Goal: Task Accomplishment & Management: Complete application form

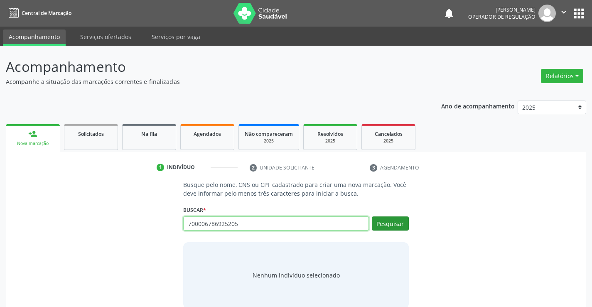
type input "700006786925205"
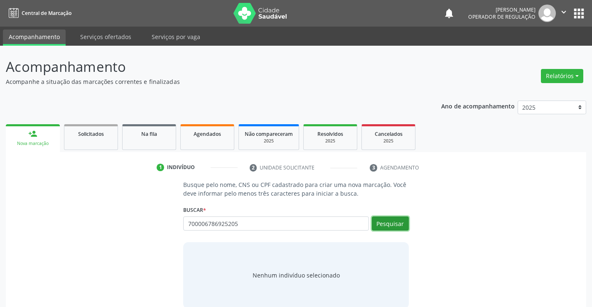
click at [388, 223] on button "Pesquisar" at bounding box center [390, 223] width 37 height 14
type input "700006786925205"
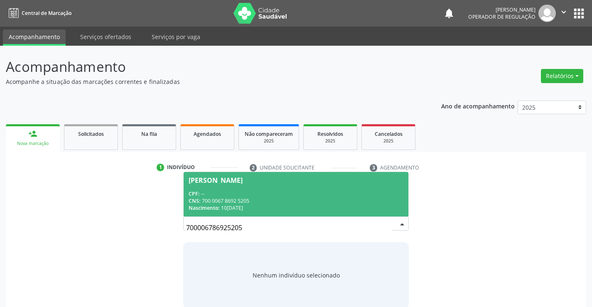
click at [250, 189] on span "Erisvan de Souza Dias CPF: -- CNS: 700 0067 8692 5205 Nascimento: 10/11/1999" at bounding box center [296, 194] width 224 height 44
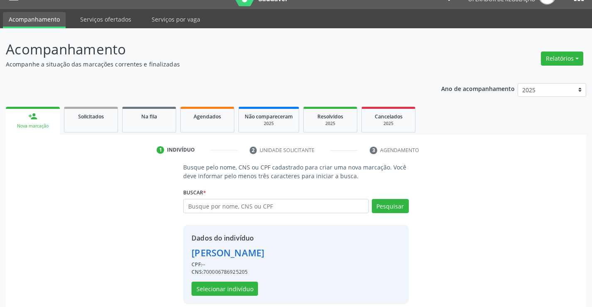
scroll to position [26, 0]
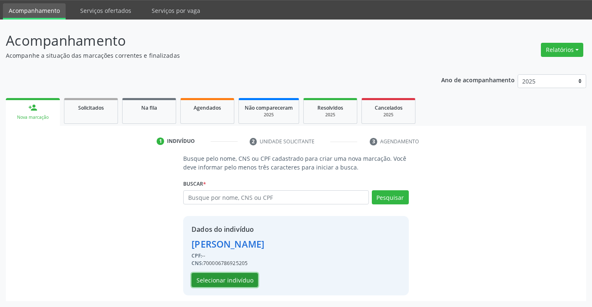
click at [236, 280] on button "Selecionar indivíduo" at bounding box center [225, 280] width 66 height 14
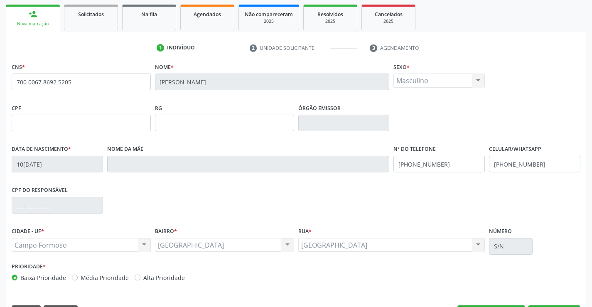
scroll to position [143, 0]
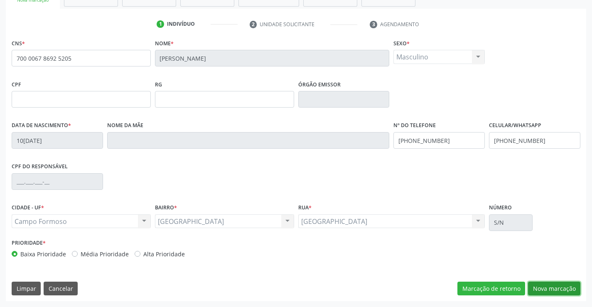
click at [557, 290] on button "Nova marcação" at bounding box center [554, 289] width 52 height 14
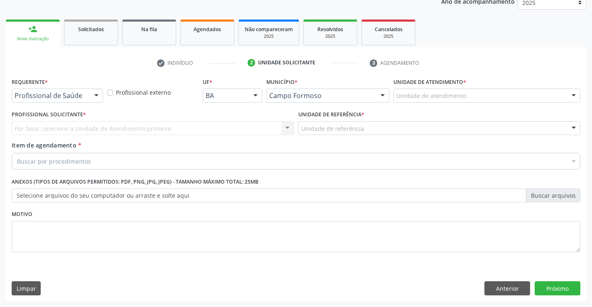
scroll to position [105, 0]
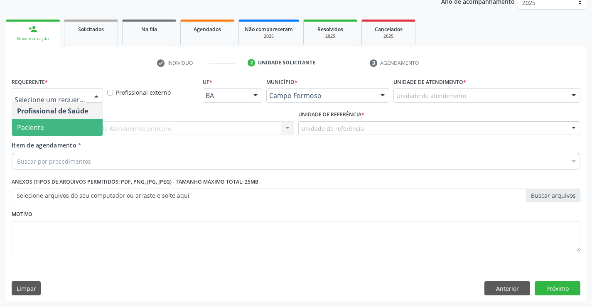
drag, startPoint x: 34, startPoint y: 125, endPoint x: 49, endPoint y: 124, distance: 14.6
click at [38, 125] on span "Paciente" at bounding box center [30, 127] width 27 height 9
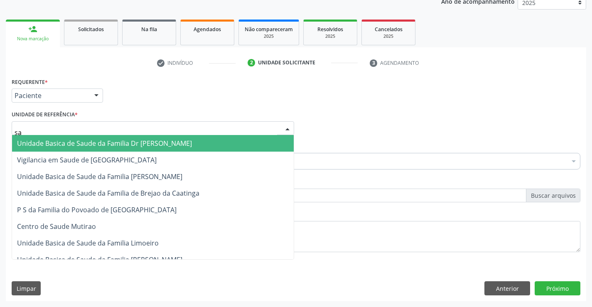
type input "sao"
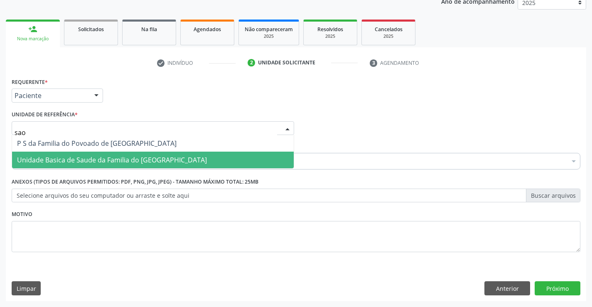
click at [130, 162] on span "Unidade Basica de Saude da Familia do [GEOGRAPHIC_DATA]" at bounding box center [112, 159] width 190 height 9
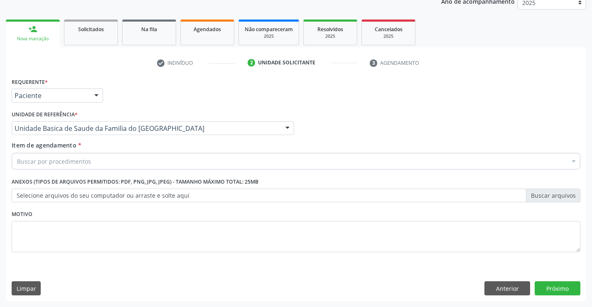
click at [111, 161] on div "Buscar por procedimentos" at bounding box center [296, 161] width 569 height 17
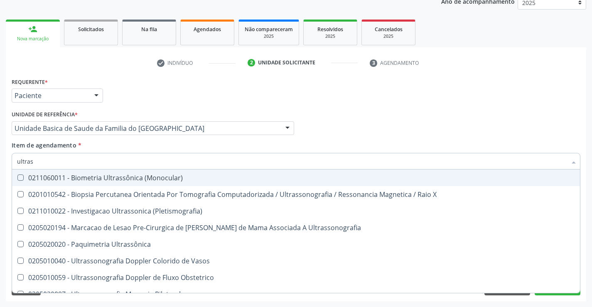
type input "ultrass"
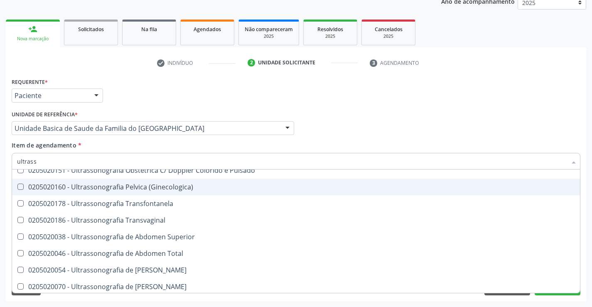
scroll to position [166, 0]
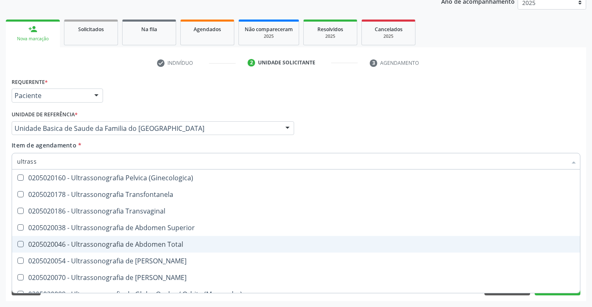
click at [183, 245] on div "0205020046 - Ultrassonografia de Abdomen Total" at bounding box center [296, 244] width 558 height 7
checkbox Total "true"
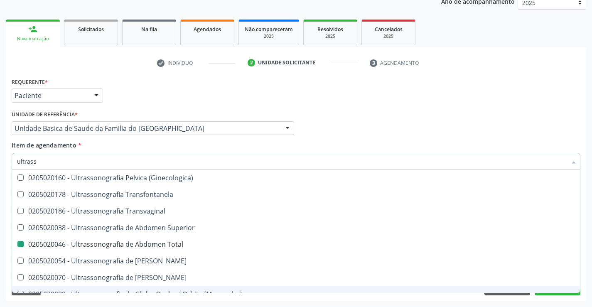
click at [185, 299] on div "Requerente * Paciente Profissional de Saúde Paciente Nenhum resultado encontrad…" at bounding box center [296, 189] width 580 height 226
checkbox X "true"
checkbox Total "false"
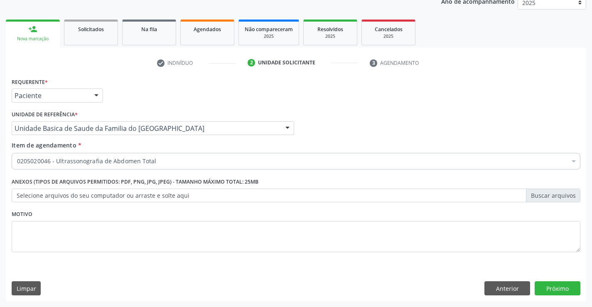
scroll to position [0, 0]
click at [562, 288] on button "Próximo" at bounding box center [558, 288] width 46 height 14
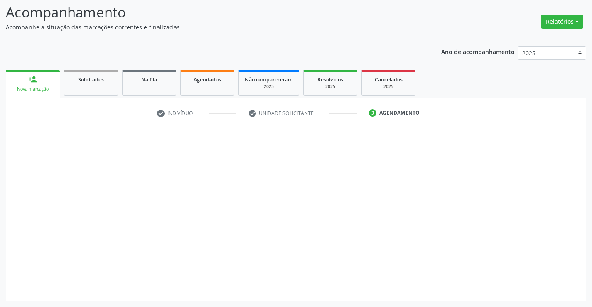
scroll to position [54, 0]
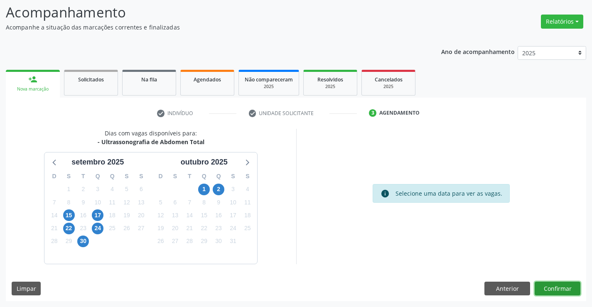
click at [559, 285] on button "Confirmar" at bounding box center [558, 289] width 46 height 14
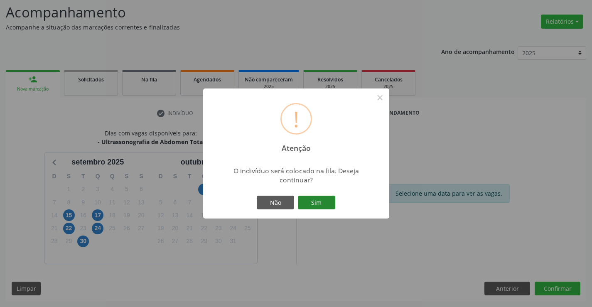
click at [324, 201] on button "Sim" at bounding box center [316, 203] width 37 height 14
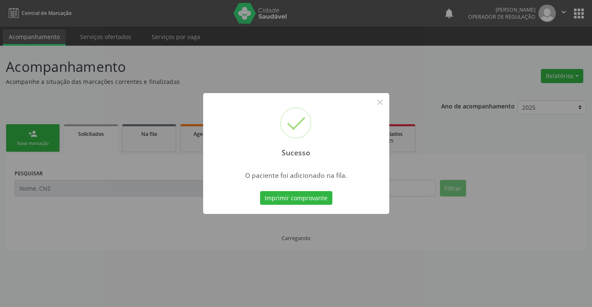
scroll to position [0, 0]
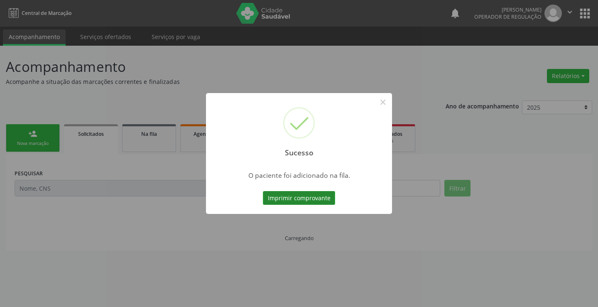
click at [317, 199] on button "Imprimir comprovante" at bounding box center [299, 198] width 72 height 14
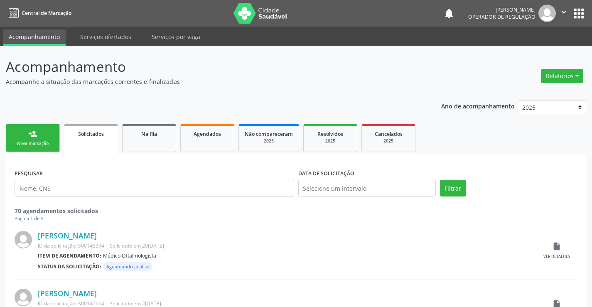
click at [31, 132] on div "person_add" at bounding box center [32, 133] width 9 height 9
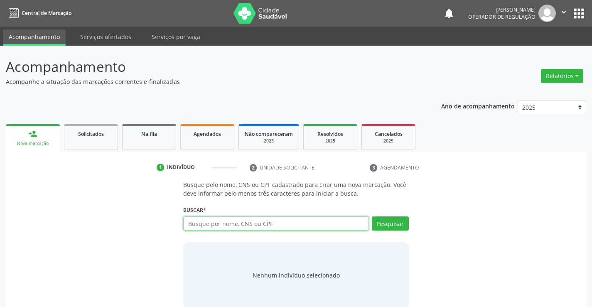
click at [271, 219] on input "text" at bounding box center [275, 223] width 185 height 14
type input "702307125329711"
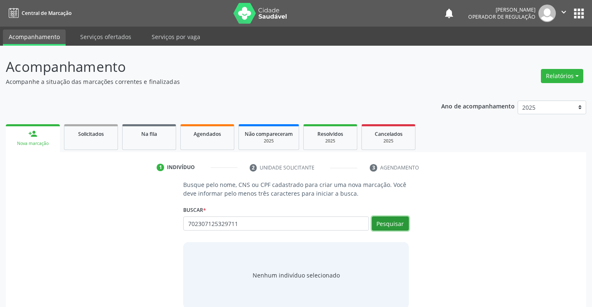
click at [380, 223] on button "Pesquisar" at bounding box center [390, 223] width 37 height 14
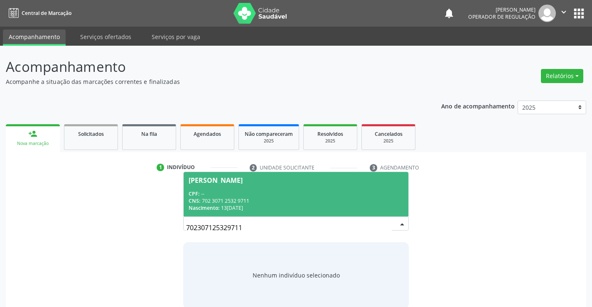
click at [267, 188] on span "Edivania de Souza Dias CPF: -- CNS: 702 3071 2532 9711 Nascimento: 13/10/2003" at bounding box center [296, 194] width 224 height 44
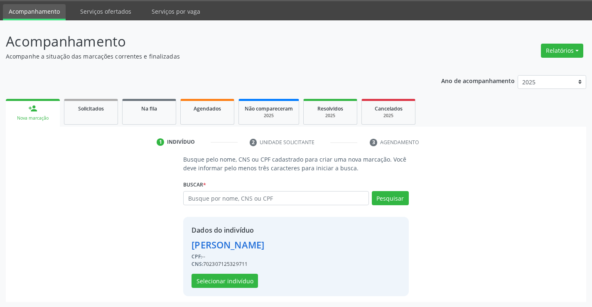
scroll to position [26, 0]
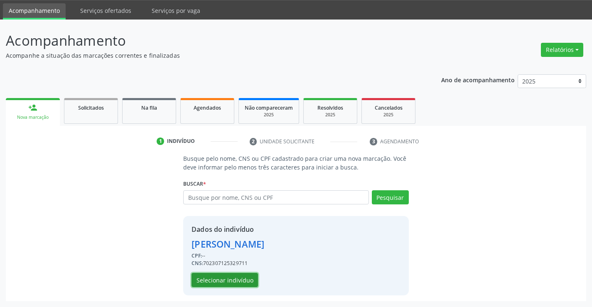
click at [233, 282] on button "Selecionar indivíduo" at bounding box center [225, 280] width 66 height 14
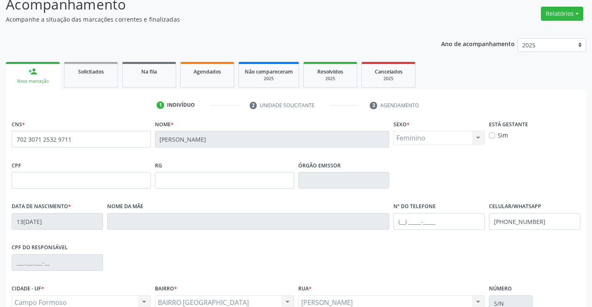
scroll to position [109, 0]
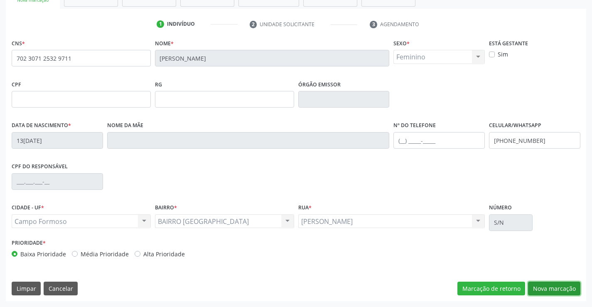
click at [553, 285] on button "Nova marcação" at bounding box center [554, 289] width 52 height 14
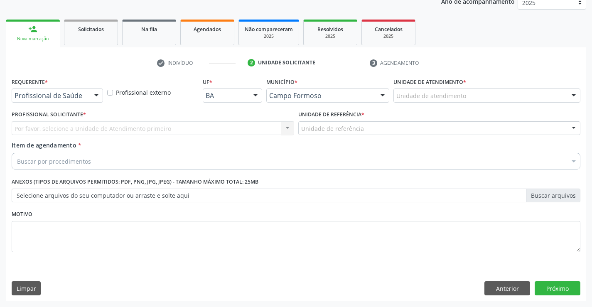
scroll to position [105, 0]
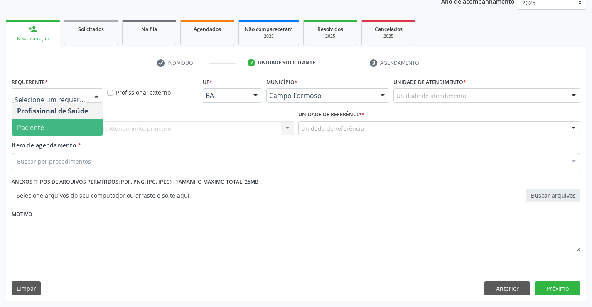
click at [42, 121] on span "Paciente" at bounding box center [57, 127] width 91 height 17
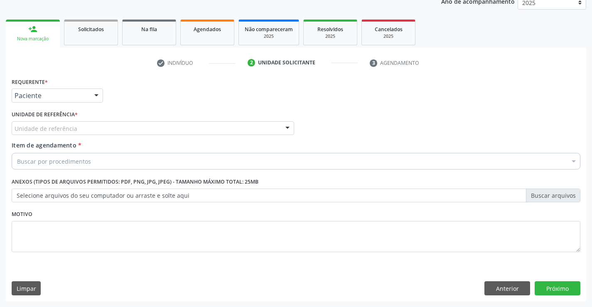
click at [42, 117] on label "Unidade de referência *" at bounding box center [45, 114] width 66 height 13
click at [42, 123] on div "Unidade de referência" at bounding box center [153, 128] width 282 height 14
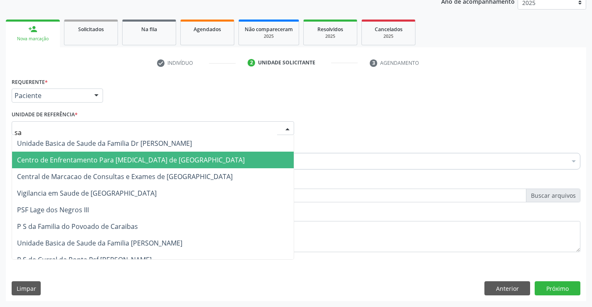
type input "sao"
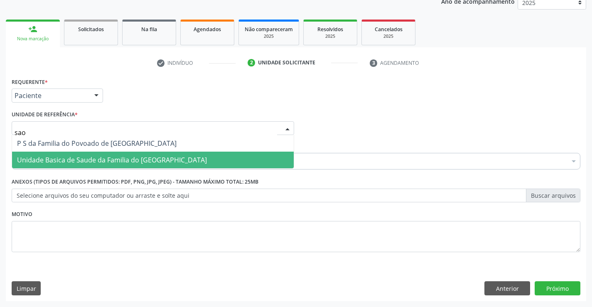
click at [74, 159] on span "Unidade Basica de Saude da Familia do [GEOGRAPHIC_DATA]" at bounding box center [112, 159] width 190 height 9
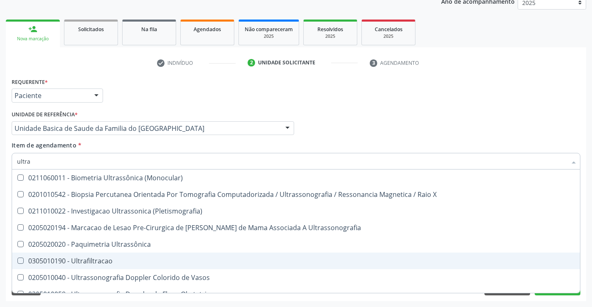
type input "ultras"
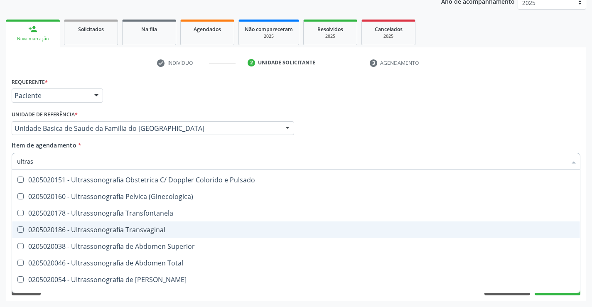
scroll to position [166, 0]
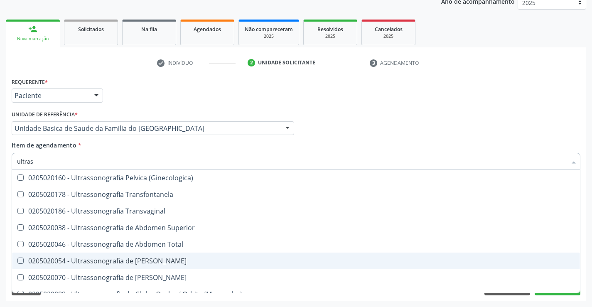
click at [178, 260] on div "0205020054 - Ultrassonografia de [PERSON_NAME]" at bounding box center [296, 261] width 558 height 7
checkbox Urinario "true"
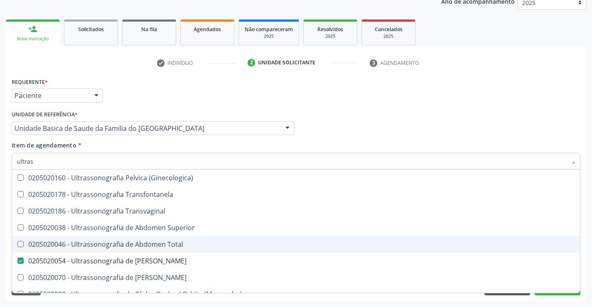
click at [170, 244] on div "0205020046 - Ultrassonografia de Abdomen Total" at bounding box center [296, 244] width 558 height 7
checkbox Total "true"
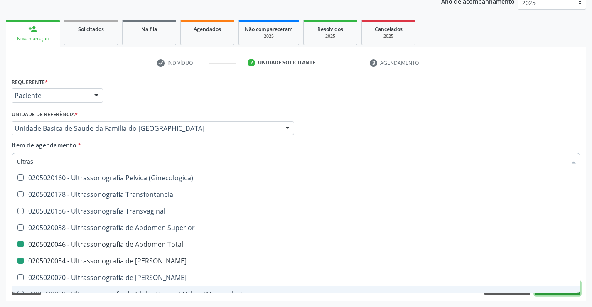
click at [560, 295] on button "Próximo" at bounding box center [558, 288] width 46 height 14
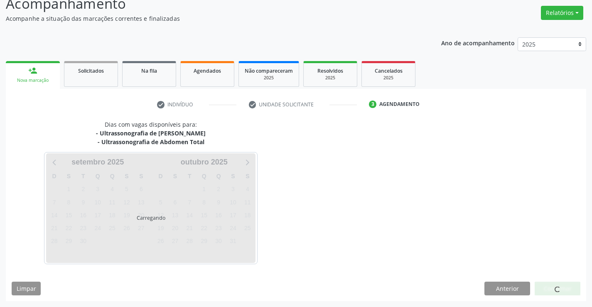
scroll to position [0, 0]
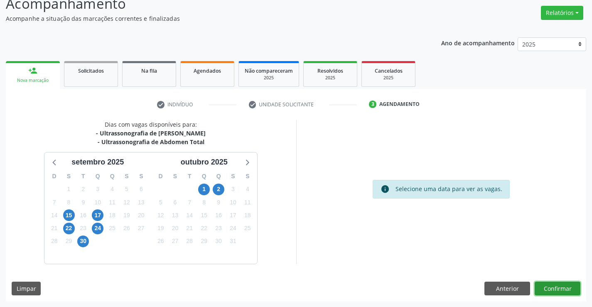
click at [562, 289] on button "Confirmar" at bounding box center [558, 289] width 46 height 14
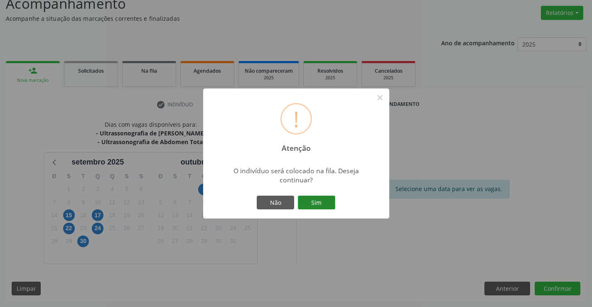
click at [318, 198] on button "Sim" at bounding box center [316, 203] width 37 height 14
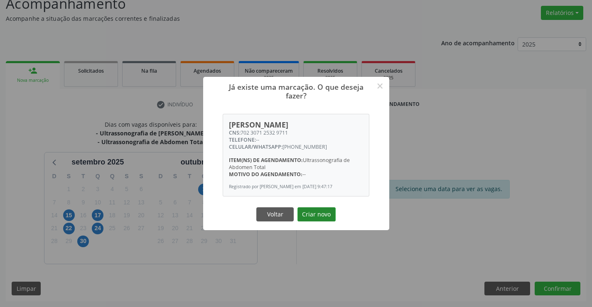
click at [325, 215] on button "Criar novo" at bounding box center [316, 214] width 38 height 14
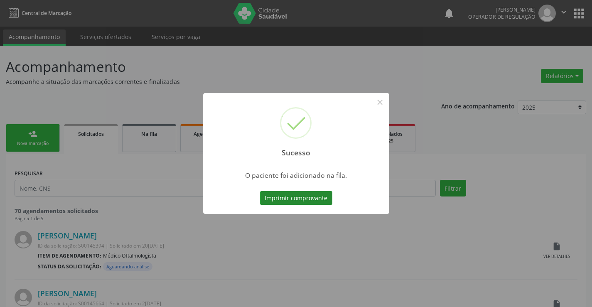
click at [300, 199] on button "Imprimir comprovante" at bounding box center [296, 198] width 72 height 14
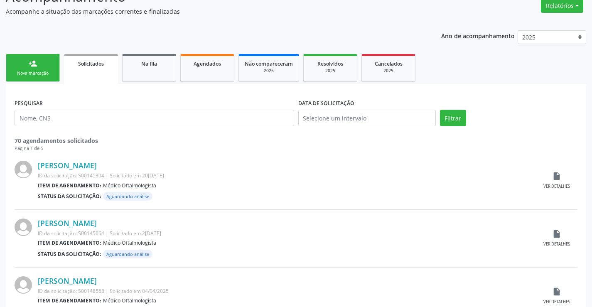
scroll to position [83, 0]
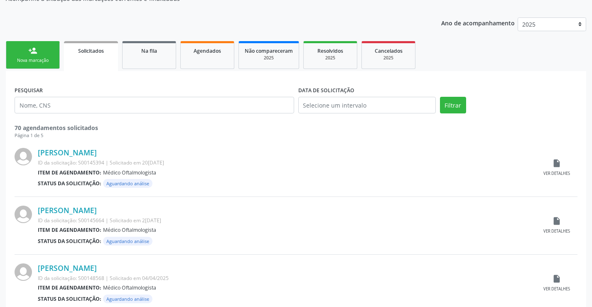
click at [49, 53] on link "person_add Nova marcação" at bounding box center [33, 55] width 54 height 28
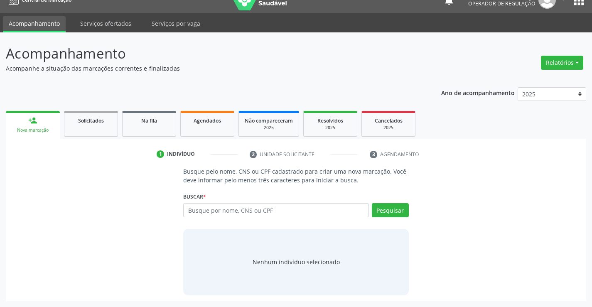
scroll to position [13, 0]
click at [144, 121] on span "Na fila" at bounding box center [149, 120] width 16 height 7
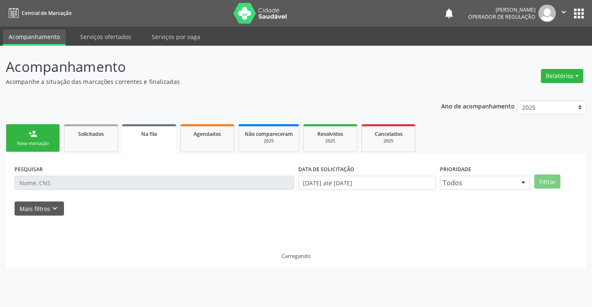
scroll to position [0, 0]
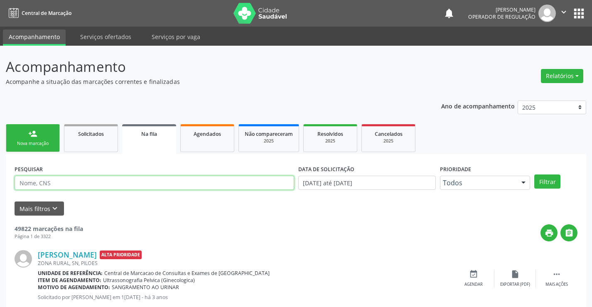
click at [91, 184] on input "text" at bounding box center [155, 183] width 280 height 14
click at [54, 177] on input "text" at bounding box center [155, 183] width 280 height 14
type input "705004213890452"
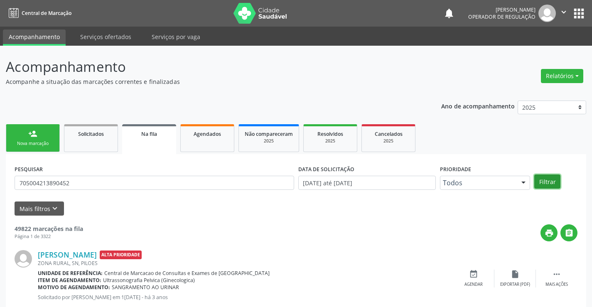
click at [543, 183] on button "Filtrar" at bounding box center [547, 181] width 26 height 14
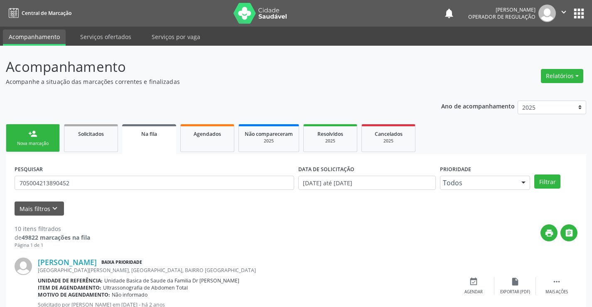
click at [47, 128] on link "person_add Nova marcação" at bounding box center [33, 138] width 54 height 28
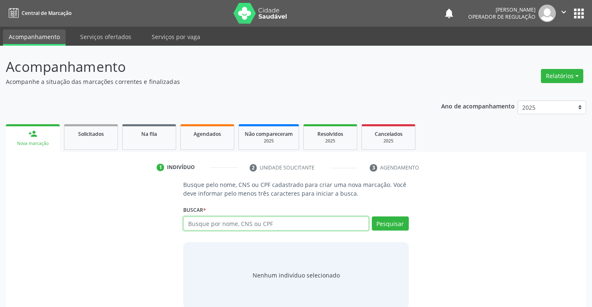
click at [260, 221] on input "text" at bounding box center [275, 223] width 185 height 14
type input "708405213170060"
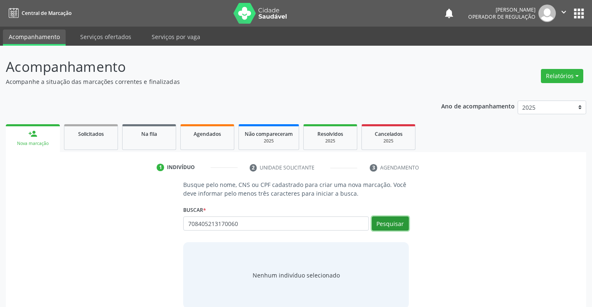
click at [390, 224] on button "Pesquisar" at bounding box center [390, 223] width 37 height 14
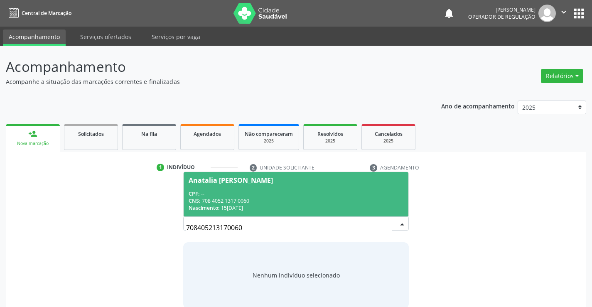
click at [282, 191] on div "CPF: --" at bounding box center [296, 193] width 214 height 7
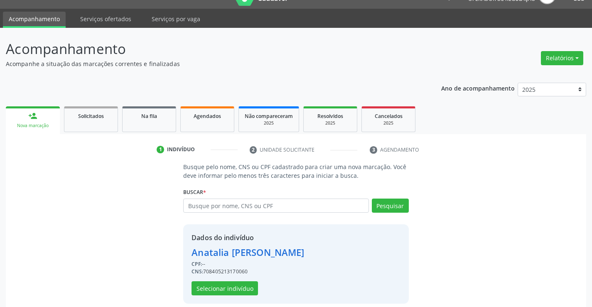
scroll to position [26, 0]
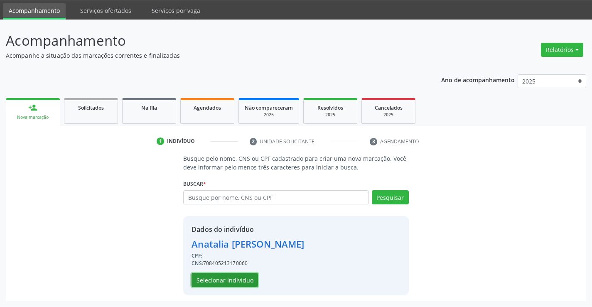
click at [227, 281] on button "Selecionar indivíduo" at bounding box center [225, 280] width 66 height 14
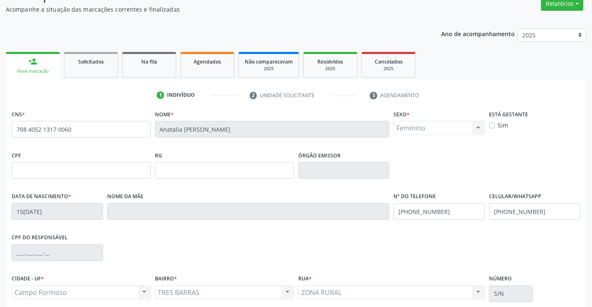
scroll to position [143, 0]
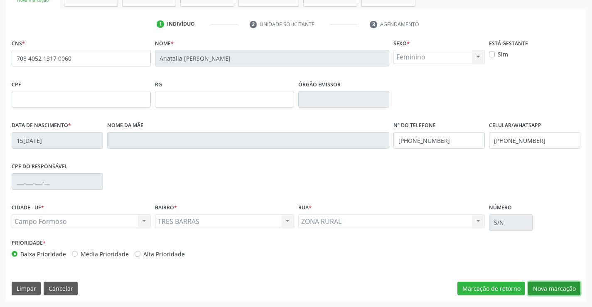
click at [538, 291] on button "Nova marcação" at bounding box center [554, 289] width 52 height 14
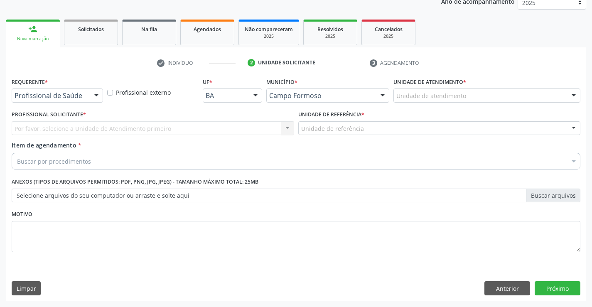
scroll to position [105, 0]
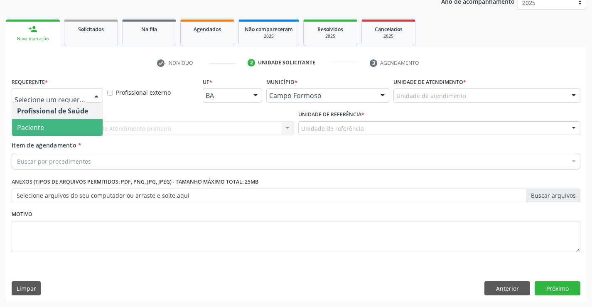
click at [52, 129] on span "Paciente" at bounding box center [57, 127] width 91 height 17
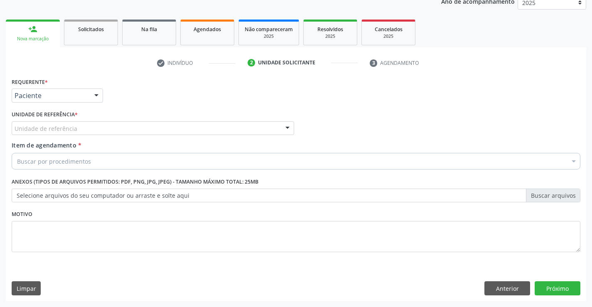
click at [52, 133] on div "Unidade de referência" at bounding box center [153, 128] width 282 height 14
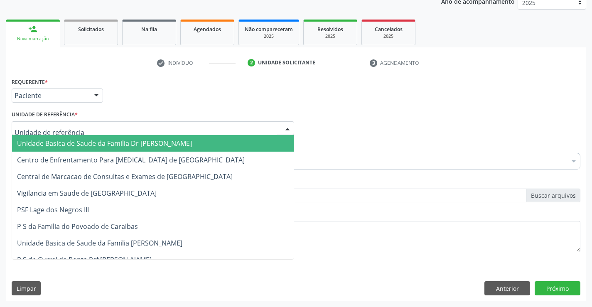
click at [50, 142] on span "Unidade Basica de Saude da Familia Dr [PERSON_NAME]" at bounding box center [104, 143] width 175 height 9
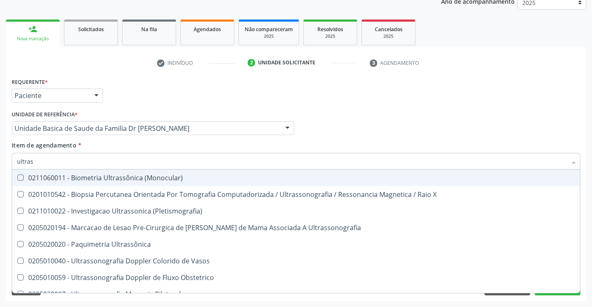
type input "ultrass"
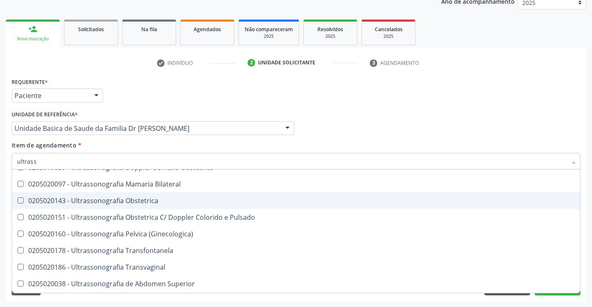
scroll to position [125, 0]
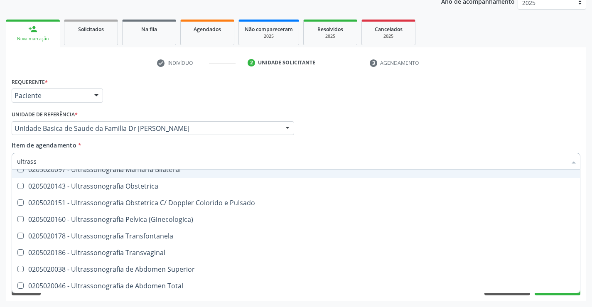
click at [169, 175] on span "0205020097 - Ultrassonografia Mamaria Bilateral" at bounding box center [296, 169] width 568 height 17
checkbox Bilateral "true"
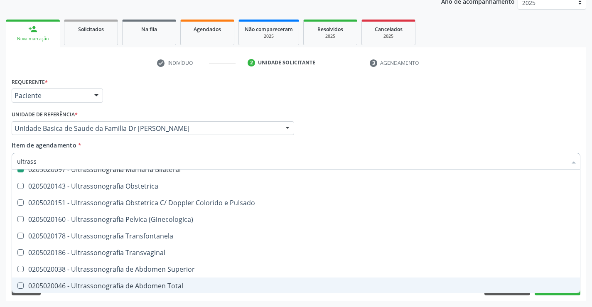
click at [552, 299] on div "Requerente * Paciente Profissional de Saúde Paciente Nenhum resultado encontrad…" at bounding box center [296, 189] width 580 height 226
checkbox X "true"
checkbox Bilateral "false"
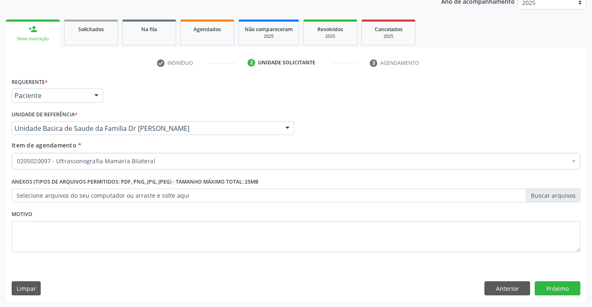
scroll to position [0, 0]
click at [553, 293] on button "Próximo" at bounding box center [558, 288] width 46 height 14
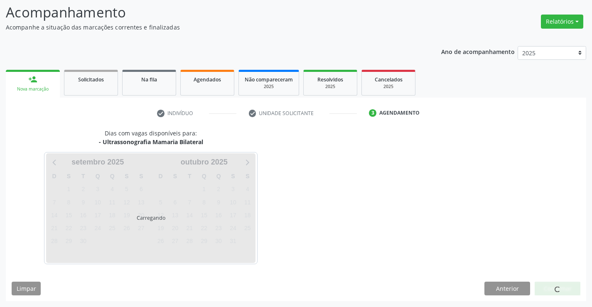
scroll to position [54, 0]
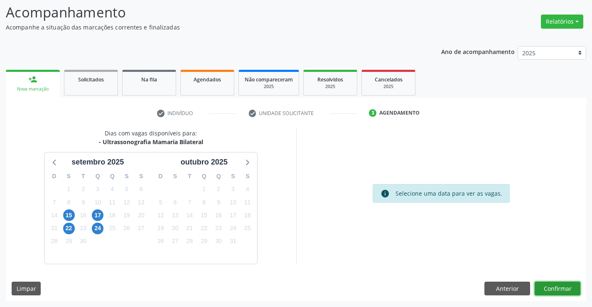
click at [553, 286] on button "Confirmar" at bounding box center [558, 289] width 46 height 14
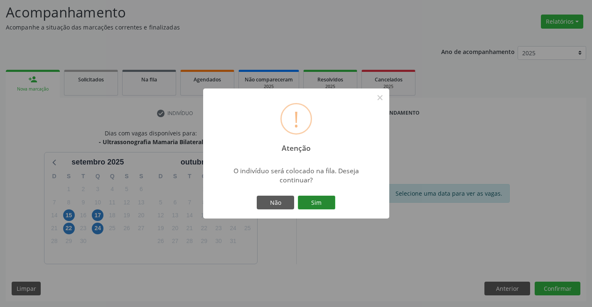
click at [317, 199] on button "Sim" at bounding box center [316, 203] width 37 height 14
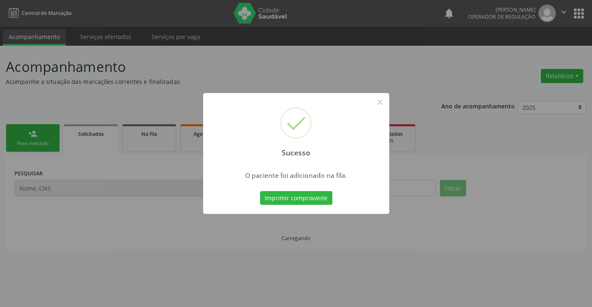
scroll to position [0, 0]
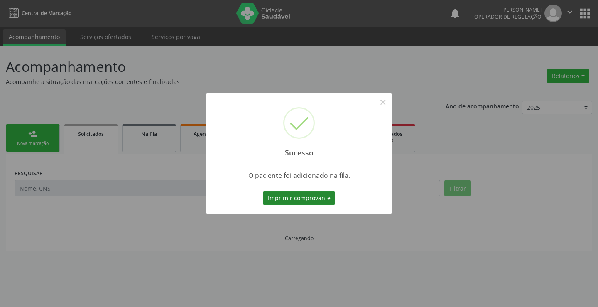
click at [324, 200] on button "Imprimir comprovante" at bounding box center [299, 198] width 72 height 14
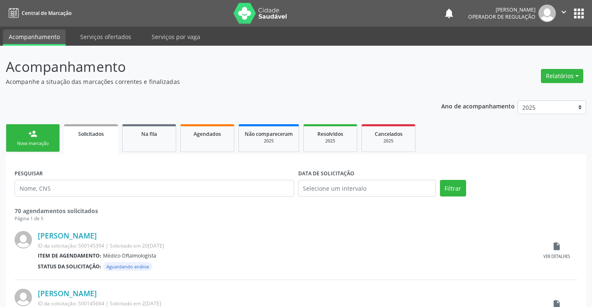
click at [41, 138] on link "person_add Nova marcação" at bounding box center [33, 138] width 54 height 28
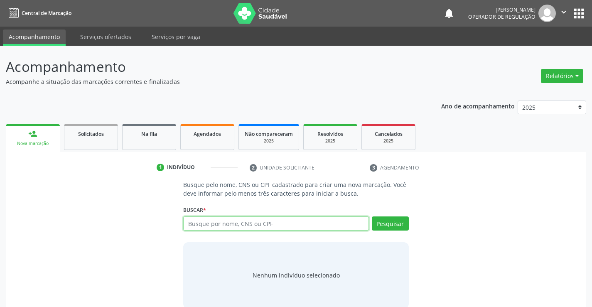
click at [281, 224] on input "text" at bounding box center [275, 223] width 185 height 14
type input "700600468737765"
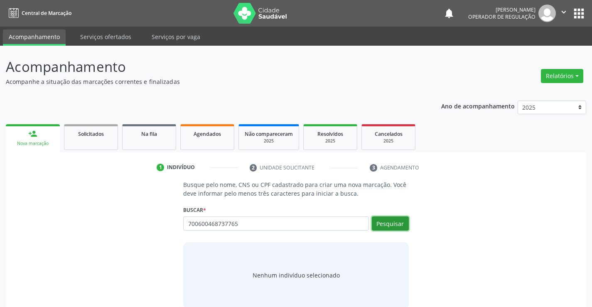
click at [394, 223] on button "Pesquisar" at bounding box center [390, 223] width 37 height 14
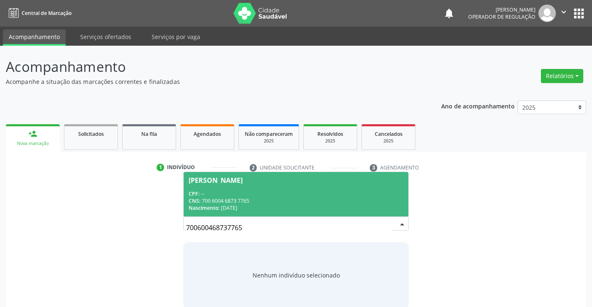
click at [269, 193] on div "CPF: --" at bounding box center [296, 193] width 214 height 7
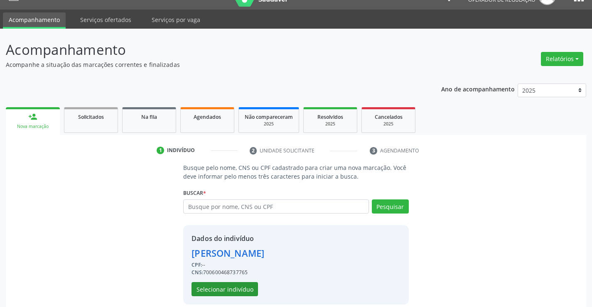
scroll to position [26, 0]
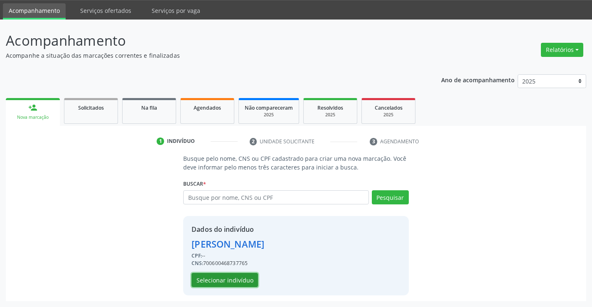
click at [222, 280] on button "Selecionar indivíduo" at bounding box center [225, 280] width 66 height 14
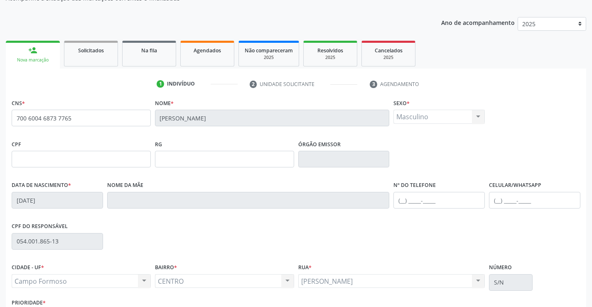
scroll to position [143, 0]
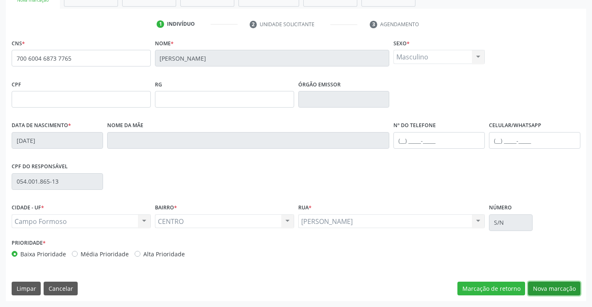
drag, startPoint x: 543, startPoint y: 287, endPoint x: 344, endPoint y: 197, distance: 218.3
click at [543, 287] on button "Nova marcação" at bounding box center [554, 289] width 52 height 14
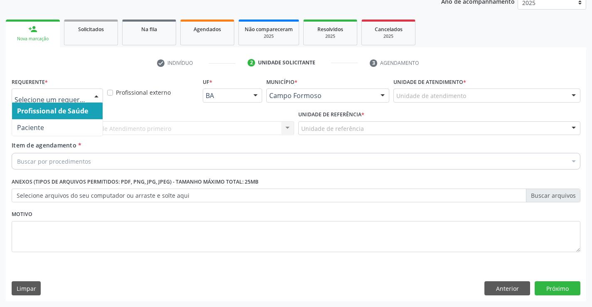
click at [30, 89] on div at bounding box center [57, 95] width 91 height 14
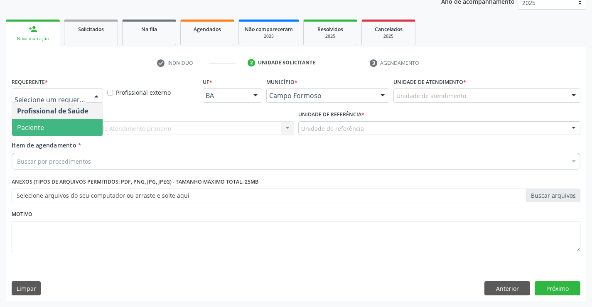
click at [29, 127] on span "Paciente" at bounding box center [30, 127] width 27 height 9
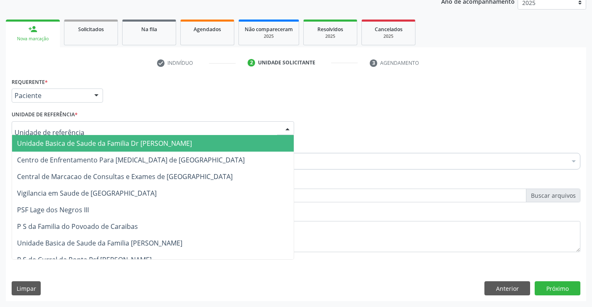
click at [36, 143] on span "Unidade Basica de Saude da Familia Dr [PERSON_NAME]" at bounding box center [104, 143] width 175 height 9
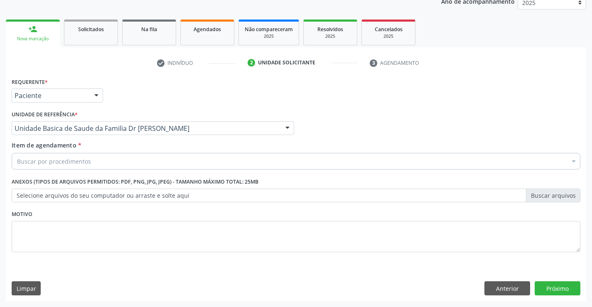
click at [49, 168] on div "Buscar por procedimentos" at bounding box center [296, 161] width 569 height 17
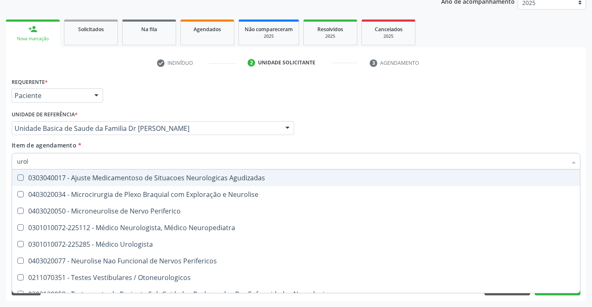
type input "urolo"
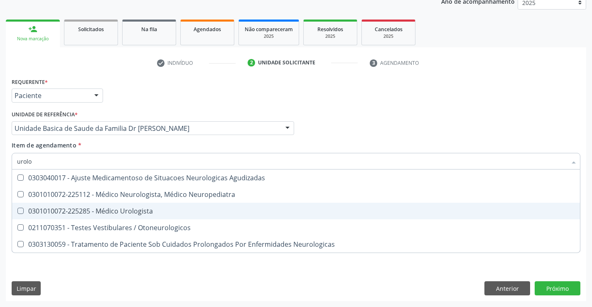
click at [52, 206] on span "0301010072-225285 - Médico Urologista" at bounding box center [296, 211] width 568 height 17
checkbox Urologista "true"
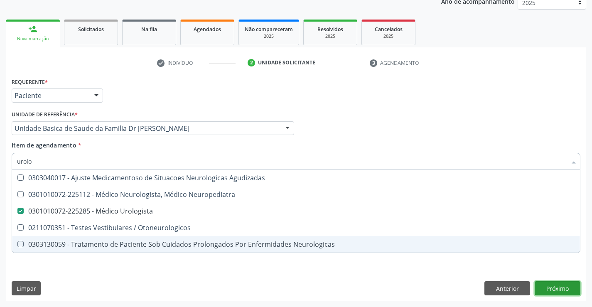
click at [563, 290] on div "Requerente * Paciente Profissional de Saúde Paciente Nenhum resultado encontrad…" at bounding box center [296, 189] width 580 height 226
checkbox Neuropediatra "true"
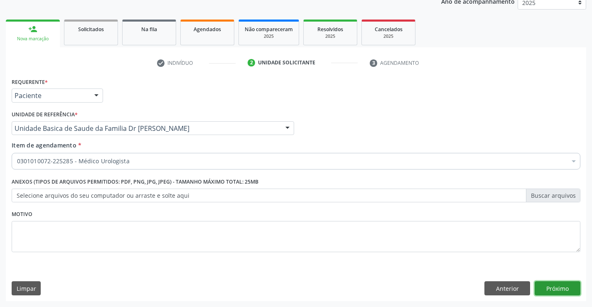
click at [546, 287] on button "Próximo" at bounding box center [558, 288] width 46 height 14
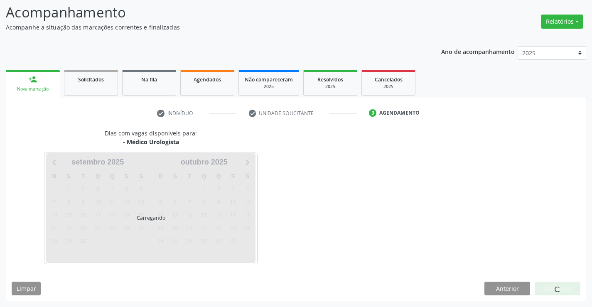
scroll to position [54, 0]
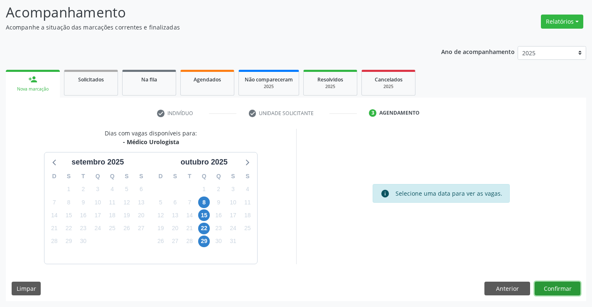
click at [554, 286] on button "Confirmar" at bounding box center [558, 289] width 46 height 14
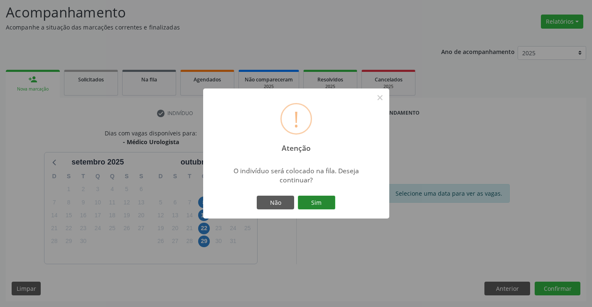
click at [316, 200] on button "Sim" at bounding box center [316, 203] width 37 height 14
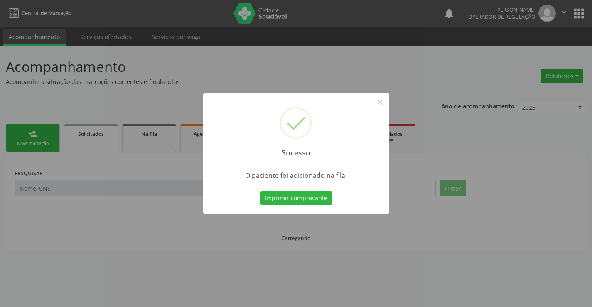
scroll to position [0, 0]
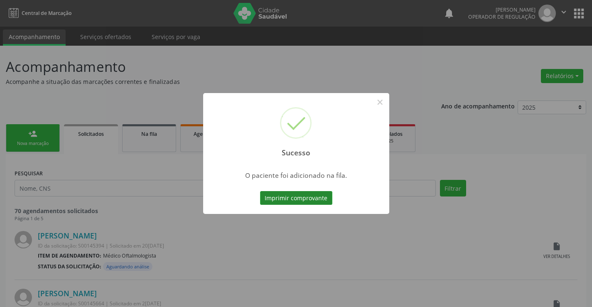
click at [327, 196] on button "Imprimir comprovante" at bounding box center [296, 198] width 72 height 14
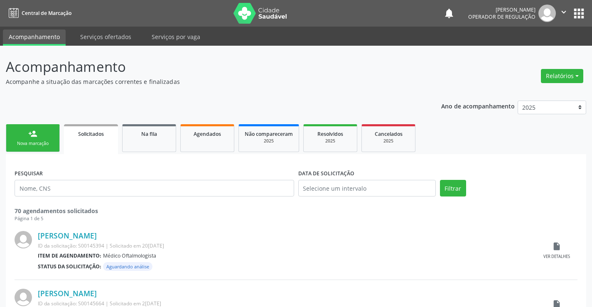
click at [36, 133] on div "person_add" at bounding box center [32, 133] width 9 height 9
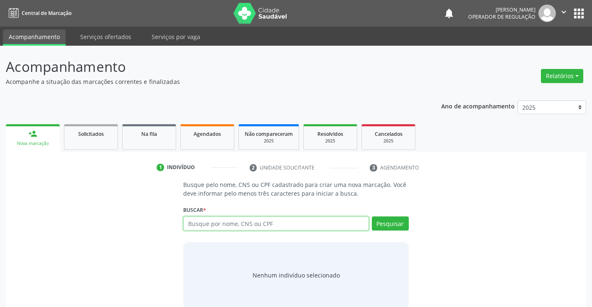
click at [295, 230] on input "text" at bounding box center [275, 223] width 185 height 14
type input "702802628289265"
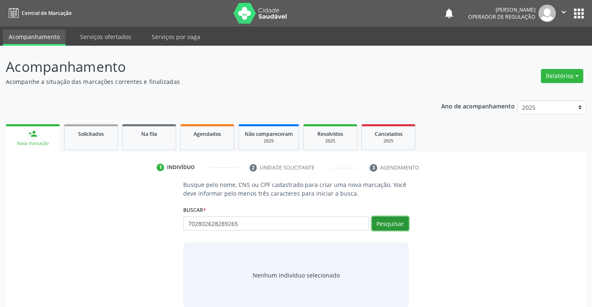
click at [382, 220] on button "Pesquisar" at bounding box center [390, 223] width 37 height 14
type input "702802628289265"
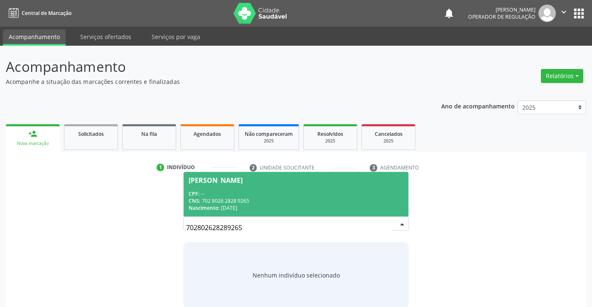
click at [261, 206] on div "Nascimento: 17/06/1982" at bounding box center [296, 207] width 214 height 7
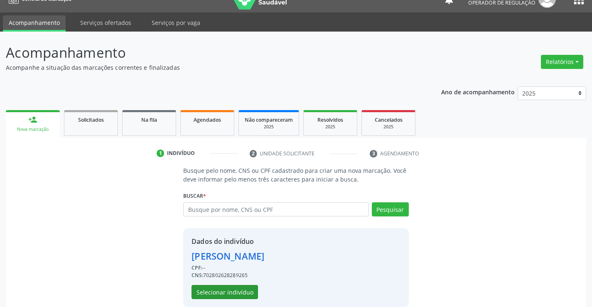
scroll to position [26, 0]
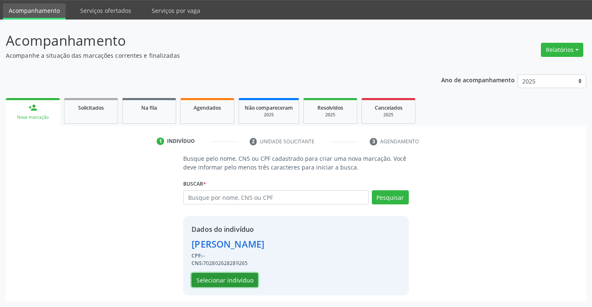
click at [222, 279] on button "Selecionar indivíduo" at bounding box center [225, 280] width 66 height 14
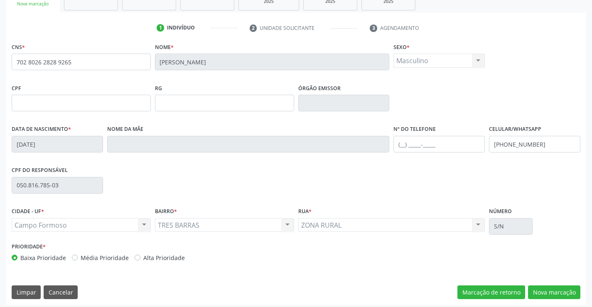
scroll to position [143, 0]
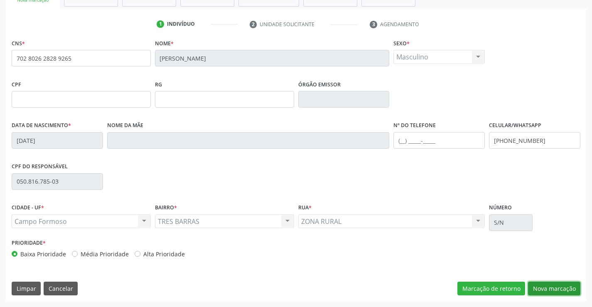
click at [560, 285] on button "Nova marcação" at bounding box center [554, 289] width 52 height 14
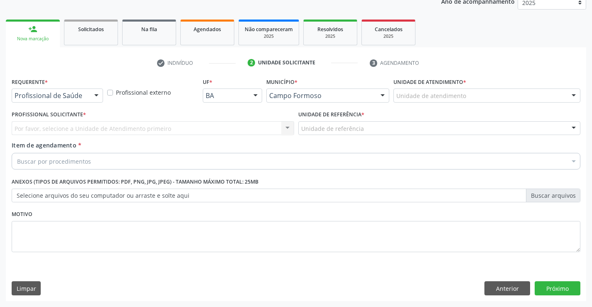
scroll to position [105, 0]
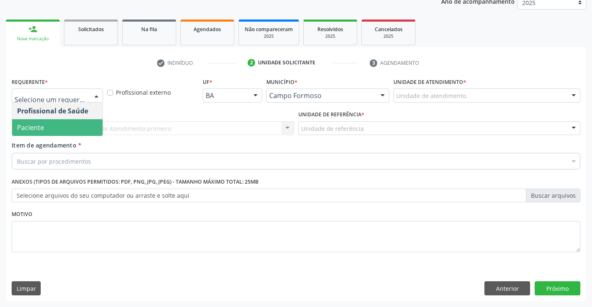
click at [44, 126] on span "Paciente" at bounding box center [57, 127] width 91 height 17
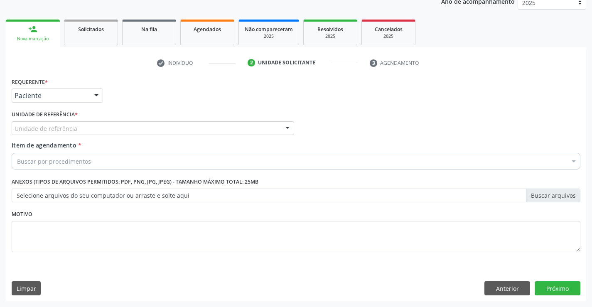
click at [44, 122] on div "Unidade de referência" at bounding box center [153, 128] width 282 height 14
click at [507, 289] on button "Anterior" at bounding box center [507, 288] width 46 height 14
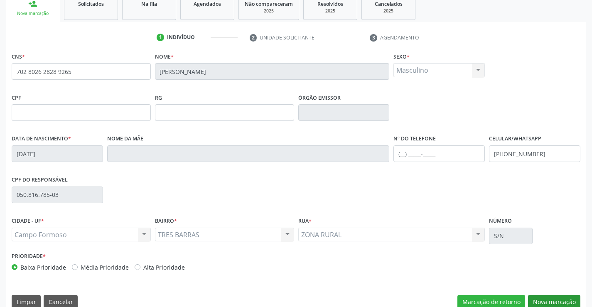
scroll to position [143, 0]
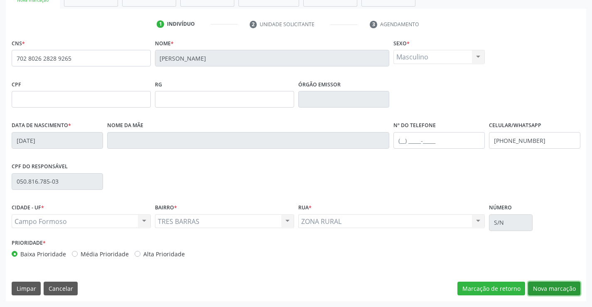
click at [567, 287] on button "Nova marcação" at bounding box center [554, 289] width 52 height 14
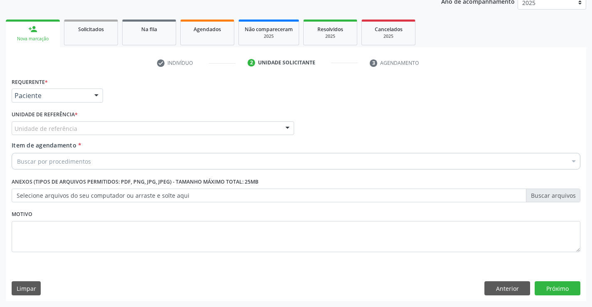
scroll to position [105, 0]
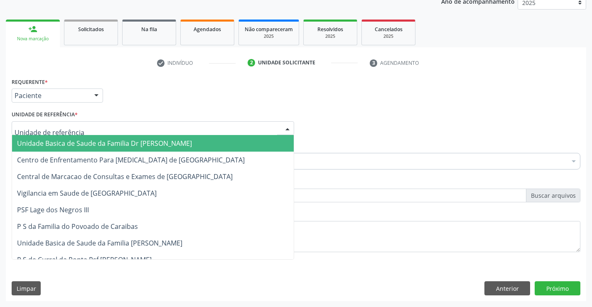
click at [34, 144] on span "Unidade Basica de Saude da Familia Dr [PERSON_NAME]" at bounding box center [104, 143] width 175 height 9
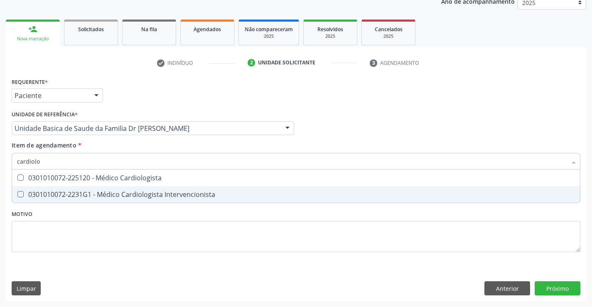
type input "cardiolog"
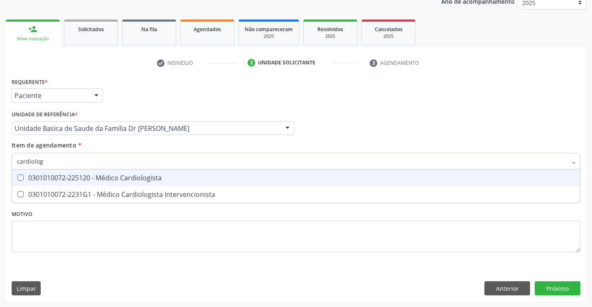
click at [141, 179] on div "0301010072-225120 - Médico Cardiologista" at bounding box center [296, 177] width 558 height 7
checkbox Cardiologista "true"
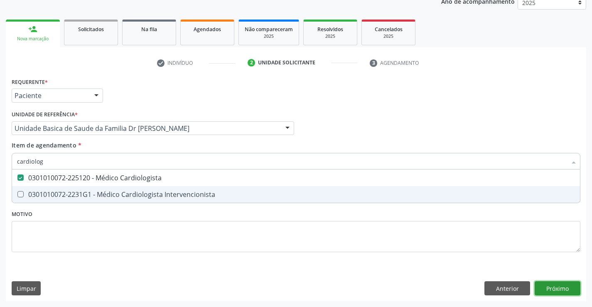
drag, startPoint x: 547, startPoint y: 292, endPoint x: 542, endPoint y: 286, distance: 7.6
click at [547, 291] on div "Requerente * Paciente Profissional de Saúde Paciente Nenhum resultado encontrad…" at bounding box center [296, 189] width 580 height 226
checkbox Intervencionista "true"
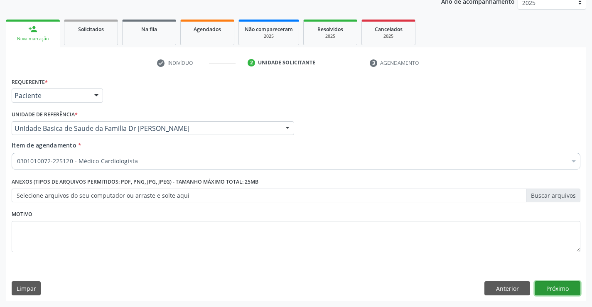
click at [541, 286] on button "Próximo" at bounding box center [558, 288] width 46 height 14
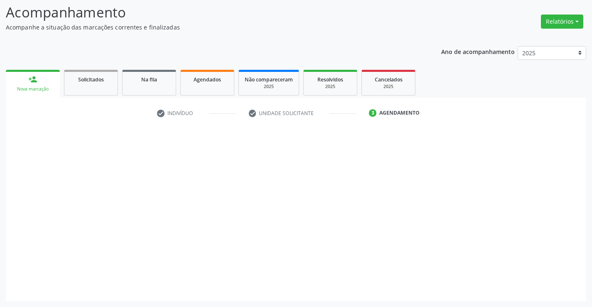
scroll to position [54, 0]
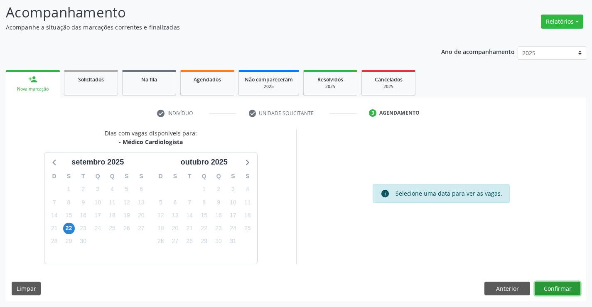
click at [560, 289] on button "Confirmar" at bounding box center [558, 289] width 46 height 14
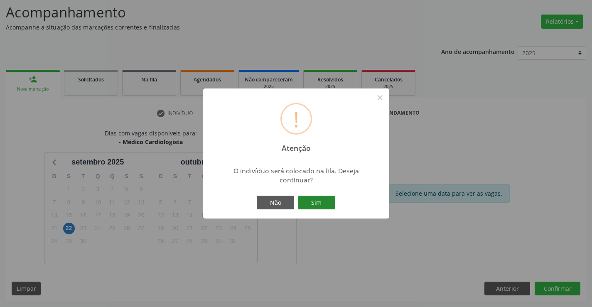
click at [322, 201] on button "Sim" at bounding box center [316, 203] width 37 height 14
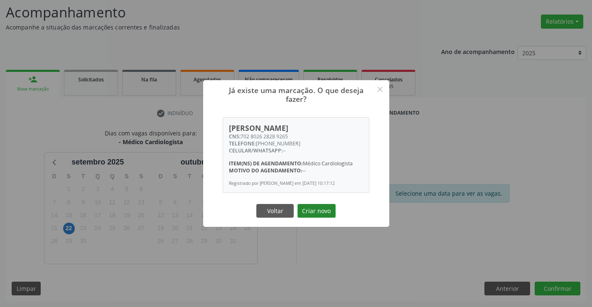
click at [313, 210] on button "Criar novo" at bounding box center [316, 211] width 38 height 14
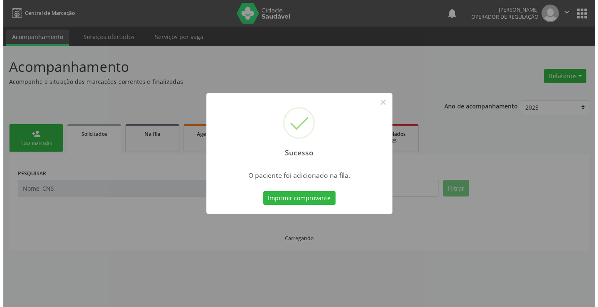
scroll to position [0, 0]
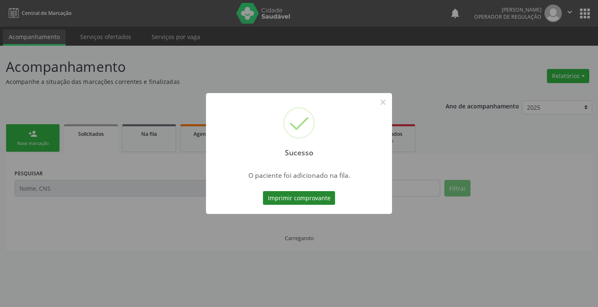
click at [302, 199] on button "Imprimir comprovante" at bounding box center [299, 198] width 72 height 14
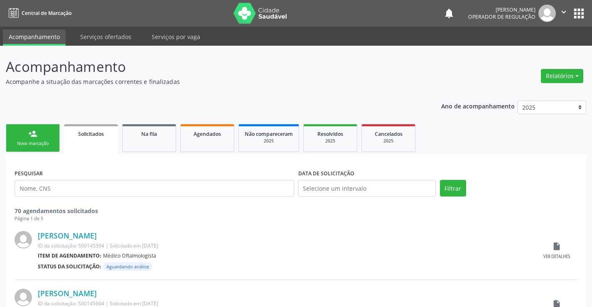
click at [23, 135] on link "person_add Nova marcação" at bounding box center [33, 138] width 54 height 28
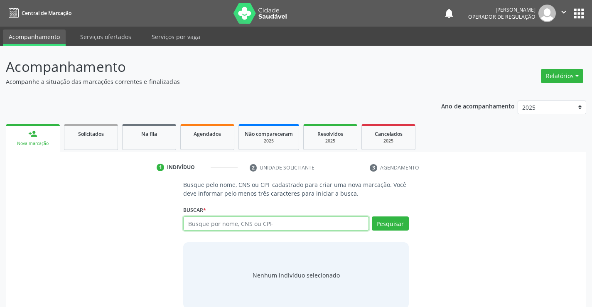
click at [270, 224] on input "text" at bounding box center [275, 223] width 185 height 14
type input "704603191763122"
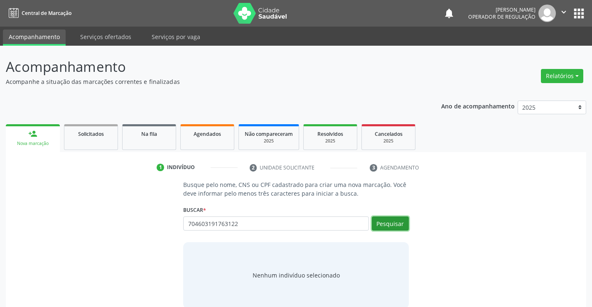
click at [384, 221] on button "Pesquisar" at bounding box center [390, 223] width 37 height 14
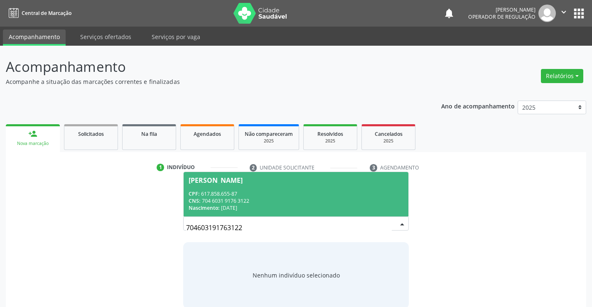
click at [312, 188] on span "Gilson Araujo da Silva CPF: 617.858.655-87 CNS: 704 6031 9176 3122 Nascimento: …" at bounding box center [296, 194] width 224 height 44
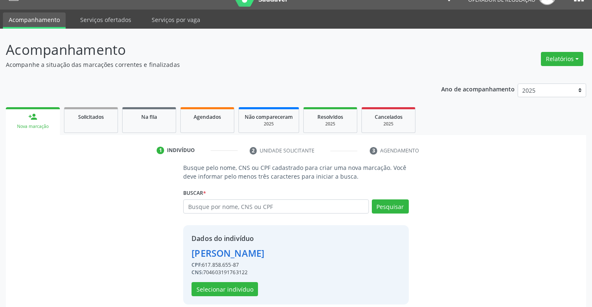
scroll to position [26, 0]
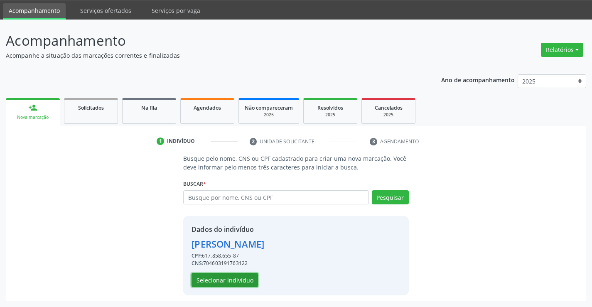
click at [240, 282] on button "Selecionar indivíduo" at bounding box center [225, 280] width 66 height 14
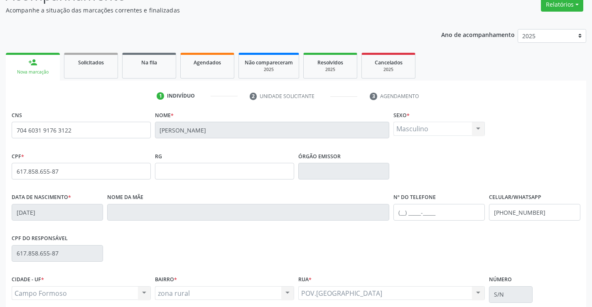
scroll to position [0, 0]
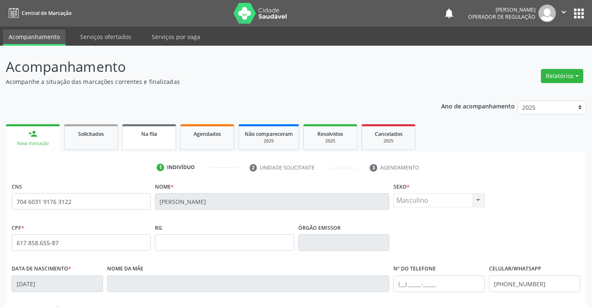
click at [147, 135] on span "Na fila" at bounding box center [149, 133] width 16 height 7
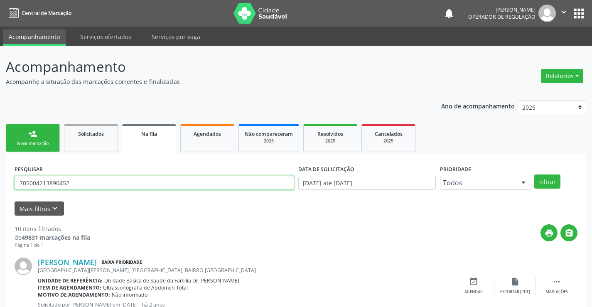
drag, startPoint x: 89, startPoint y: 187, endPoint x: 36, endPoint y: 196, distance: 53.9
click at [14, 192] on div "PESQUISAR 705004213890452" at bounding box center [154, 179] width 284 height 32
type input "704603191763122"
click at [549, 182] on button "Filtrar" at bounding box center [547, 181] width 26 height 14
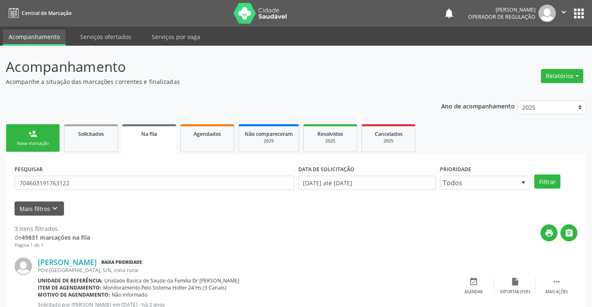
click at [16, 142] on div "Nova marcação" at bounding box center [33, 143] width 42 height 6
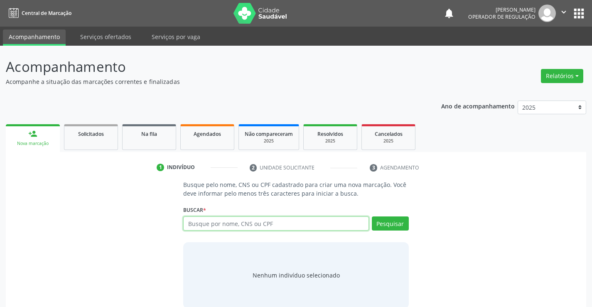
click at [268, 224] on input "text" at bounding box center [275, 223] width 185 height 14
type input "702502350283433"
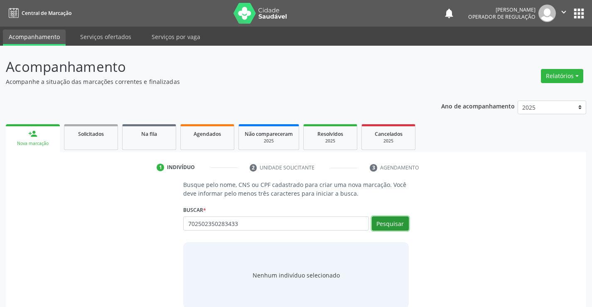
click at [388, 227] on button "Pesquisar" at bounding box center [390, 223] width 37 height 14
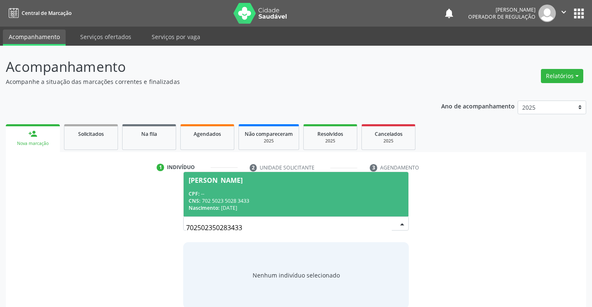
click at [293, 192] on div "CPF: --" at bounding box center [296, 193] width 214 height 7
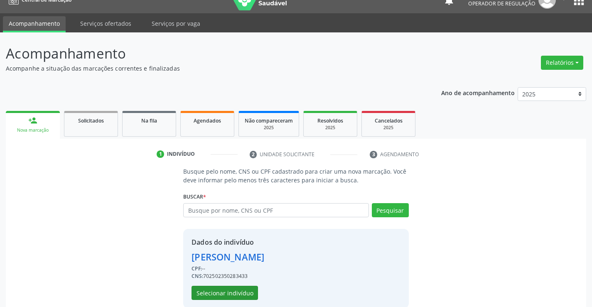
scroll to position [26, 0]
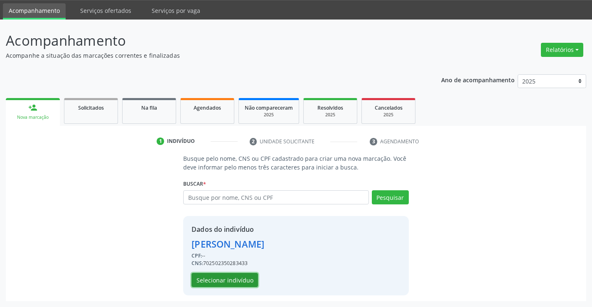
click at [239, 276] on button "Selecionar indivíduo" at bounding box center [225, 280] width 66 height 14
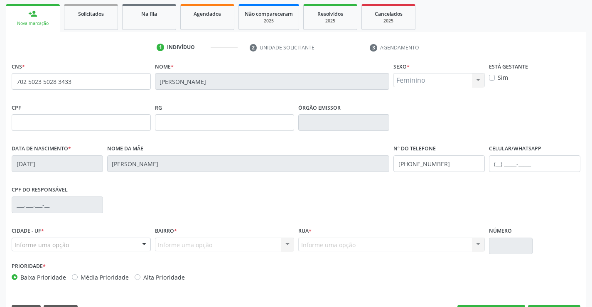
scroll to position [143, 0]
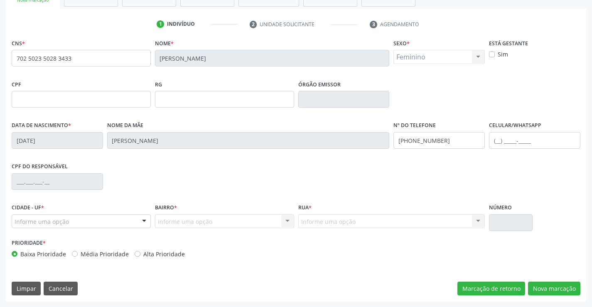
click at [111, 221] on div "Informe uma opção" at bounding box center [81, 221] width 139 height 14
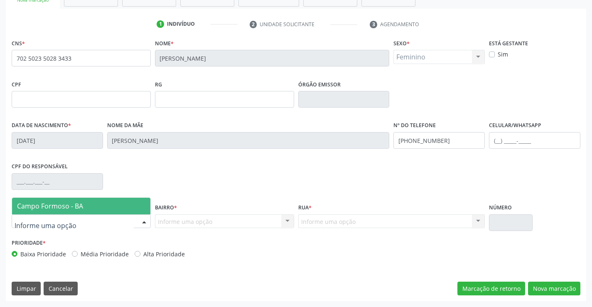
click at [99, 208] on span "Campo Formoso - BA" at bounding box center [81, 206] width 138 height 17
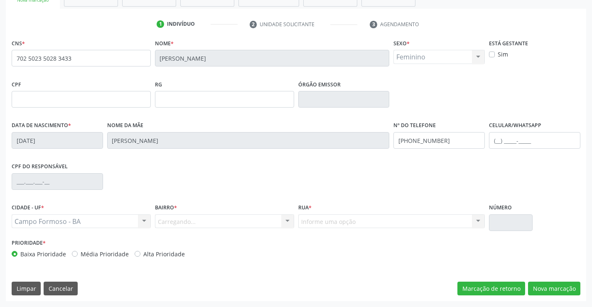
click at [169, 223] on div "Carregando... Nenhum resultado encontrado para: " " Nenhuma opção encontrada. D…" at bounding box center [224, 221] width 139 height 14
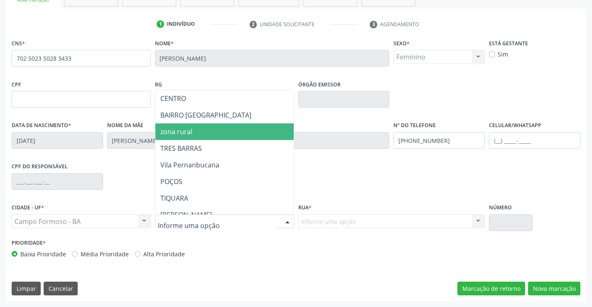
click at [191, 133] on span "zona rural" at bounding box center [176, 131] width 32 height 9
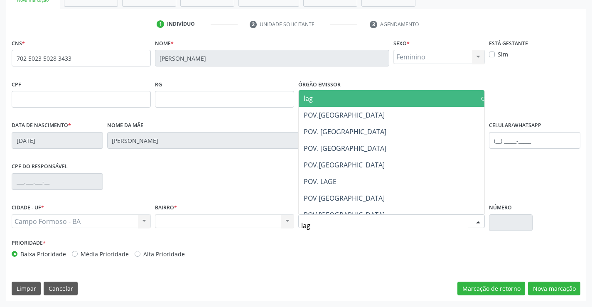
type input "lago"
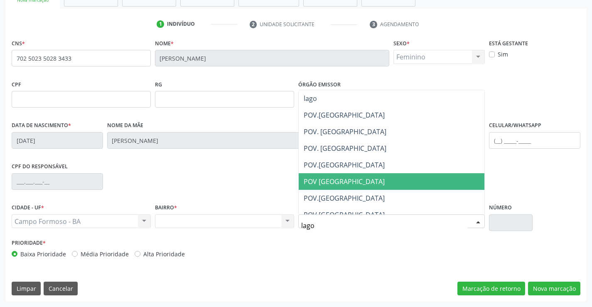
click at [369, 182] on span "POV LAGOA DA ROÇA" at bounding box center [344, 181] width 81 height 9
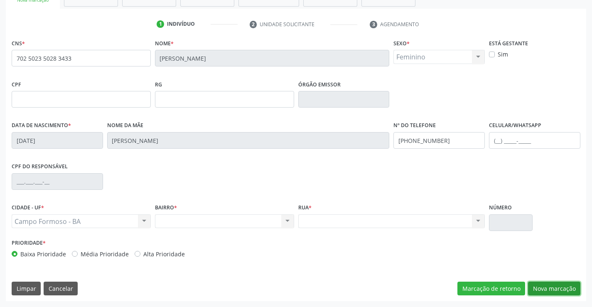
click at [543, 288] on button "Nova marcação" at bounding box center [554, 289] width 52 height 14
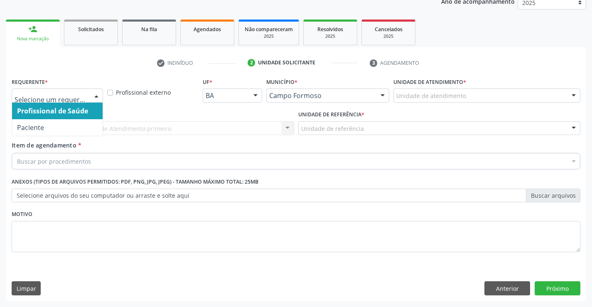
click at [58, 92] on div at bounding box center [57, 95] width 91 height 14
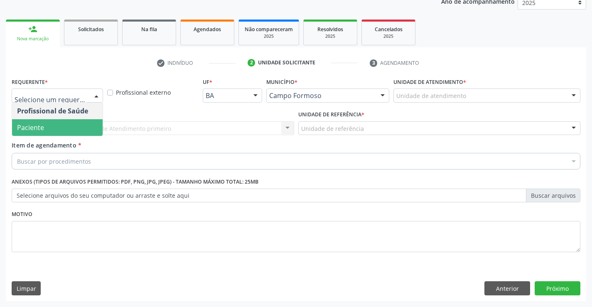
click at [42, 129] on span "Paciente" at bounding box center [30, 127] width 27 height 9
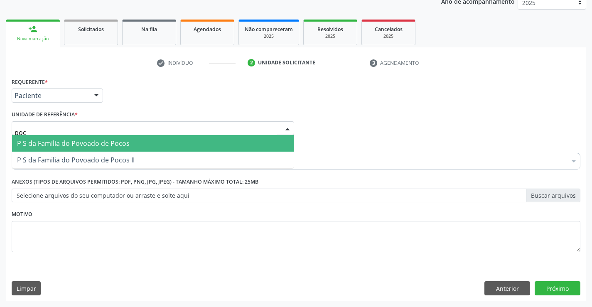
type input "poco"
click at [79, 146] on span "P S da Familia do Povoado de Pocos" at bounding box center [73, 143] width 113 height 9
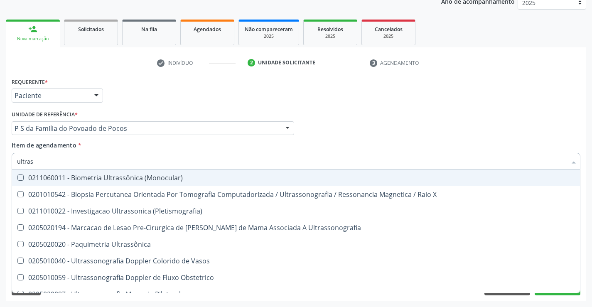
type input "ultrass"
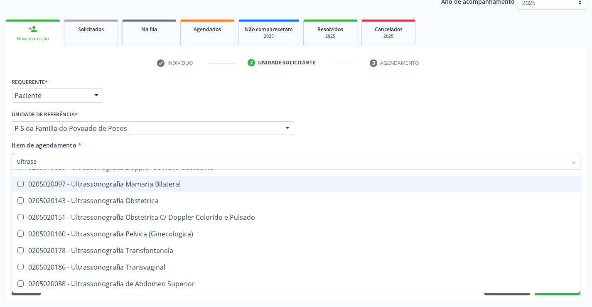
scroll to position [125, 0]
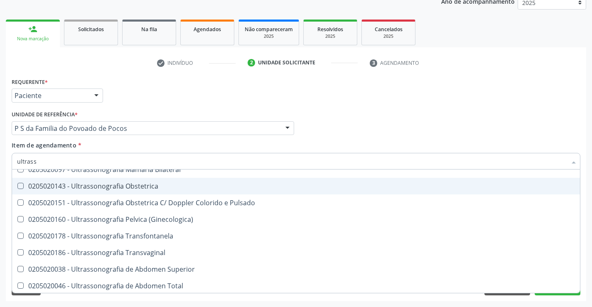
click at [160, 190] on span "0205020143 - Ultrassonografia Obstetrica" at bounding box center [296, 186] width 568 height 17
checkbox Obstetrica "true"
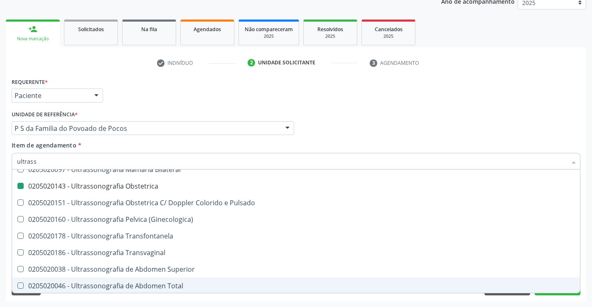
click at [568, 296] on div "Requerente * Paciente Profissional de Saúde Paciente Nenhum resultado encontrad…" at bounding box center [296, 189] width 580 height 226
checkbox X "true"
checkbox Obstetrica "false"
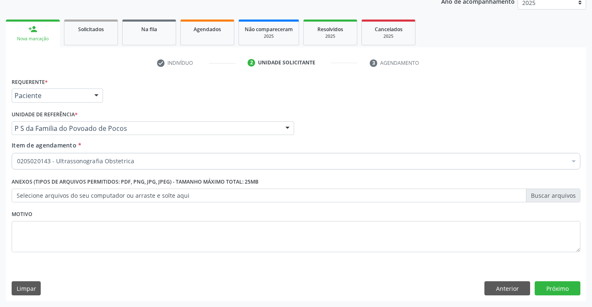
scroll to position [0, 0]
click at [566, 289] on button "Próximo" at bounding box center [558, 288] width 46 height 14
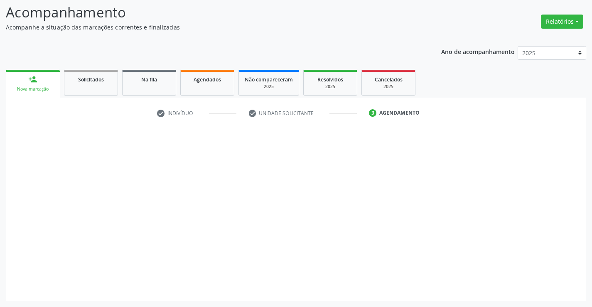
scroll to position [54, 0]
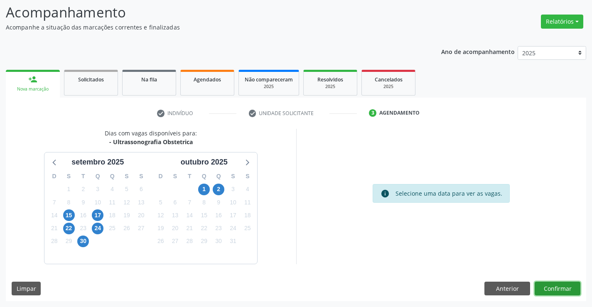
click at [566, 289] on button "Confirmar" at bounding box center [558, 289] width 46 height 14
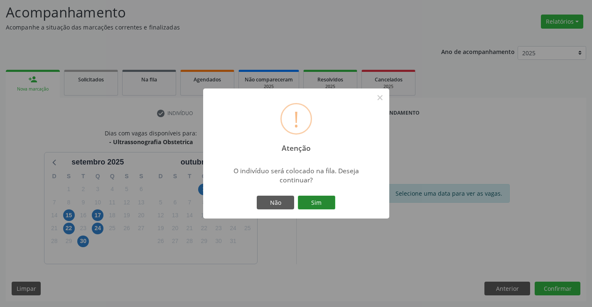
click at [322, 207] on button "Sim" at bounding box center [316, 203] width 37 height 14
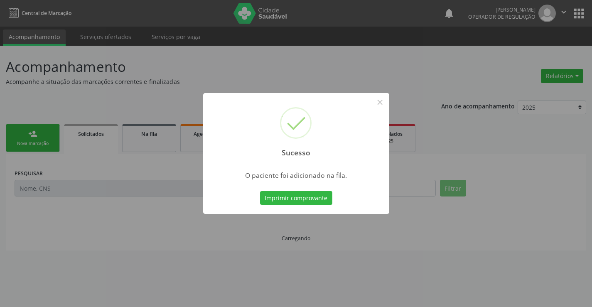
scroll to position [0, 0]
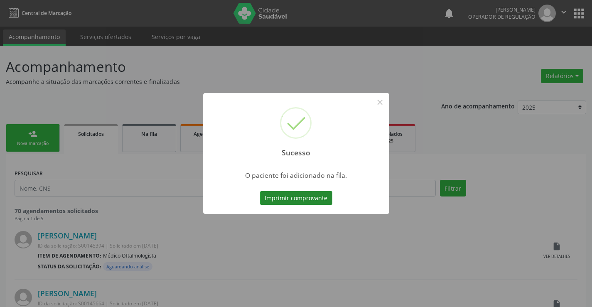
click at [322, 201] on button "Imprimir comprovante" at bounding box center [296, 198] width 72 height 14
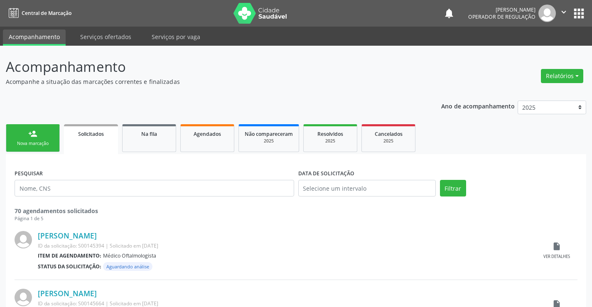
click at [38, 126] on link "person_add Nova marcação" at bounding box center [33, 138] width 54 height 28
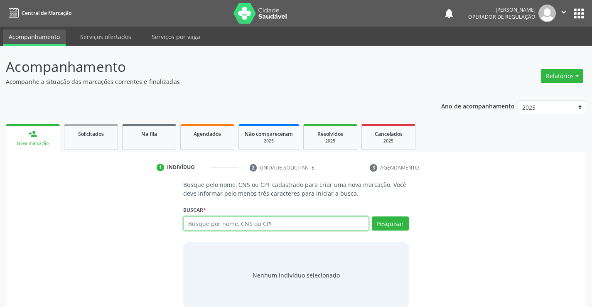
click at [254, 226] on input "text" at bounding box center [275, 223] width 185 height 14
type input "706000379115941"
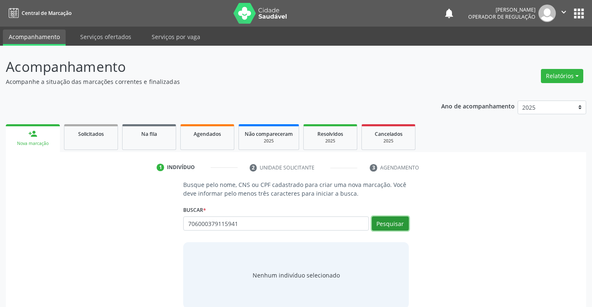
click at [389, 224] on button "Pesquisar" at bounding box center [390, 223] width 37 height 14
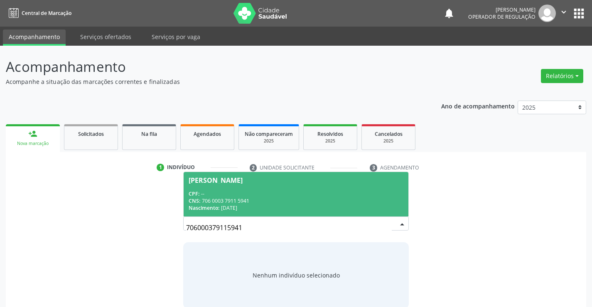
click at [253, 187] on span "Jacinta Alcantara de Oliveira Pageu CPF: -- CNS: 706 0003 7911 5941 Nascimento:…" at bounding box center [296, 194] width 224 height 44
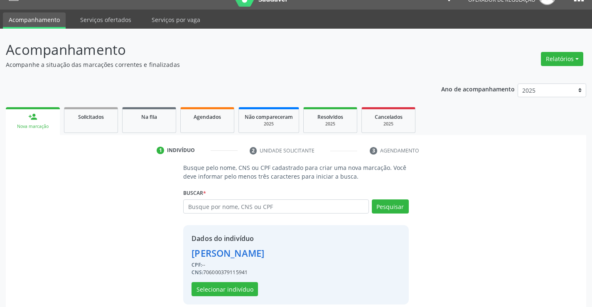
scroll to position [26, 0]
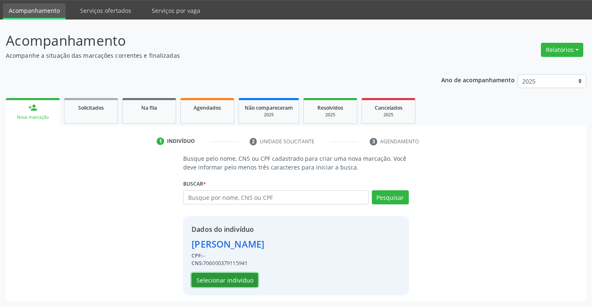
click at [235, 275] on button "Selecionar indivíduo" at bounding box center [225, 280] width 66 height 14
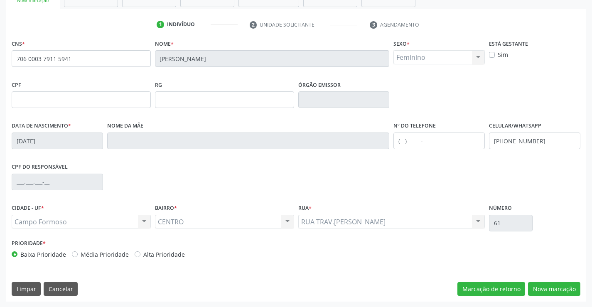
scroll to position [143, 0]
click at [554, 284] on button "Nova marcação" at bounding box center [554, 289] width 52 height 14
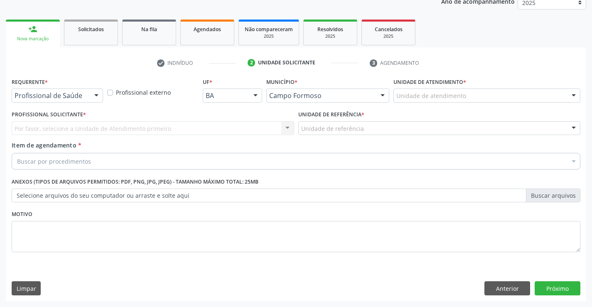
scroll to position [105, 0]
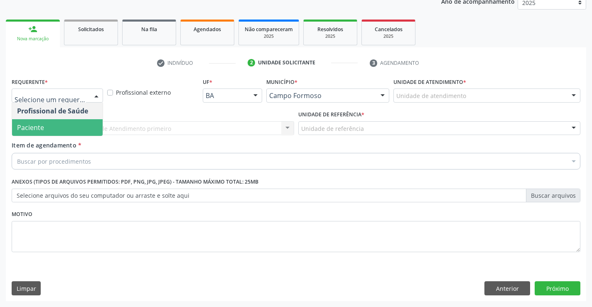
click at [39, 124] on span "Paciente" at bounding box center [30, 127] width 27 height 9
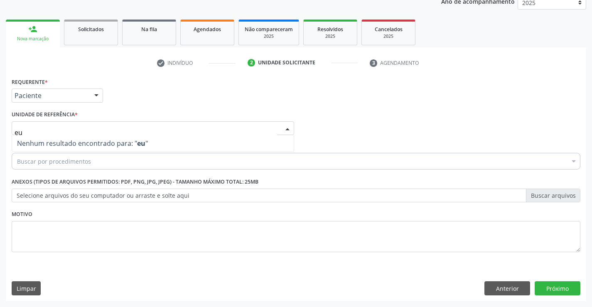
type input "e"
click at [488, 284] on button "Anterior" at bounding box center [507, 288] width 46 height 14
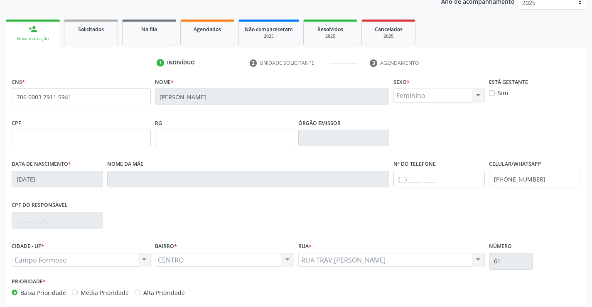
scroll to position [143, 0]
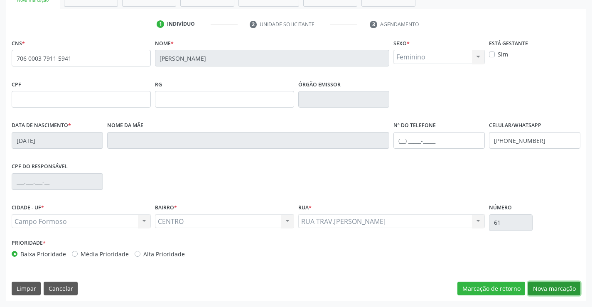
click at [545, 288] on button "Nova marcação" at bounding box center [554, 289] width 52 height 14
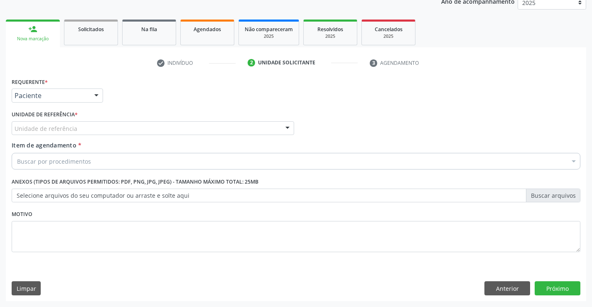
scroll to position [105, 0]
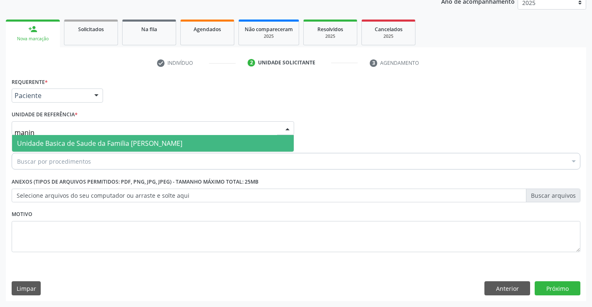
type input "maninh"
drag, startPoint x: 38, startPoint y: 141, endPoint x: 37, endPoint y: 148, distance: 7.1
click at [38, 141] on span "Unidade Basica de Saude da Familia [PERSON_NAME]" at bounding box center [99, 143] width 165 height 9
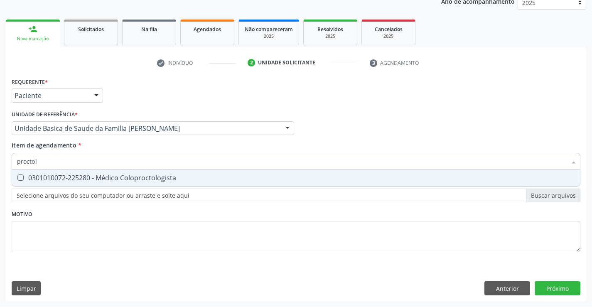
type input "proctolo"
click at [34, 174] on div "0301010072-225280 - Médico Coloproctologista" at bounding box center [296, 177] width 558 height 7
checkbox Coloproctologista "true"
click at [547, 287] on div "Requerente * Paciente Profissional de Saúde Paciente Nenhum resultado encontrad…" at bounding box center [296, 189] width 580 height 226
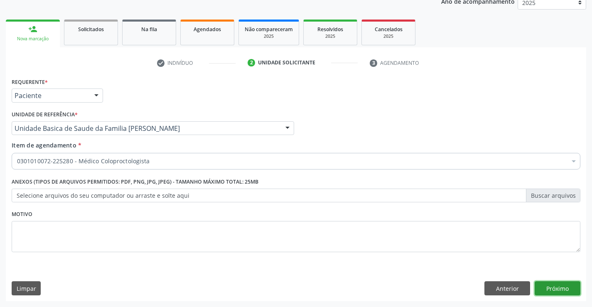
click at [546, 284] on button "Próximo" at bounding box center [558, 288] width 46 height 14
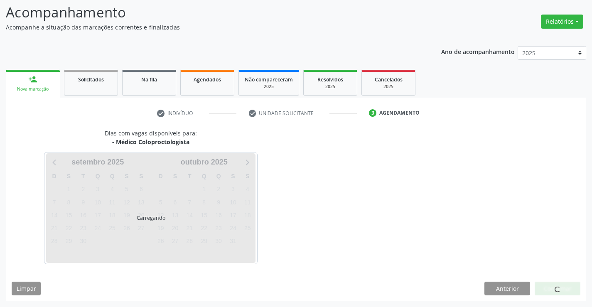
scroll to position [54, 0]
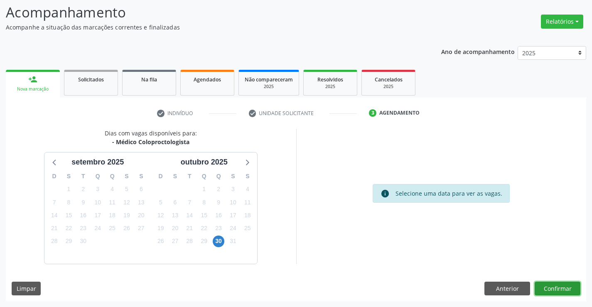
click at [549, 290] on button "Confirmar" at bounding box center [558, 289] width 46 height 14
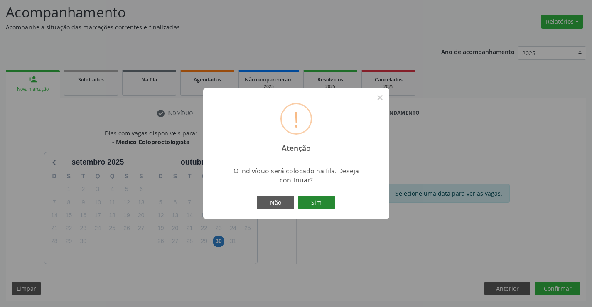
click at [307, 204] on button "Sim" at bounding box center [316, 203] width 37 height 14
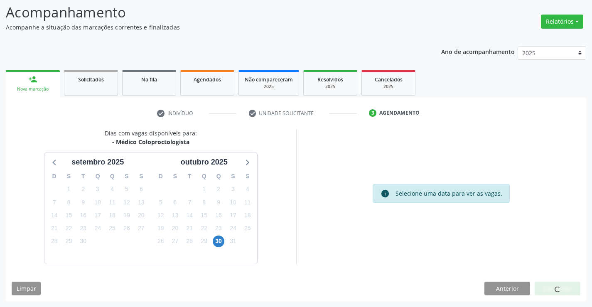
scroll to position [0, 0]
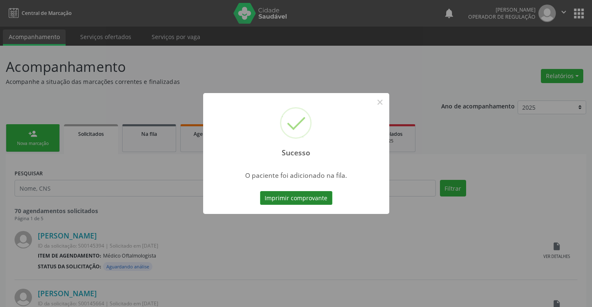
click at [293, 196] on button "Imprimir comprovante" at bounding box center [296, 198] width 72 height 14
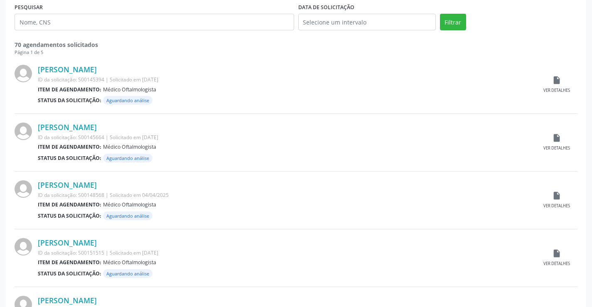
scroll to position [42, 0]
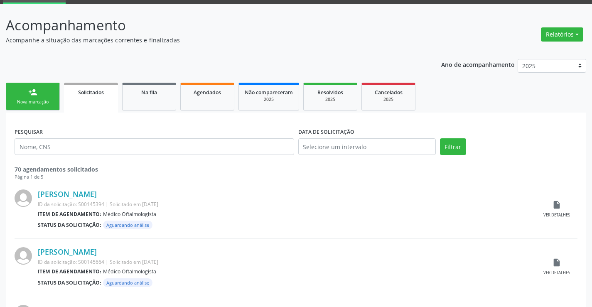
click at [36, 100] on div "Nova marcação" at bounding box center [33, 102] width 42 height 6
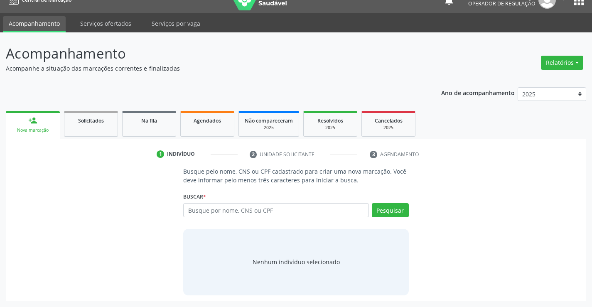
scroll to position [13, 0]
click at [253, 209] on input "text" at bounding box center [275, 210] width 185 height 14
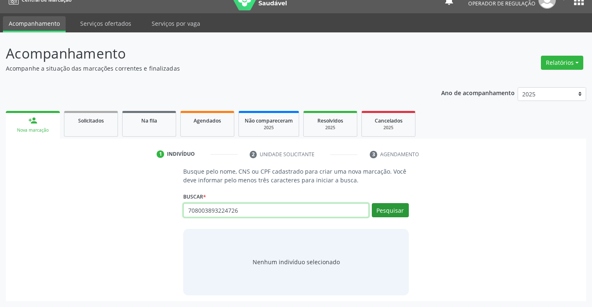
type input "708003893224726"
click at [393, 207] on button "Pesquisar" at bounding box center [390, 210] width 37 height 14
type input "708003893224726"
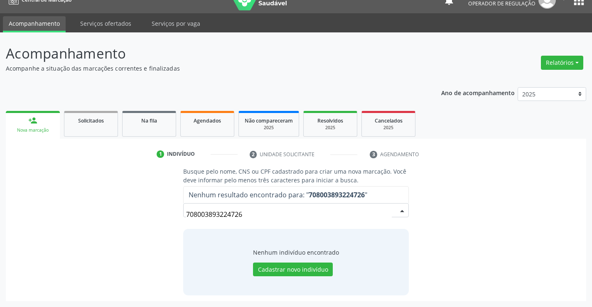
drag, startPoint x: 246, startPoint y: 218, endPoint x: 157, endPoint y: 207, distance: 90.0
click at [157, 207] on div "Busque pelo nome, CNS ou CPF cadastrado para criar uma nova marcação. Você deve…" at bounding box center [296, 231] width 569 height 128
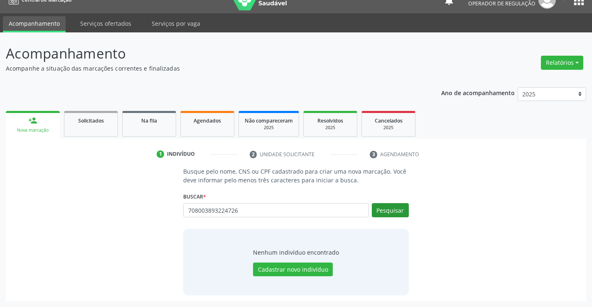
type input "708003893224726"
click at [388, 207] on button "Pesquisar" at bounding box center [390, 210] width 37 height 14
type input "708003893224726"
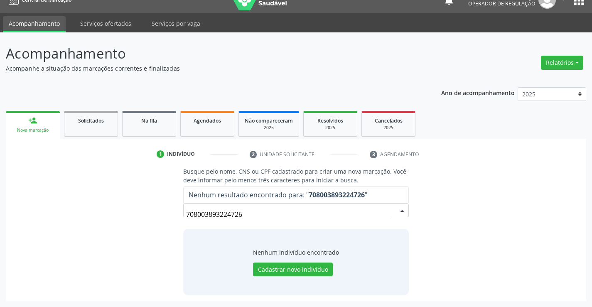
drag, startPoint x: 256, startPoint y: 221, endPoint x: 152, endPoint y: 219, distance: 103.5
click at [156, 217] on div "Busque pelo nome, CNS ou CPF cadastrado para criar uma nova marcação. Você deve…" at bounding box center [296, 231] width 569 height 128
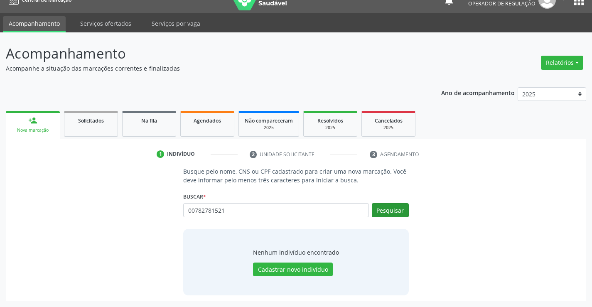
type input "00782781521"
click at [398, 206] on button "Pesquisar" at bounding box center [390, 210] width 37 height 14
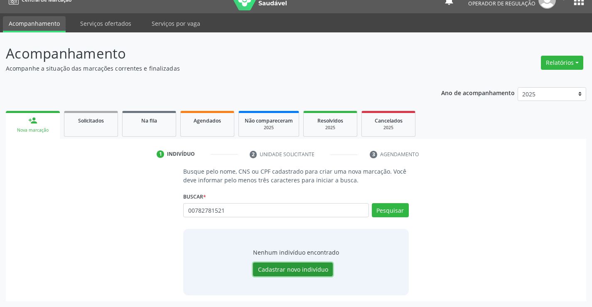
click at [274, 264] on button "Cadastrar novo indivíduo" at bounding box center [293, 270] width 80 height 14
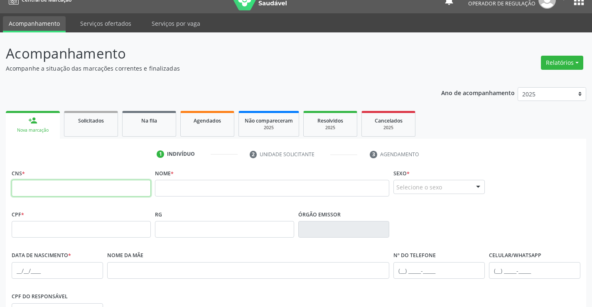
click at [62, 188] on input "text" at bounding box center [81, 188] width 139 height 17
type input "708 0038 9322 4726"
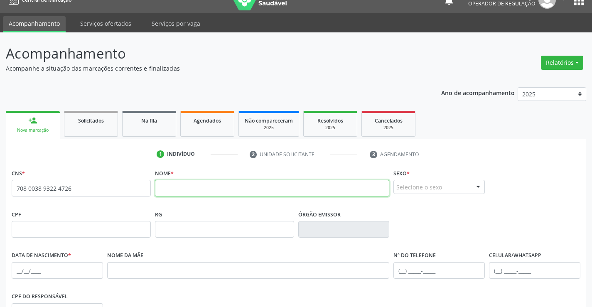
click at [183, 193] on input "text" at bounding box center [272, 188] width 235 height 17
type input "m"
type input "MARIA VALDENICE DE CARVALHO"
click at [436, 188] on div "Selecione o sexo" at bounding box center [438, 187] width 91 height 14
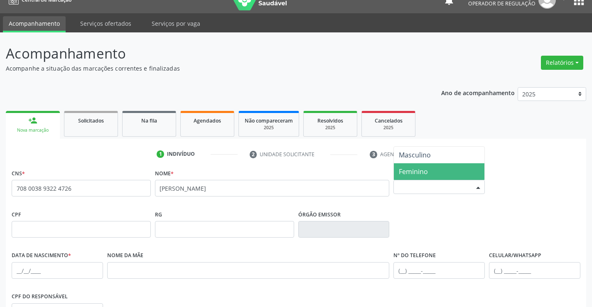
click at [419, 172] on span "Feminino" at bounding box center [413, 171] width 29 height 9
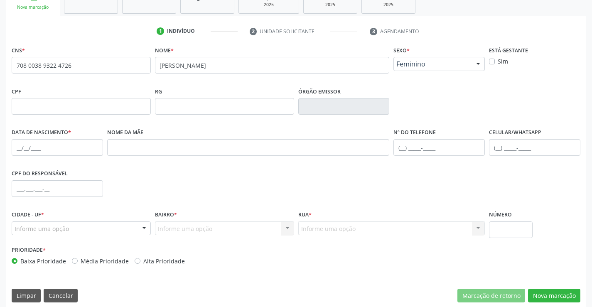
scroll to position [138, 0]
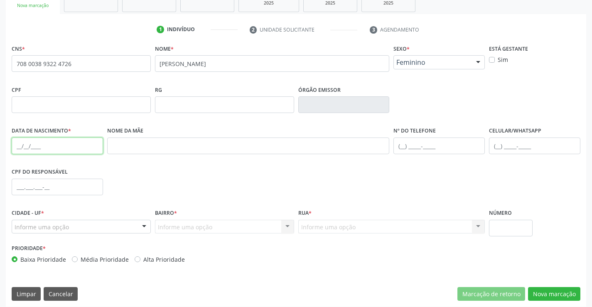
click at [47, 150] on input "text" at bounding box center [57, 146] width 91 height 17
type input "13/11/973"
click at [72, 229] on div "Informe uma opção" at bounding box center [81, 227] width 139 height 14
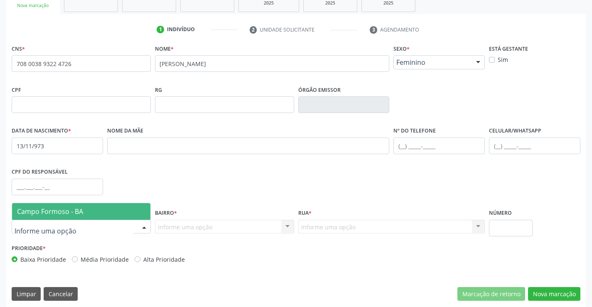
click at [75, 214] on span "Campo Formoso - BA" at bounding box center [50, 211] width 66 height 9
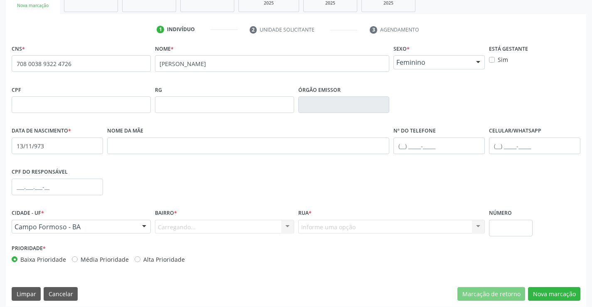
click at [189, 222] on div "Carregando... Nenhum resultado encontrado para: " " Nenhuma opção encontrada. D…" at bounding box center [224, 227] width 139 height 14
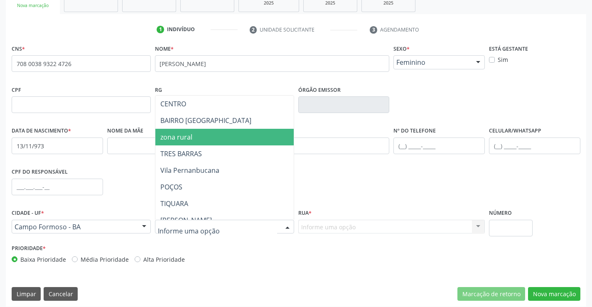
click at [186, 142] on span "zona rural" at bounding box center [244, 137] width 179 height 17
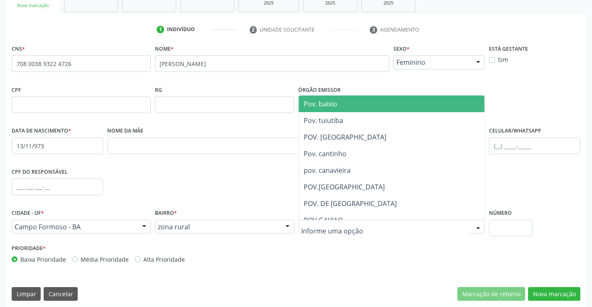
click at [302, 229] on input "text" at bounding box center [384, 231] width 167 height 17
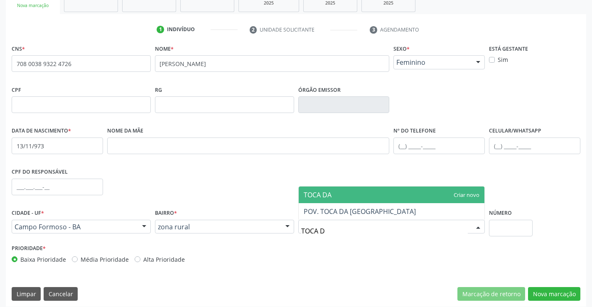
type input "TOCA DA"
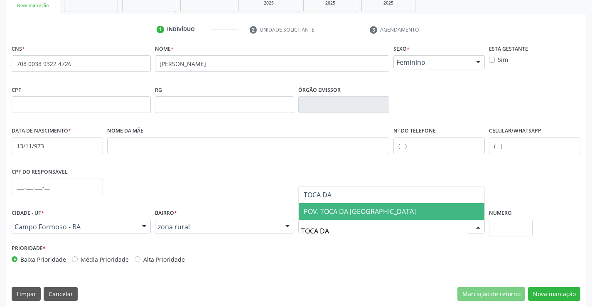
click at [341, 216] on span "POV. TOCA DA NOVILHA" at bounding box center [392, 211] width 186 height 17
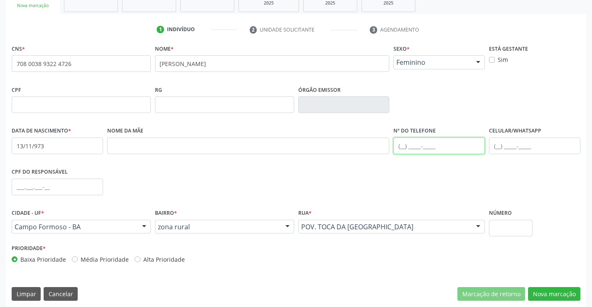
click at [458, 150] on input "text" at bounding box center [438, 146] width 91 height 17
type input "(74) 99106-5286"
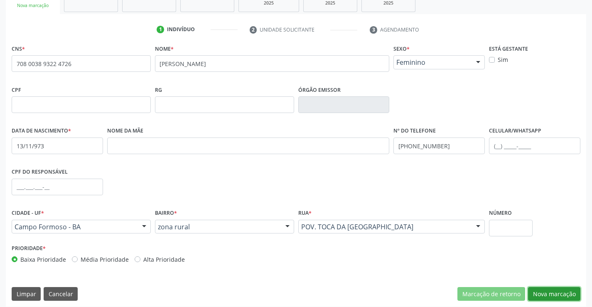
click at [553, 297] on button "Nova marcação" at bounding box center [554, 294] width 52 height 14
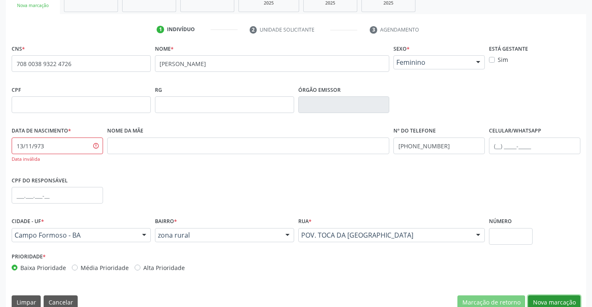
scroll to position [152, 0]
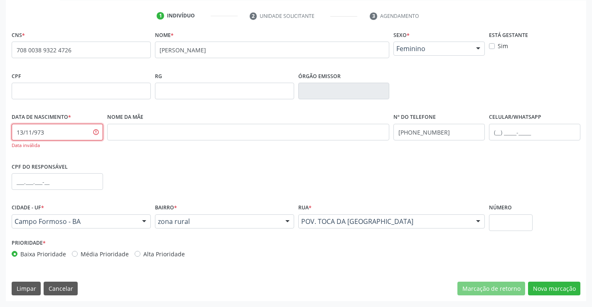
drag, startPoint x: 57, startPoint y: 133, endPoint x: 0, endPoint y: 128, distance: 57.1
click at [0, 128] on div "Acompanhamento Acompanhe a situação das marcações correntes e finalizadas Relat…" at bounding box center [296, 100] width 592 height 413
type input "13/11/1973"
click at [548, 296] on div "CNS * 708 0038 9322 4726 Nome * MARIA VALDENICE DE CARVALHO Sexo * Feminino Mas…" at bounding box center [296, 165] width 580 height 273
click at [548, 289] on button "Nova marcação" at bounding box center [554, 289] width 52 height 14
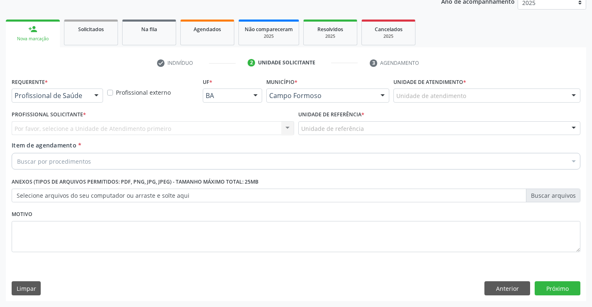
scroll to position [105, 0]
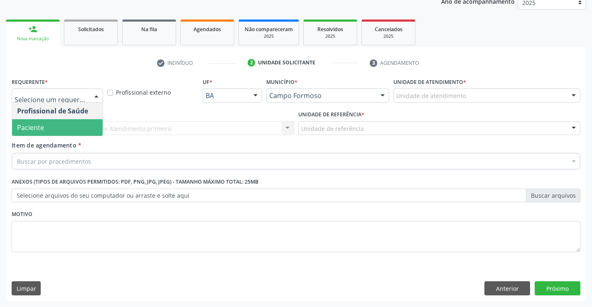
click at [38, 134] on span "Paciente" at bounding box center [57, 127] width 91 height 17
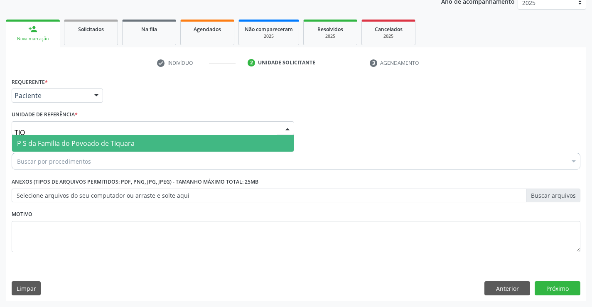
type input "TIQU"
click at [86, 135] on input "TIQU" at bounding box center [146, 132] width 263 height 17
click at [79, 147] on span "P S da Familia do Povoado de Tiquara" at bounding box center [76, 143] width 118 height 9
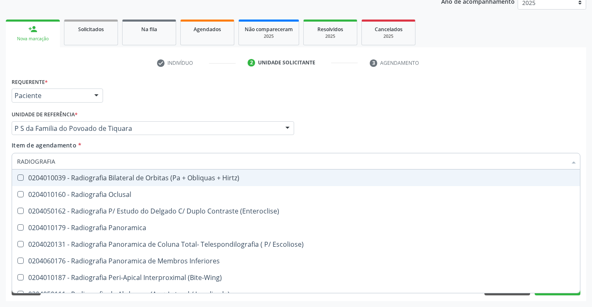
type input "RADIOGRAFIA"
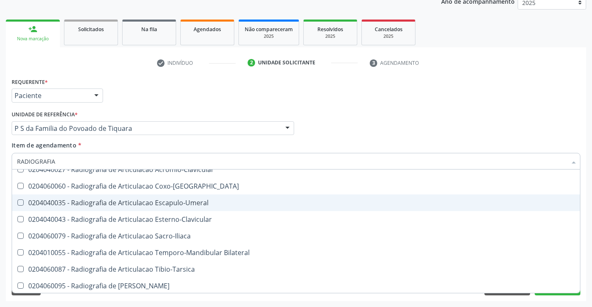
scroll to position [249, 0]
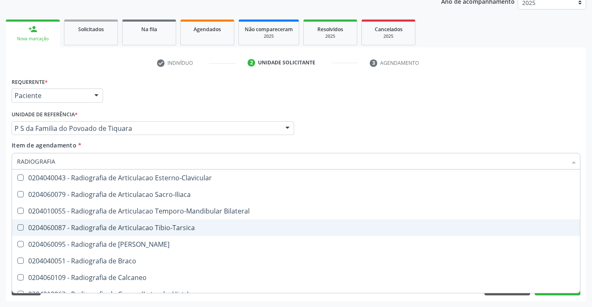
click at [187, 224] on div "0204060087 - Radiografia de Articulacao Tibio-Tarsica" at bounding box center [296, 227] width 558 height 7
checkbox Tibio-Tarsica "true"
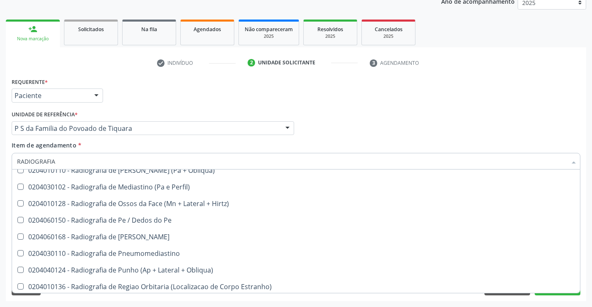
scroll to position [890, 0]
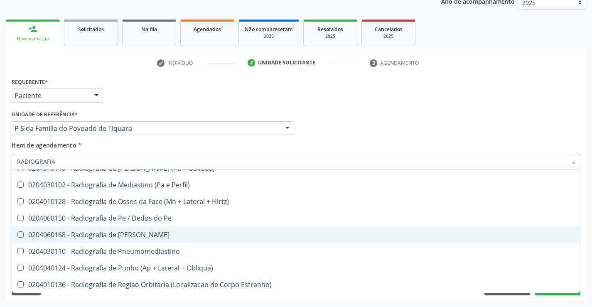
click at [169, 232] on div "0204060168 - Radiografia de [PERSON_NAME]" at bounding box center [296, 234] width 558 height 7
checkbox Perna "true"
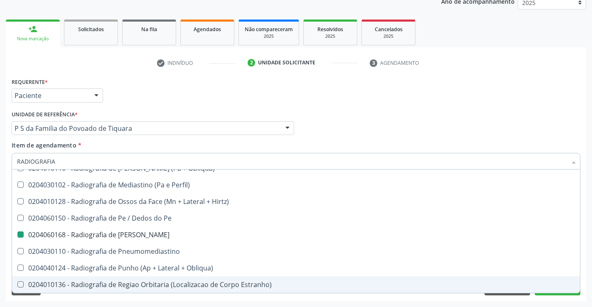
click at [546, 298] on div "Requerente * Paciente Profissional de Saúde Paciente Nenhum resultado encontrad…" at bounding box center [296, 189] width 580 height 226
checkbox Oclusal "true"
checkbox \(Enteroclise\) "true"
checkbox Tibio-Tarsica "false"
checkbox Perna "false"
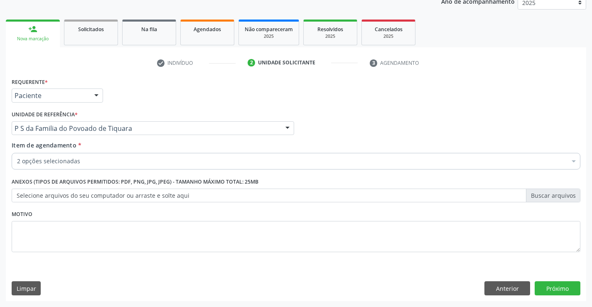
scroll to position [0, 0]
click at [548, 291] on button "Próximo" at bounding box center [558, 288] width 46 height 14
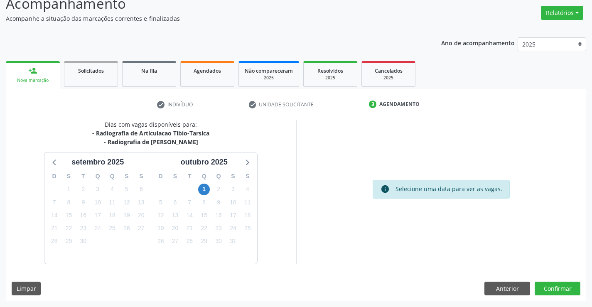
scroll to position [63, 0]
click at [548, 291] on button "Confirmar" at bounding box center [558, 289] width 46 height 14
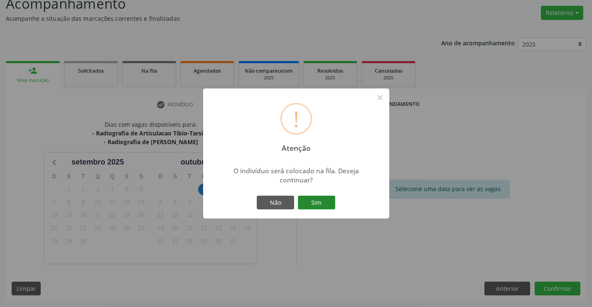
click at [323, 201] on button "Sim" at bounding box center [316, 203] width 37 height 14
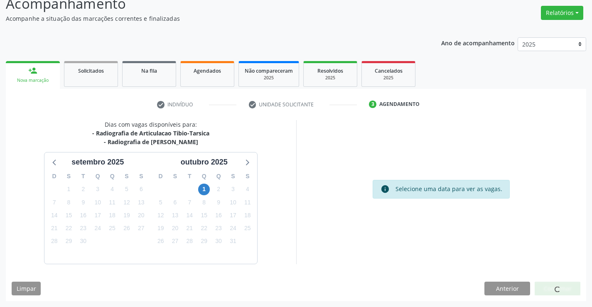
scroll to position [0, 0]
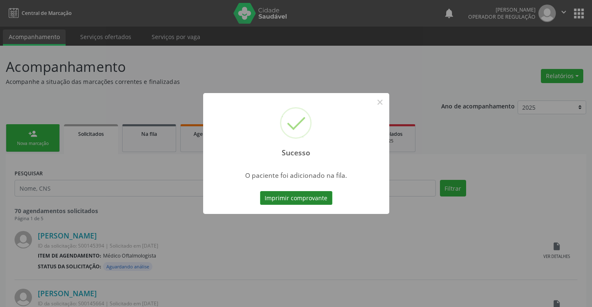
click at [304, 201] on button "Imprimir comprovante" at bounding box center [296, 198] width 72 height 14
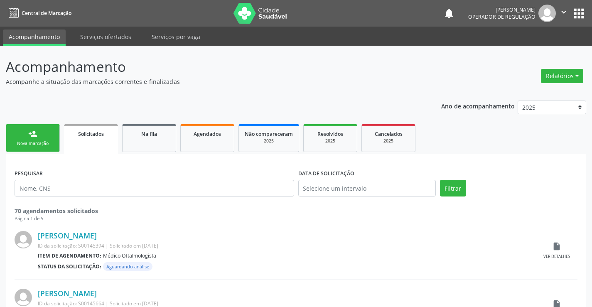
click at [32, 137] on div "person_add" at bounding box center [32, 133] width 9 height 9
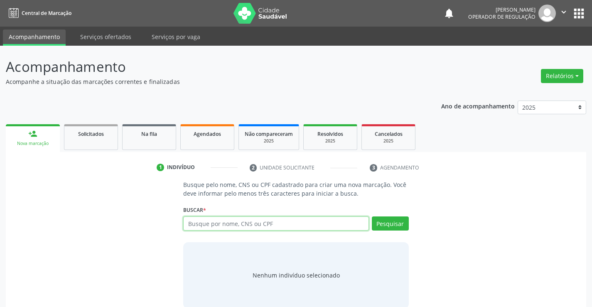
click at [250, 226] on input "text" at bounding box center [275, 223] width 185 height 14
type input "706204054469266"
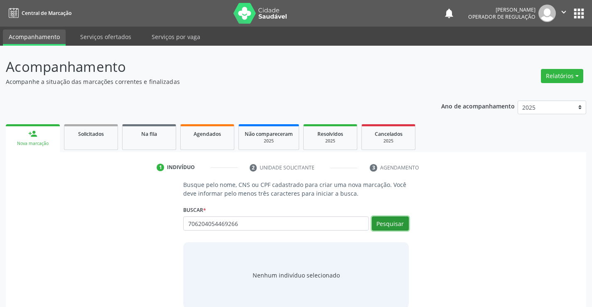
click at [384, 224] on button "Pesquisar" at bounding box center [390, 223] width 37 height 14
type input "706204054469266"
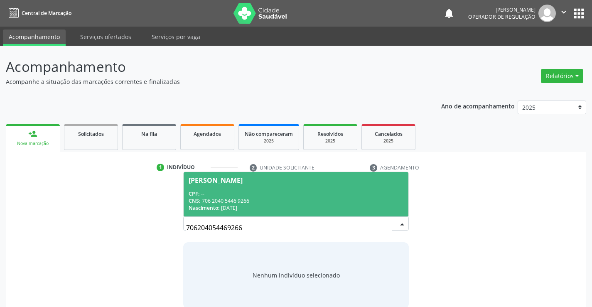
click at [327, 202] on div "CNS: 706 2040 5446 9266" at bounding box center [296, 200] width 214 height 7
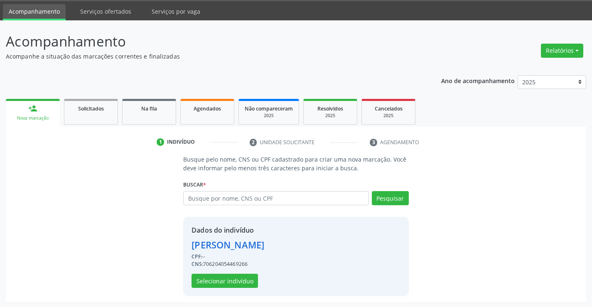
scroll to position [26, 0]
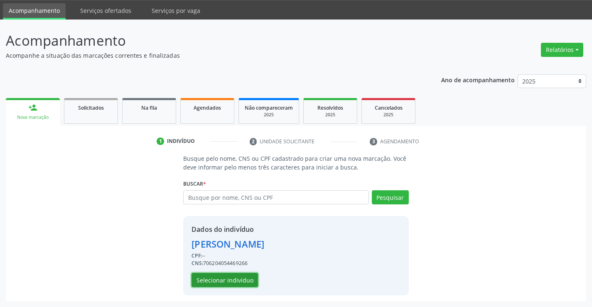
click at [221, 278] on button "Selecionar indivíduo" at bounding box center [225, 280] width 66 height 14
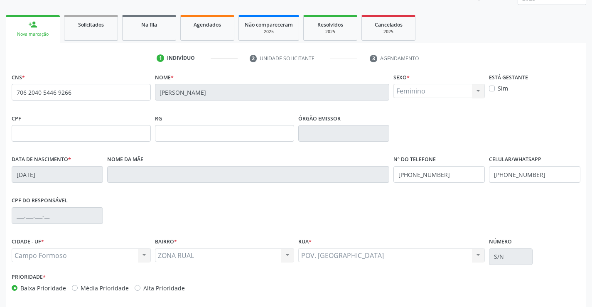
scroll to position [143, 0]
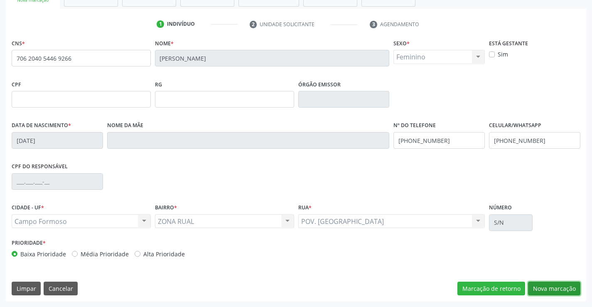
click at [545, 289] on button "Nova marcação" at bounding box center [554, 289] width 52 height 14
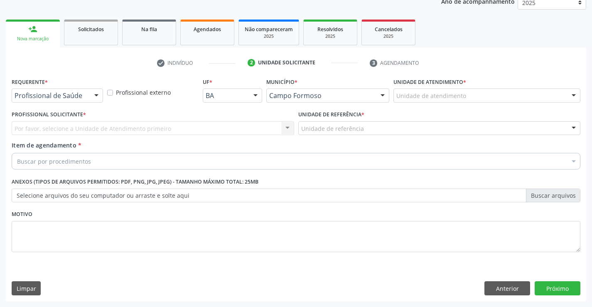
scroll to position [105, 0]
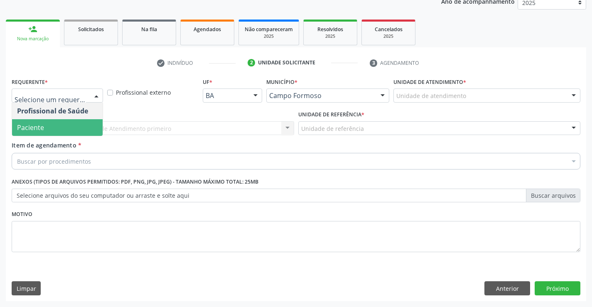
click at [39, 130] on span "Paciente" at bounding box center [30, 127] width 27 height 9
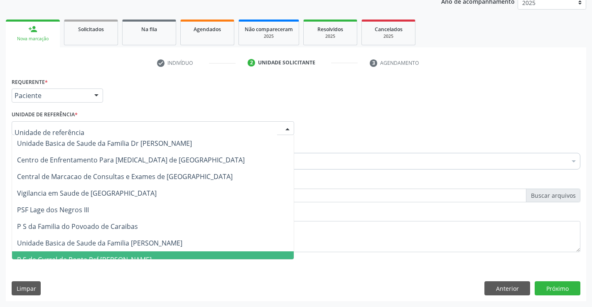
click at [192, 279] on div "Requerente * Paciente Profissional de Saúde Paciente Nenhum resultado encontrad…" at bounding box center [296, 189] width 580 height 226
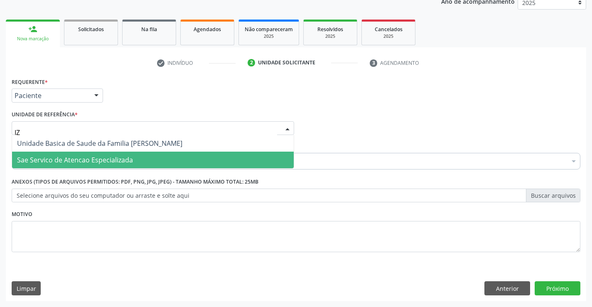
type input "IZA"
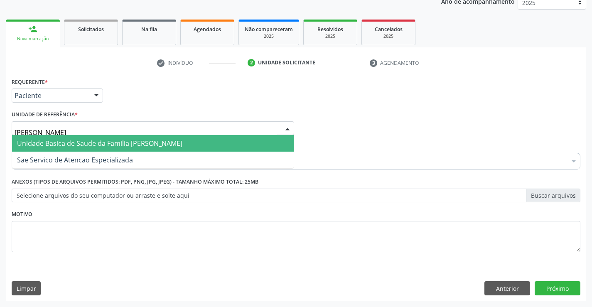
click at [117, 149] on span "Unidade Basica de Saude da Familia [PERSON_NAME]" at bounding box center [153, 143] width 282 height 17
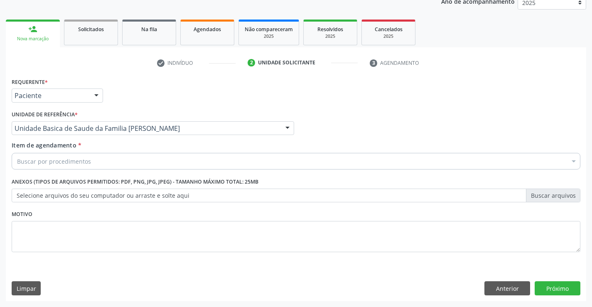
click at [98, 162] on div "Buscar por procedimentos" at bounding box center [296, 161] width 569 height 17
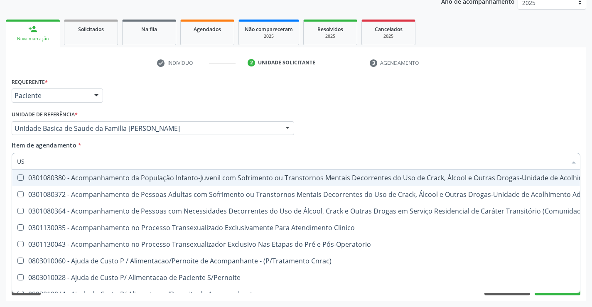
type input "USG"
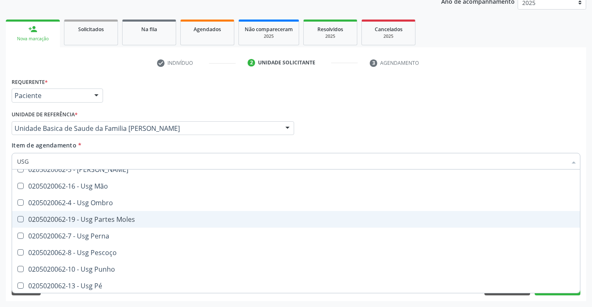
scroll to position [166, 0]
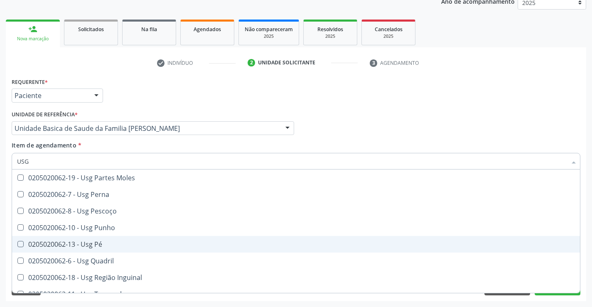
click at [120, 239] on span "0205020062-13 - Usg Pé" at bounding box center [296, 244] width 568 height 17
checkbox Pé "true"
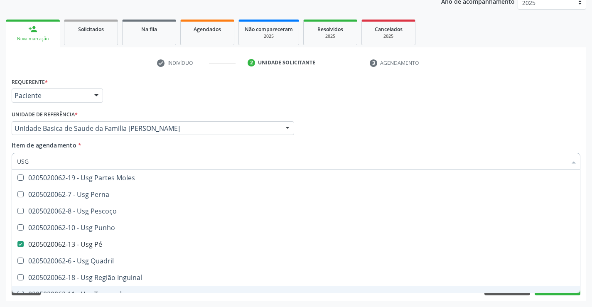
type input "USG"
click at [101, 304] on div "Acompanhamento Acompanhe a situação das marcações correntes e finalizadas Relat…" at bounding box center [296, 124] width 592 height 366
checkbox Braço "true"
checkbox Pé "false"
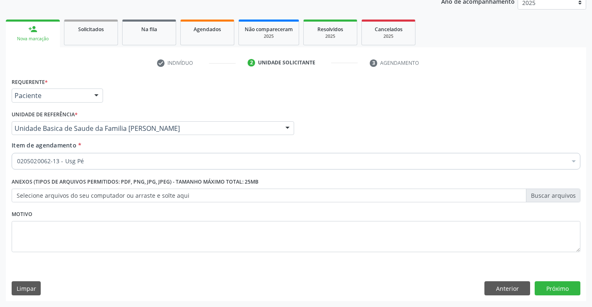
scroll to position [0, 0]
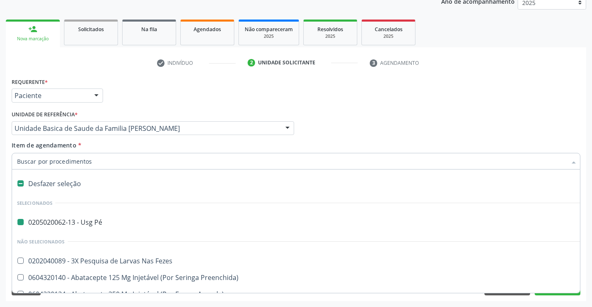
type input "R"
checkbox Pé "false"
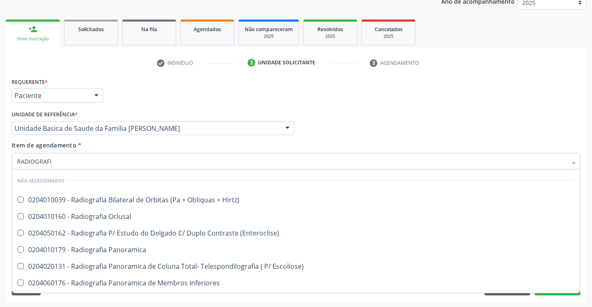
type input "RADIOGRAFIA"
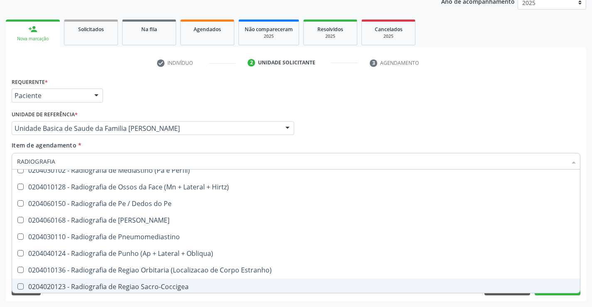
scroll to position [914, 0]
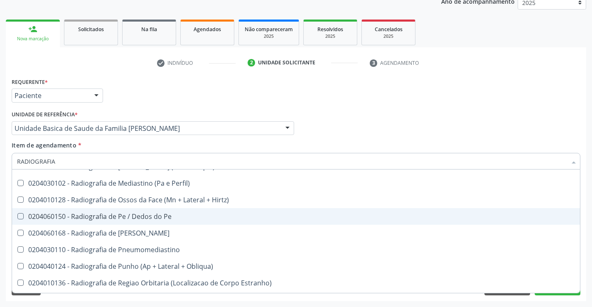
click at [169, 214] on div "0204060150 - Radiografia de Pe / Dedos do Pe" at bounding box center [296, 216] width 558 height 7
checkbox Pe "true"
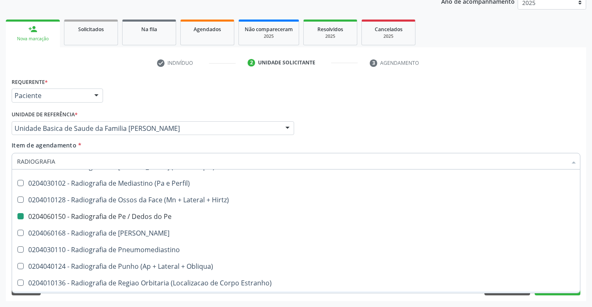
click at [562, 298] on div "Requerente * Paciente Profissional de Saúde Paciente Nenhum resultado encontrad…" at bounding box center [296, 189] width 580 height 226
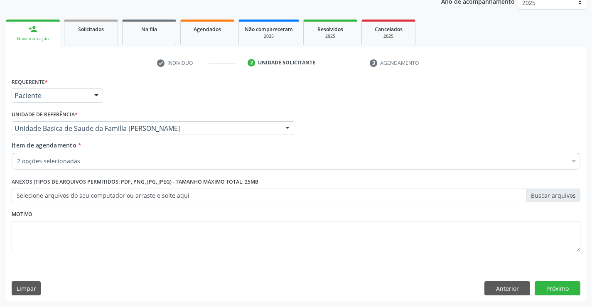
scroll to position [0, 0]
click at [557, 290] on button "Próximo" at bounding box center [558, 288] width 46 height 14
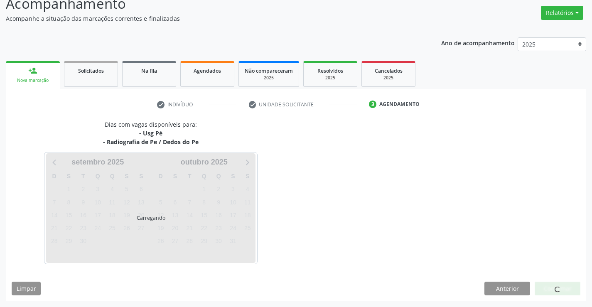
scroll to position [88, 0]
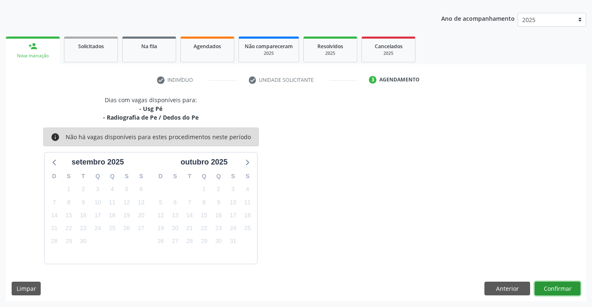
click at [555, 287] on button "Confirmar" at bounding box center [558, 289] width 46 height 14
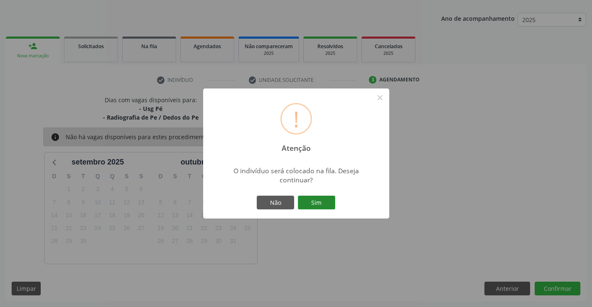
click at [323, 201] on button "Sim" at bounding box center [316, 203] width 37 height 14
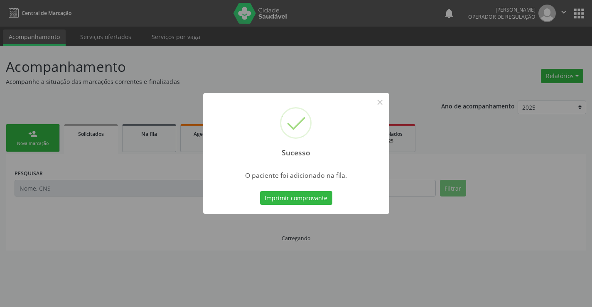
scroll to position [0, 0]
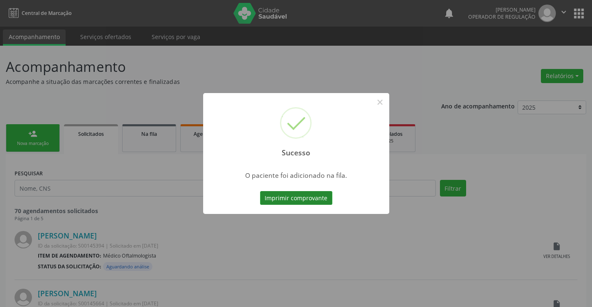
click at [323, 197] on button "Imprimir comprovante" at bounding box center [296, 198] width 72 height 14
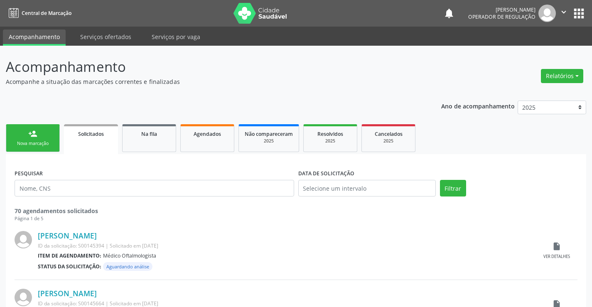
click at [37, 138] on link "person_add Nova marcação" at bounding box center [33, 138] width 54 height 28
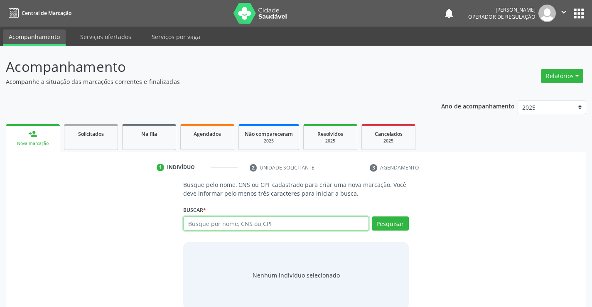
click at [291, 223] on input "text" at bounding box center [275, 223] width 185 height 14
type input "702100778561292"
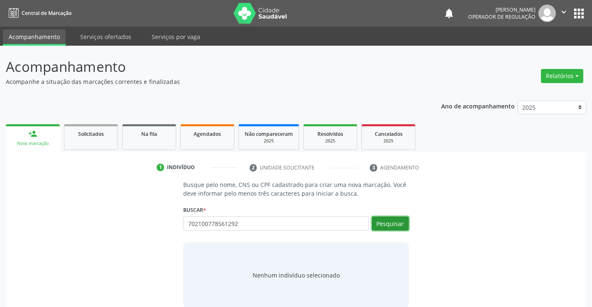
click at [397, 223] on button "Pesquisar" at bounding box center [390, 223] width 37 height 14
type input "702100778561292"
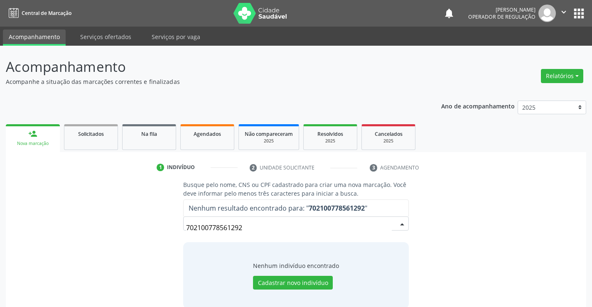
drag, startPoint x: 257, startPoint y: 229, endPoint x: 149, endPoint y: 231, distance: 108.0
click at [149, 231] on div "Busque pelo nome, CNS ou CPF cadastrado para criar uma nova marcação. Você deve…" at bounding box center [296, 244] width 569 height 128
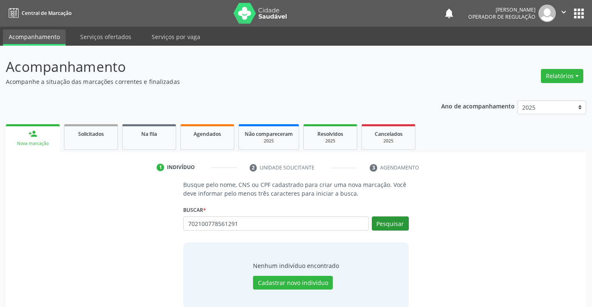
type input "702100778561291"
click at [397, 226] on button "Pesquisar" at bounding box center [390, 223] width 37 height 14
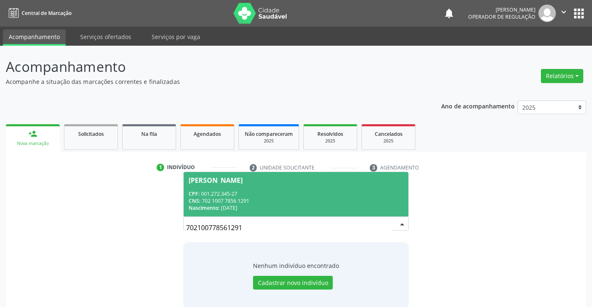
click at [268, 185] on span "Fabiana Ferreira da Silva CPF: 001.272.345-27 CNS: 702 1007 7856 1291 Nasciment…" at bounding box center [296, 194] width 224 height 44
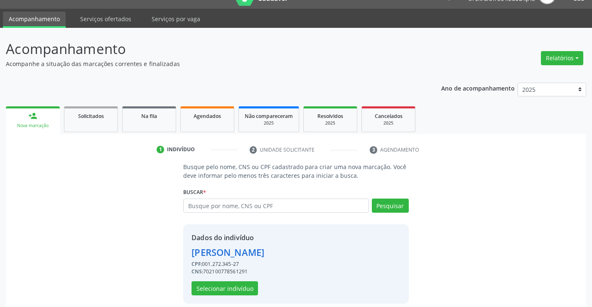
scroll to position [26, 0]
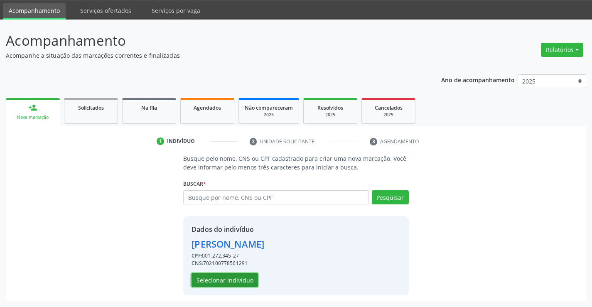
click at [234, 280] on button "Selecionar indivíduo" at bounding box center [225, 280] width 66 height 14
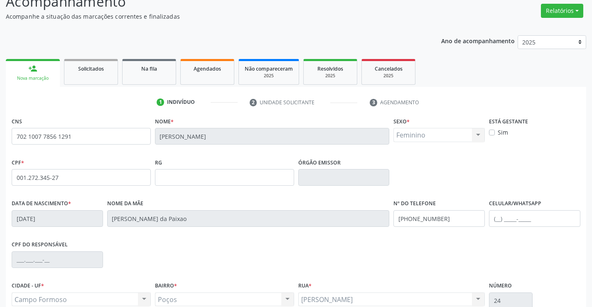
scroll to position [143, 0]
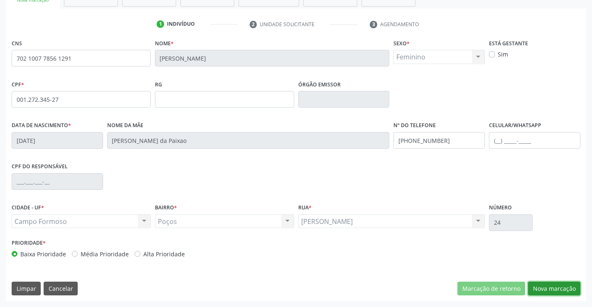
click at [544, 288] on button "Nova marcação" at bounding box center [554, 289] width 52 height 14
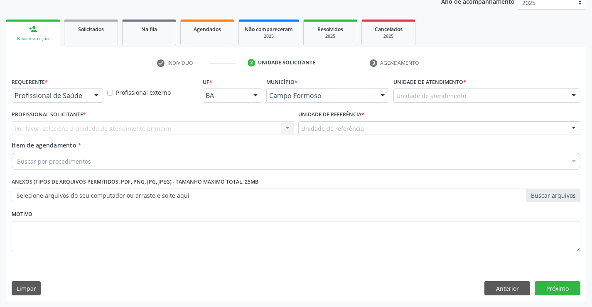
scroll to position [105, 0]
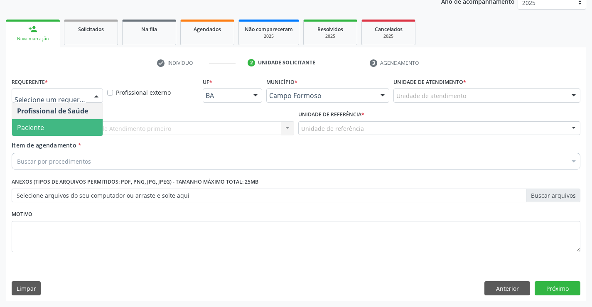
click at [31, 126] on span "Paciente" at bounding box center [30, 127] width 27 height 9
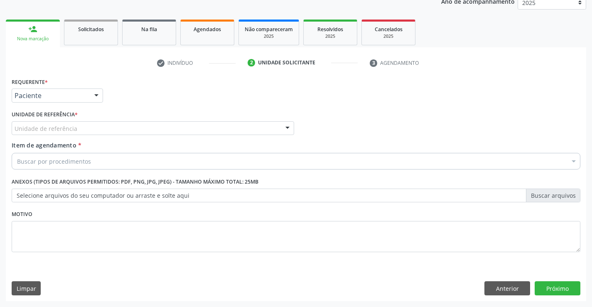
click at [31, 136] on div "Unidade de referência * Unidade de referência Unidade Basica de Saude da Famili…" at bounding box center [153, 124] width 287 height 32
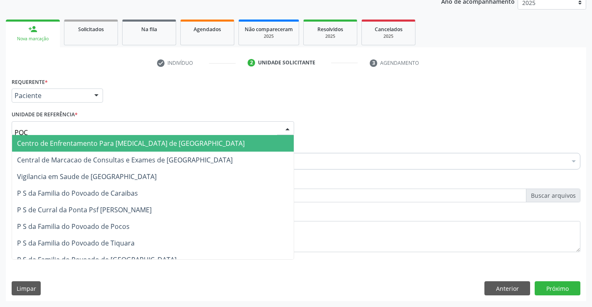
type input "POCO"
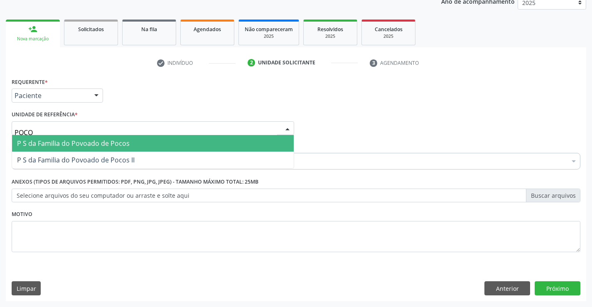
click at [35, 142] on span "P S da Familia do Povoado de Pocos" at bounding box center [73, 143] width 113 height 9
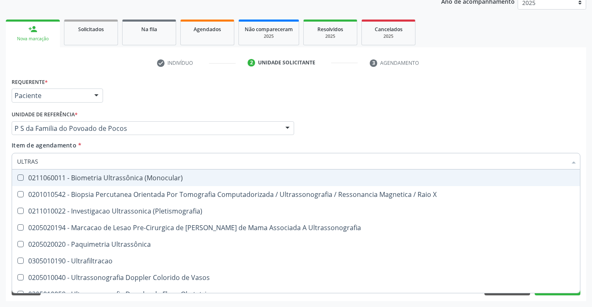
type input "ULTRASS"
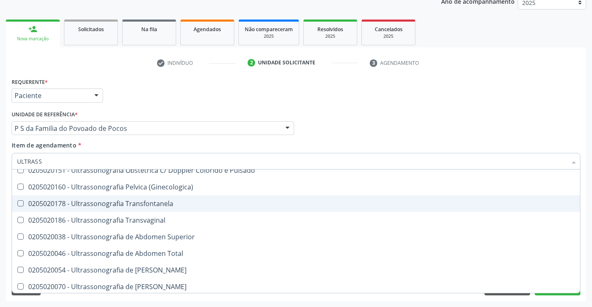
scroll to position [166, 0]
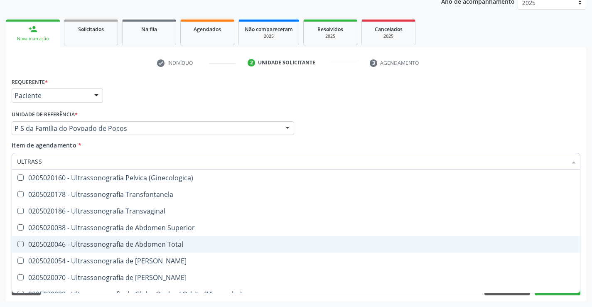
click at [173, 241] on div "0205020046 - Ultrassonografia de Abdomen Total" at bounding box center [296, 244] width 558 height 7
checkbox Total "true"
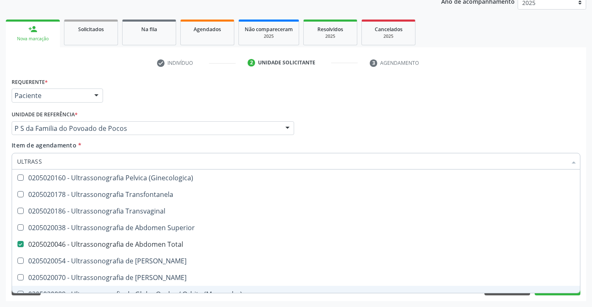
click at [567, 297] on div "Requerente * Paciente Profissional de Saúde Paciente Nenhum resultado encontrad…" at bounding box center [296, 189] width 580 height 226
checkbox X "true"
checkbox Total "false"
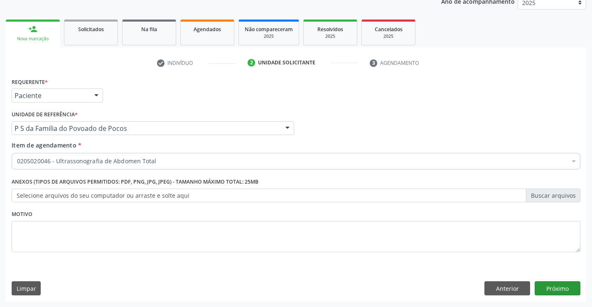
scroll to position [0, 0]
click at [565, 290] on button "Próximo" at bounding box center [558, 288] width 46 height 14
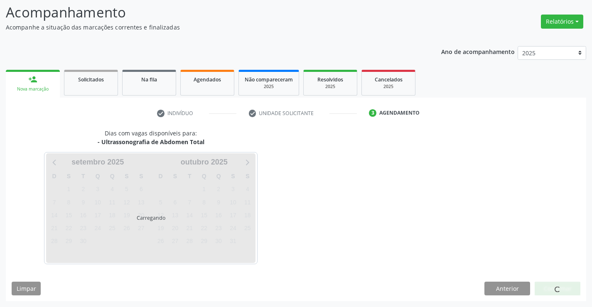
scroll to position [54, 0]
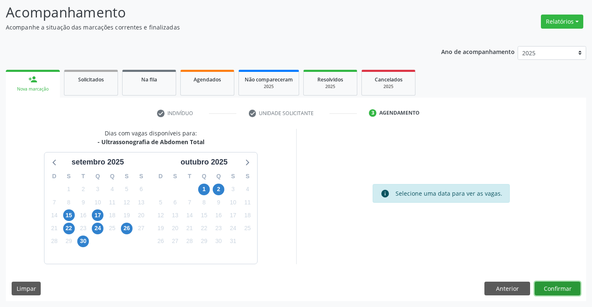
click at [548, 287] on button "Confirmar" at bounding box center [558, 289] width 46 height 14
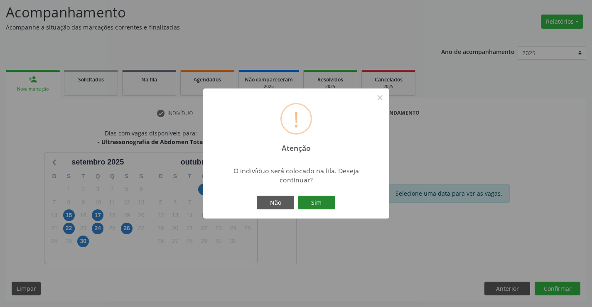
click at [314, 201] on button "Sim" at bounding box center [316, 203] width 37 height 14
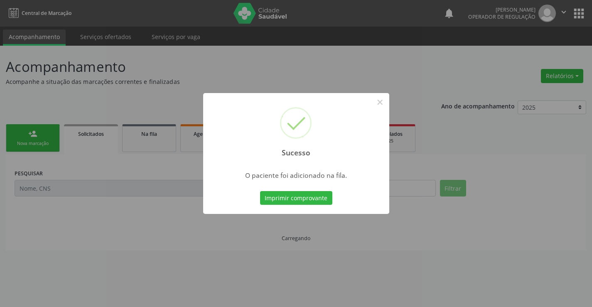
scroll to position [0, 0]
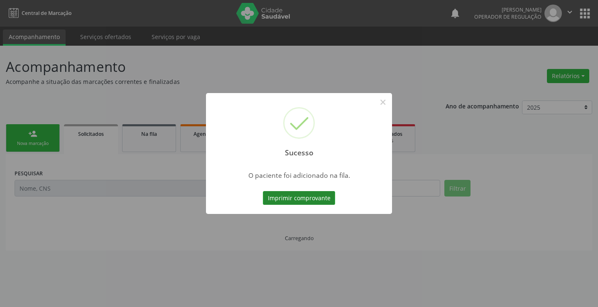
click at [322, 197] on button "Imprimir comprovante" at bounding box center [299, 198] width 72 height 14
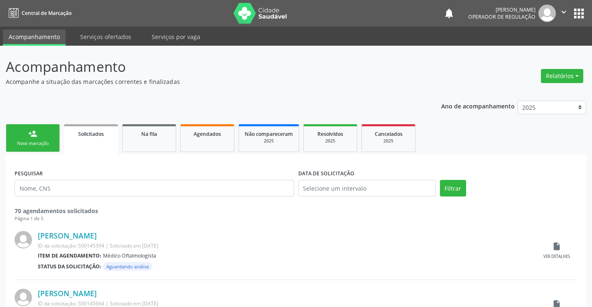
click at [45, 142] on div "Nova marcação" at bounding box center [33, 143] width 42 height 6
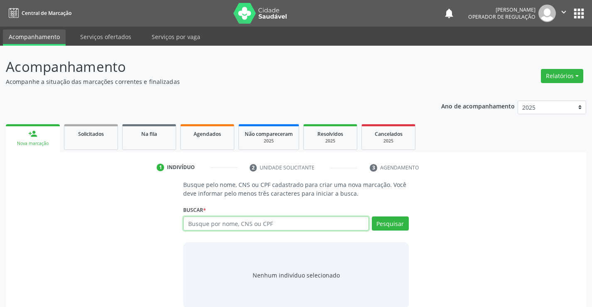
click at [240, 225] on input "text" at bounding box center [275, 223] width 185 height 14
type input "701406638440534"
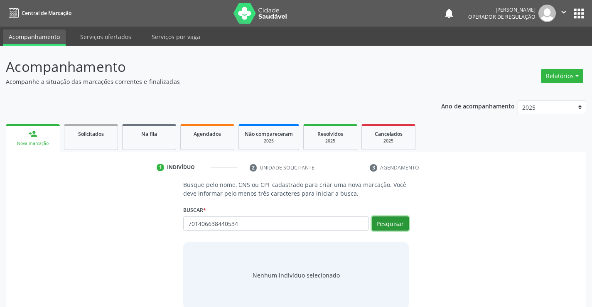
click at [380, 226] on button "Pesquisar" at bounding box center [390, 223] width 37 height 14
type input "701406638440534"
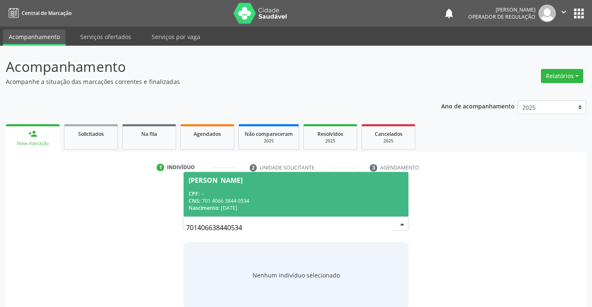
click at [274, 196] on div "CPF: --" at bounding box center [296, 193] width 214 height 7
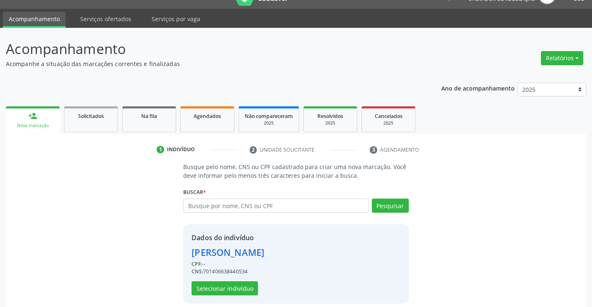
scroll to position [26, 0]
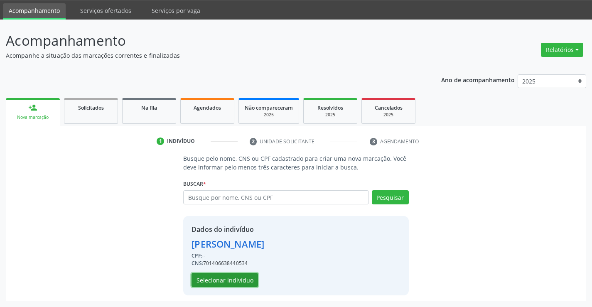
click at [240, 279] on button "Selecionar indivíduo" at bounding box center [225, 280] width 66 height 14
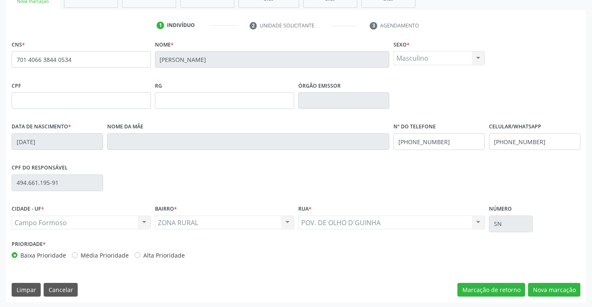
scroll to position [143, 0]
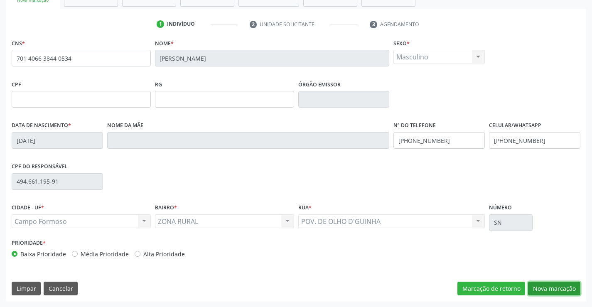
click at [558, 286] on button "Nova marcação" at bounding box center [554, 289] width 52 height 14
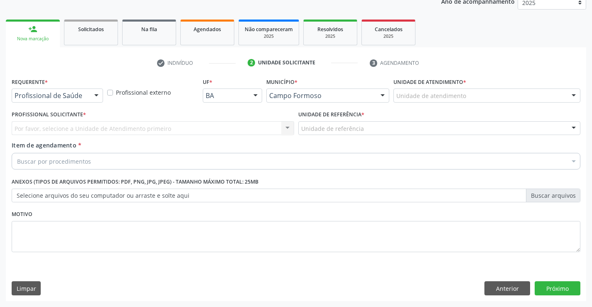
click at [47, 101] on div "Profissional de Saúde" at bounding box center [57, 95] width 91 height 14
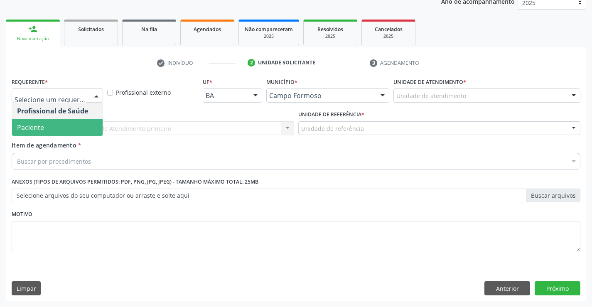
click at [39, 123] on span "Paciente" at bounding box center [30, 127] width 27 height 9
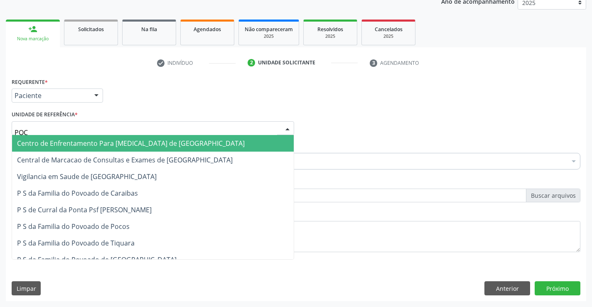
type input "POCO"
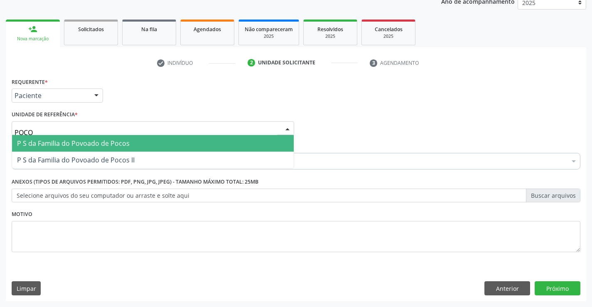
click at [65, 147] on span "P S da Familia do Povoado de Pocos" at bounding box center [73, 143] width 113 height 9
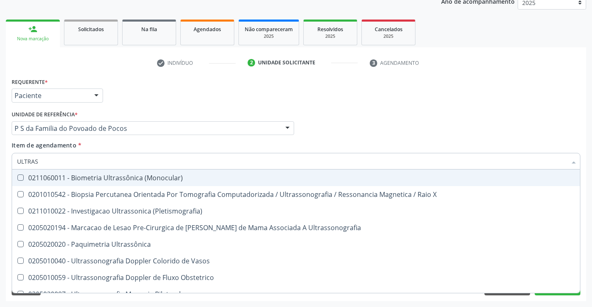
type input "ULTRASS"
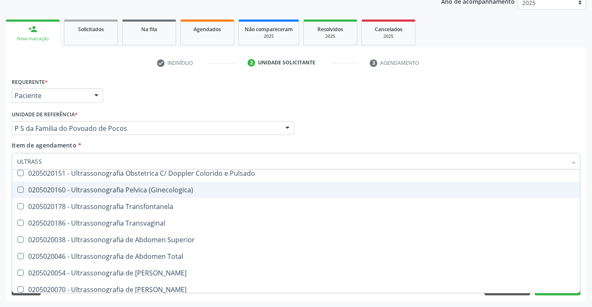
scroll to position [166, 0]
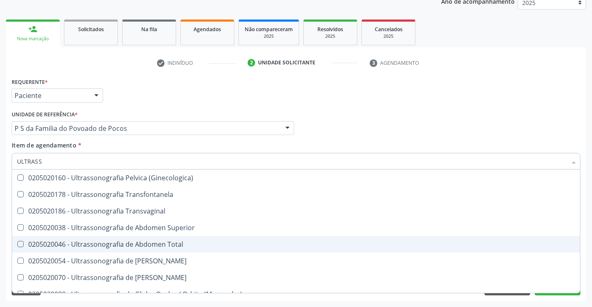
click at [188, 243] on div "0205020046 - Ultrassonografia de Abdomen Total" at bounding box center [296, 244] width 558 height 7
checkbox Total "true"
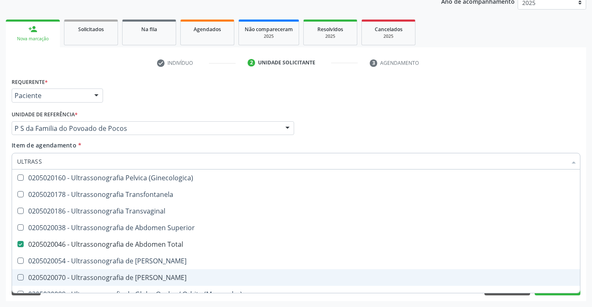
click at [564, 300] on div "Requerente * Paciente Profissional de Saúde Paciente Nenhum resultado encontrad…" at bounding box center [296, 189] width 580 height 226
checkbox X "true"
checkbox Total "false"
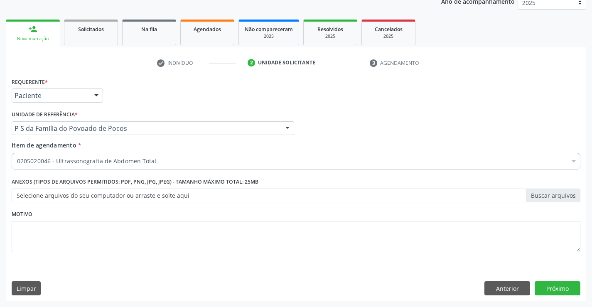
scroll to position [0, 0]
click at [553, 291] on button "Próximo" at bounding box center [558, 288] width 46 height 14
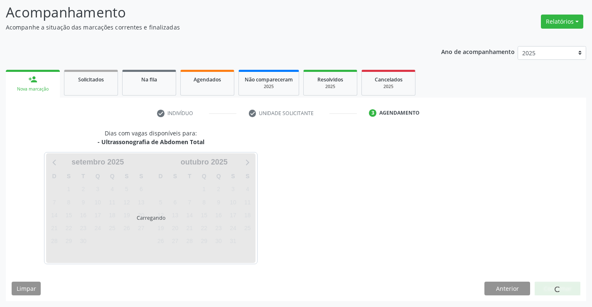
scroll to position [54, 0]
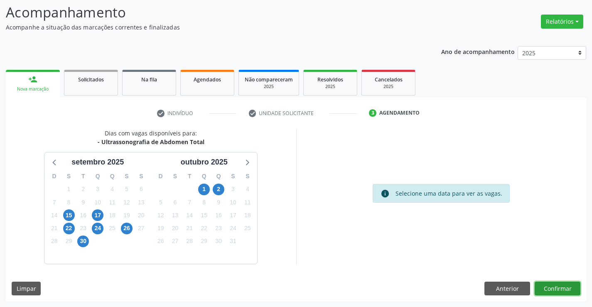
click at [569, 284] on button "Confirmar" at bounding box center [558, 289] width 46 height 14
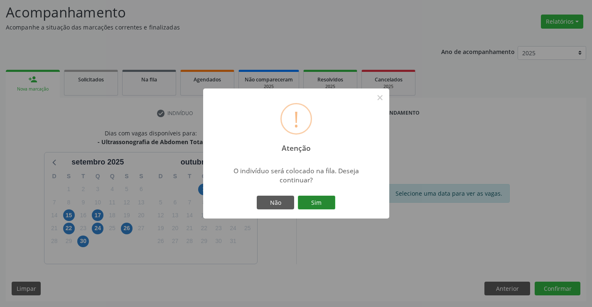
click at [318, 202] on button "Sim" at bounding box center [316, 203] width 37 height 14
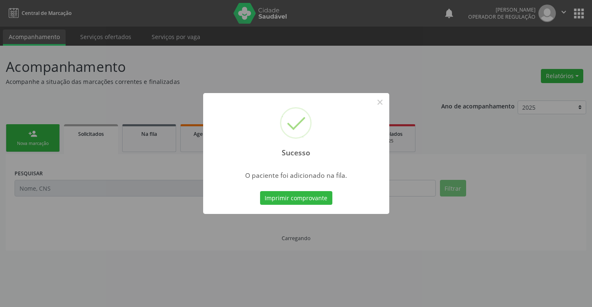
scroll to position [0, 0]
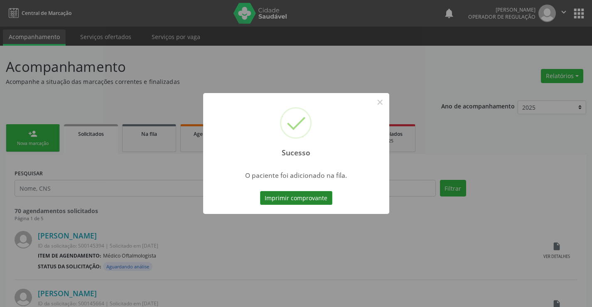
click at [307, 203] on button "Imprimir comprovante" at bounding box center [296, 198] width 72 height 14
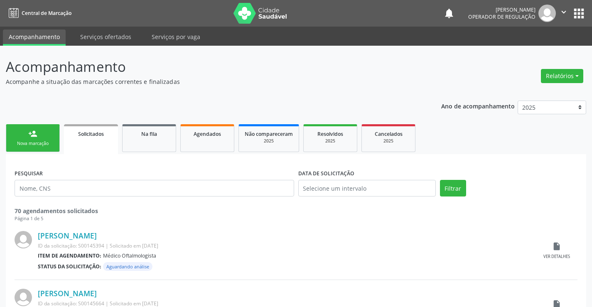
click at [52, 140] on link "person_add Nova marcação" at bounding box center [33, 138] width 54 height 28
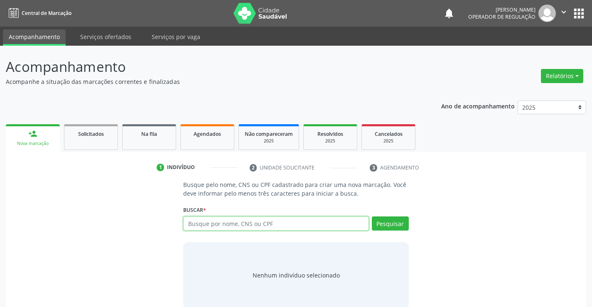
click at [269, 226] on input "text" at bounding box center [275, 223] width 185 height 14
type input "707801680330610"
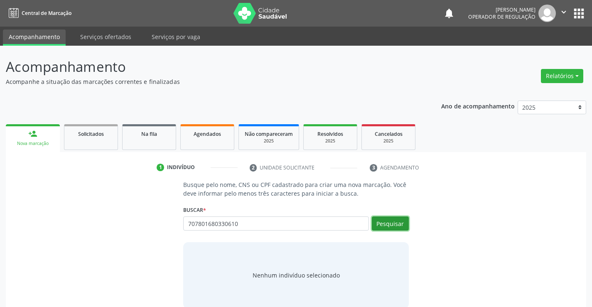
click at [395, 225] on button "Pesquisar" at bounding box center [390, 223] width 37 height 14
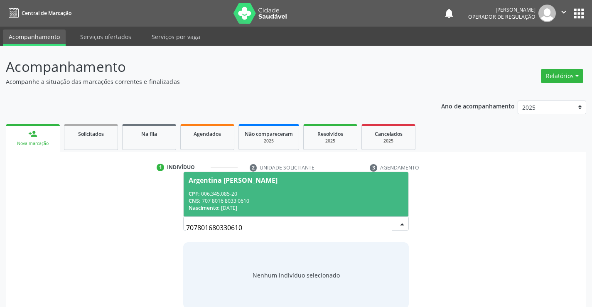
click at [309, 187] on span "Argentina Rosa Silva Souza CPF: 006.345.085-20 CNS: 707 8016 8033 0610 Nascimen…" at bounding box center [296, 194] width 224 height 44
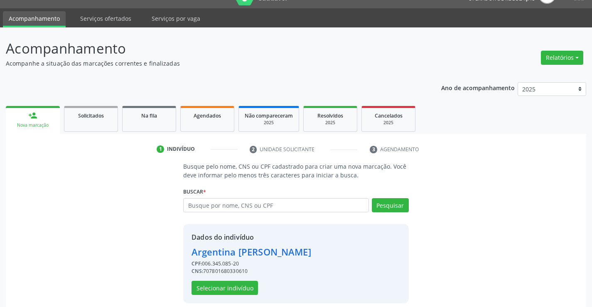
scroll to position [26, 0]
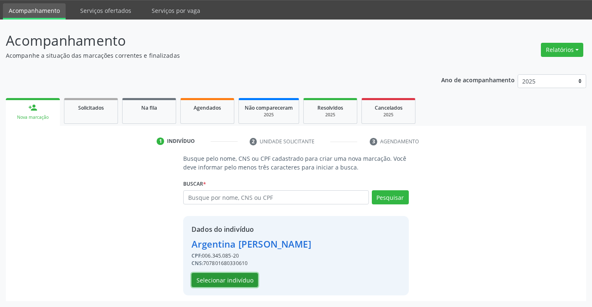
click at [238, 281] on button "Selecionar indivíduo" at bounding box center [225, 280] width 66 height 14
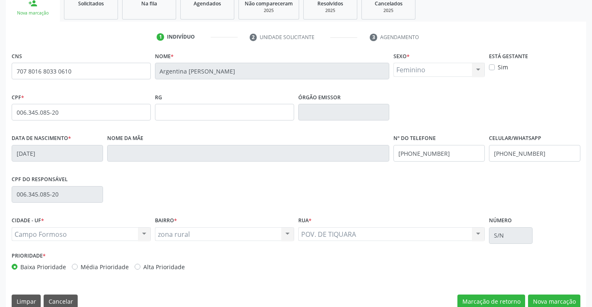
scroll to position [143, 0]
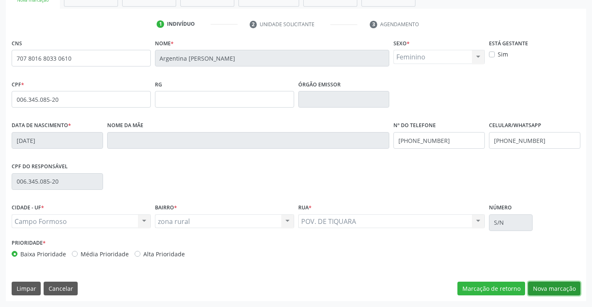
click at [542, 288] on button "Nova marcação" at bounding box center [554, 289] width 52 height 14
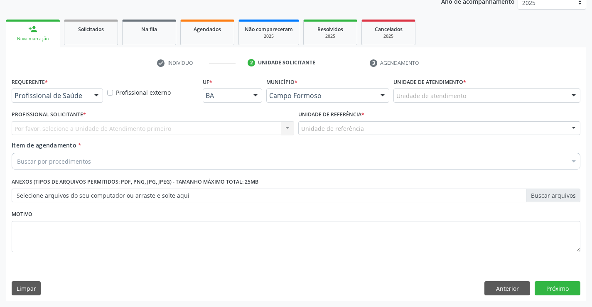
scroll to position [105, 0]
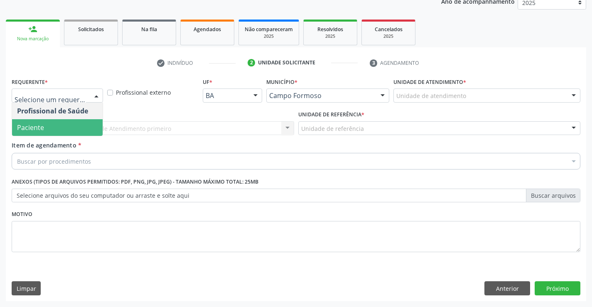
click at [21, 128] on span "Paciente" at bounding box center [30, 127] width 27 height 9
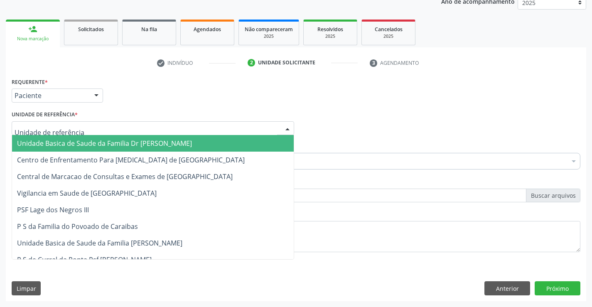
click at [40, 144] on span "Unidade Basica de Saude da Familia Dr [PERSON_NAME]" at bounding box center [104, 143] width 175 height 9
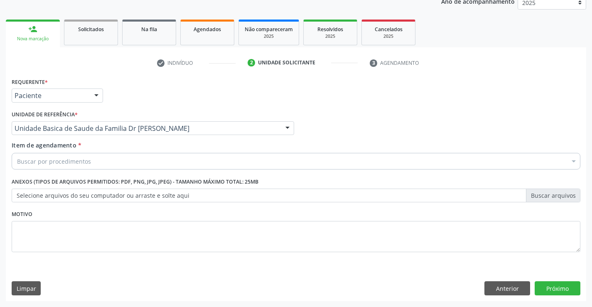
drag, startPoint x: 40, startPoint y: 145, endPoint x: 35, endPoint y: 154, distance: 10.3
click at [40, 147] on span "Item de agendamento" at bounding box center [44, 145] width 65 height 8
click at [17, 153] on input "Item de agendamento *" at bounding box center [17, 161] width 0 height 17
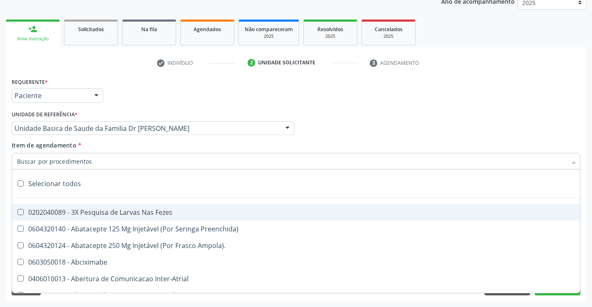
click at [32, 163] on input "Item de agendamento *" at bounding box center [292, 161] width 550 height 17
drag, startPoint x: 49, startPoint y: 130, endPoint x: 36, endPoint y: 128, distance: 13.5
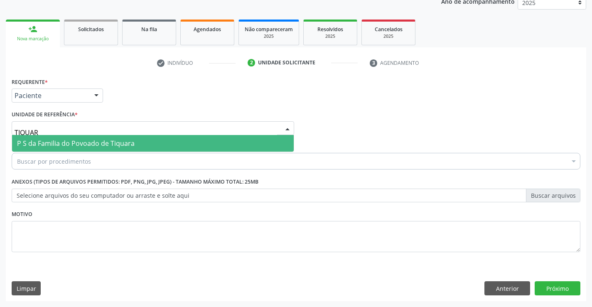
type input "TIQUARA"
click at [60, 147] on span "P S da Familia do Povoado de Tiquara" at bounding box center [76, 143] width 118 height 9
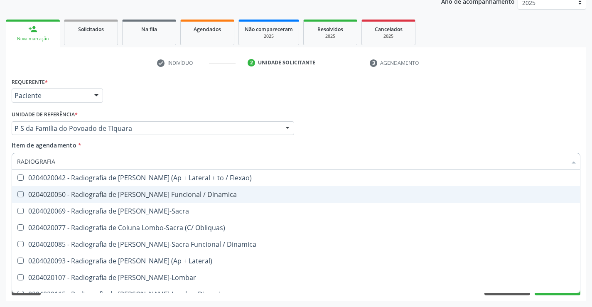
scroll to position [374, 0]
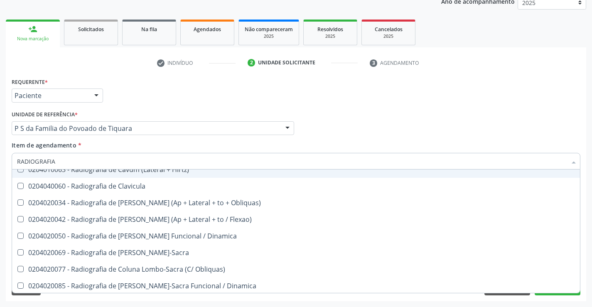
drag, startPoint x: 57, startPoint y: 162, endPoint x: 5, endPoint y: 159, distance: 52.5
click at [7, 158] on div "Requerente * Paciente Profissional de Saúde Paciente Nenhum resultado encontrad…" at bounding box center [296, 189] width 580 height 226
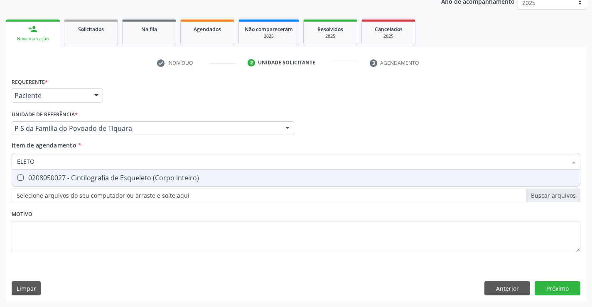
scroll to position [0, 0]
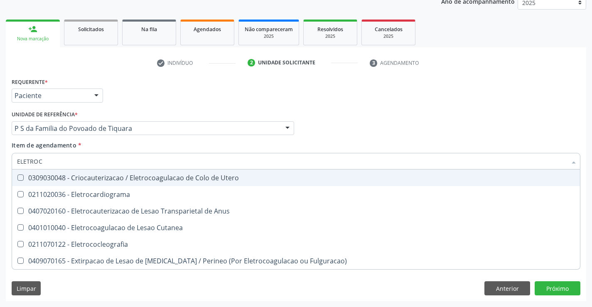
type input "ELETROCA"
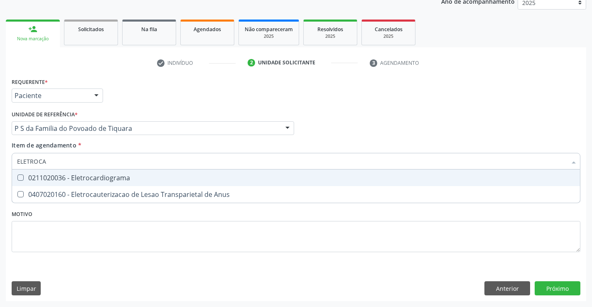
click at [68, 177] on div "0211020036 - Eletrocardiograma" at bounding box center [296, 177] width 558 height 7
checkbox Eletrocardiograma "true"
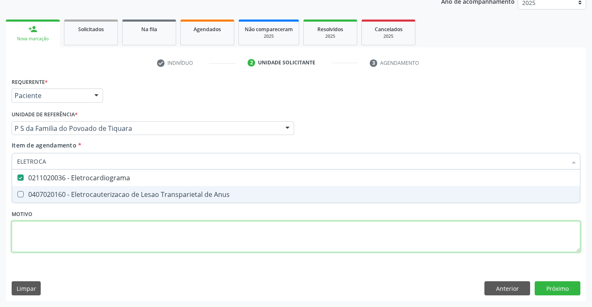
click at [60, 240] on div "Requerente * Paciente Profissional de Saúde Paciente Nenhum resultado encontrad…" at bounding box center [296, 170] width 569 height 188
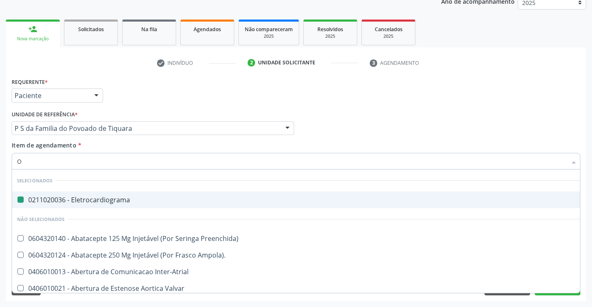
type input "OF"
checkbox Eletrocardiograma "false"
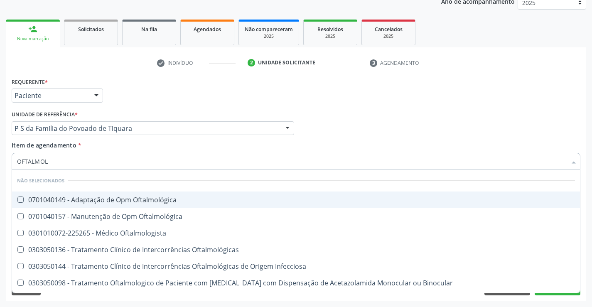
type input "OFTALMOLO"
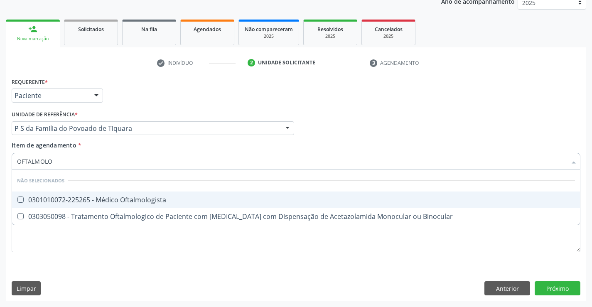
click at [198, 206] on span "0301010072-225265 - Médico Oftalmologista" at bounding box center [296, 200] width 568 height 17
checkbox Oftalmologista "true"
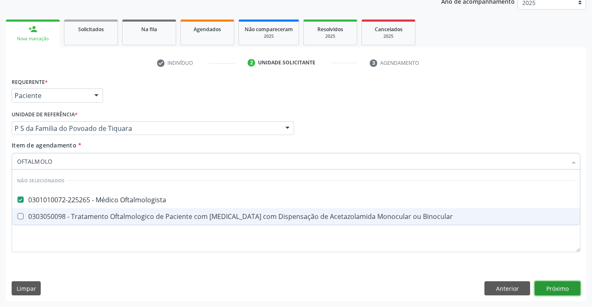
click at [554, 287] on div "Requerente * Paciente Profissional de Saúde Paciente Nenhum resultado encontrad…" at bounding box center [296, 189] width 580 height 226
checkbox Binocular "true"
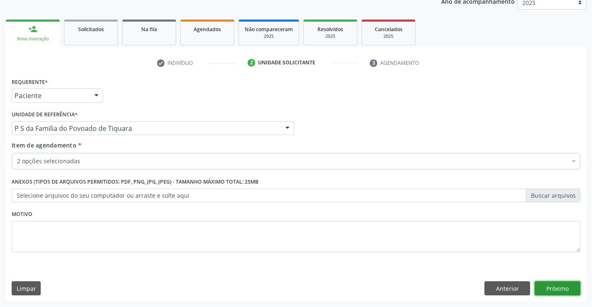
click at [550, 284] on button "Próximo" at bounding box center [558, 288] width 46 height 14
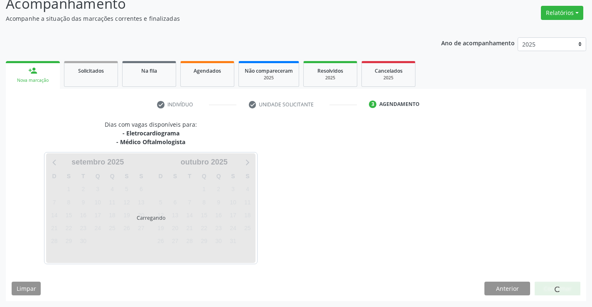
scroll to position [88, 0]
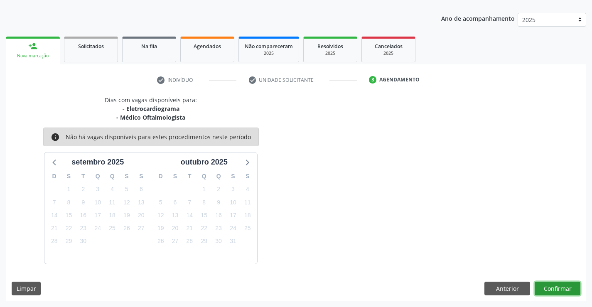
click at [555, 285] on button "Confirmar" at bounding box center [558, 289] width 46 height 14
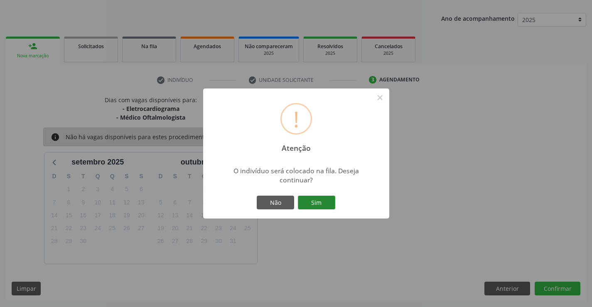
click at [323, 204] on button "Sim" at bounding box center [316, 203] width 37 height 14
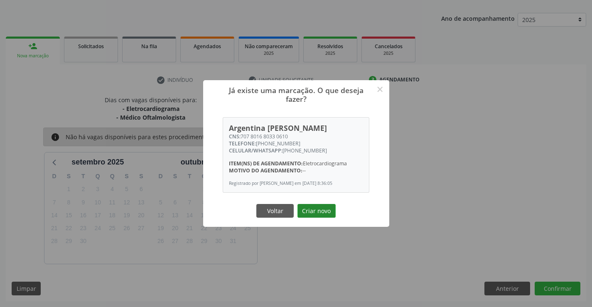
click at [324, 214] on button "Criar novo" at bounding box center [316, 211] width 38 height 14
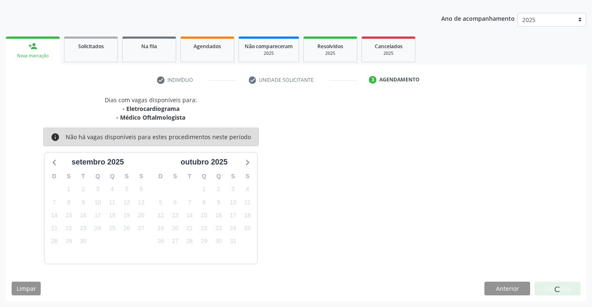
scroll to position [0, 0]
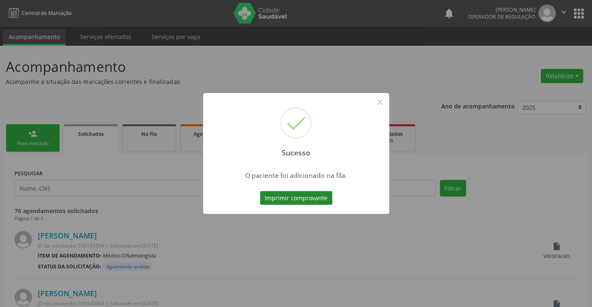
click at [309, 201] on button "Imprimir comprovante" at bounding box center [296, 198] width 72 height 14
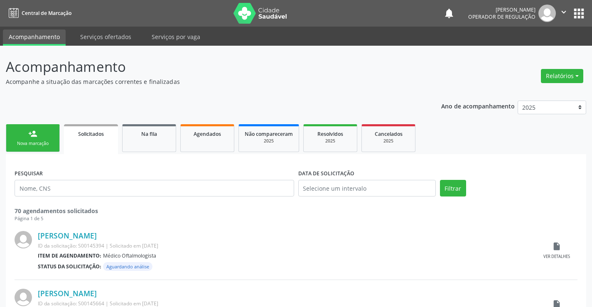
click at [15, 133] on link "person_add Nova marcação" at bounding box center [33, 138] width 54 height 28
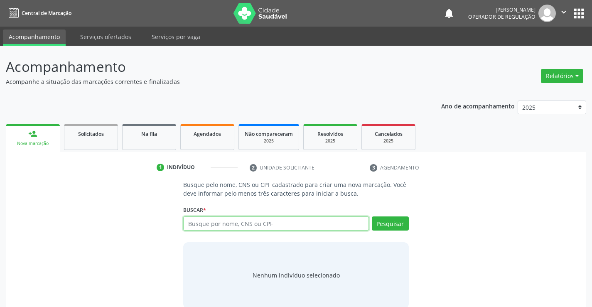
click at [248, 224] on input "text" at bounding box center [275, 223] width 185 height 14
paste input "707 8016 8033 0610"
type input "707 8016 8033 0610"
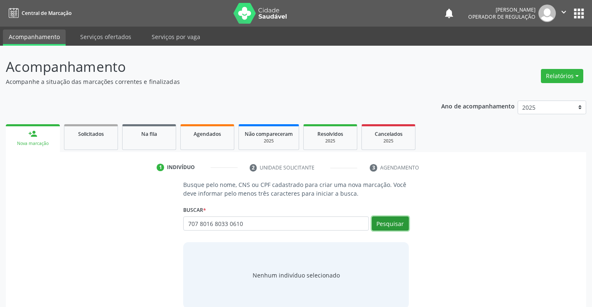
click at [399, 224] on button "Pesquisar" at bounding box center [390, 223] width 37 height 14
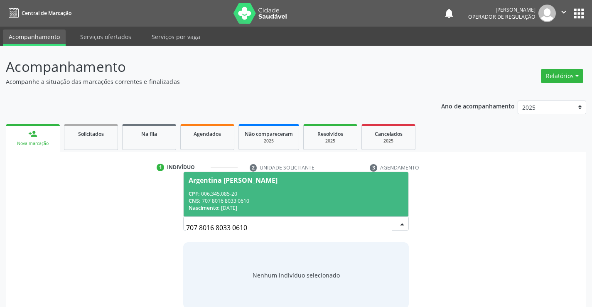
click at [314, 184] on span "Argentina Rosa Silva Souza CPF: 006.345.085-20 CNS: 707 8016 8033 0610 Nascimen…" at bounding box center [296, 194] width 224 height 44
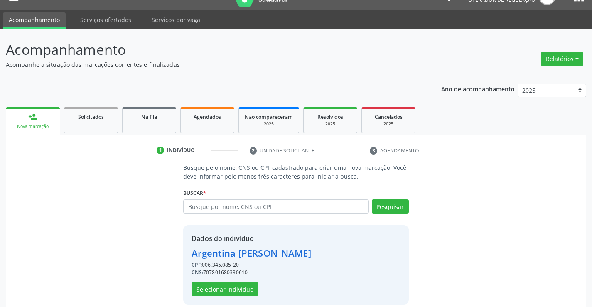
scroll to position [26, 0]
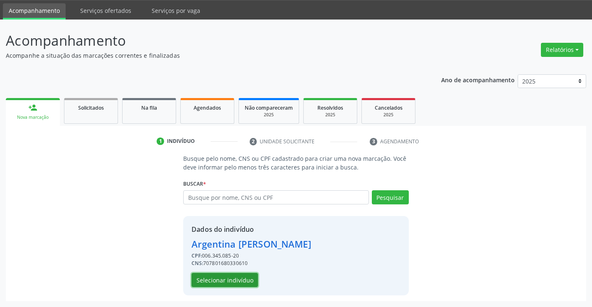
click at [243, 279] on button "Selecionar indivíduo" at bounding box center [225, 280] width 66 height 14
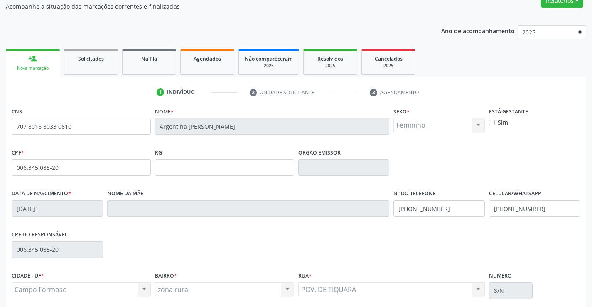
scroll to position [143, 0]
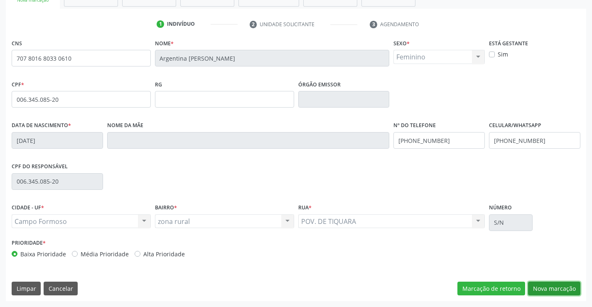
click at [543, 284] on button "Nova marcação" at bounding box center [554, 289] width 52 height 14
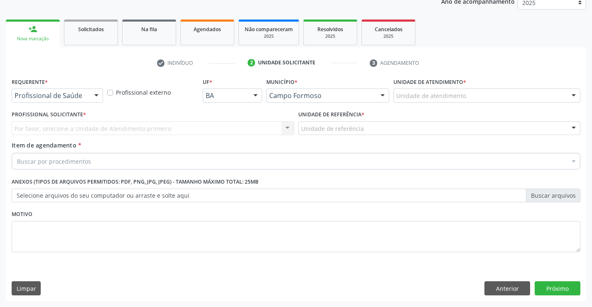
scroll to position [105, 0]
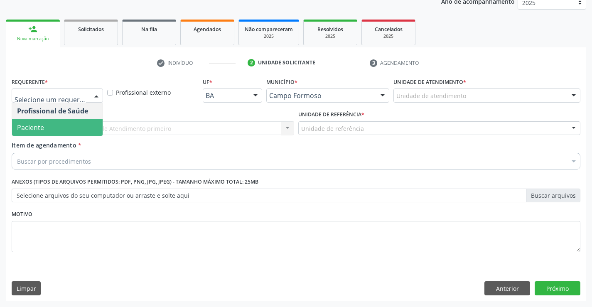
click at [30, 125] on span "Paciente" at bounding box center [30, 127] width 27 height 9
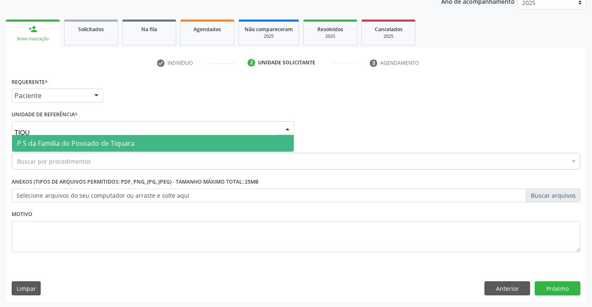
type input "TIQUA"
click at [98, 145] on span "P S da Familia do Povoado de Tiquara" at bounding box center [76, 143] width 118 height 9
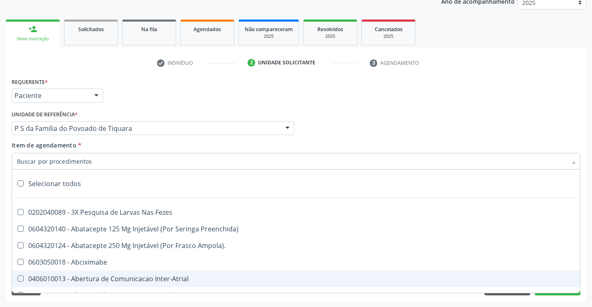
click at [177, 297] on div "Requerente * Paciente Profissional de Saúde Paciente Nenhum resultado encontrad…" at bounding box center [296, 189] width 580 height 226
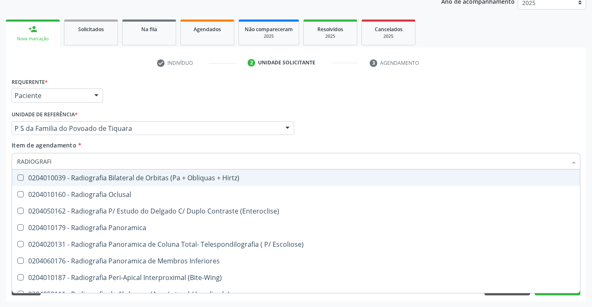
type input "RADIOGRAFIA"
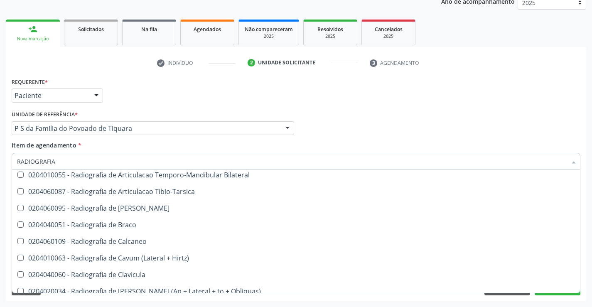
scroll to position [291, 0]
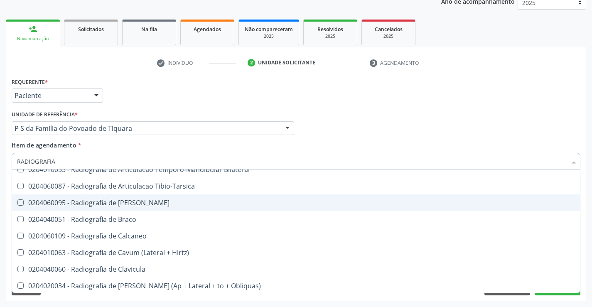
click at [161, 206] on div "0204060095 - Radiografia de [PERSON_NAME]" at bounding box center [296, 202] width 558 height 7
checkbox Bacia "true"
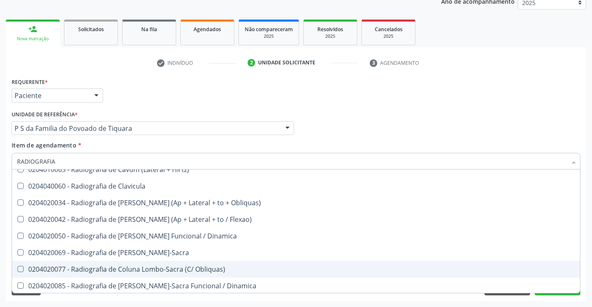
scroll to position [415, 0]
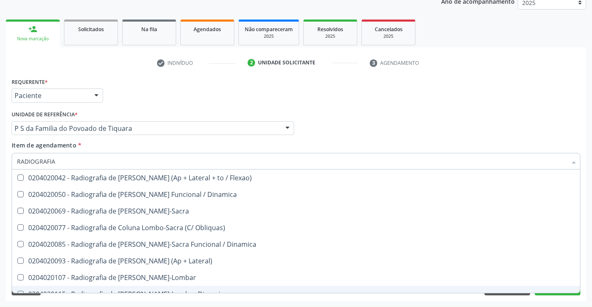
click at [556, 300] on div "Requerente * Paciente Profissional de Saúde Paciente Nenhum resultado encontrad…" at bounding box center [296, 189] width 580 height 226
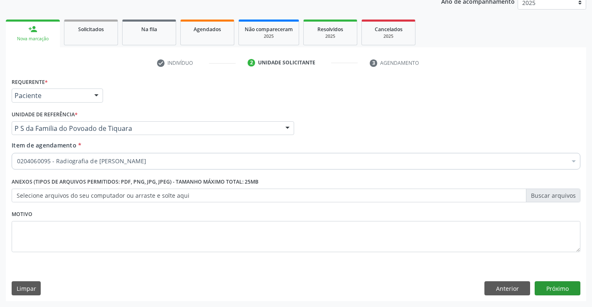
scroll to position [0, 0]
click at [554, 288] on button "Próximo" at bounding box center [558, 288] width 46 height 14
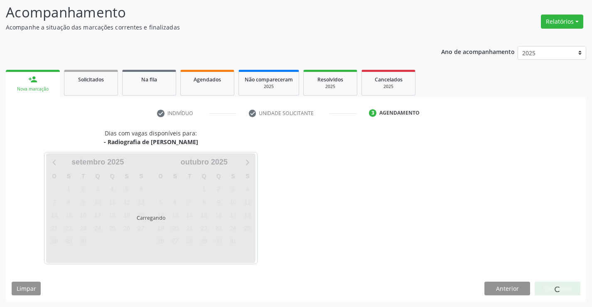
scroll to position [54, 0]
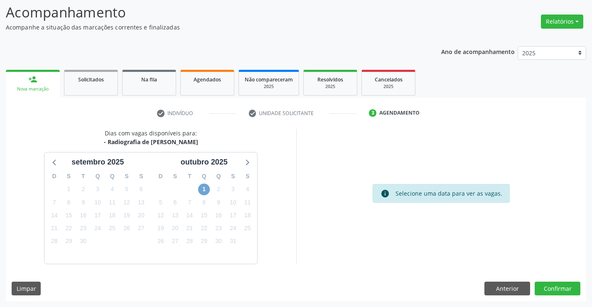
click at [205, 191] on span "1" at bounding box center [204, 190] width 12 height 12
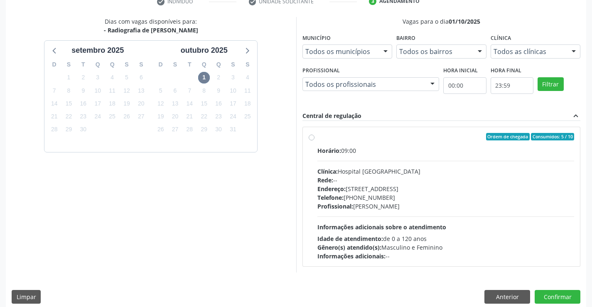
scroll to position [174, 0]
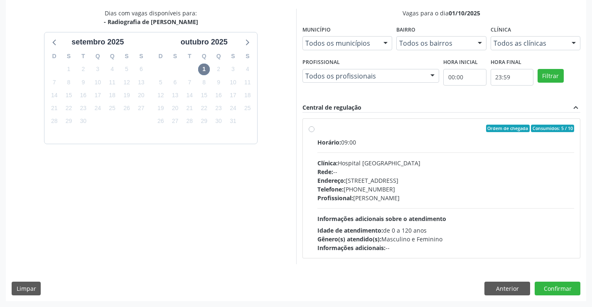
click at [317, 131] on label "Ordem de chegada Consumidos: 5 / 10 Horário: 09:00 Clínica: Hospital [GEOGRAPHI…" at bounding box center [445, 189] width 257 height 128
click at [309, 131] on input "Ordem de chegada Consumidos: 5 / 10 Horário: 09:00 Clínica: Hospital [GEOGRAPHI…" at bounding box center [312, 128] width 6 height 7
radio input "true"
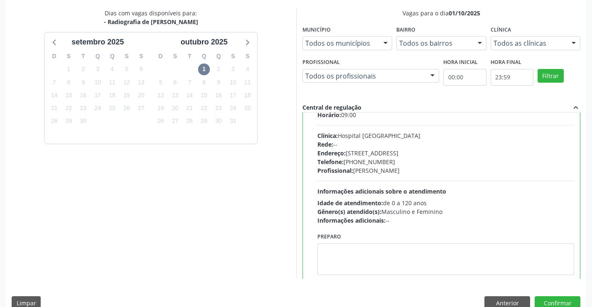
scroll to position [41, 0]
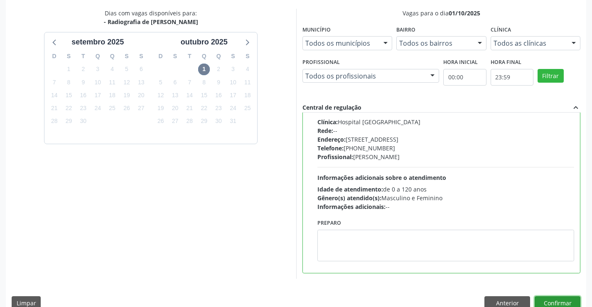
click at [550, 301] on button "Confirmar" at bounding box center [558, 303] width 46 height 14
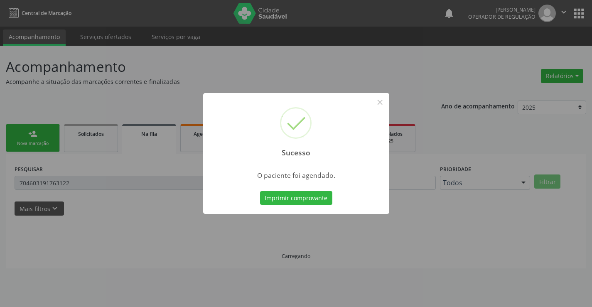
scroll to position [0, 0]
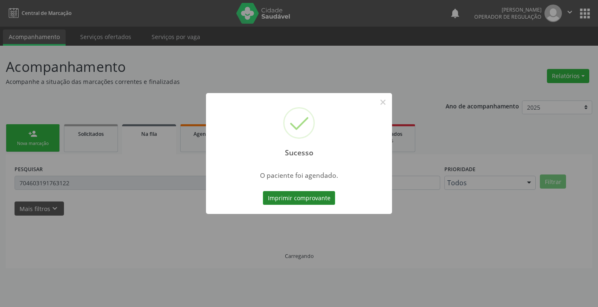
click at [300, 194] on button "Imprimir comprovante" at bounding box center [299, 198] width 72 height 14
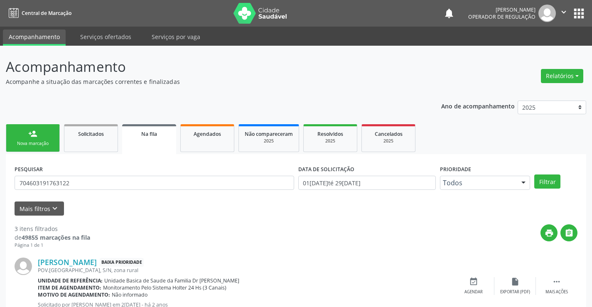
click at [36, 142] on div "Nova marcação" at bounding box center [33, 143] width 42 height 6
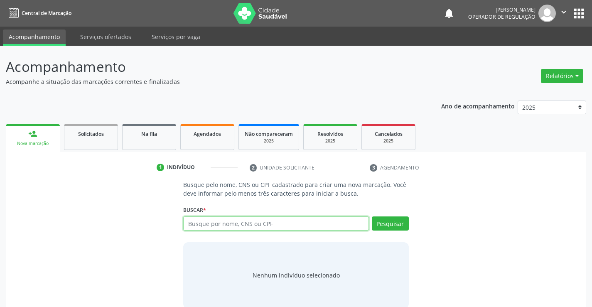
click at [255, 223] on input "text" at bounding box center [275, 223] width 185 height 14
paste input "707 8016 8033 0610"
type input "707 8016 8033 0610"
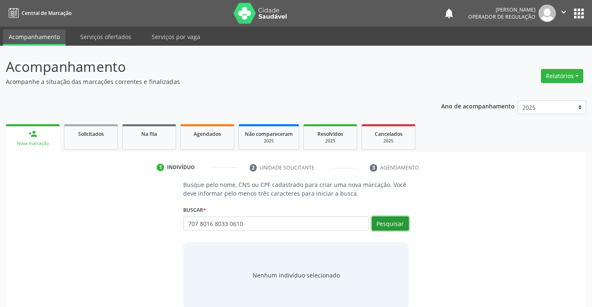
click at [389, 224] on button "Pesquisar" at bounding box center [390, 223] width 37 height 14
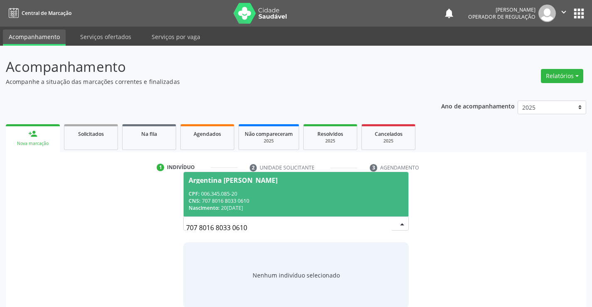
click at [312, 194] on div "CPF: 006.345.085-20" at bounding box center [296, 193] width 214 height 7
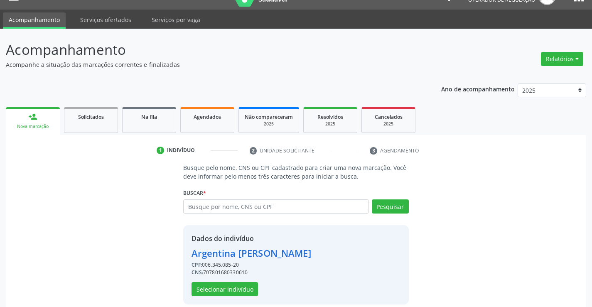
scroll to position [26, 0]
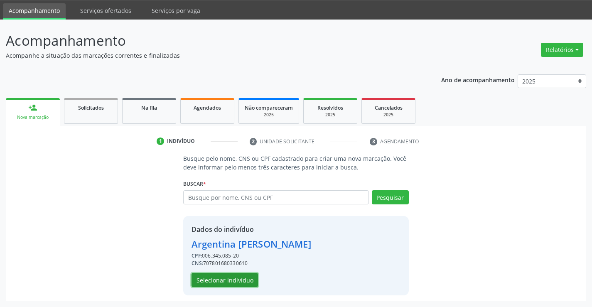
click at [243, 278] on button "Selecionar indivíduo" at bounding box center [225, 280] width 66 height 14
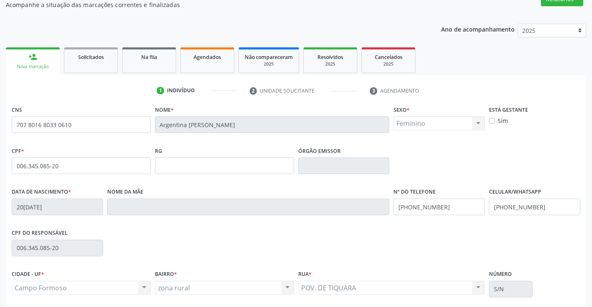
scroll to position [143, 0]
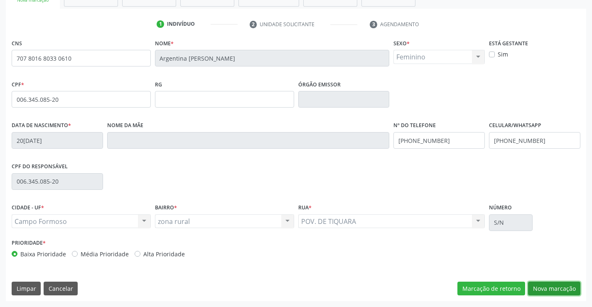
drag, startPoint x: 532, startPoint y: 285, endPoint x: 519, endPoint y: 276, distance: 15.7
click at [533, 285] on button "Nova marcação" at bounding box center [554, 289] width 52 height 14
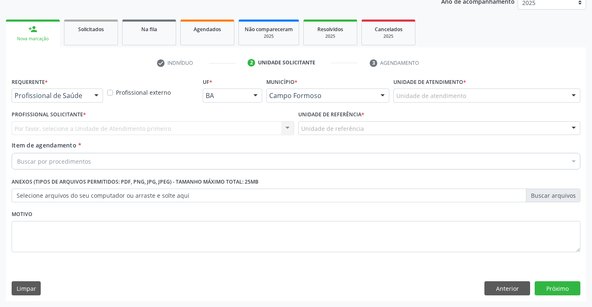
scroll to position [105, 0]
click at [29, 100] on div "Profissional de Saúde" at bounding box center [57, 95] width 91 height 14
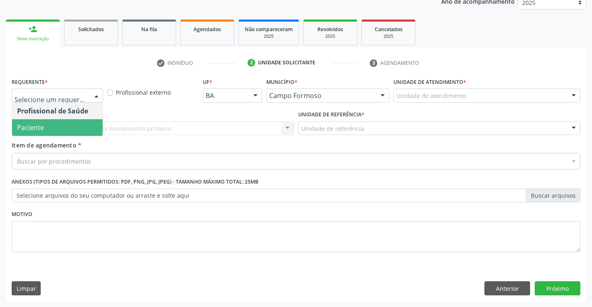
click at [34, 124] on span "Paciente" at bounding box center [30, 127] width 27 height 9
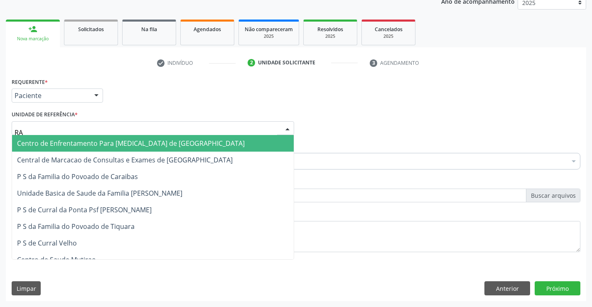
type input "R"
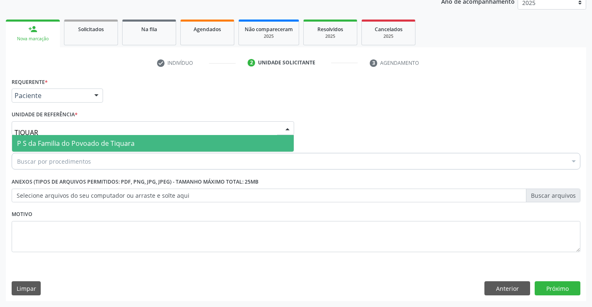
type input "TIQUARA"
click at [124, 142] on span "P S da Familia do Povoado de Tiquara" at bounding box center [76, 143] width 118 height 9
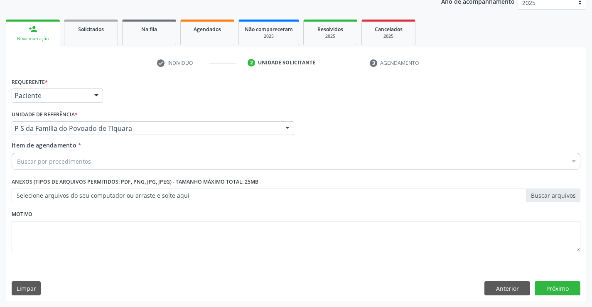
click at [117, 155] on div "Buscar por procedimentos" at bounding box center [296, 161] width 569 height 17
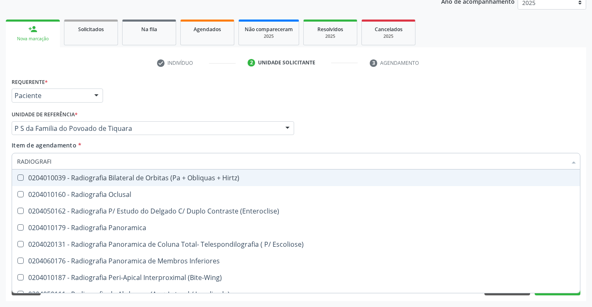
type input "RADIOGRAFIA"
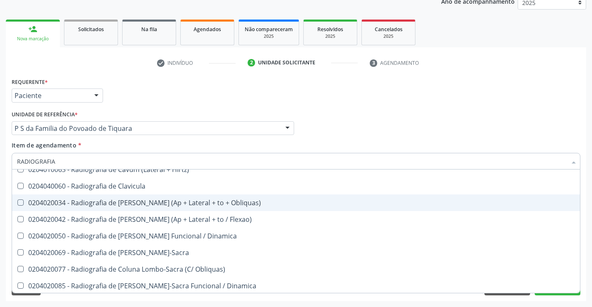
scroll to position [415, 0]
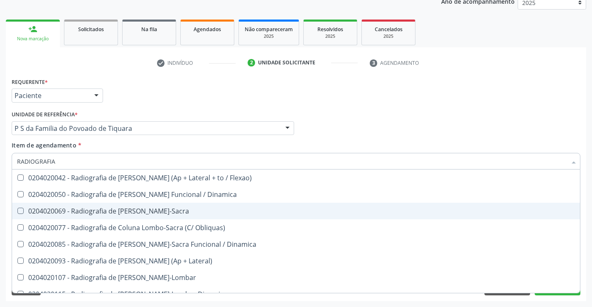
click at [164, 211] on div "0204020069 - Radiografia de Coluna Lombo-Sacra" at bounding box center [296, 211] width 558 height 7
checkbox Lombo-Sacra "true"
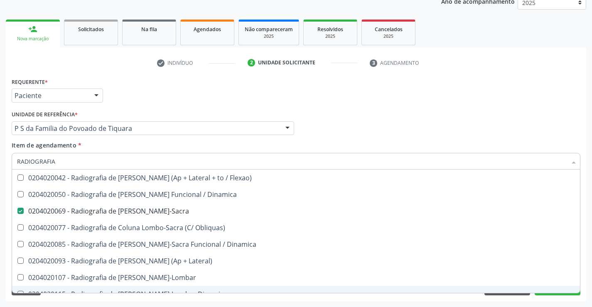
click at [555, 296] on div "Requerente * Paciente Profissional de Saúde Paciente Nenhum resultado encontrad…" at bounding box center [296, 189] width 580 height 226
checkbox Oclusal "true"
checkbox Lombo-Sacra "false"
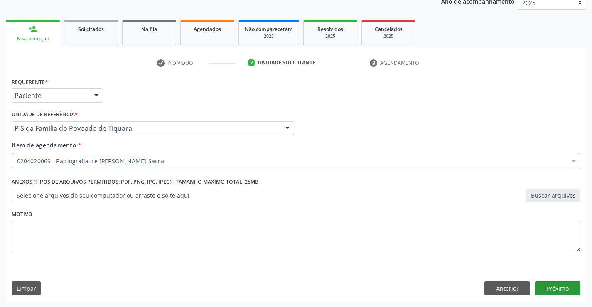
scroll to position [0, 0]
click at [553, 291] on button "Próximo" at bounding box center [558, 288] width 46 height 14
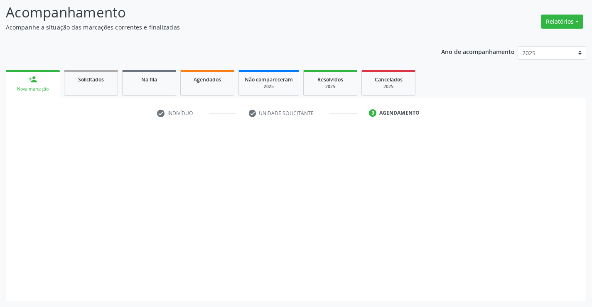
scroll to position [54, 0]
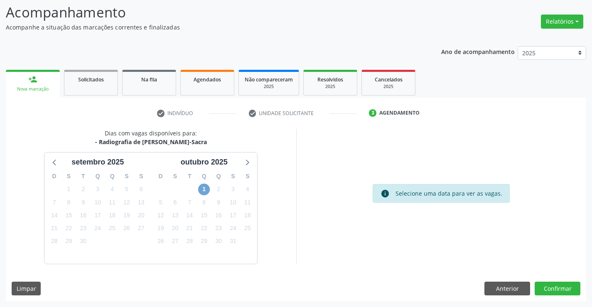
click at [205, 189] on span "1" at bounding box center [204, 190] width 12 height 12
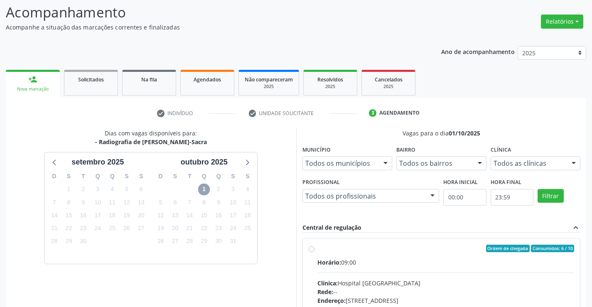
scroll to position [138, 0]
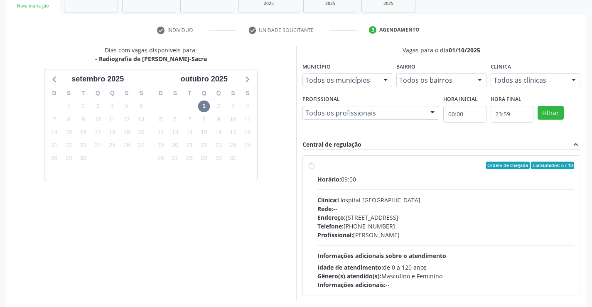
click at [314, 168] on div "Ordem de chegada Consumidos: 6 / 10 Horário: 09:00 Clínica: Hospital Sao Franci…" at bounding box center [442, 226] width 266 height 128
radio input "true"
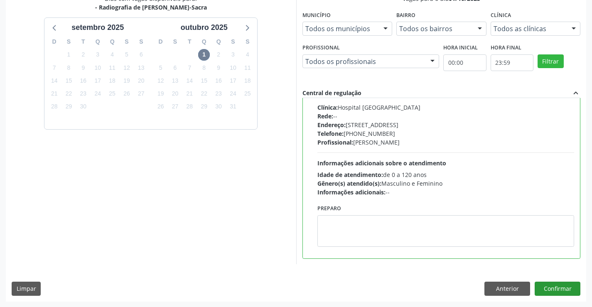
scroll to position [189, 0]
click at [552, 288] on button "Confirmar" at bounding box center [558, 288] width 46 height 14
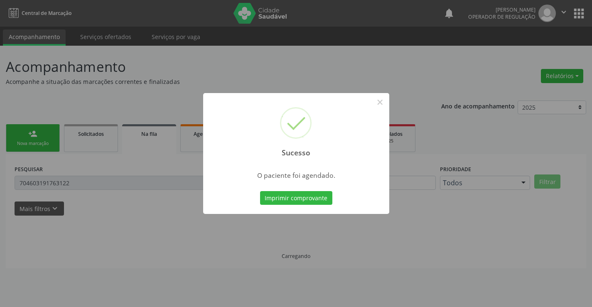
scroll to position [0, 0]
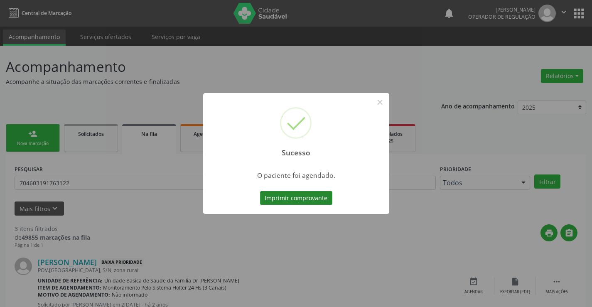
click at [278, 200] on button "Imprimir comprovante" at bounding box center [296, 198] width 72 height 14
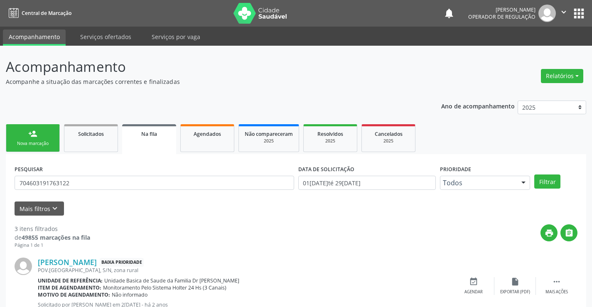
click at [47, 145] on div "Nova marcação" at bounding box center [33, 143] width 42 height 6
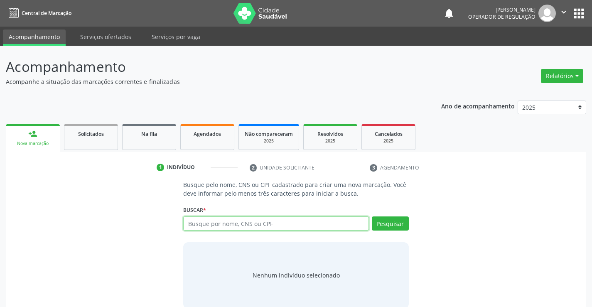
click at [210, 221] on input "text" at bounding box center [275, 223] width 185 height 14
type input "700007189738104"
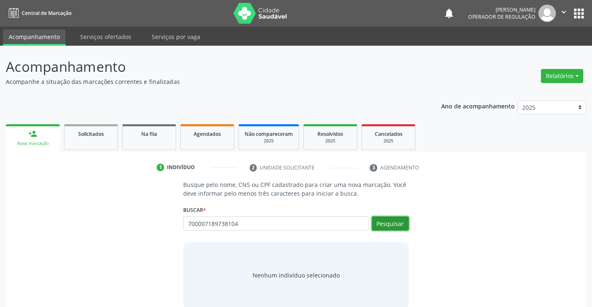
click at [384, 226] on button "Pesquisar" at bounding box center [390, 223] width 37 height 14
type input "700007189738104"
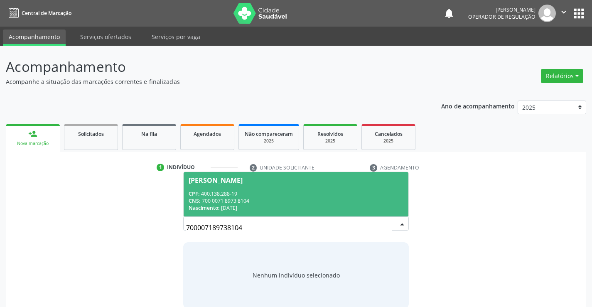
click at [363, 198] on div "CNS: 700 0071 8973 8104" at bounding box center [296, 200] width 214 height 7
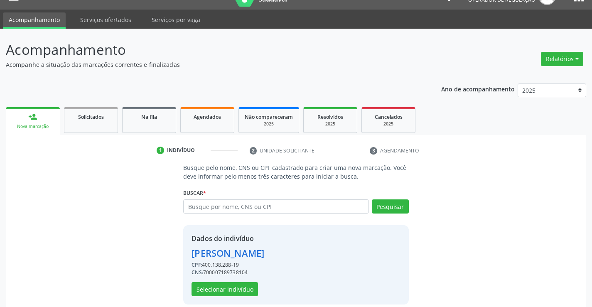
scroll to position [26, 0]
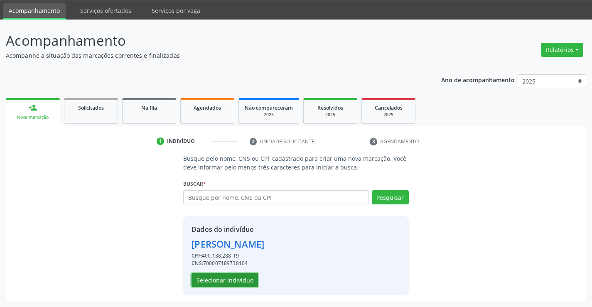
click at [213, 277] on button "Selecionar indivíduo" at bounding box center [225, 280] width 66 height 14
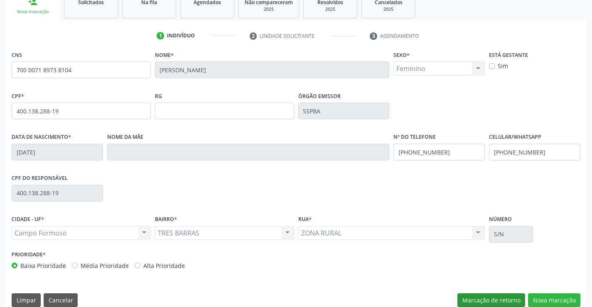
scroll to position [143, 0]
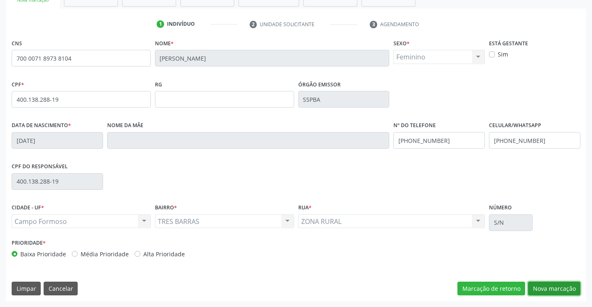
click at [537, 286] on button "Nova marcação" at bounding box center [554, 289] width 52 height 14
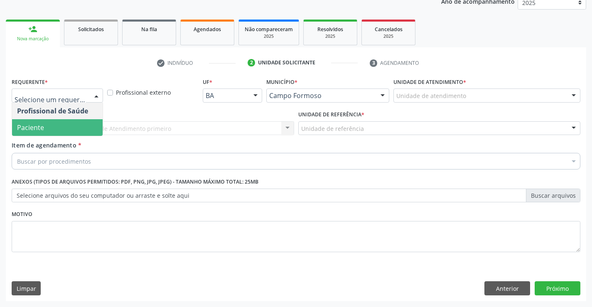
click at [61, 123] on span "Paciente" at bounding box center [57, 127] width 91 height 17
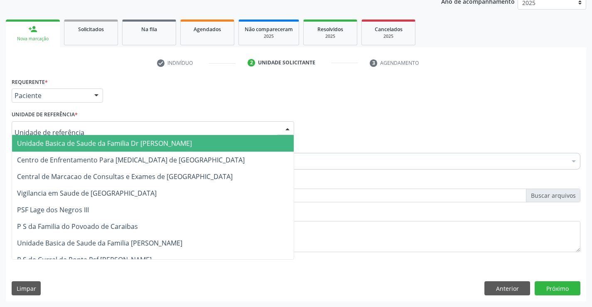
click at [61, 123] on div at bounding box center [153, 128] width 282 height 14
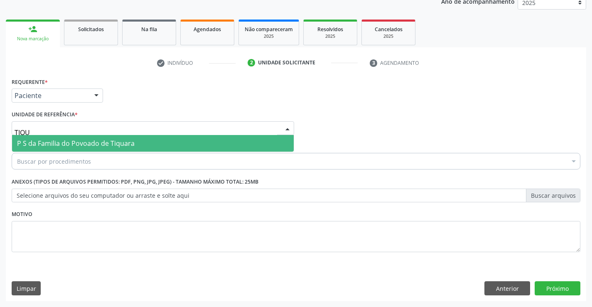
type input "TIQUA"
click at [84, 145] on span "P S da Familia do Povoado de Tiquara" at bounding box center [76, 143] width 118 height 9
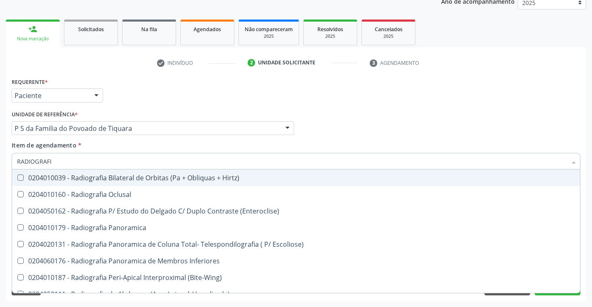
type input "RADIOGRAFIA"
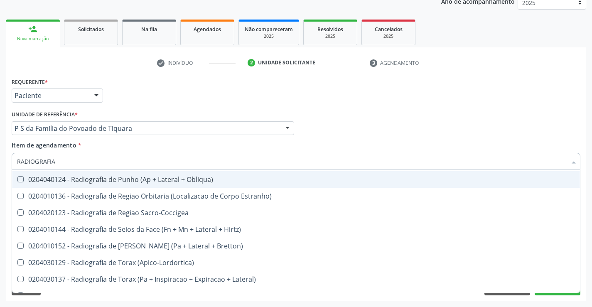
scroll to position [997, 0]
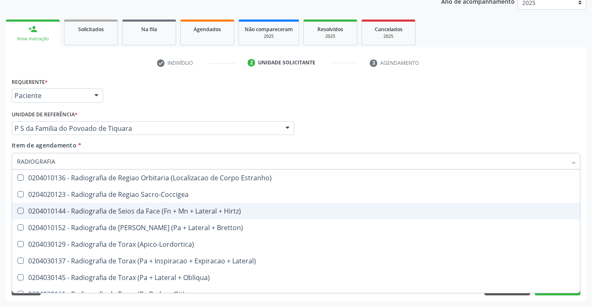
click at [168, 209] on div "0204010144 - Radiografia de Seios da Face (Fn + Mn + Lateral + Hirtz)" at bounding box center [296, 211] width 558 height 7
checkbox Hirtz\) "true"
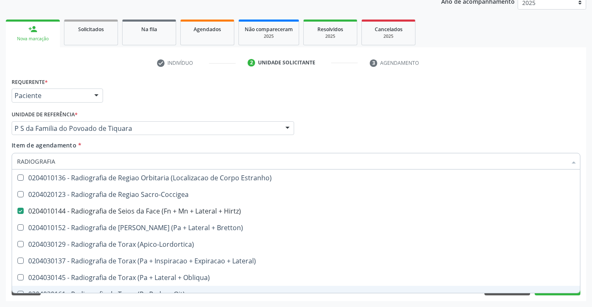
type input "RADIOGRAFIA"
click at [62, 303] on div "Acompanhamento Acompanhe a situação das marcações correntes e finalizadas Relat…" at bounding box center [296, 124] width 592 height 366
checkbox Oclusal "true"
checkbox Hirtz\) "false"
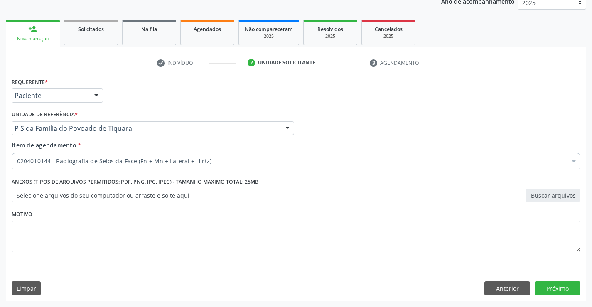
scroll to position [0, 0]
click at [82, 157] on div "0204010144 - Radiografia de Seios da Face (Fn + Mn + Lateral + Hirtz)" at bounding box center [296, 161] width 569 height 17
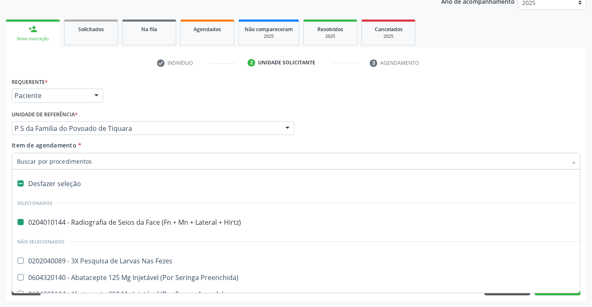
type input "U"
checkbox Hirtz\) "false"
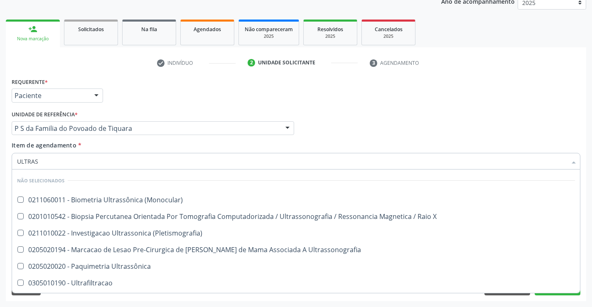
type input "ULTRASS"
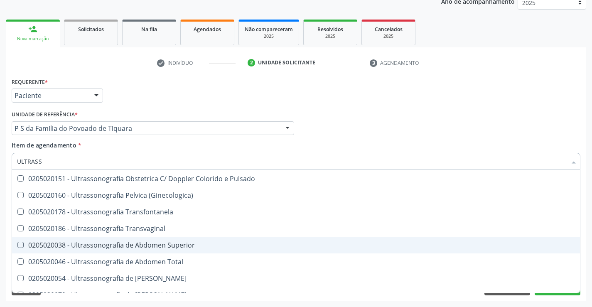
scroll to position [156, 0]
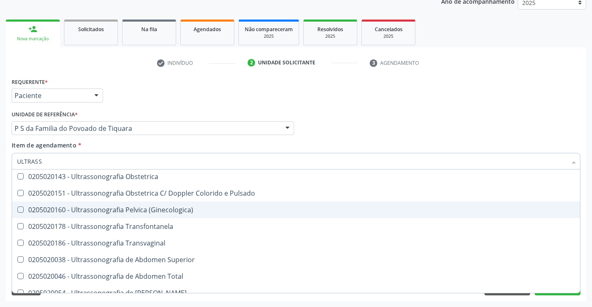
click at [220, 210] on div "0205020160 - Ultrassonografia Pelvica (Ginecologica)" at bounding box center [296, 209] width 558 height 7
checkbox \(Ginecologica\) "true"
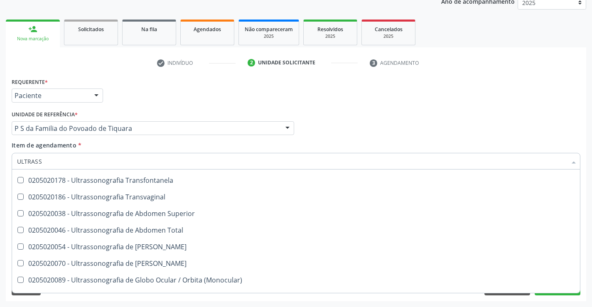
scroll to position [239, 0]
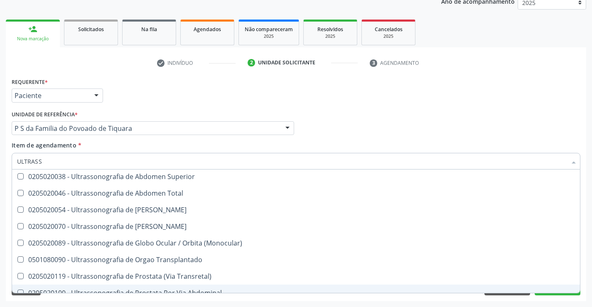
click at [544, 301] on div "Requerente * Paciente Profissional de Saúde Paciente Nenhum resultado encontrad…" at bounding box center [296, 189] width 580 height 226
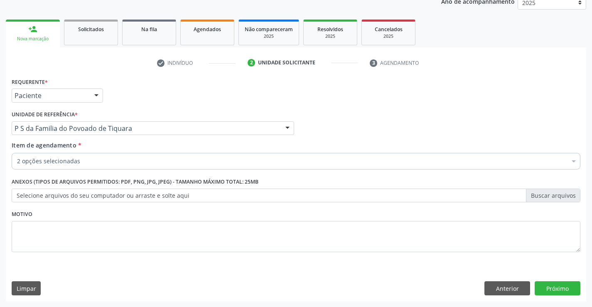
scroll to position [0, 0]
click at [543, 291] on button "Próximo" at bounding box center [558, 288] width 46 height 14
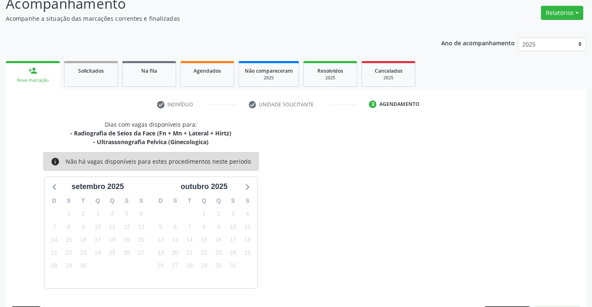
scroll to position [88, 0]
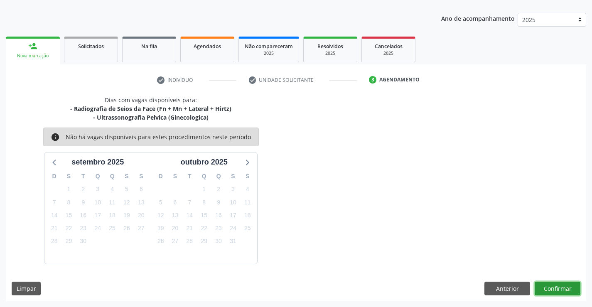
click at [547, 288] on button "Confirmar" at bounding box center [558, 289] width 46 height 14
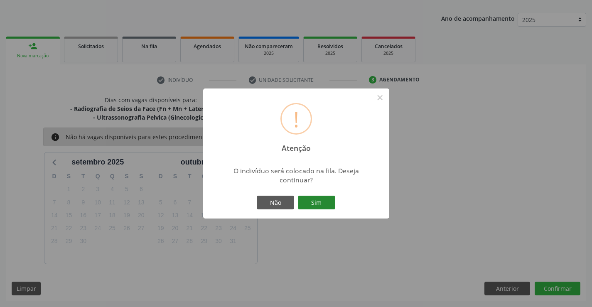
click at [321, 198] on button "Sim" at bounding box center [316, 203] width 37 height 14
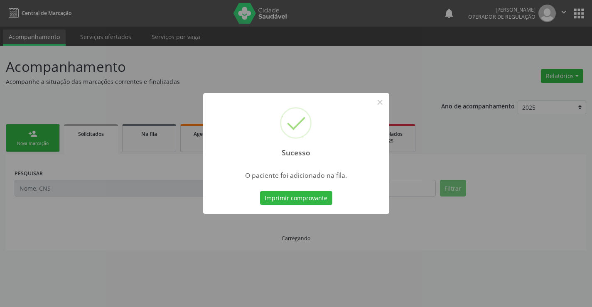
scroll to position [0, 0]
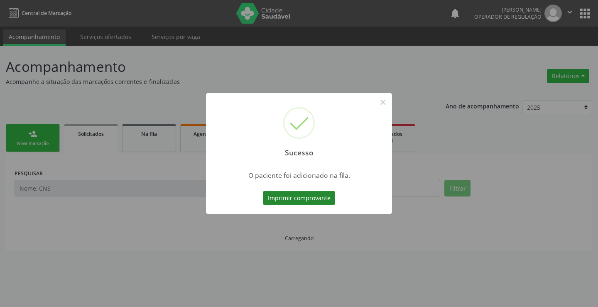
click at [319, 194] on button "Imprimir comprovante" at bounding box center [299, 198] width 72 height 14
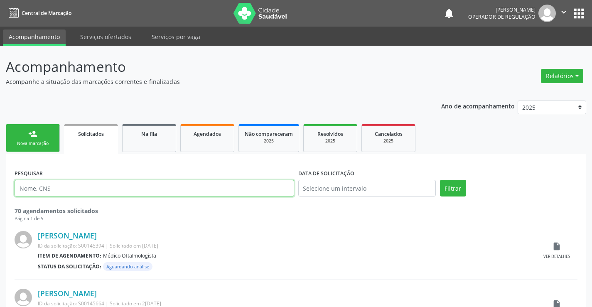
click at [64, 189] on input "text" at bounding box center [155, 188] width 280 height 17
click at [31, 138] on link "person_add Nova marcação" at bounding box center [33, 138] width 54 height 28
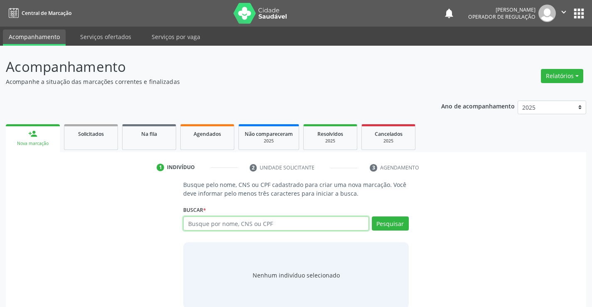
click at [218, 228] on input "text" at bounding box center [275, 223] width 185 height 14
type input "704602179977826"
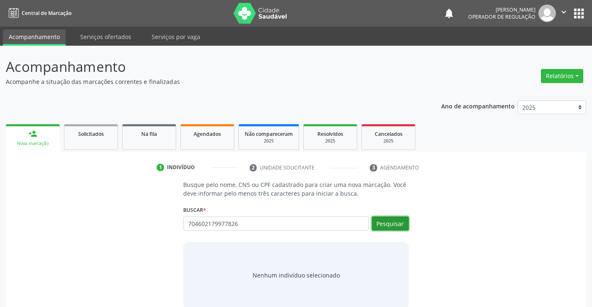
click at [391, 217] on button "Pesquisar" at bounding box center [390, 223] width 37 height 14
type input "704602179977826"
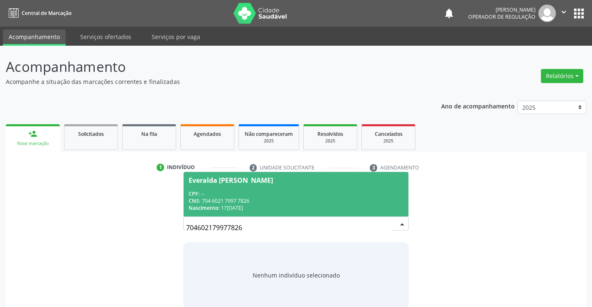
click at [330, 188] on span "Everalda Julia Jesus da Silva CPF: -- CNS: 704 6021 7997 7826 Nascimento: 17/06…" at bounding box center [296, 194] width 224 height 44
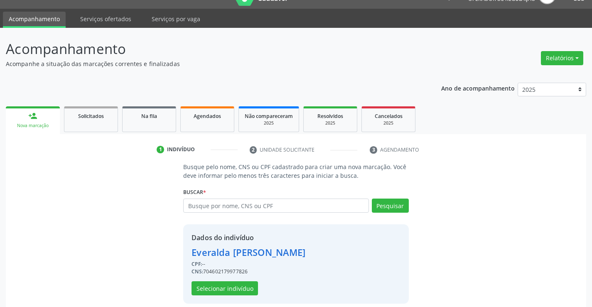
scroll to position [26, 0]
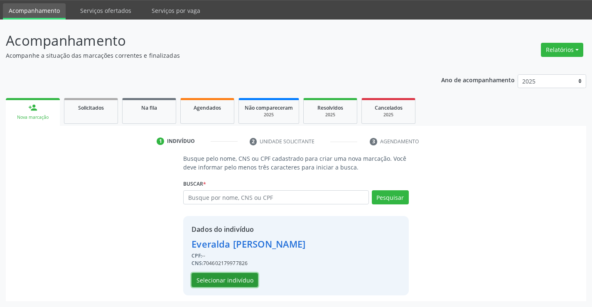
click at [247, 275] on button "Selecionar indivíduo" at bounding box center [225, 280] width 66 height 14
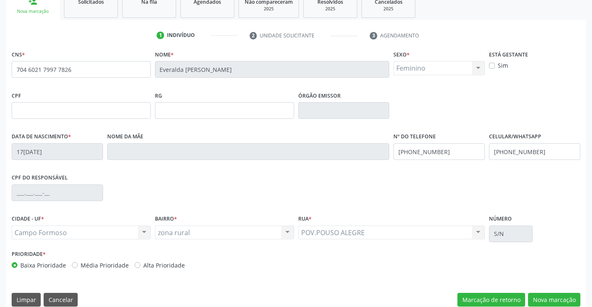
scroll to position [143, 0]
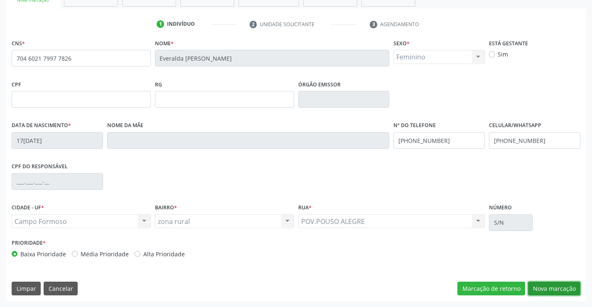
click at [539, 288] on button "Nova marcação" at bounding box center [554, 289] width 52 height 14
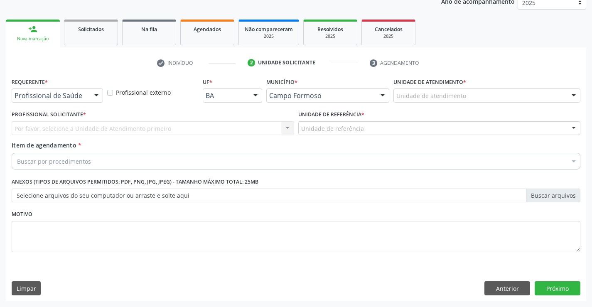
scroll to position [105, 0]
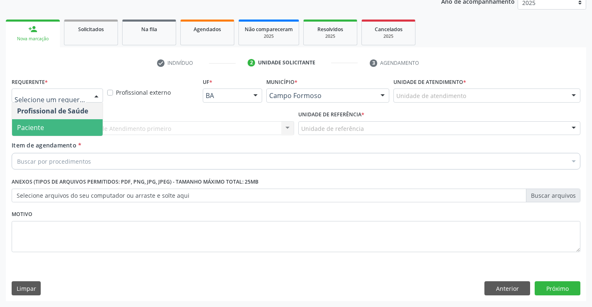
click at [50, 124] on span "Paciente" at bounding box center [57, 127] width 91 height 17
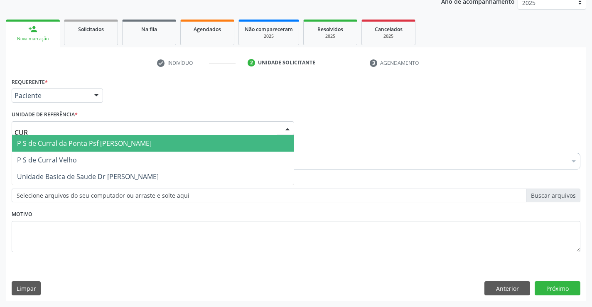
type input "CURR"
click at [86, 142] on span "P S de Curral da Ponta Psf [PERSON_NAME]" at bounding box center [84, 143] width 135 height 9
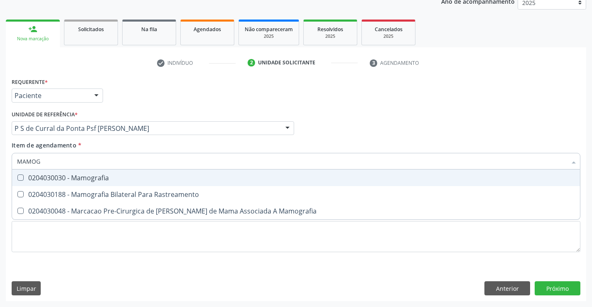
type input "MAMOGR"
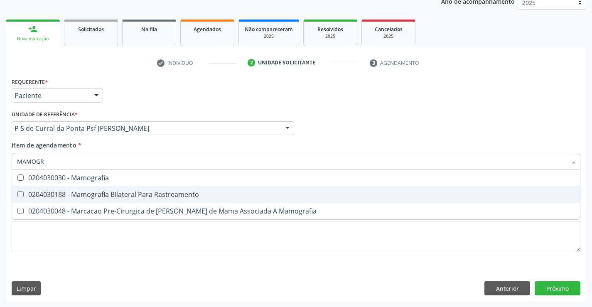
click at [81, 195] on div "0204030188 - Mamografia Bilateral Para Rastreamento" at bounding box center [296, 194] width 558 height 7
checkbox Rastreamento "true"
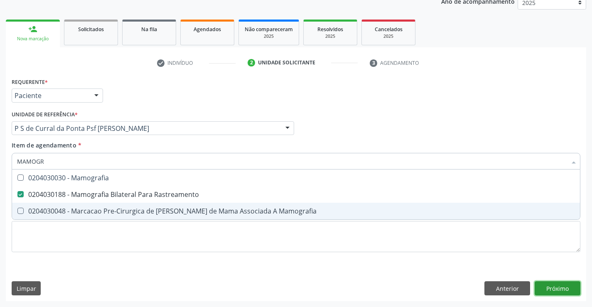
click at [551, 289] on div "Requerente * Paciente Profissional de Saúde Paciente Nenhum resultado encontrad…" at bounding box center [296, 189] width 580 height 226
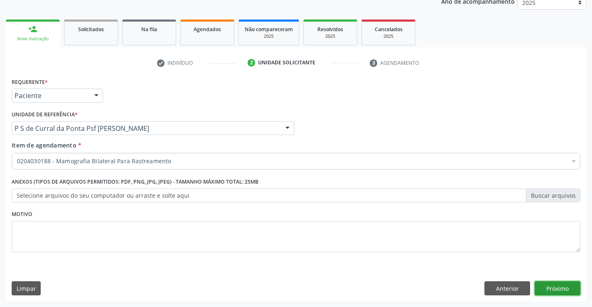
click at [550, 288] on button "Próximo" at bounding box center [558, 288] width 46 height 14
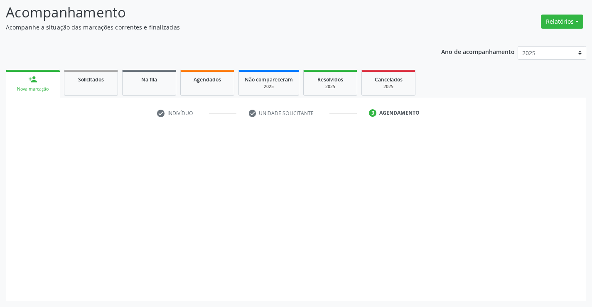
scroll to position [54, 0]
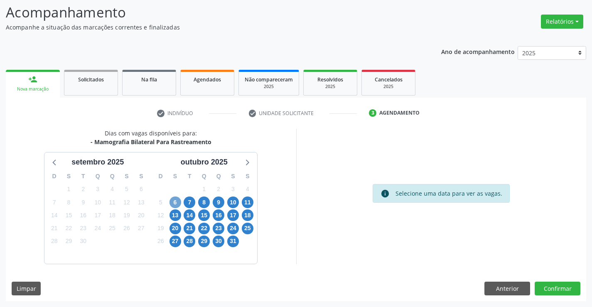
click at [175, 202] on span "6" at bounding box center [175, 203] width 12 height 12
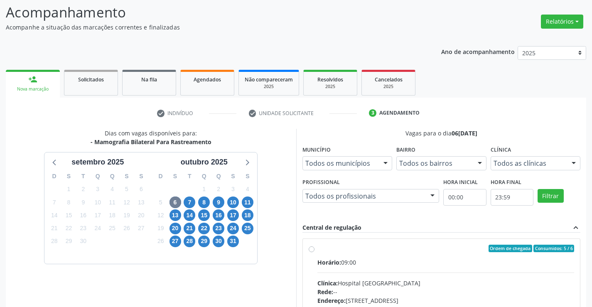
click at [317, 251] on label "Ordem de chegada Consumidos: 5 / 6 Horário: 09:00 Clínica: Hospital Sao Francis…" at bounding box center [445, 309] width 257 height 128
click at [309, 251] on input "Ordem de chegada Consumidos: 5 / 6 Horário: 09:00 Clínica: Hospital Sao Francis…" at bounding box center [312, 248] width 6 height 7
radio input "true"
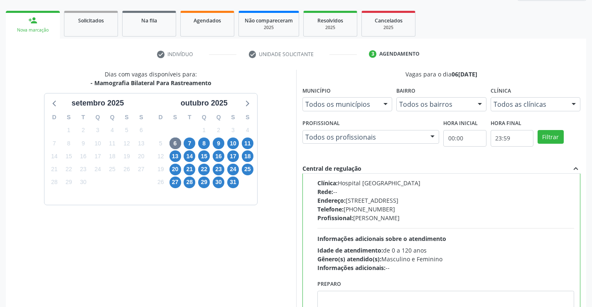
scroll to position [189, 0]
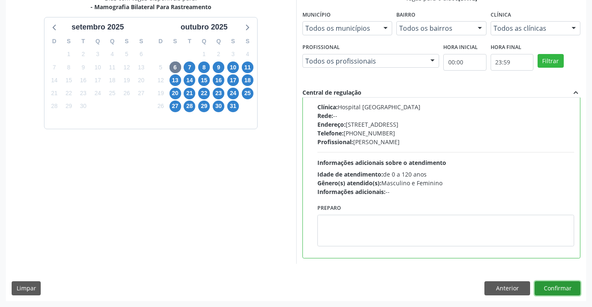
click at [550, 282] on button "Confirmar" at bounding box center [558, 288] width 46 height 14
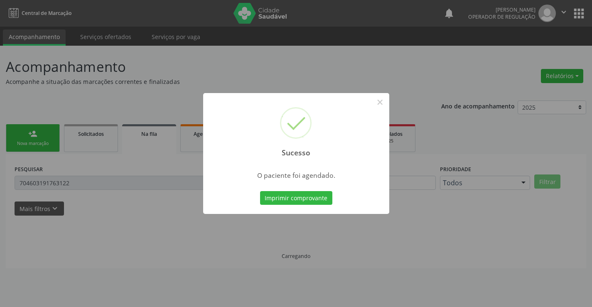
scroll to position [0, 0]
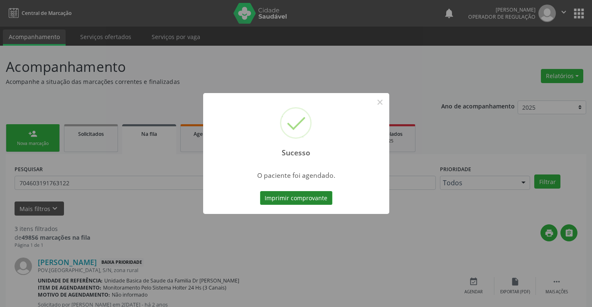
click at [309, 201] on button "Imprimir comprovante" at bounding box center [296, 198] width 72 height 14
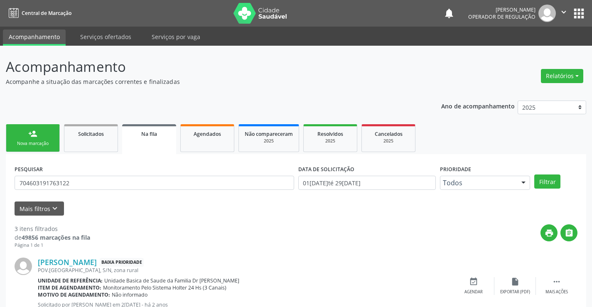
click at [36, 139] on link "person_add Nova marcação" at bounding box center [33, 138] width 54 height 28
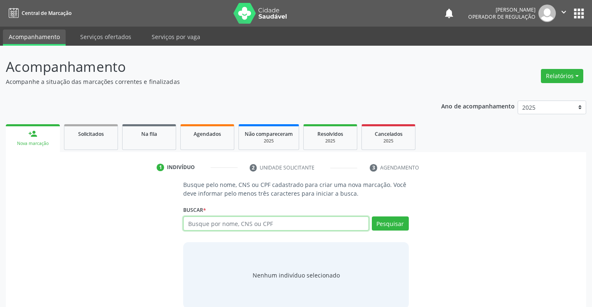
click at [261, 225] on input "text" at bounding box center [275, 223] width 185 height 14
type input "706403643933681"
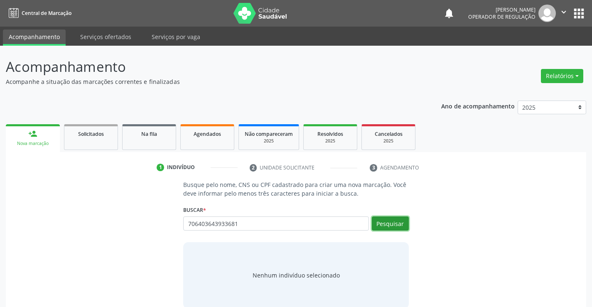
click at [392, 222] on button "Pesquisar" at bounding box center [390, 223] width 37 height 14
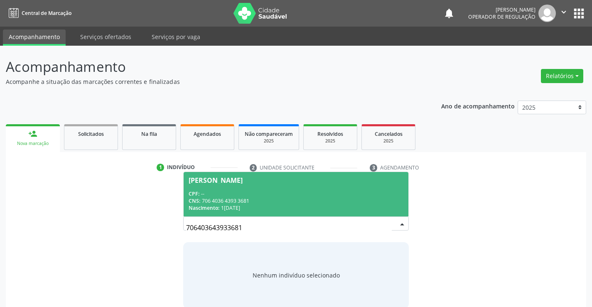
click at [302, 194] on div "CPF: --" at bounding box center [296, 193] width 214 height 7
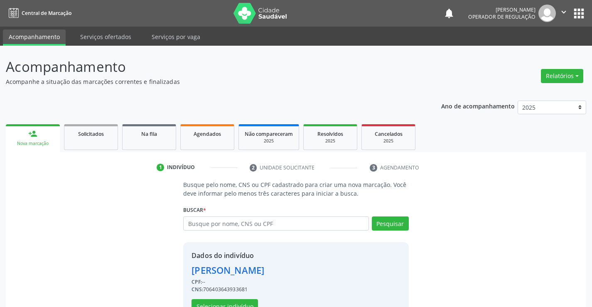
scroll to position [26, 0]
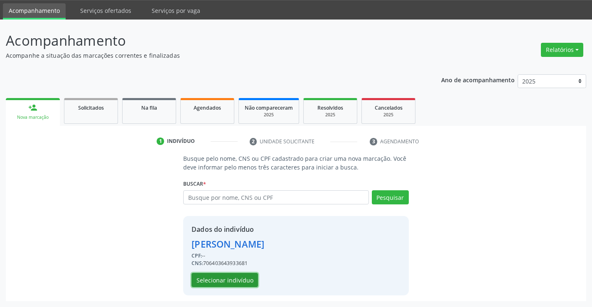
click at [241, 280] on button "Selecionar indivíduo" at bounding box center [225, 280] width 66 height 14
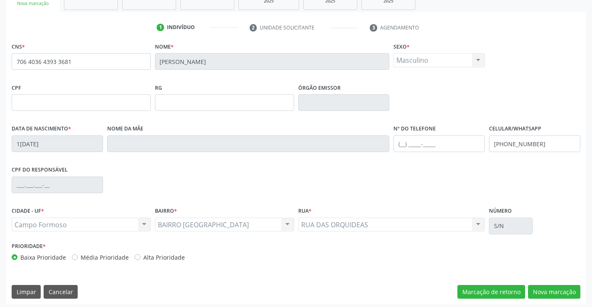
scroll to position [143, 0]
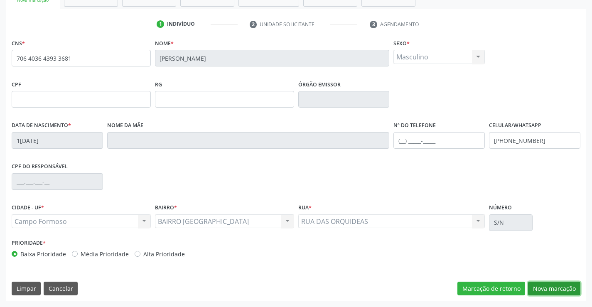
click at [555, 286] on button "Nova marcação" at bounding box center [554, 289] width 52 height 14
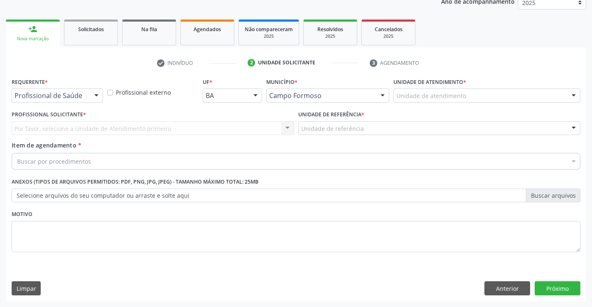
scroll to position [105, 0]
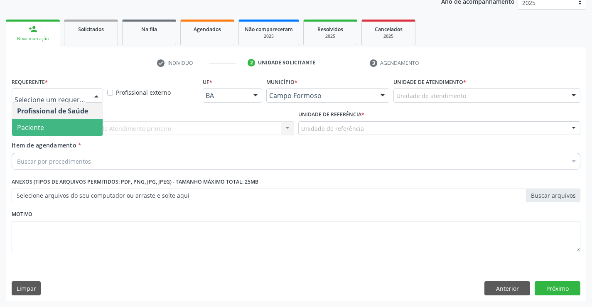
click at [59, 122] on span "Paciente" at bounding box center [57, 127] width 91 height 17
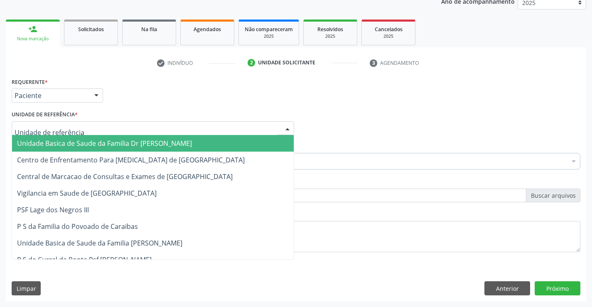
click at [94, 145] on span "Unidade Basica de Saude da Familia Dr [PERSON_NAME]" at bounding box center [104, 143] width 175 height 9
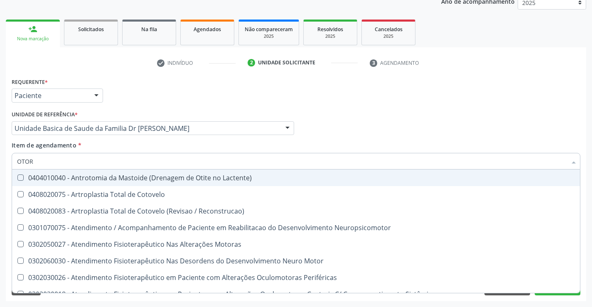
type input "OTORR"
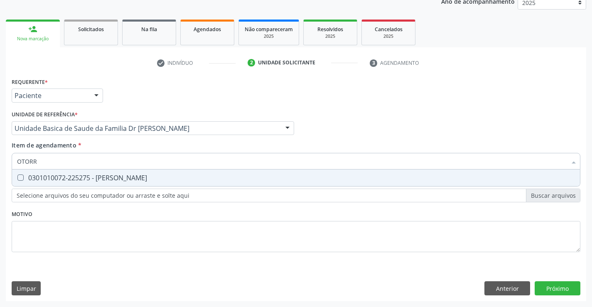
click at [86, 181] on div "0301010072-225275 - Médico Otorrinolaringologista" at bounding box center [296, 177] width 558 height 7
checkbox Otorrinolaringologista "true"
click at [567, 295] on button "Próximo" at bounding box center [558, 288] width 46 height 14
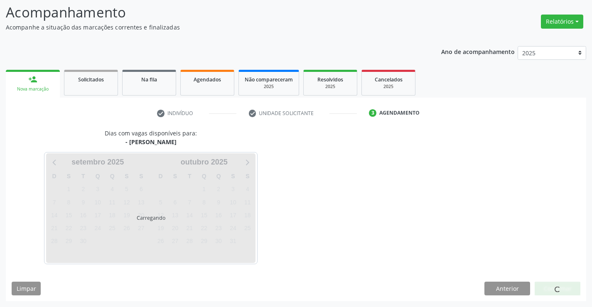
scroll to position [54, 0]
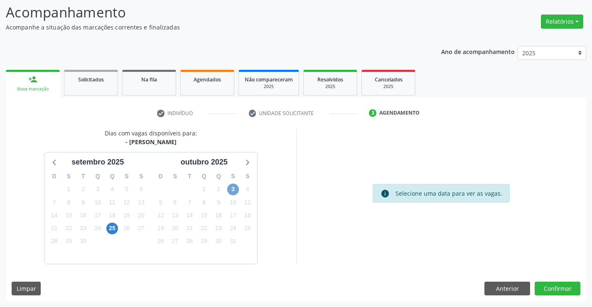
click at [233, 190] on span "3" at bounding box center [233, 190] width 12 height 12
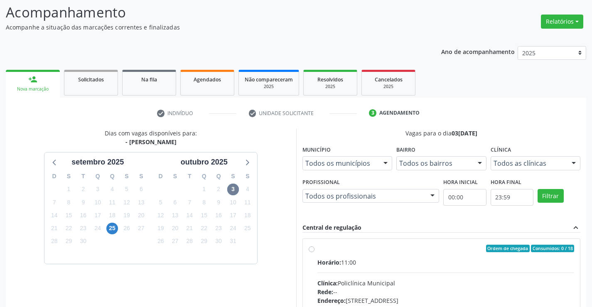
click at [551, 285] on div "Clínica: Policlínica Municipal" at bounding box center [445, 283] width 257 height 9
click at [314, 252] on input "Ordem de chegada Consumidos: 0 / 18 Horário: 11:00 Clínica: Policlínica Municip…" at bounding box center [312, 248] width 6 height 7
radio input "true"
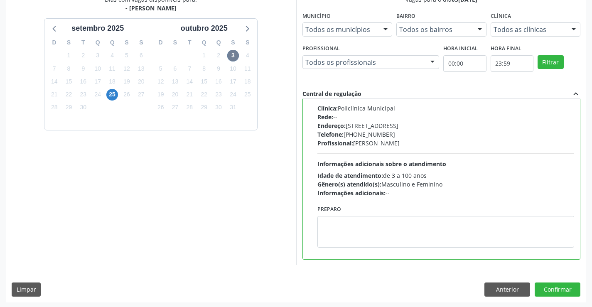
scroll to position [189, 0]
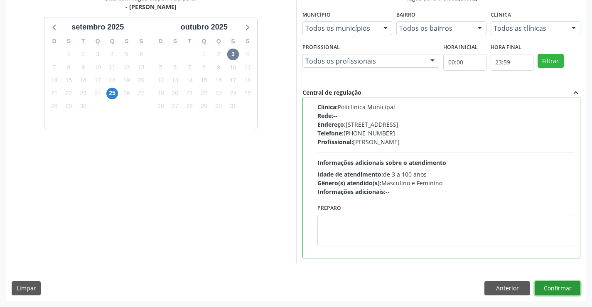
click at [546, 289] on button "Confirmar" at bounding box center [558, 288] width 46 height 14
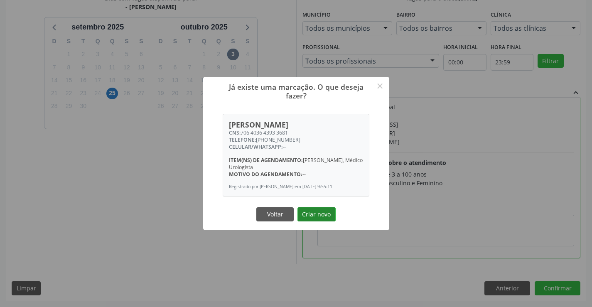
click at [318, 218] on button "Criar novo" at bounding box center [316, 214] width 38 height 14
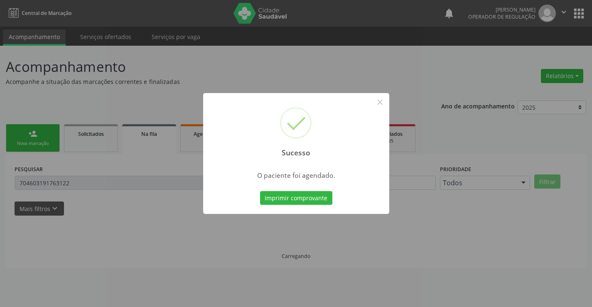
scroll to position [0, 0]
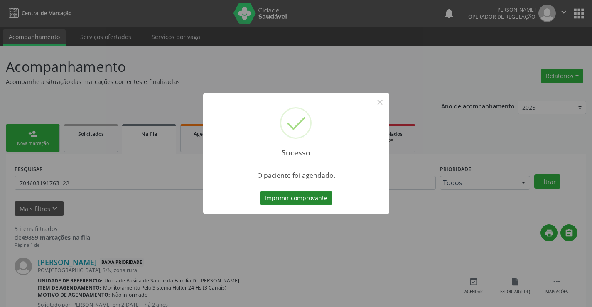
click at [305, 198] on button "Imprimir comprovante" at bounding box center [296, 198] width 72 height 14
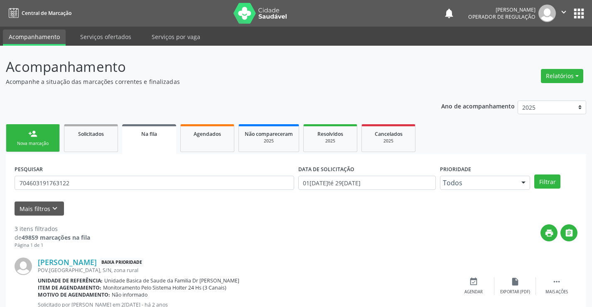
click at [54, 133] on link "person_add Nova marcação" at bounding box center [33, 138] width 54 height 28
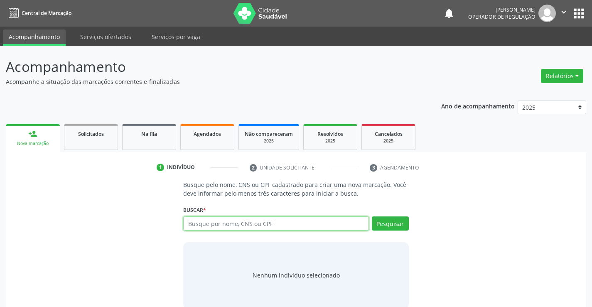
click at [296, 227] on input "text" at bounding box center [275, 223] width 185 height 14
type input "7"
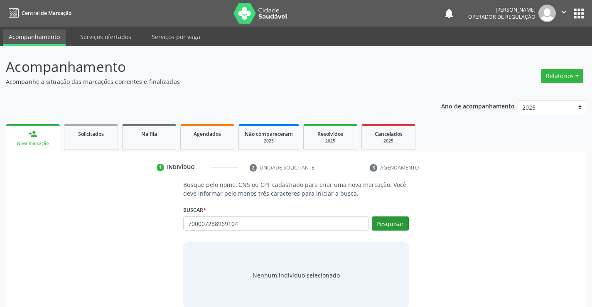
type input "700007288969104"
click at [385, 223] on button "Pesquisar" at bounding box center [390, 223] width 37 height 14
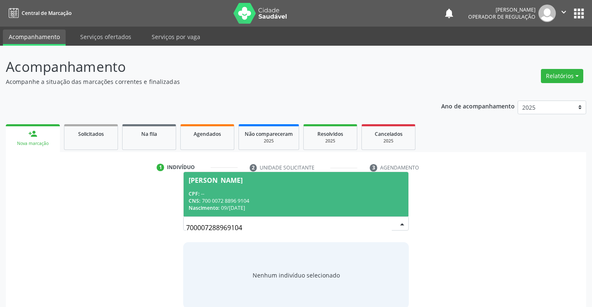
click at [235, 189] on span "[PERSON_NAME] CPF: -- CNS: 700 0072 8896 9104 Nascimento: [DATE]" at bounding box center [296, 194] width 224 height 44
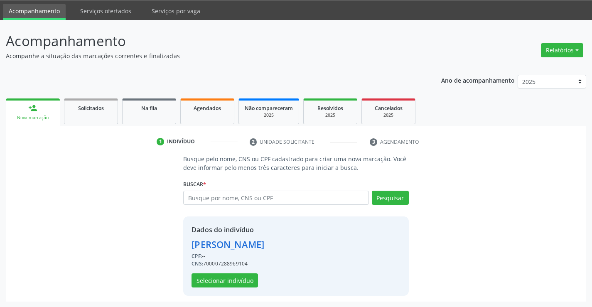
scroll to position [26, 0]
click at [211, 279] on button "Selecionar indivíduo" at bounding box center [225, 280] width 66 height 14
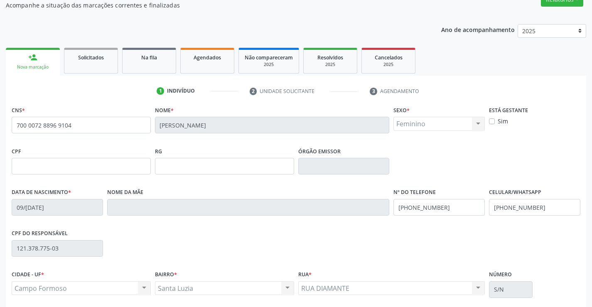
scroll to position [143, 0]
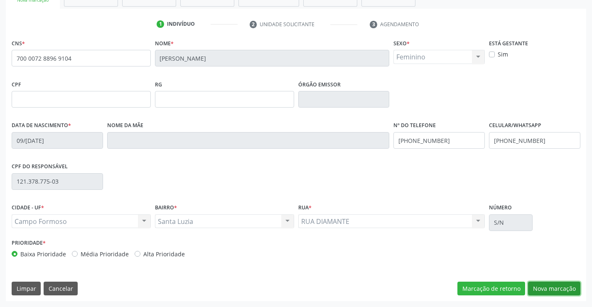
click at [536, 287] on button "Nova marcação" at bounding box center [554, 289] width 52 height 14
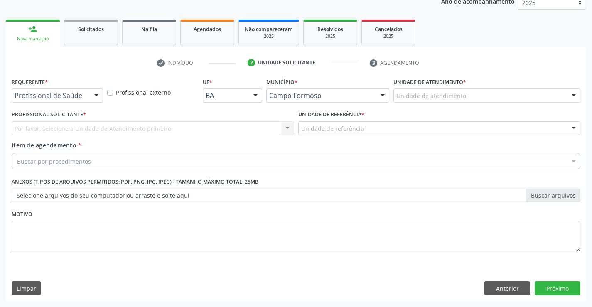
scroll to position [105, 0]
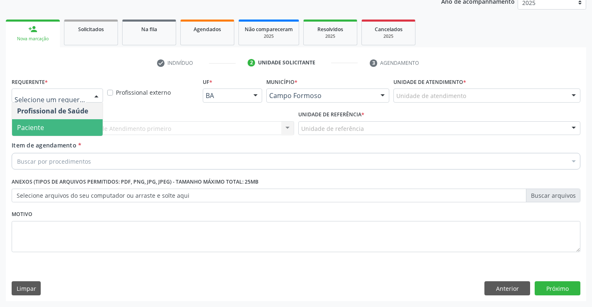
click at [24, 126] on span "Paciente" at bounding box center [30, 127] width 27 height 9
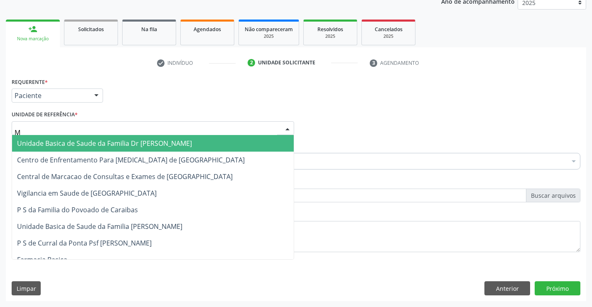
type input "MU"
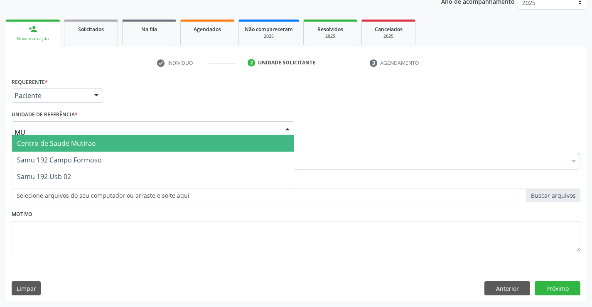
click at [58, 149] on span "Centro de Saude Mutirao" at bounding box center [153, 143] width 282 height 17
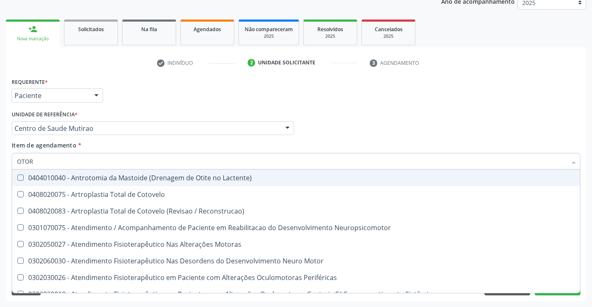
type input "OTORR"
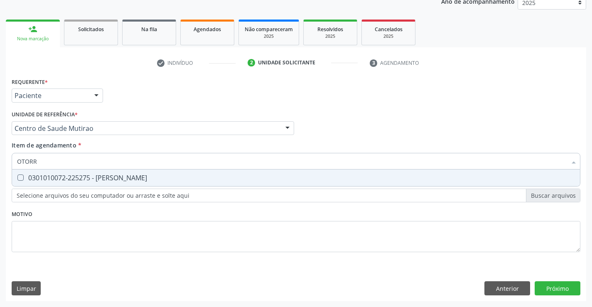
click at [66, 179] on div "0301010072-225275 - [PERSON_NAME]" at bounding box center [296, 177] width 558 height 7
checkbox Otorrinolaringologista "true"
click at [556, 289] on div "Requerente * Paciente Profissional de Saúde Paciente Nenhum resultado encontrad…" at bounding box center [296, 189] width 580 height 226
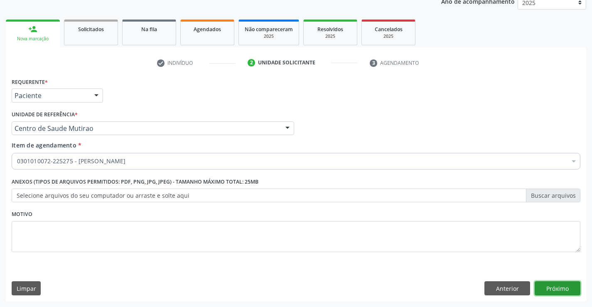
click at [553, 289] on button "Próximo" at bounding box center [558, 288] width 46 height 14
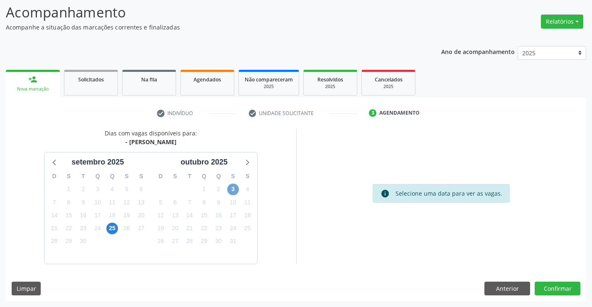
click at [236, 187] on span "3" at bounding box center [233, 190] width 12 height 12
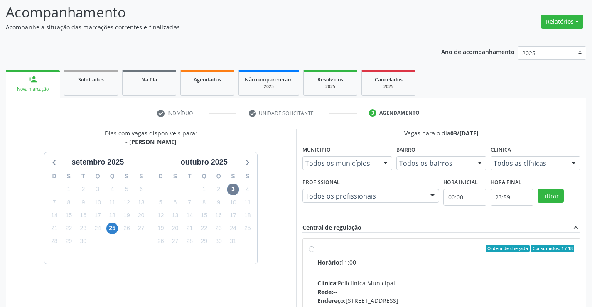
click at [317, 250] on label "Ordem de chegada Consumidos: 1 / 18 Horário: 11:00 Clínica: Policlínica Municip…" at bounding box center [445, 309] width 257 height 128
click at [312, 250] on input "Ordem de chegada Consumidos: 1 / 18 Horário: 11:00 Clínica: Policlínica Municip…" at bounding box center [312, 248] width 6 height 7
radio input "true"
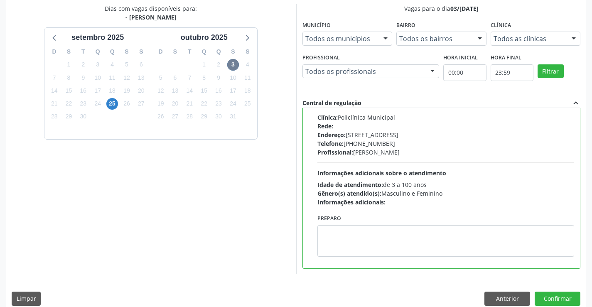
scroll to position [189, 0]
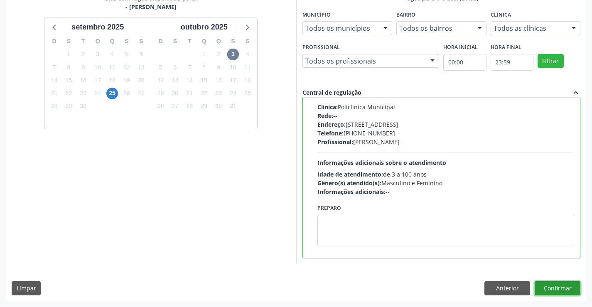
click at [549, 286] on button "Confirmar" at bounding box center [558, 288] width 46 height 14
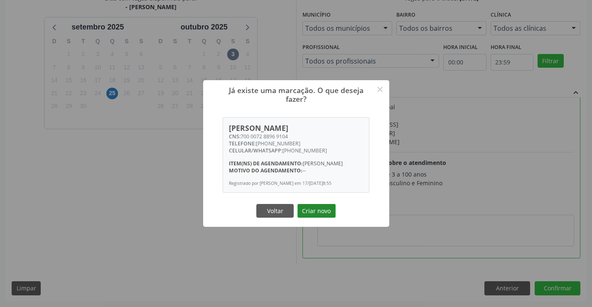
click at [326, 216] on button "Criar novo" at bounding box center [316, 211] width 38 height 14
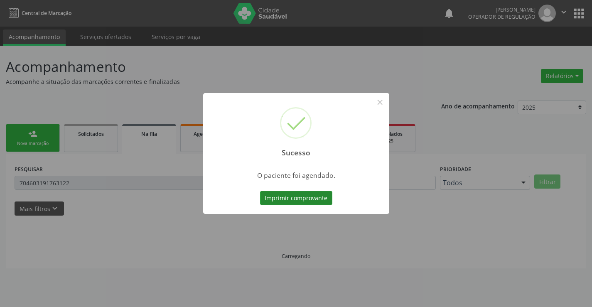
scroll to position [0, 0]
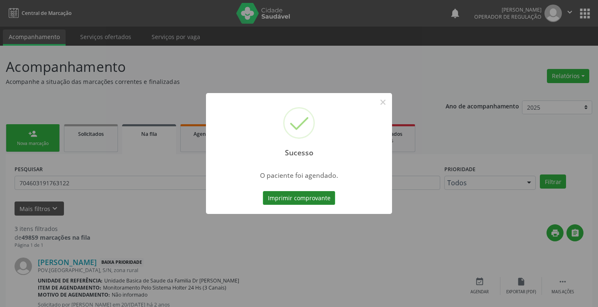
click at [295, 195] on button "Imprimir comprovante" at bounding box center [299, 198] width 72 height 14
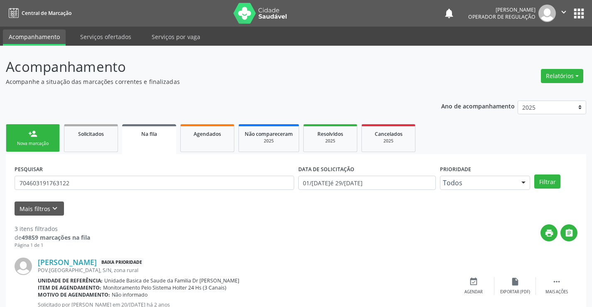
click at [53, 133] on link "person_add Nova marcação" at bounding box center [33, 138] width 54 height 28
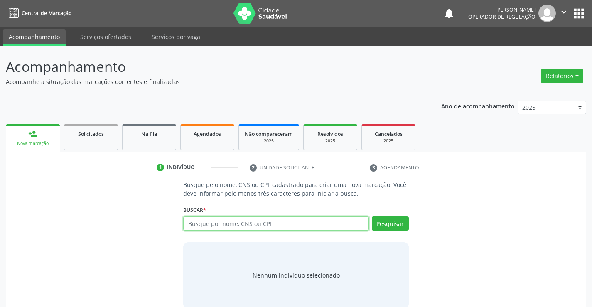
click at [281, 221] on input "text" at bounding box center [275, 223] width 185 height 14
type input "70800235383722"
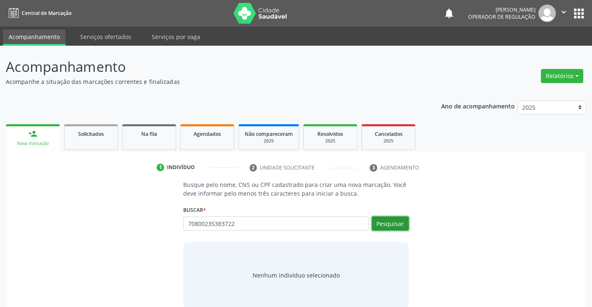
click at [382, 228] on button "Pesquisar" at bounding box center [390, 223] width 37 height 14
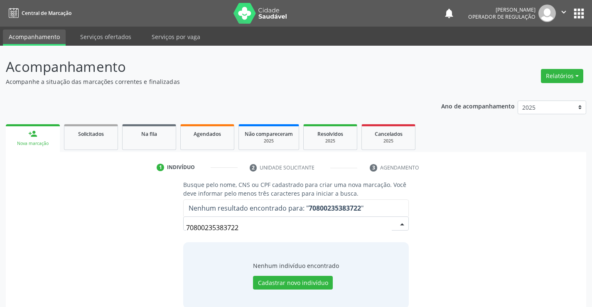
drag, startPoint x: 260, startPoint y: 225, endPoint x: 123, endPoint y: 232, distance: 137.3
click at [123, 232] on div "Busque pelo nome, CNS ou CPF cadastrado para criar uma nova marcação. Você deve…" at bounding box center [296, 244] width 569 height 128
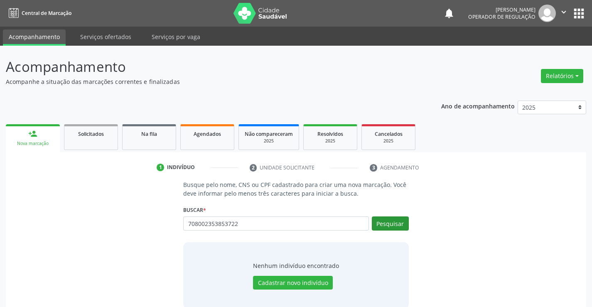
type input "708002353853722"
click at [400, 224] on button "Pesquisar" at bounding box center [390, 223] width 37 height 14
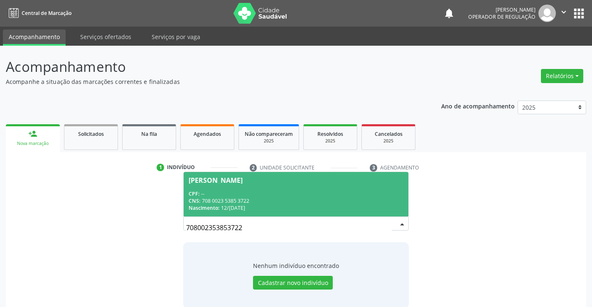
click at [285, 198] on div "CNS: 708 0023 5385 3722" at bounding box center [296, 200] width 214 height 7
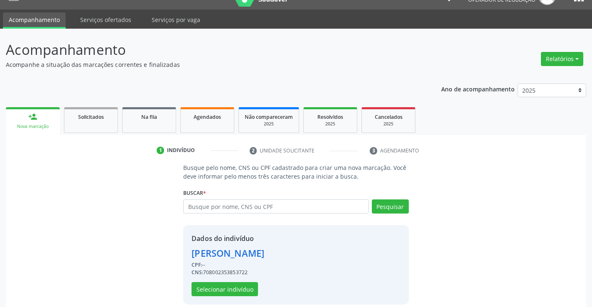
scroll to position [26, 0]
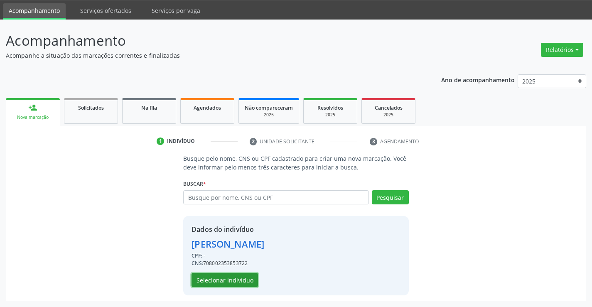
click at [241, 279] on button "Selecionar indivíduo" at bounding box center [225, 280] width 66 height 14
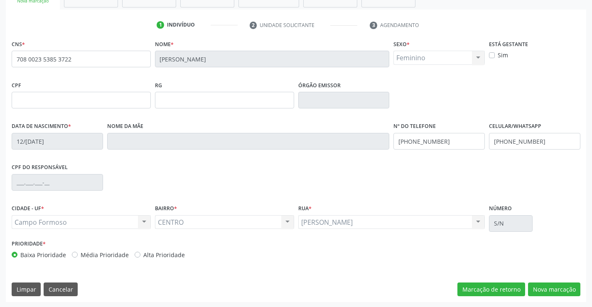
scroll to position [143, 0]
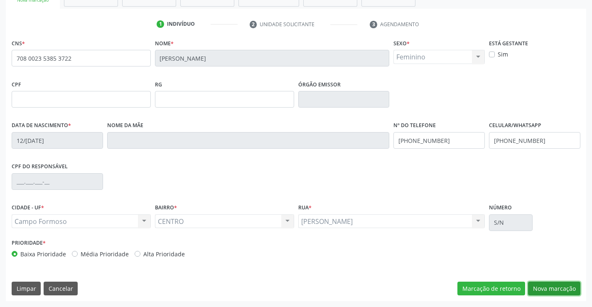
click at [559, 287] on button "Nova marcação" at bounding box center [554, 289] width 52 height 14
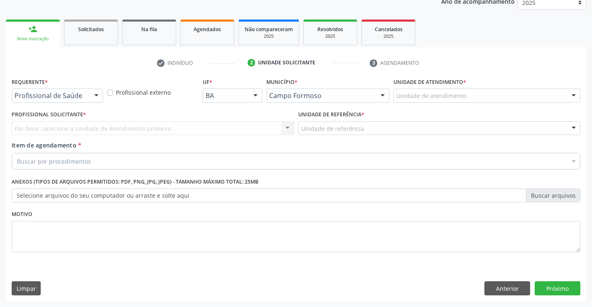
scroll to position [105, 0]
click at [43, 100] on div "Profissional de Saúde" at bounding box center [57, 95] width 91 height 14
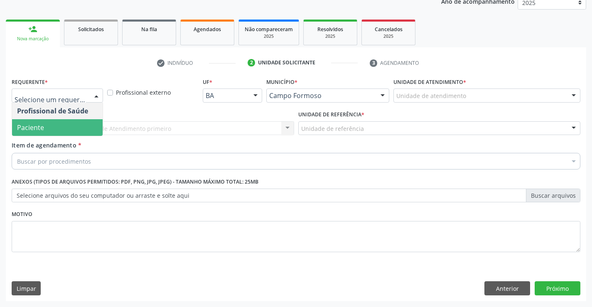
click at [38, 126] on span "Paciente" at bounding box center [30, 127] width 27 height 9
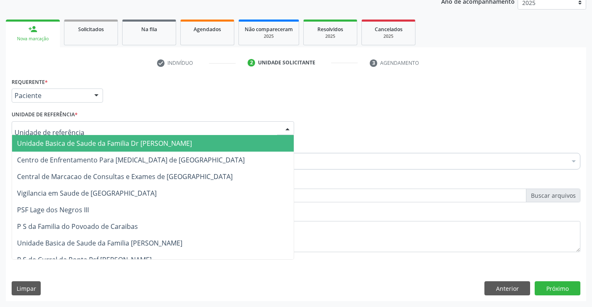
click at [38, 123] on div at bounding box center [153, 128] width 282 height 14
drag, startPoint x: 38, startPoint y: 137, endPoint x: 40, endPoint y: 144, distance: 7.8
click at [38, 137] on span "Unidade Basica de Saude da Familia Dr [PERSON_NAME]" at bounding box center [153, 143] width 282 height 17
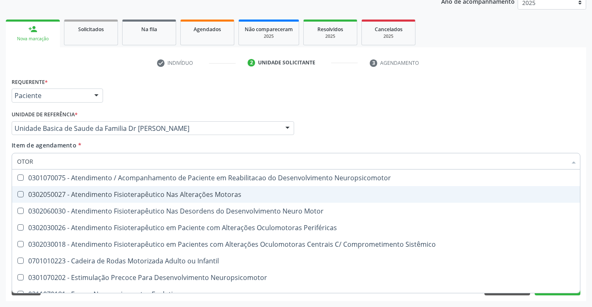
type input "OTORR"
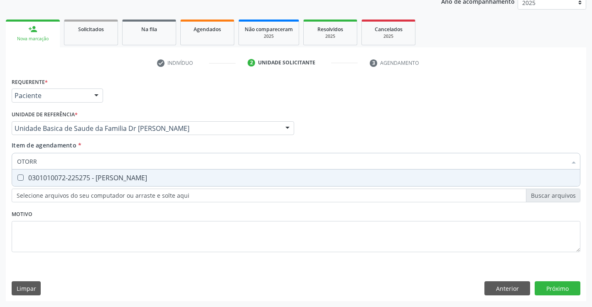
click at [97, 178] on div "0301010072-225275 - [PERSON_NAME]" at bounding box center [296, 177] width 558 height 7
checkbox Otorrinolaringologista "true"
click at [561, 286] on div "Requerente * Paciente Profissional de Saúde Paciente Nenhum resultado encontrad…" at bounding box center [296, 189] width 580 height 226
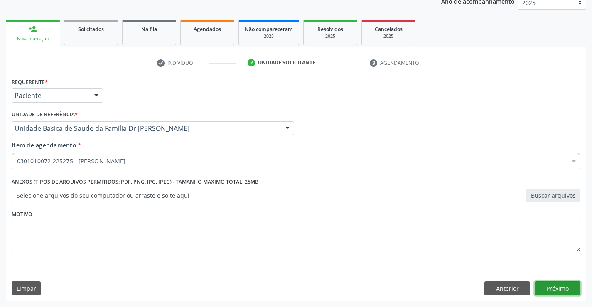
click at [548, 288] on button "Próximo" at bounding box center [558, 288] width 46 height 14
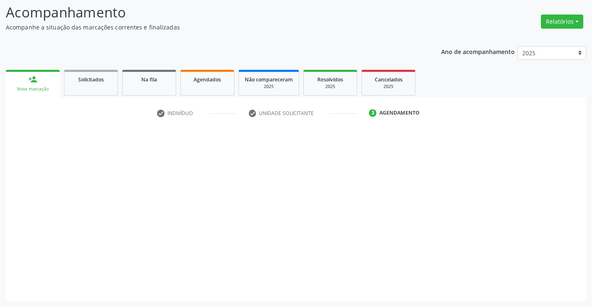
scroll to position [54, 0]
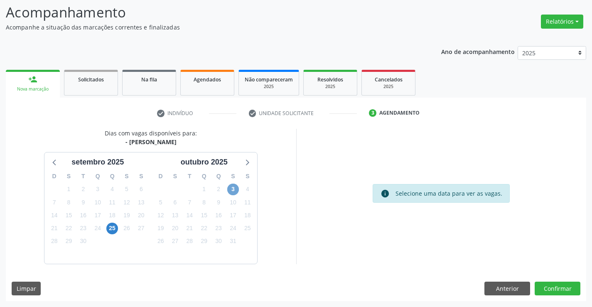
click at [230, 192] on span "3" at bounding box center [233, 190] width 12 height 12
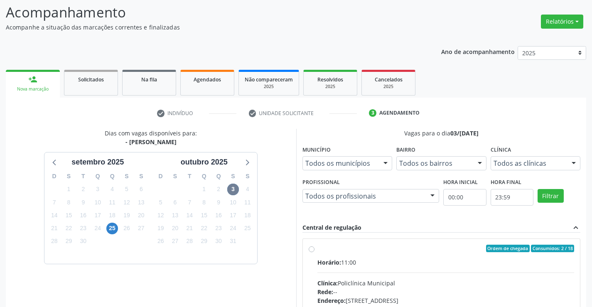
click at [317, 249] on label "Ordem de chegada Consumidos: 2 / 18 Horário: 11:00 Clínica: Policlínica Municip…" at bounding box center [445, 309] width 257 height 128
click at [311, 249] on input "Ordem de chegada Consumidos: 2 / 18 Horário: 11:00 Clínica: Policlínica Municip…" at bounding box center [312, 248] width 6 height 7
radio input "true"
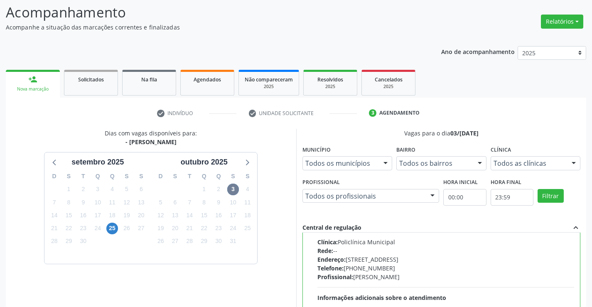
scroll to position [189, 0]
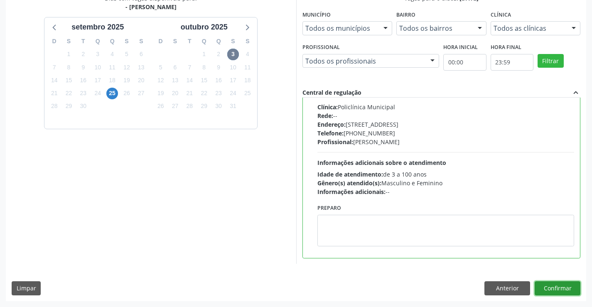
click at [555, 289] on button "Confirmar" at bounding box center [558, 288] width 46 height 14
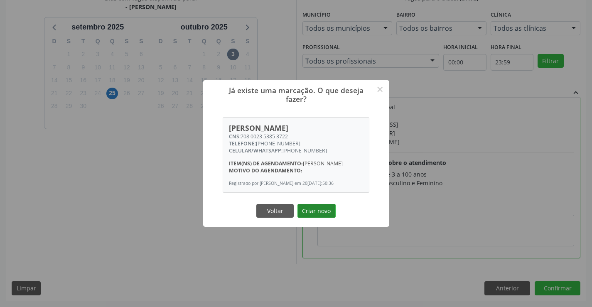
click at [320, 218] on button "Criar novo" at bounding box center [316, 211] width 38 height 14
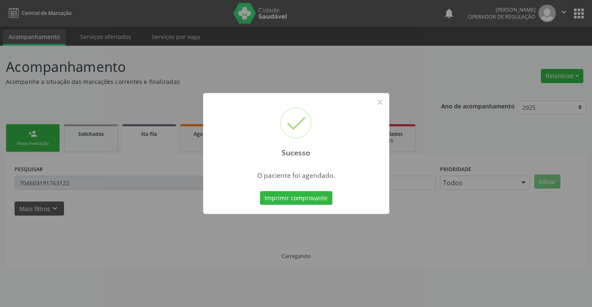
scroll to position [0, 0]
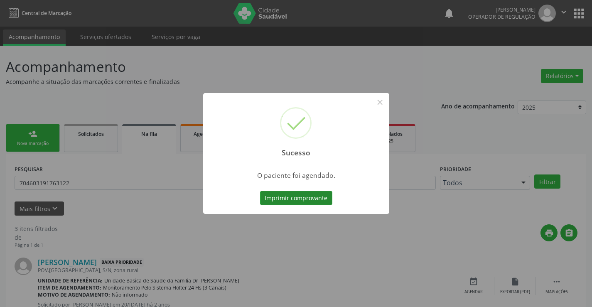
click at [303, 197] on button "Imprimir comprovante" at bounding box center [296, 198] width 72 height 14
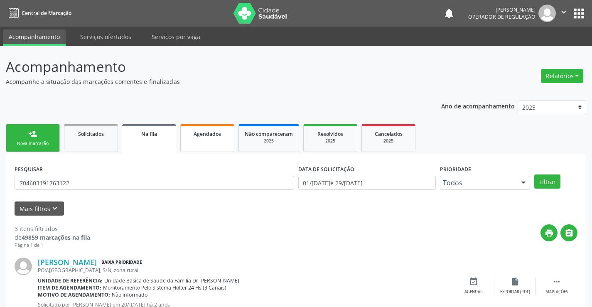
drag, startPoint x: 211, startPoint y: 146, endPoint x: 203, endPoint y: 139, distance: 10.9
click at [211, 145] on link "Agendados" at bounding box center [207, 138] width 54 height 28
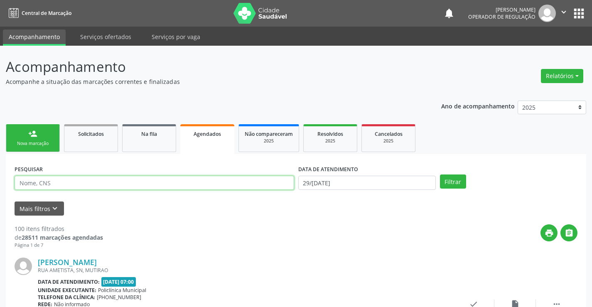
click at [178, 183] on input "text" at bounding box center [155, 183] width 280 height 14
type input "707108380604920"
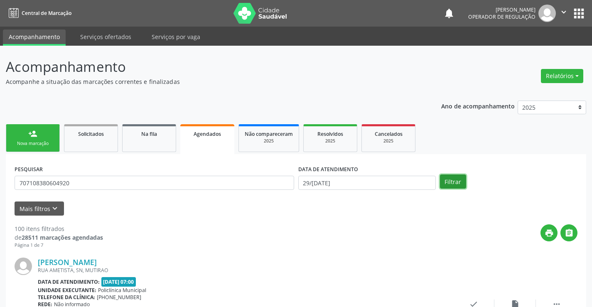
click at [445, 182] on button "Filtrar" at bounding box center [453, 181] width 26 height 14
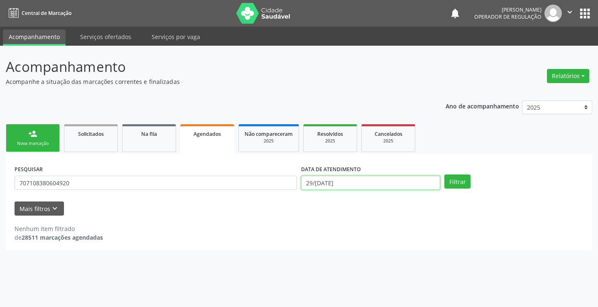
click at [366, 177] on input "29/09/2025" at bounding box center [370, 183] width 139 height 14
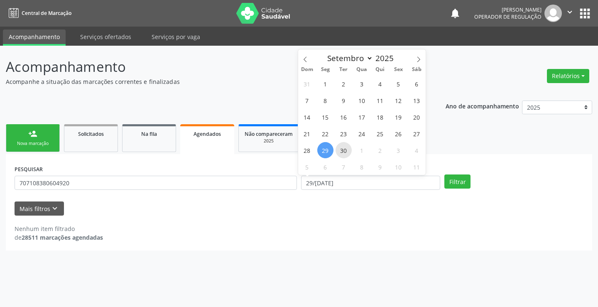
click at [349, 150] on span "30" at bounding box center [344, 150] width 16 height 16
type input "30/09/2025"
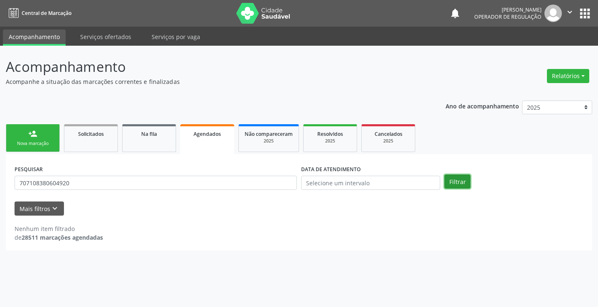
click at [464, 182] on button "Filtrar" at bounding box center [458, 181] width 26 height 14
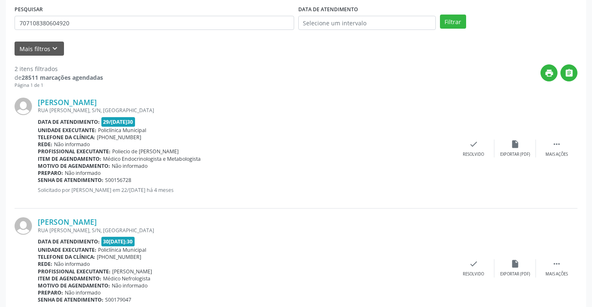
scroll to position [196, 0]
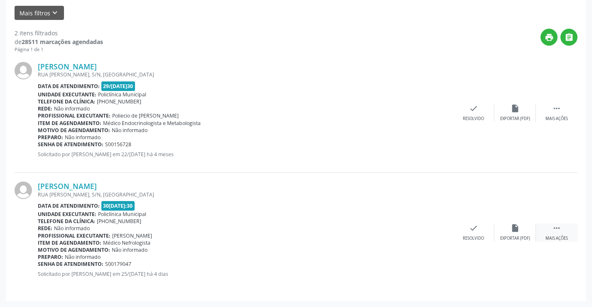
click at [555, 229] on icon "" at bounding box center [556, 228] width 9 height 9
click at [388, 233] on icon "print" at bounding box center [390, 228] width 9 height 9
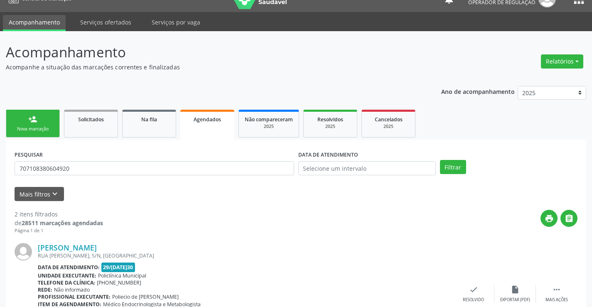
scroll to position [0, 0]
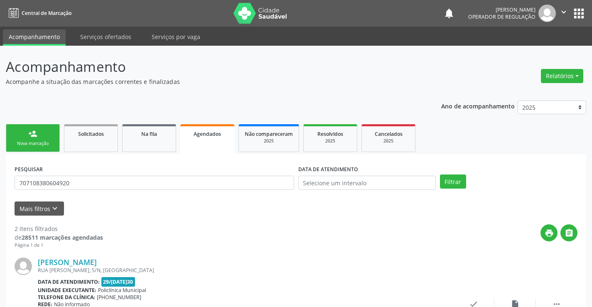
click at [34, 142] on div "Nova marcação" at bounding box center [33, 143] width 42 height 6
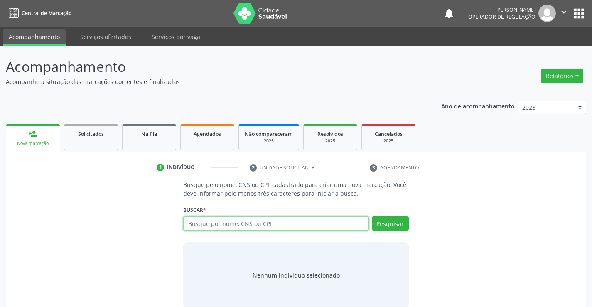
click at [235, 225] on input "text" at bounding box center [275, 223] width 185 height 14
type input "704703713435236"
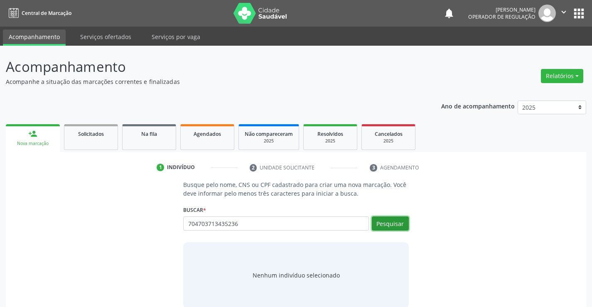
click at [403, 223] on button "Pesquisar" at bounding box center [390, 223] width 37 height 14
type input "704703713435236"
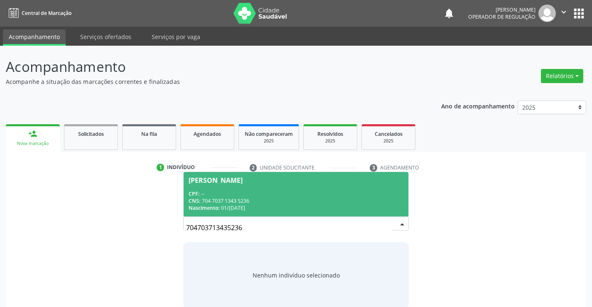
click at [302, 190] on div "CPF: --" at bounding box center [296, 193] width 214 height 7
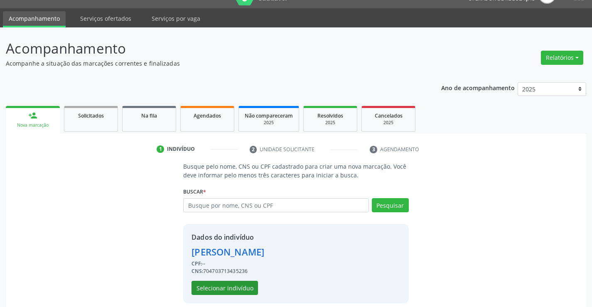
scroll to position [26, 0]
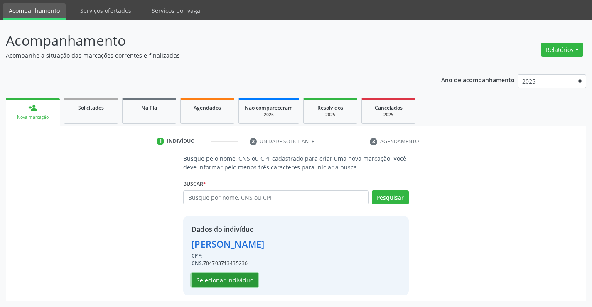
click at [224, 281] on button "Selecionar indivíduo" at bounding box center [225, 280] width 66 height 14
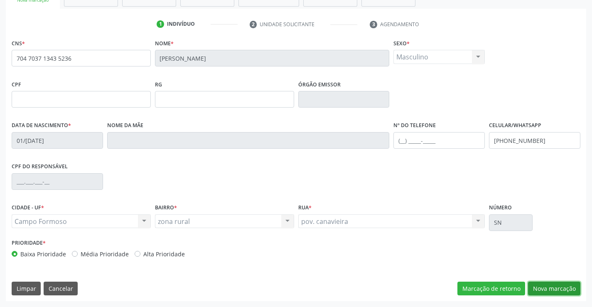
click at [542, 287] on button "Nova marcação" at bounding box center [554, 289] width 52 height 14
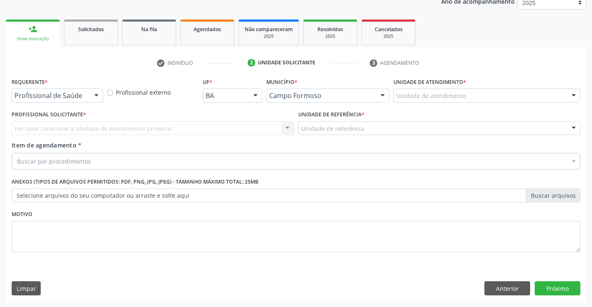
scroll to position [105, 0]
click at [78, 88] on div "Requerente * Profissional de Saúde Profissional de Saúde Paciente Nenhum result…" at bounding box center [57, 89] width 91 height 27
click at [71, 100] on div "Profissional de Saúde" at bounding box center [57, 95] width 91 height 14
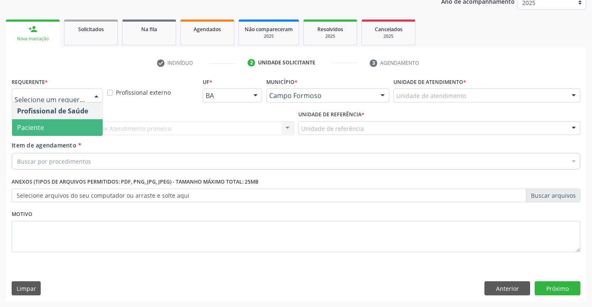
click at [59, 130] on span "Paciente" at bounding box center [57, 127] width 91 height 17
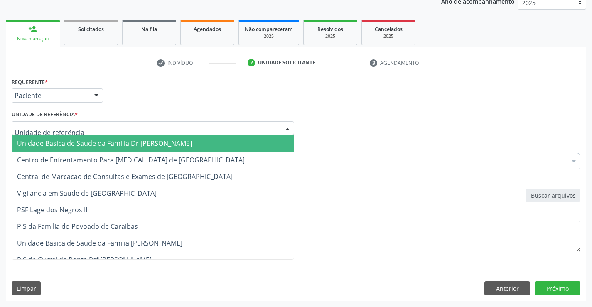
click at [129, 142] on span "Unidade Basica de Saude da Familia Dr [PERSON_NAME]" at bounding box center [104, 143] width 175 height 9
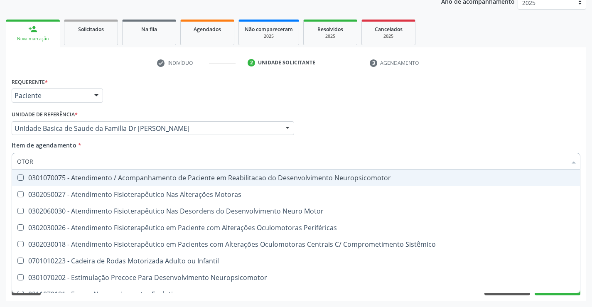
type input "OTORR"
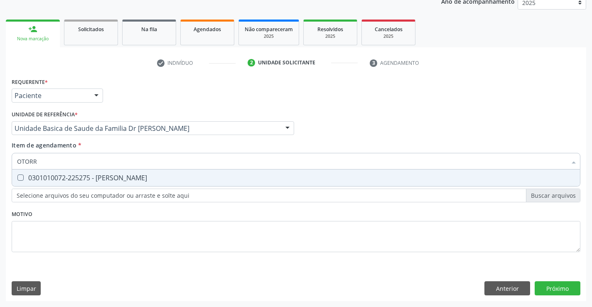
click at [129, 177] on div "0301010072-225275 - [PERSON_NAME]" at bounding box center [296, 177] width 558 height 7
checkbox Otorrinolaringologista "true"
click at [542, 287] on div "Requerente * Paciente Profissional de Saúde Paciente Nenhum resultado encontrad…" at bounding box center [296, 189] width 580 height 226
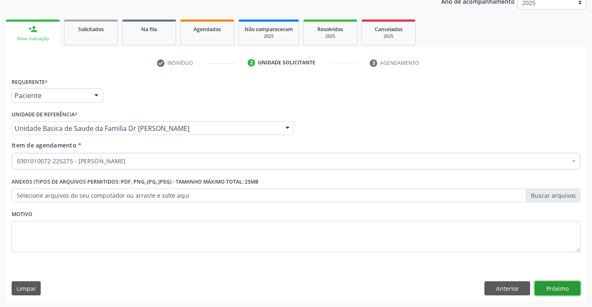
click at [561, 282] on button "Próximo" at bounding box center [558, 288] width 46 height 14
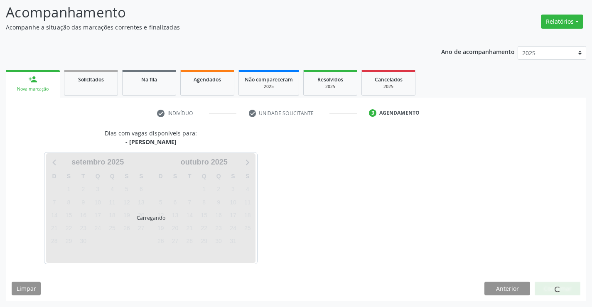
scroll to position [54, 0]
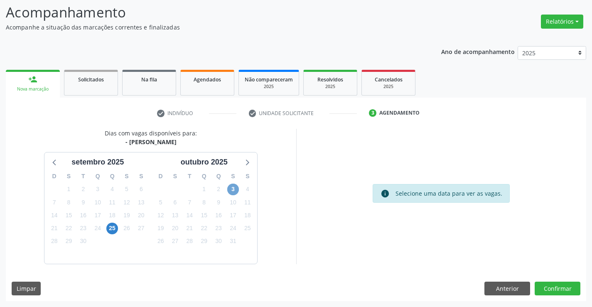
click at [233, 191] on span "3" at bounding box center [233, 190] width 12 height 12
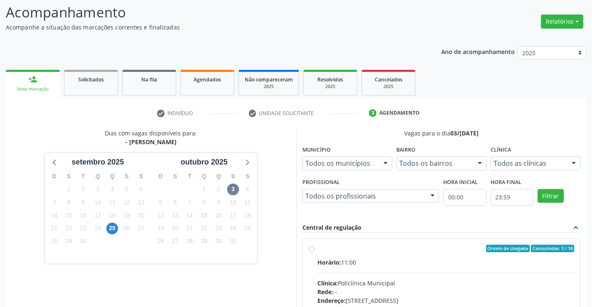
click at [317, 249] on label "Ordem de chegada Consumidos: 3 / 18 Horário: 11:00 Clínica: Policlínica Municip…" at bounding box center [445, 309] width 257 height 128
click at [313, 249] on input "Ordem de chegada Consumidos: 3 / 18 Horário: 11:00 Clínica: Policlínica Municip…" at bounding box center [312, 248] width 6 height 7
radio input "true"
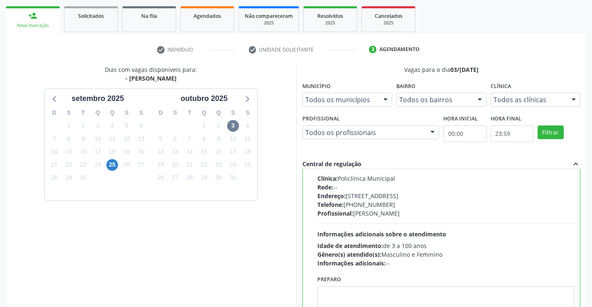
scroll to position [189, 0]
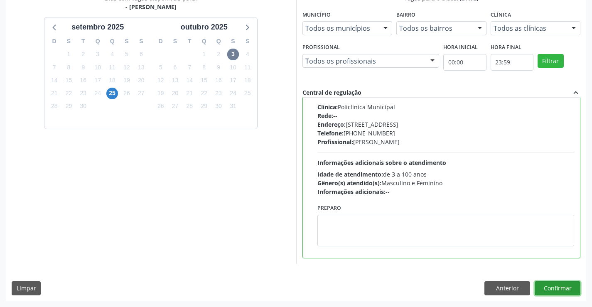
click at [562, 285] on button "Confirmar" at bounding box center [558, 288] width 46 height 14
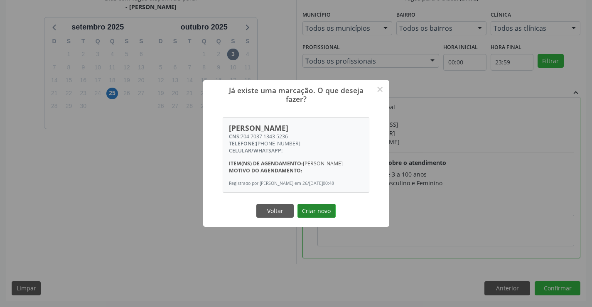
click at [328, 218] on button "Criar novo" at bounding box center [316, 211] width 38 height 14
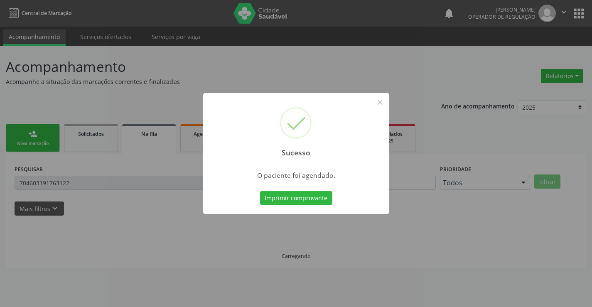
scroll to position [0, 0]
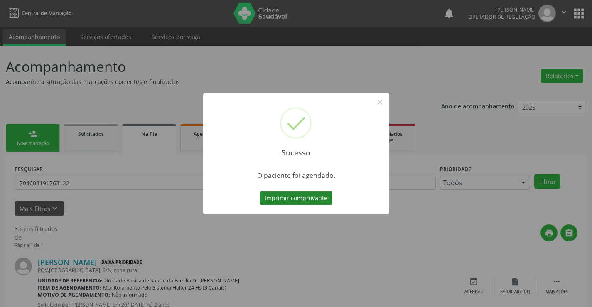
click at [300, 194] on button "Imprimir comprovante" at bounding box center [296, 198] width 72 height 14
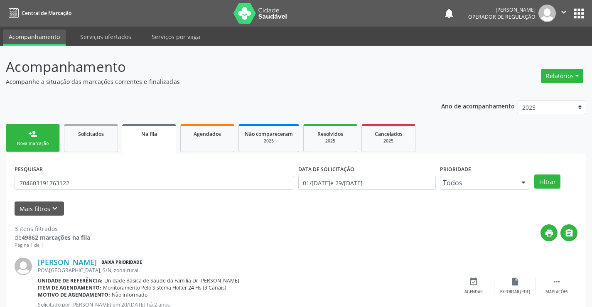
click at [38, 128] on link "person_add Nova marcação" at bounding box center [33, 138] width 54 height 28
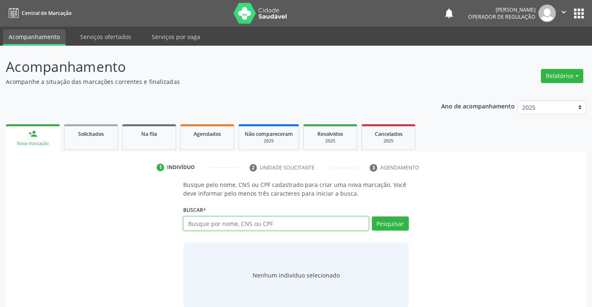
click at [290, 224] on input "text" at bounding box center [275, 223] width 185 height 14
type input "709209296501136"
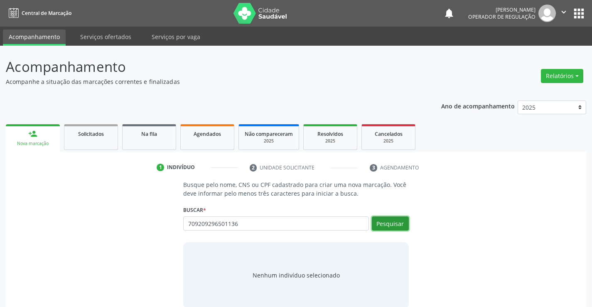
click at [380, 224] on button "Pesquisar" at bounding box center [390, 223] width 37 height 14
type input "709209296501136"
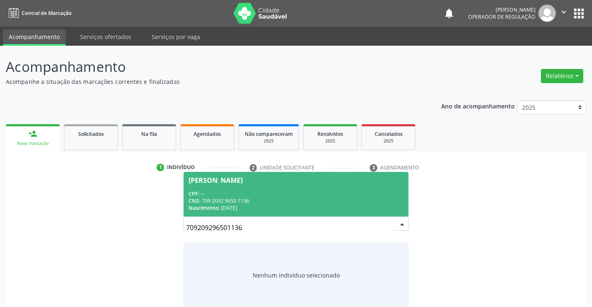
click at [295, 199] on div "CNS: 709 2092 9650 1136" at bounding box center [296, 200] width 214 height 7
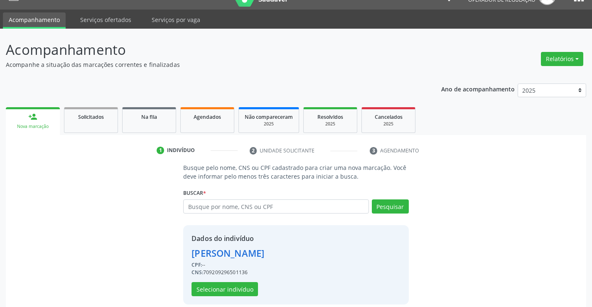
scroll to position [26, 0]
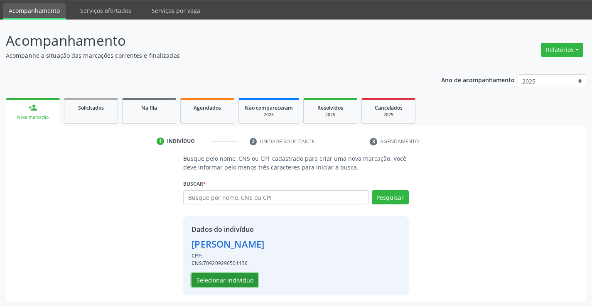
click at [219, 279] on button "Selecionar indivíduo" at bounding box center [225, 280] width 66 height 14
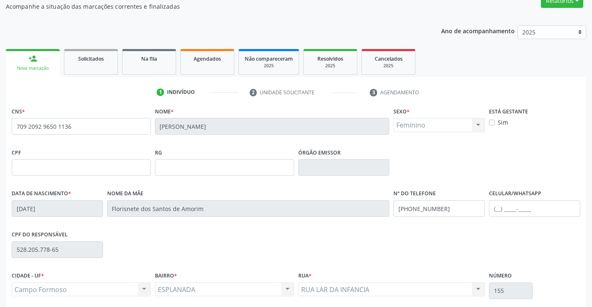
scroll to position [143, 0]
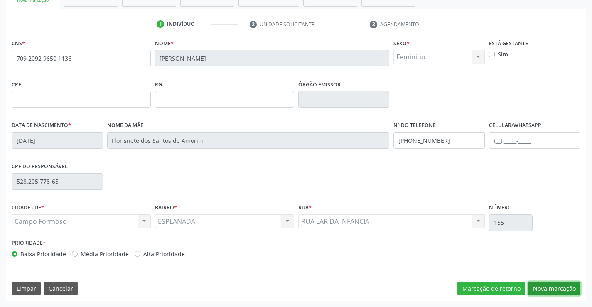
click at [536, 288] on button "Nova marcação" at bounding box center [554, 289] width 52 height 14
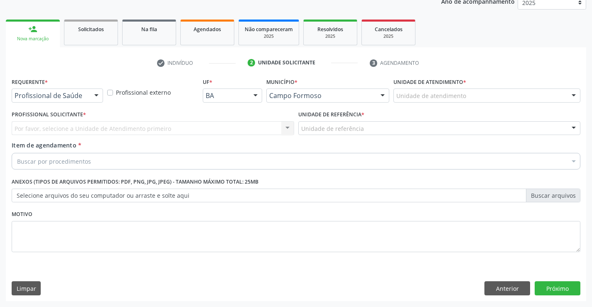
scroll to position [105, 0]
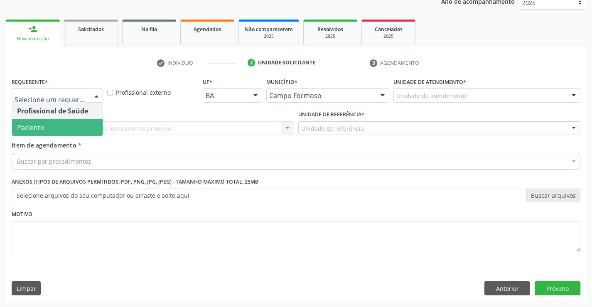
click at [52, 133] on span "Paciente" at bounding box center [57, 127] width 91 height 17
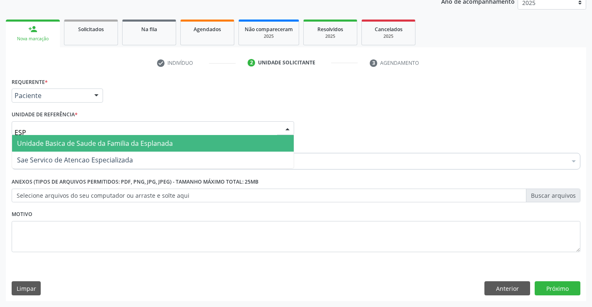
type input "ESPL"
click at [93, 143] on span "Unidade Basica de Saude da Familia da Esplanada" at bounding box center [95, 143] width 156 height 9
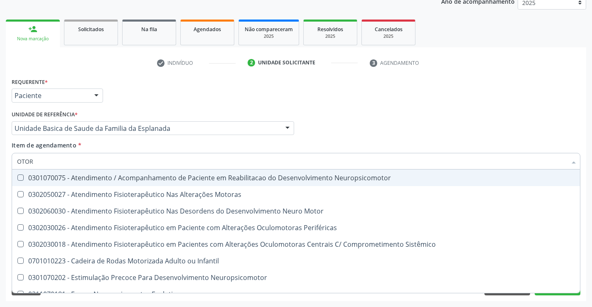
type input "OTORR"
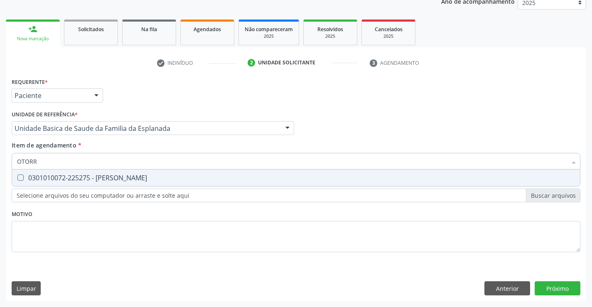
click at [104, 180] on div "0301010072-225275 - [PERSON_NAME]" at bounding box center [296, 177] width 558 height 7
checkbox Otorrinolaringologista "true"
click at [547, 287] on div "Requerente * Paciente Profissional de Saúde Paciente Nenhum resultado encontrad…" at bounding box center [296, 189] width 580 height 226
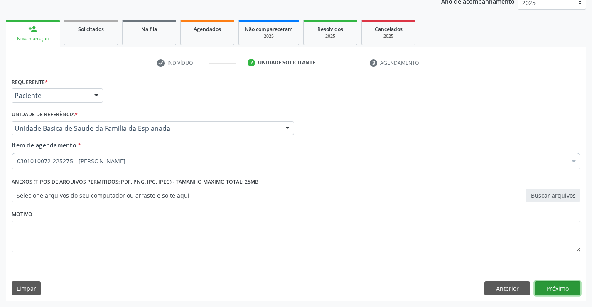
click at [555, 283] on button "Próximo" at bounding box center [558, 288] width 46 height 14
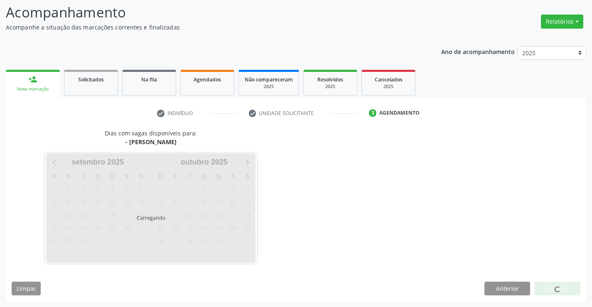
scroll to position [54, 0]
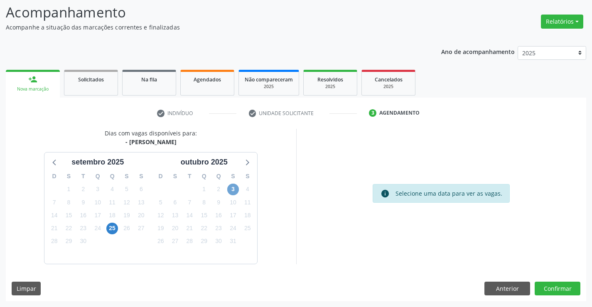
click at [231, 190] on span "3" at bounding box center [233, 190] width 12 height 12
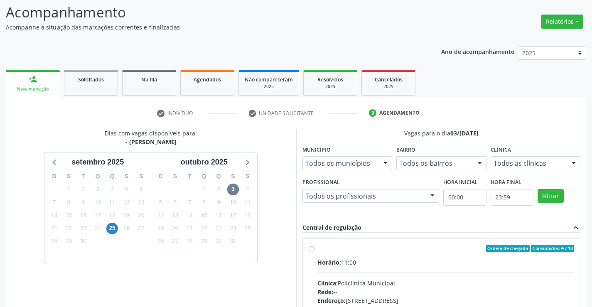
click at [317, 247] on label "Ordem de chegada Consumidos: 4 / 18 Horário: 11:00 Clínica: Policlínica Municip…" at bounding box center [445, 309] width 257 height 128
click at [309, 247] on input "Ordem de chegada Consumidos: 4 / 18 Horário: 11:00 Clínica: Policlínica Municip…" at bounding box center [312, 248] width 6 height 7
radio input "true"
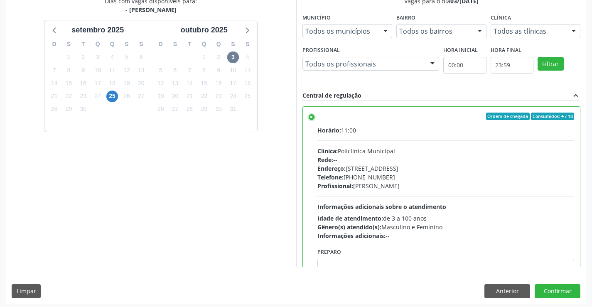
scroll to position [189, 0]
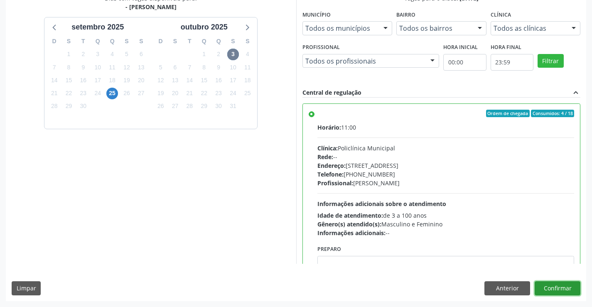
click at [559, 290] on button "Confirmar" at bounding box center [558, 288] width 46 height 14
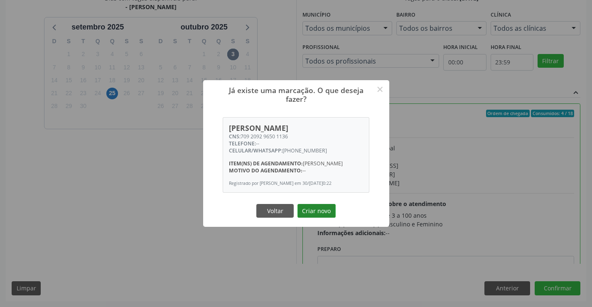
click at [323, 213] on button "Criar novo" at bounding box center [316, 211] width 38 height 14
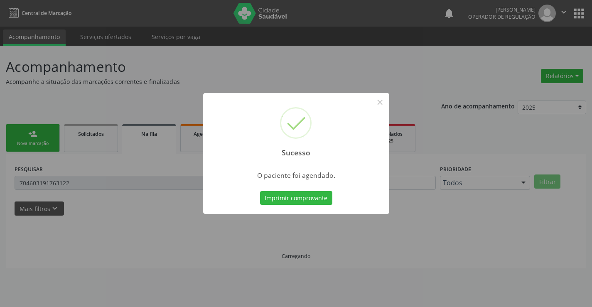
scroll to position [0, 0]
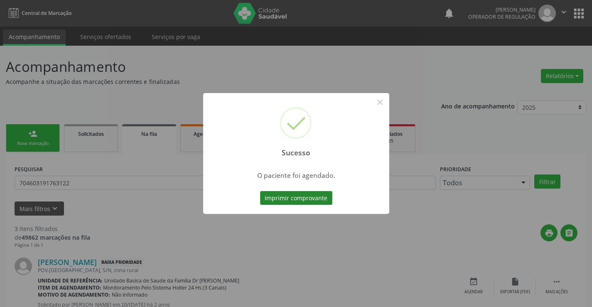
click at [319, 197] on button "Imprimir comprovante" at bounding box center [296, 198] width 72 height 14
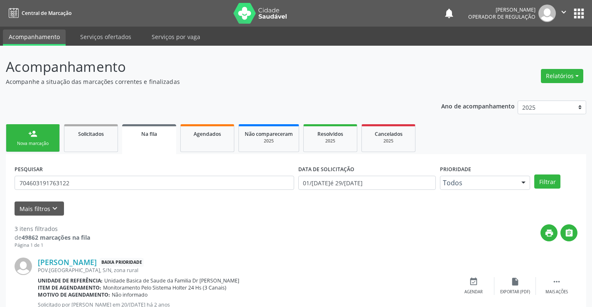
click at [30, 139] on div "Sucesso × O paciente foi agendado. Imprimir comprovante Cancel" at bounding box center [296, 153] width 592 height 307
click at [54, 138] on link "person_add Nova marcação" at bounding box center [33, 138] width 54 height 28
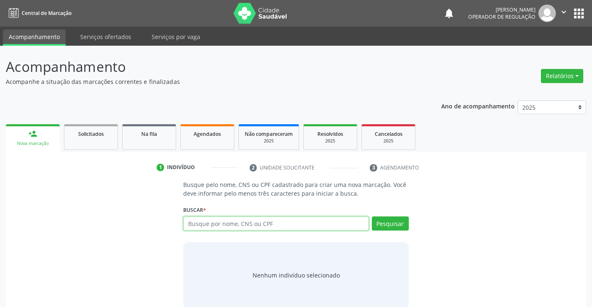
click at [195, 219] on input "text" at bounding box center [275, 223] width 185 height 14
type input "706309172464780"
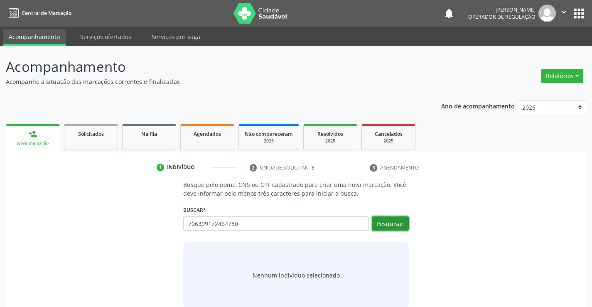
click at [381, 221] on button "Pesquisar" at bounding box center [390, 223] width 37 height 14
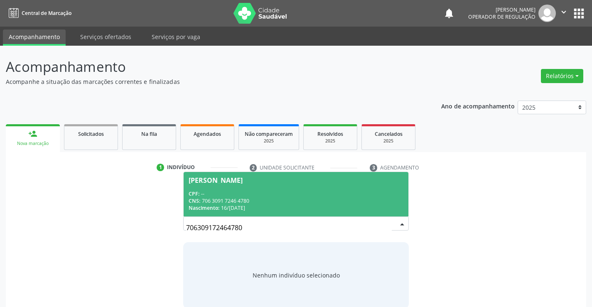
click at [300, 187] on span "Jose Vieira de Miranda CPF: -- CNS: 706 3091 7246 4780 Nascimento: 16/01/1962" at bounding box center [296, 194] width 224 height 44
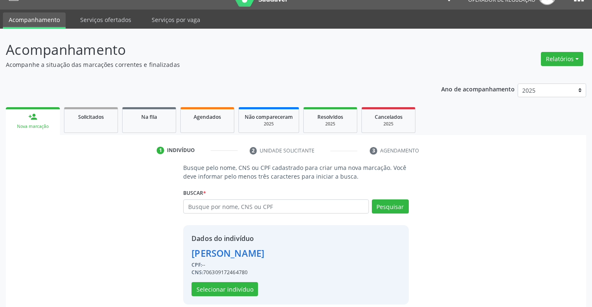
scroll to position [26, 0]
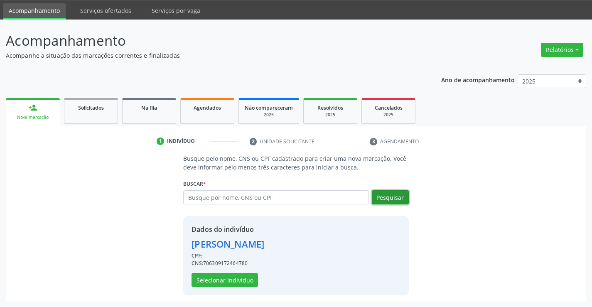
click at [393, 197] on button "Pesquisar" at bounding box center [390, 197] width 37 height 14
click at [221, 277] on button "Selecionar indivíduo" at bounding box center [225, 280] width 66 height 14
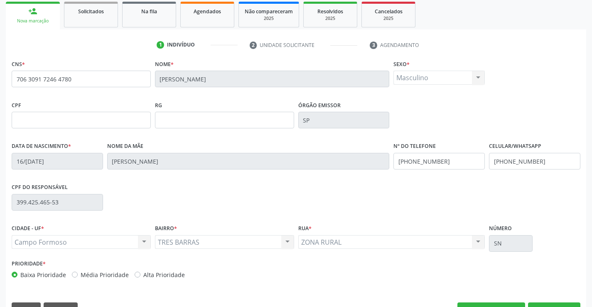
scroll to position [143, 0]
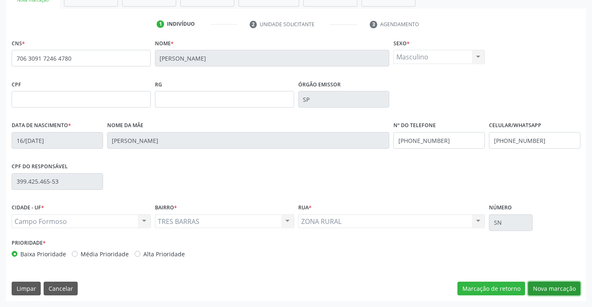
click at [567, 287] on button "Nova marcação" at bounding box center [554, 289] width 52 height 14
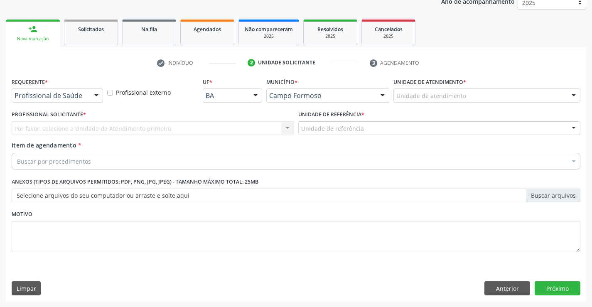
scroll to position [105, 0]
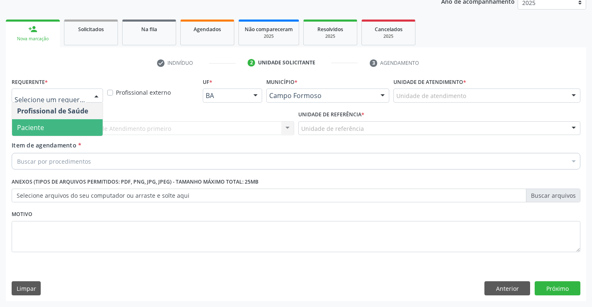
click at [55, 129] on span "Paciente" at bounding box center [57, 127] width 91 height 17
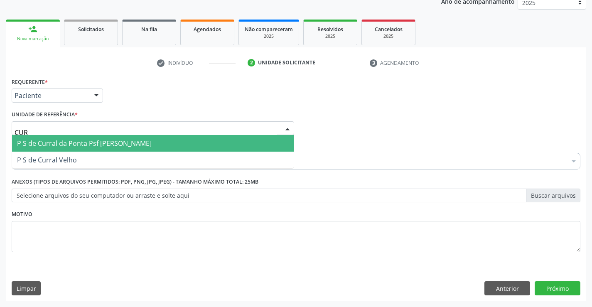
type input "CURR"
click at [88, 141] on span "P S de Curral da Ponta Psf [PERSON_NAME]" at bounding box center [84, 143] width 135 height 9
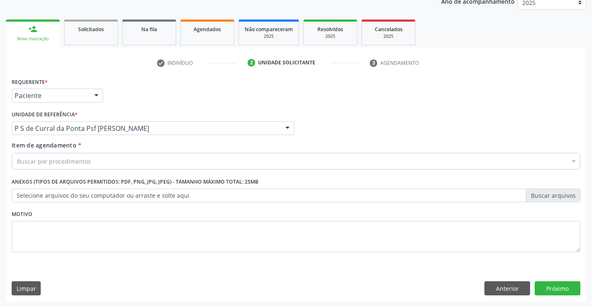
click at [154, 160] on div "Buscar por procedimentos" at bounding box center [296, 161] width 569 height 17
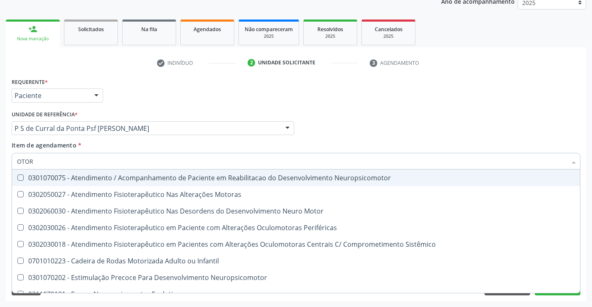
type input "OTORR"
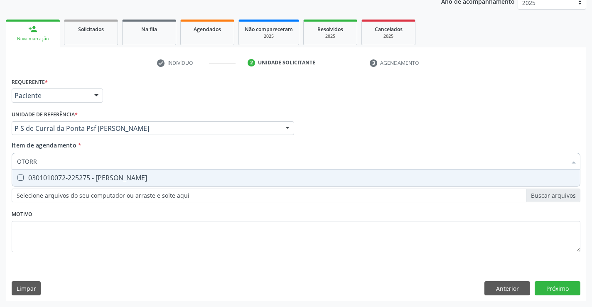
click at [169, 181] on div "0301010072-225275 - [PERSON_NAME]" at bounding box center [296, 177] width 558 height 7
checkbox Otorrinolaringologista "true"
click at [550, 290] on div "Requerente * Paciente Profissional de Saúde Paciente Nenhum resultado encontrad…" at bounding box center [296, 189] width 580 height 226
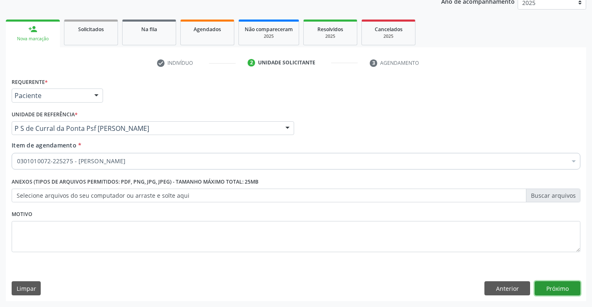
click at [548, 287] on button "Próximo" at bounding box center [558, 288] width 46 height 14
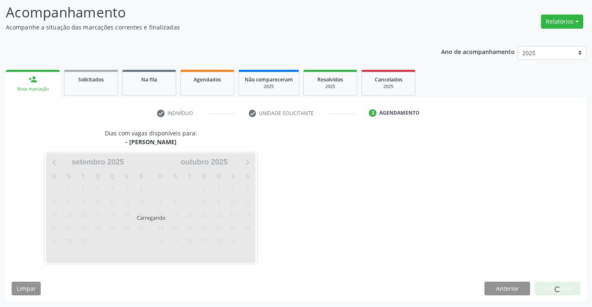
scroll to position [54, 0]
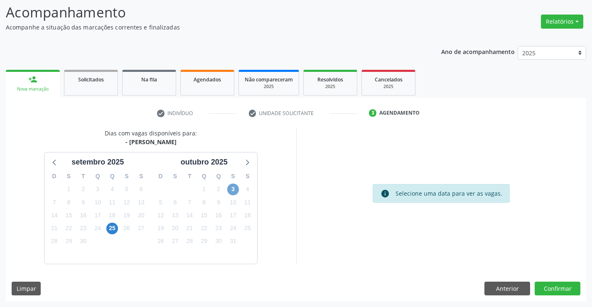
click at [233, 188] on span "3" at bounding box center [233, 190] width 12 height 12
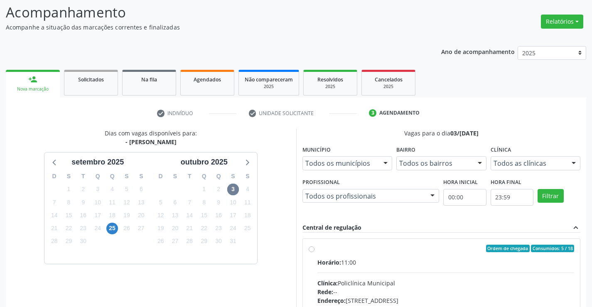
click at [317, 249] on label "Ordem de chegada Consumidos: 5 / 18 Horário: 11:00 Clínica: Policlínica Municip…" at bounding box center [445, 309] width 257 height 128
click at [312, 249] on input "Ordem de chegada Consumidos: 5 / 18 Horário: 11:00 Clínica: Policlínica Municip…" at bounding box center [312, 248] width 6 height 7
radio input "true"
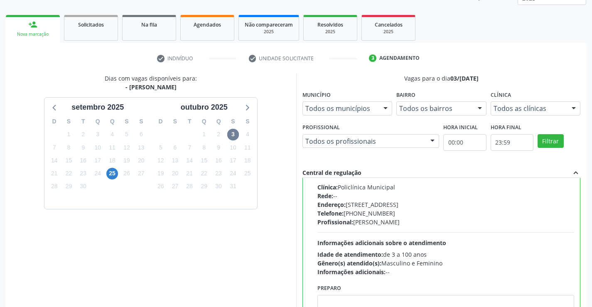
scroll to position [189, 0]
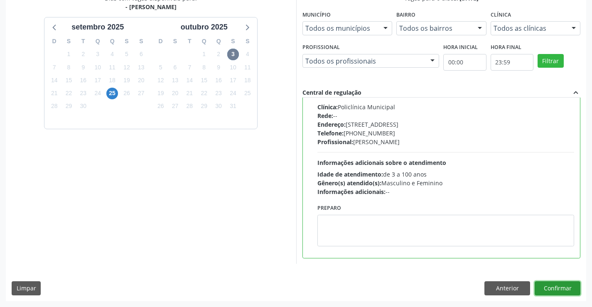
click at [543, 284] on button "Confirmar" at bounding box center [558, 288] width 46 height 14
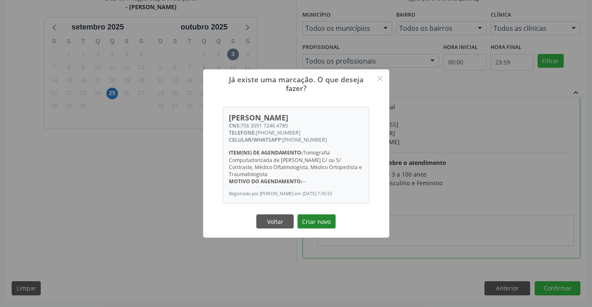
click at [324, 225] on button "Criar novo" at bounding box center [316, 221] width 38 height 14
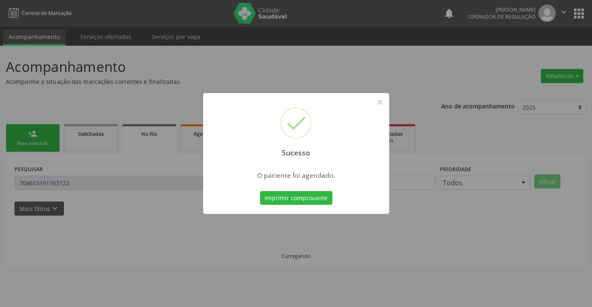
scroll to position [0, 0]
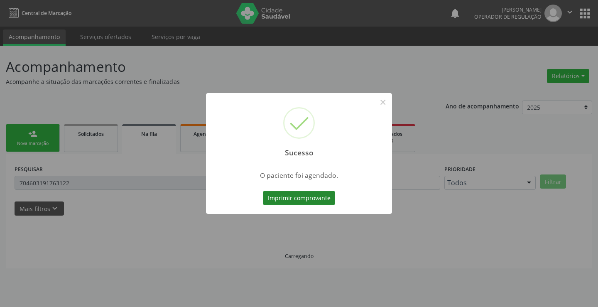
click at [291, 197] on button "Imprimir comprovante" at bounding box center [299, 198] width 72 height 14
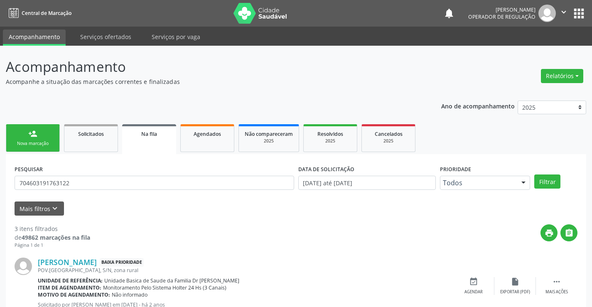
click at [42, 133] on link "person_add Nova marcação" at bounding box center [33, 138] width 54 height 28
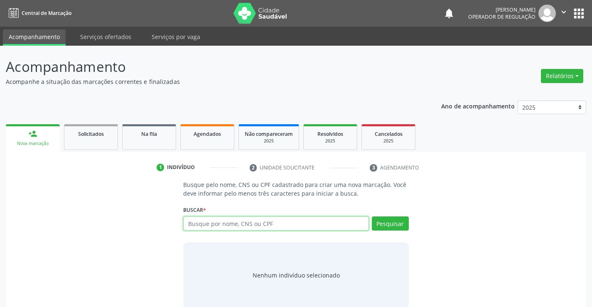
click at [221, 222] on input "text" at bounding box center [275, 223] width 185 height 14
type input "708403280039963"
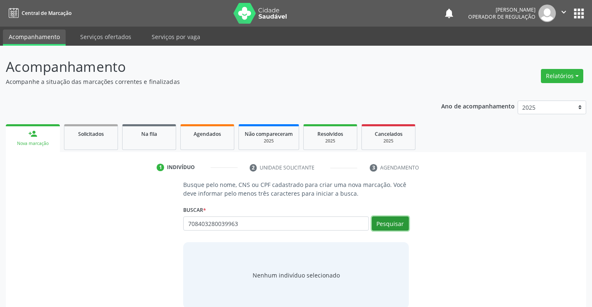
click at [381, 223] on button "Pesquisar" at bounding box center [390, 223] width 37 height 14
type input "708403280039963"
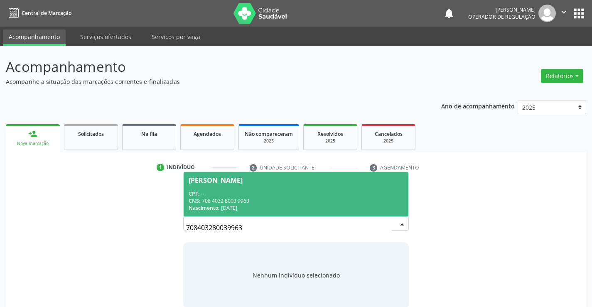
click at [277, 203] on div "CNS: 708 4032 8003 9963" at bounding box center [296, 200] width 214 height 7
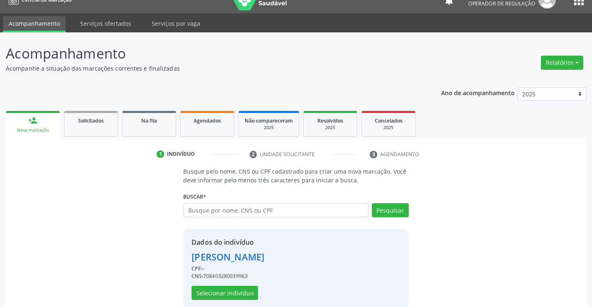
scroll to position [26, 0]
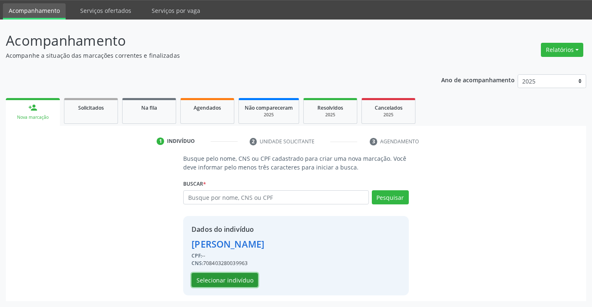
click at [222, 277] on button "Selecionar indivíduo" at bounding box center [225, 280] width 66 height 14
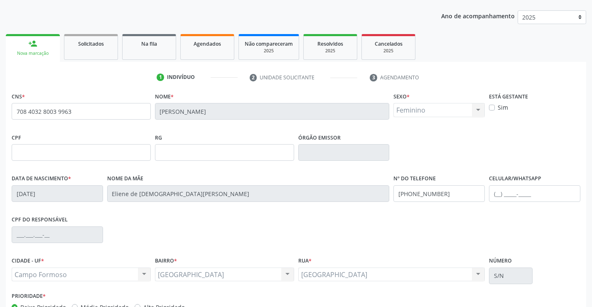
scroll to position [143, 0]
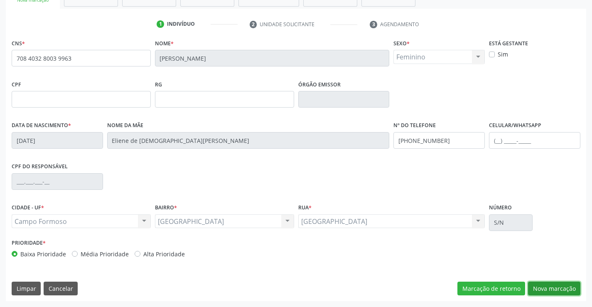
click at [547, 284] on button "Nova marcação" at bounding box center [554, 289] width 52 height 14
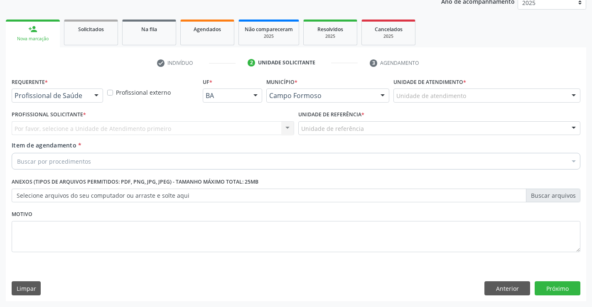
scroll to position [105, 0]
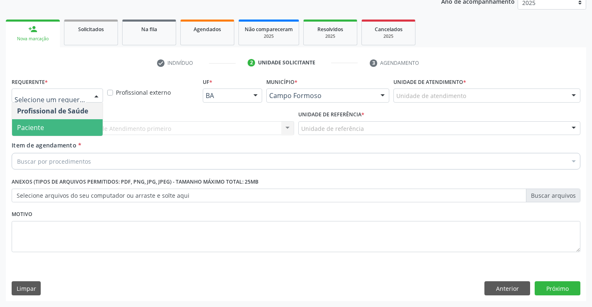
click at [56, 128] on span "Paciente" at bounding box center [57, 127] width 91 height 17
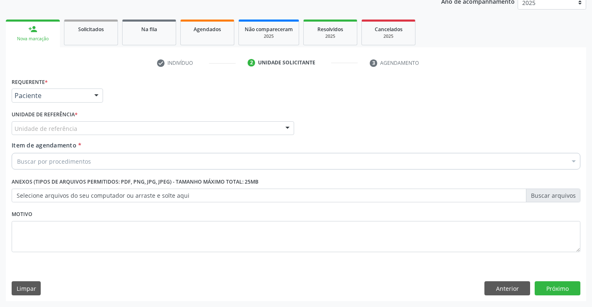
click at [55, 123] on div "Unidade de referência" at bounding box center [153, 128] width 282 height 14
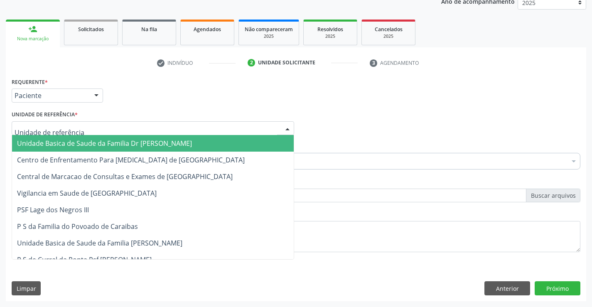
click at [55, 142] on span "Unidade Basica de Saude da Familia Dr [PERSON_NAME]" at bounding box center [104, 143] width 175 height 9
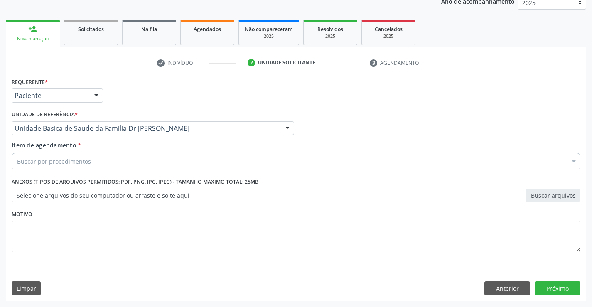
click at [49, 147] on span "Item de agendamento" at bounding box center [44, 145] width 65 height 8
click at [17, 153] on input "Item de agendamento *" at bounding box center [17, 161] width 0 height 17
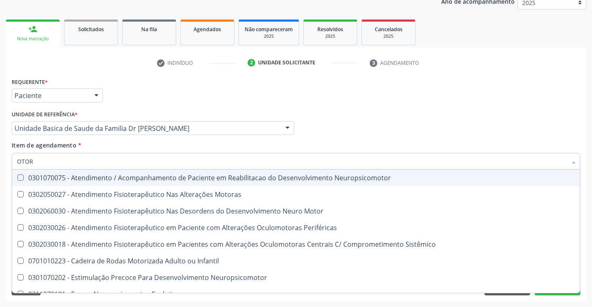
type input "OTORR"
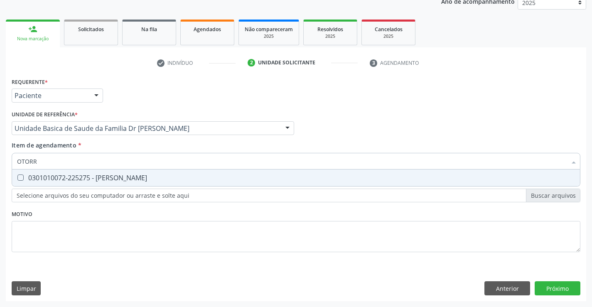
click at [68, 179] on div "0301010072-225275 - [PERSON_NAME]" at bounding box center [296, 177] width 558 height 7
checkbox Otorrinolaringologista "true"
click at [567, 286] on div "Requerente * Paciente Profissional de Saúde Paciente Nenhum resultado encontrad…" at bounding box center [296, 189] width 580 height 226
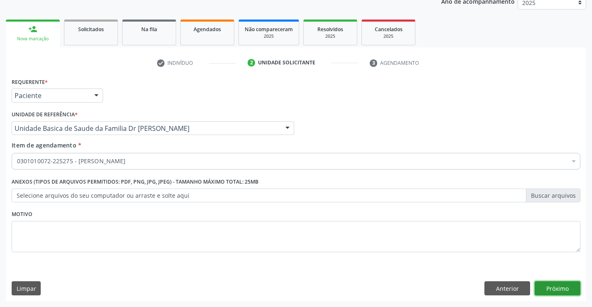
drag, startPoint x: 563, startPoint y: 289, endPoint x: 598, endPoint y: 307, distance: 39.4
click at [570, 289] on button "Próximo" at bounding box center [558, 288] width 46 height 14
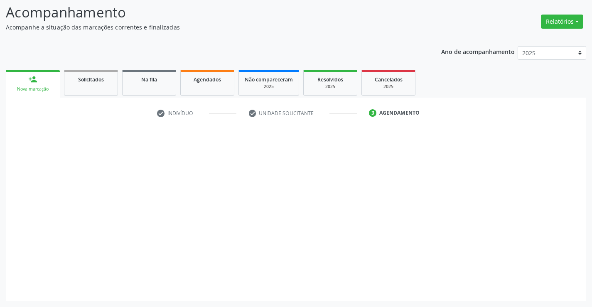
scroll to position [54, 0]
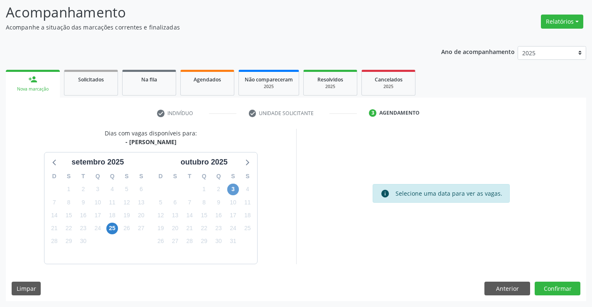
click at [228, 191] on div "3" at bounding box center [233, 189] width 12 height 13
click at [231, 191] on span "3" at bounding box center [233, 190] width 12 height 12
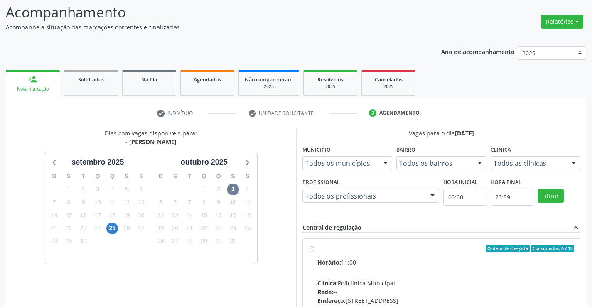
click at [310, 245] on div "Ordem de chegada Consumidos: 6 / 18 Horário: 11:00 Clínica: Policlínica Municip…" at bounding box center [442, 309] width 266 height 128
radio input "true"
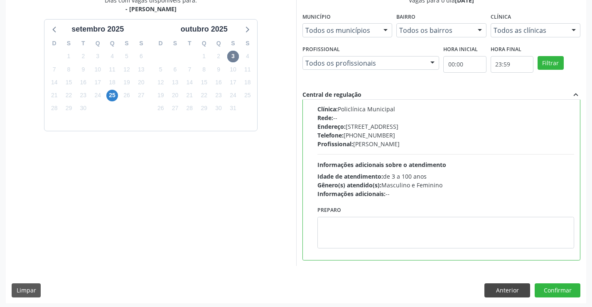
scroll to position [189, 0]
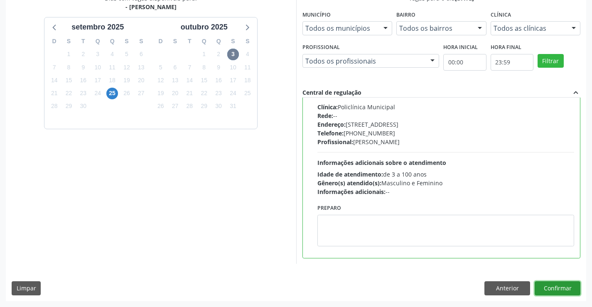
click at [537, 284] on button "Confirmar" at bounding box center [558, 288] width 46 height 14
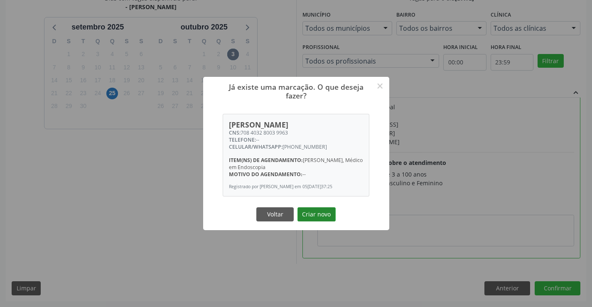
click at [318, 221] on button "Criar novo" at bounding box center [316, 214] width 38 height 14
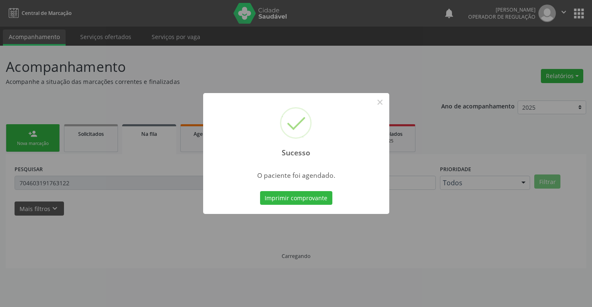
scroll to position [0, 0]
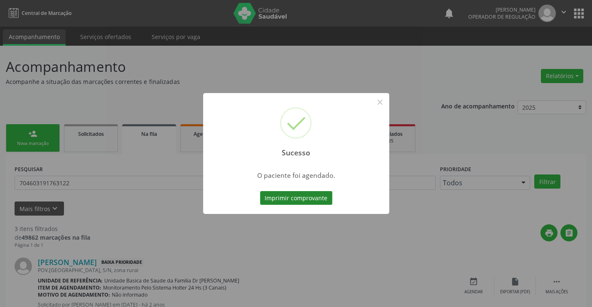
click at [315, 201] on button "Imprimir comprovante" at bounding box center [296, 198] width 72 height 14
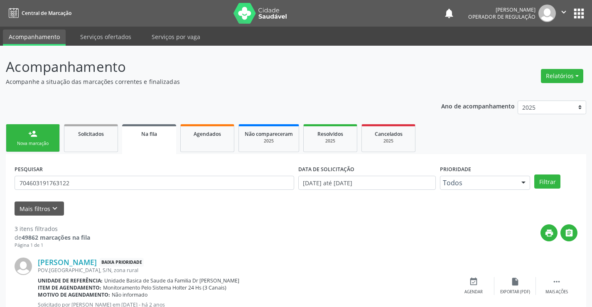
click at [50, 137] on link "person_add Nova marcação" at bounding box center [33, 138] width 54 height 28
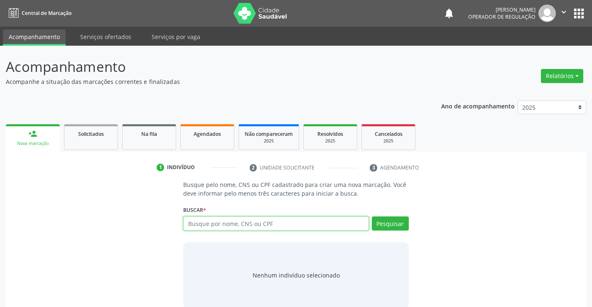
click at [226, 228] on input "text" at bounding box center [275, 223] width 185 height 14
type input "707109360679020"
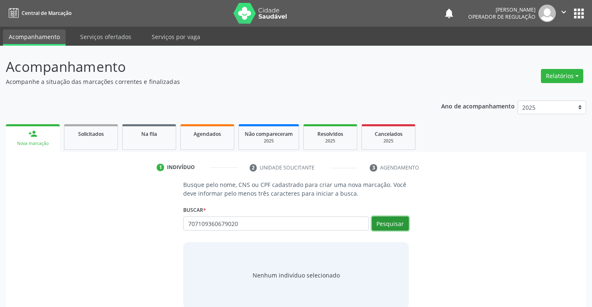
click at [397, 222] on button "Pesquisar" at bounding box center [390, 223] width 37 height 14
type input "707109360679020"
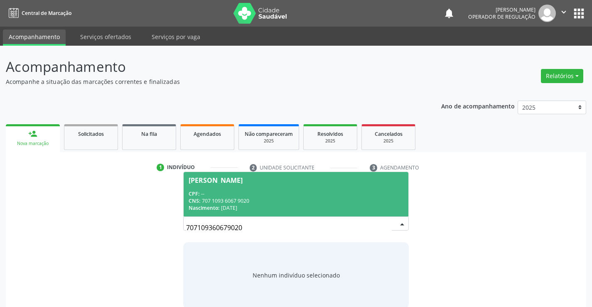
click at [332, 204] on div "CNS: 707 1093 6067 9020" at bounding box center [296, 200] width 214 height 7
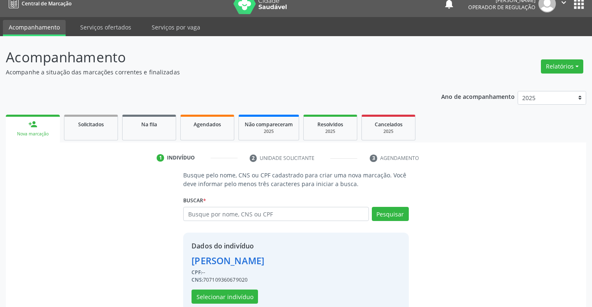
scroll to position [26, 0]
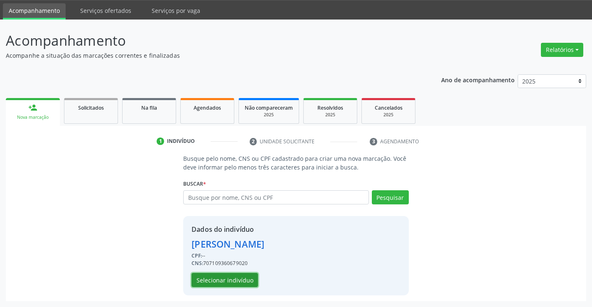
click at [247, 280] on button "Selecionar indivíduo" at bounding box center [225, 280] width 66 height 14
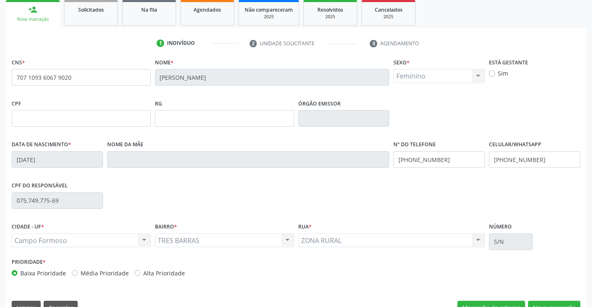
scroll to position [143, 0]
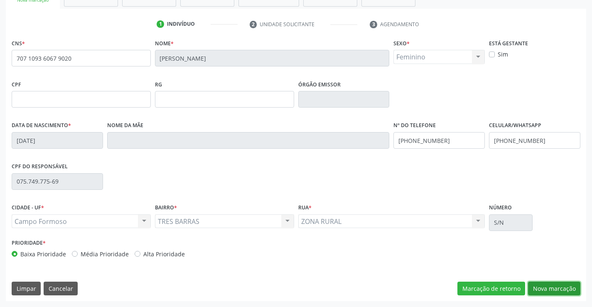
click at [548, 291] on button "Nova marcação" at bounding box center [554, 289] width 52 height 14
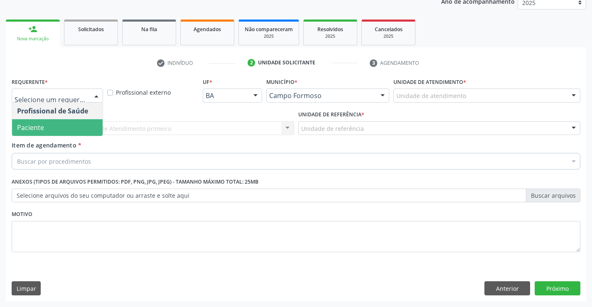
click at [25, 130] on span "Paciente" at bounding box center [30, 127] width 27 height 9
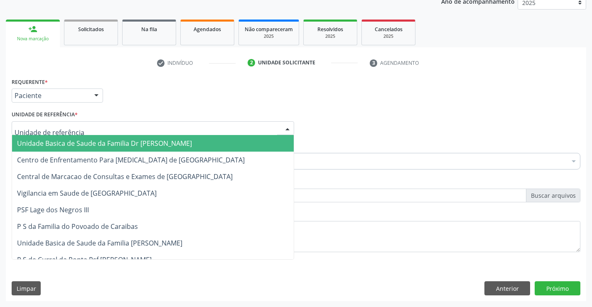
click at [47, 144] on span "Unidade Basica de Saude da Familia Dr [PERSON_NAME]" at bounding box center [104, 143] width 175 height 9
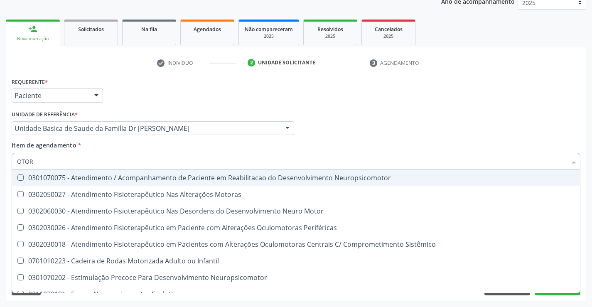
type input "OTORR"
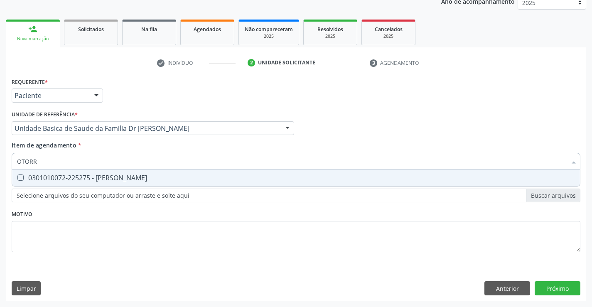
click at [152, 175] on div "0301010072-225275 - [PERSON_NAME]" at bounding box center [296, 177] width 558 height 7
checkbox Otorrinolaringologista "true"
click at [547, 289] on div "Requerente * Paciente Profissional de Saúde Paciente Nenhum resultado encontrad…" at bounding box center [296, 189] width 580 height 226
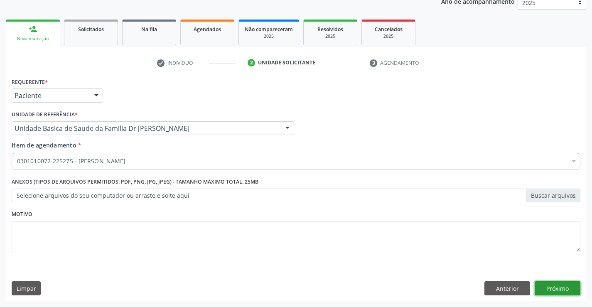
click at [563, 287] on button "Próximo" at bounding box center [558, 288] width 46 height 14
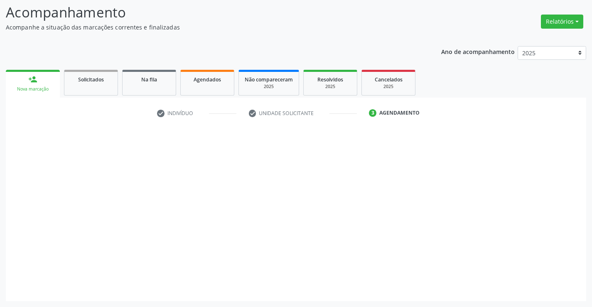
scroll to position [54, 0]
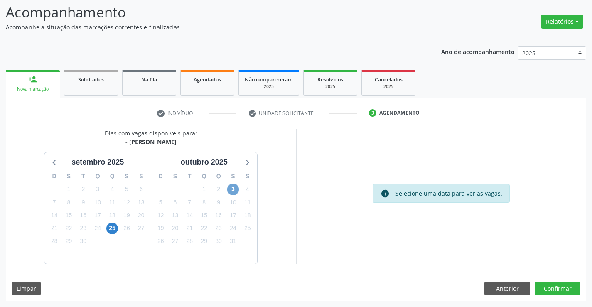
click at [230, 189] on span "3" at bounding box center [233, 190] width 12 height 12
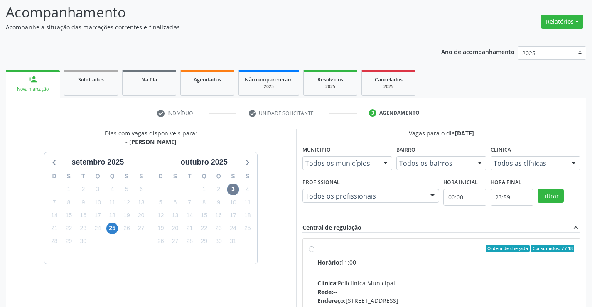
click at [317, 248] on label "Ordem de chegada Consumidos: 7 / 18 Horário: 11:00 Clínica: Policlínica Municip…" at bounding box center [445, 309] width 257 height 128
click at [314, 248] on input "Ordem de chegada Consumidos: 7 / 18 Horário: 11:00 Clínica: Policlínica Municip…" at bounding box center [312, 248] width 6 height 7
radio input "true"
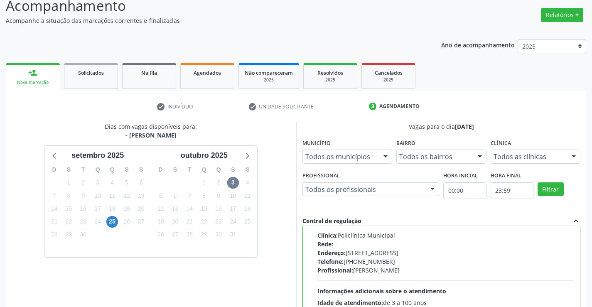
scroll to position [179, 0]
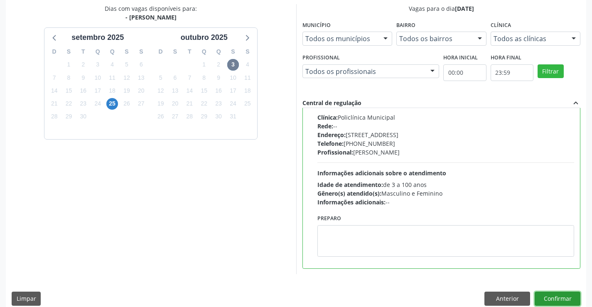
click at [553, 300] on button "Confirmar" at bounding box center [558, 299] width 46 height 14
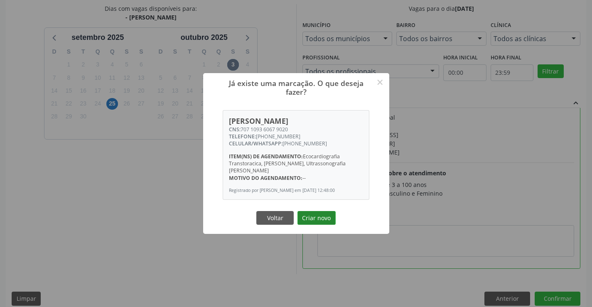
click at [313, 218] on button "Criar novo" at bounding box center [316, 218] width 38 height 14
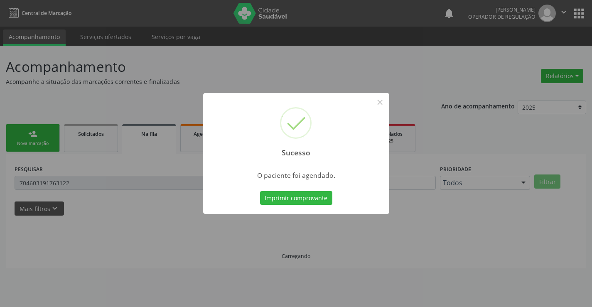
scroll to position [0, 0]
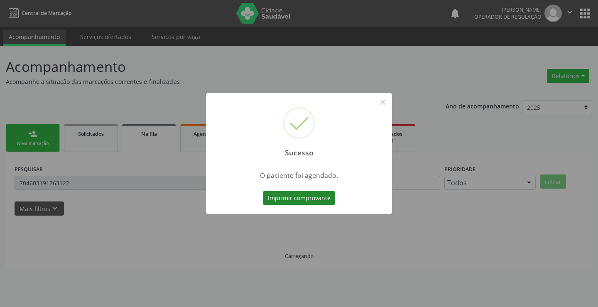
click at [321, 200] on button "Imprimir comprovante" at bounding box center [299, 198] width 72 height 14
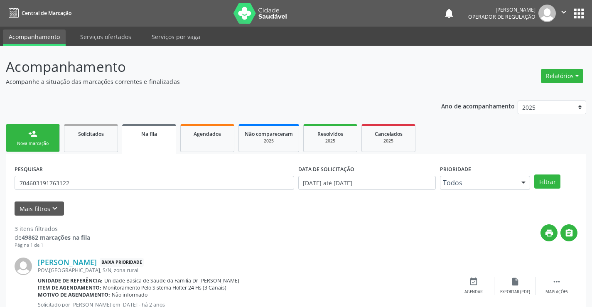
click at [53, 139] on div "Sucesso × O paciente foi agendado. Imprimir comprovante Cancel" at bounding box center [296, 153] width 592 height 307
click at [20, 138] on link "person_add Nova marcação" at bounding box center [33, 138] width 54 height 28
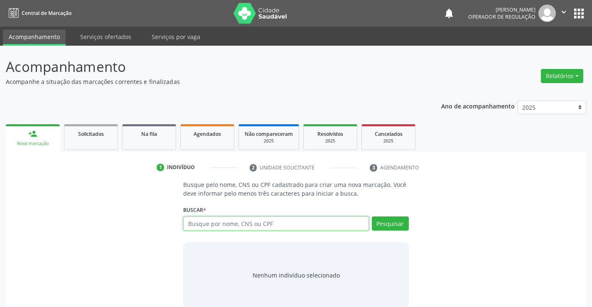
click at [210, 224] on input "text" at bounding box center [275, 223] width 185 height 14
type input "702507312284333"
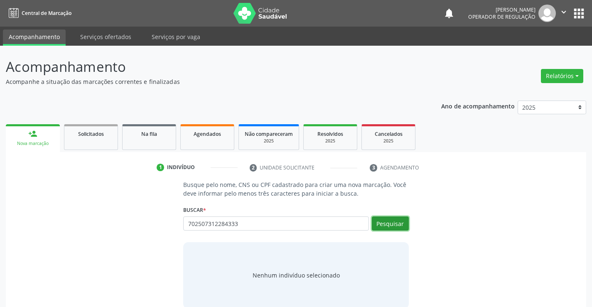
click at [392, 225] on button "Pesquisar" at bounding box center [390, 223] width 37 height 14
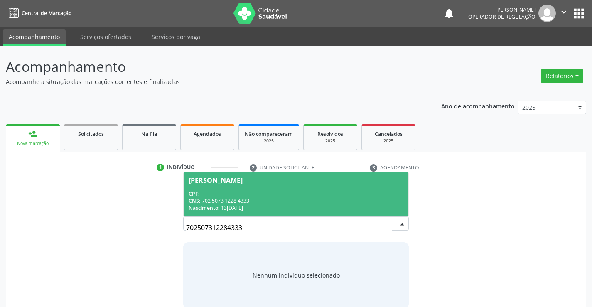
click at [265, 199] on div "CNS: 702 5073 1228 4333" at bounding box center [296, 200] width 214 height 7
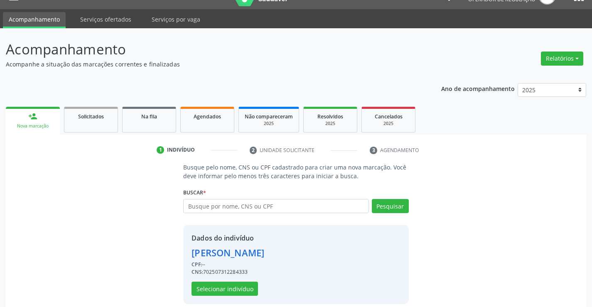
scroll to position [26, 0]
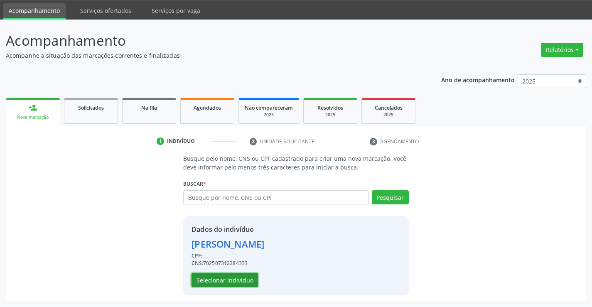
click at [244, 278] on button "Selecionar indivíduo" at bounding box center [225, 280] width 66 height 14
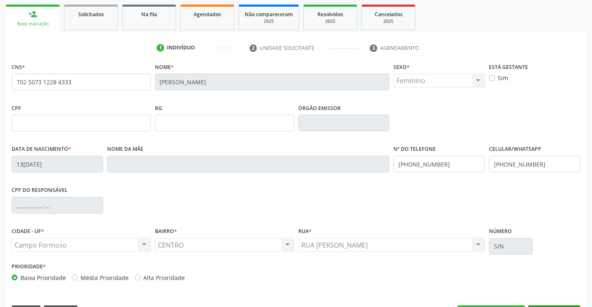
scroll to position [143, 0]
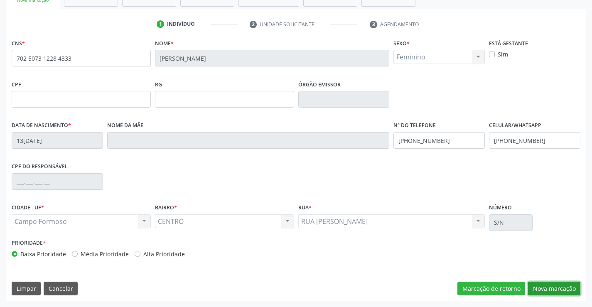
click at [550, 285] on button "Nova marcação" at bounding box center [554, 289] width 52 height 14
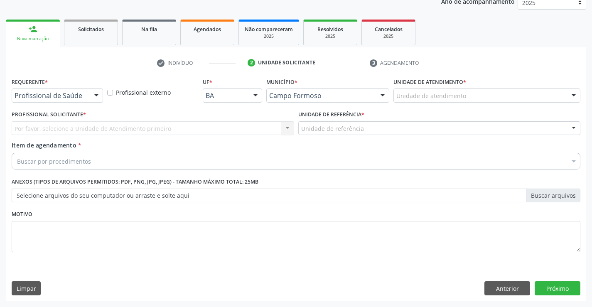
scroll to position [105, 0]
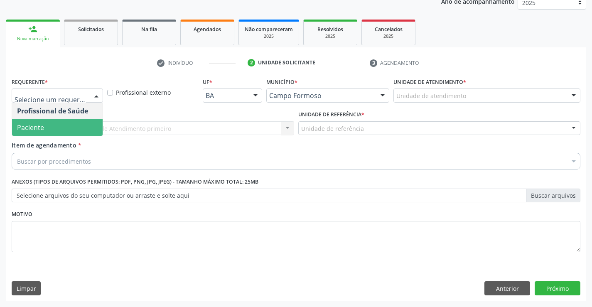
click at [21, 123] on span "Paciente" at bounding box center [30, 127] width 27 height 9
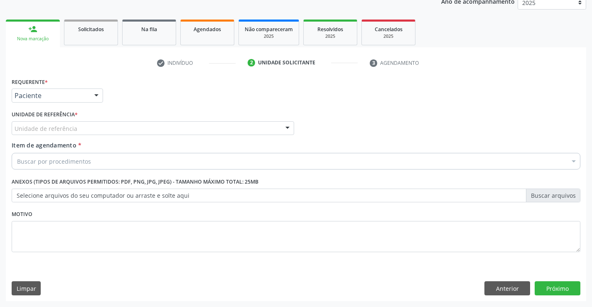
click at [25, 120] on label "Unidade de referência *" at bounding box center [45, 114] width 66 height 13
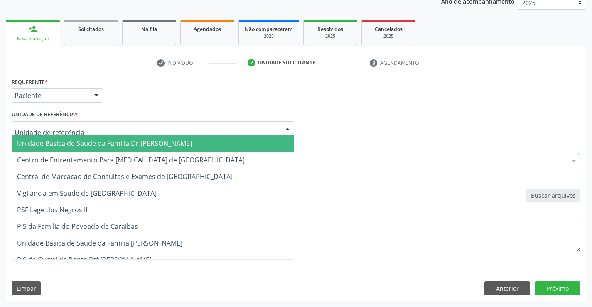
click at [47, 143] on span "Unidade Basica de Saude da Familia Dr [PERSON_NAME]" at bounding box center [104, 143] width 175 height 9
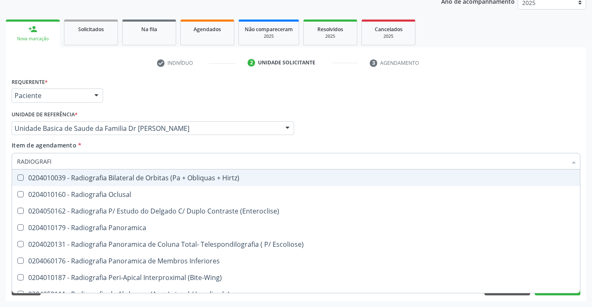
type input "RADIOGRAFIA"
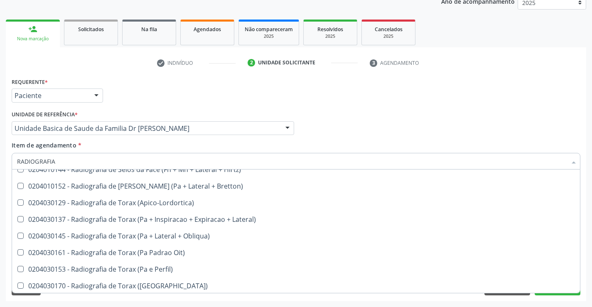
scroll to position [1056, 0]
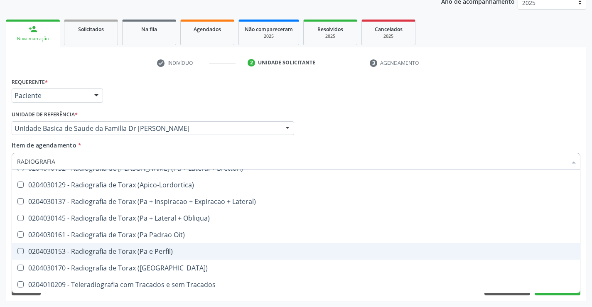
click at [191, 250] on div "0204030153 - Radiografia de Torax (Pa e Perfil)" at bounding box center [296, 251] width 558 height 7
checkbox Perfil\) "true"
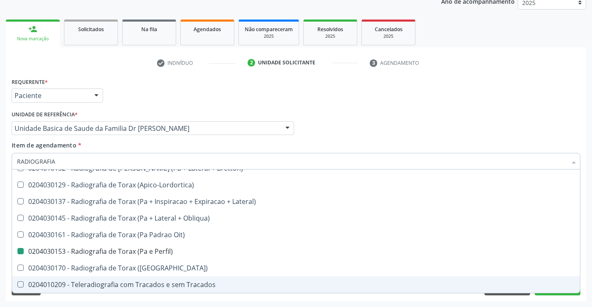
click at [543, 299] on div "Requerente * Paciente Profissional de Saúde Paciente Nenhum resultado encontrad…" at bounding box center [296, 189] width 580 height 226
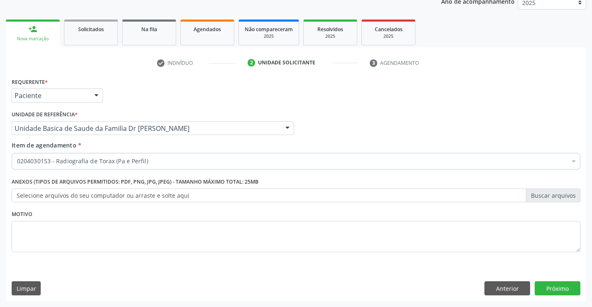
checkbox Perfil\) "true"
checkbox Dentária "false"
click at [535, 299] on div "Requerente * Paciente Profissional de Saúde Paciente Nenhum resultado encontrad…" at bounding box center [296, 189] width 580 height 226
click at [549, 284] on button "Próximo" at bounding box center [558, 288] width 46 height 14
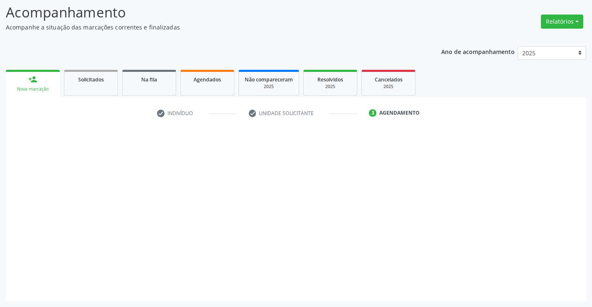
scroll to position [54, 0]
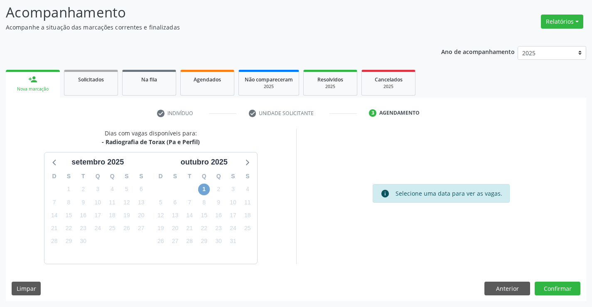
click at [206, 188] on span "1" at bounding box center [204, 190] width 12 height 12
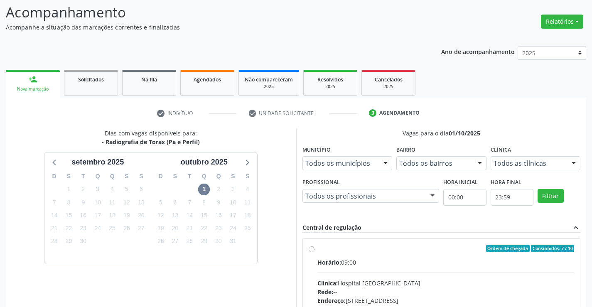
click at [317, 251] on label "Ordem de chegada Consumidos: 7 / 10 Horário: 09:00 Clínica: Hospital Sao Franci…" at bounding box center [445, 309] width 257 height 128
click at [311, 251] on input "Ordem de chegada Consumidos: 7 / 10 Horário: 09:00 Clínica: Hospital Sao Franci…" at bounding box center [312, 248] width 6 height 7
radio input "true"
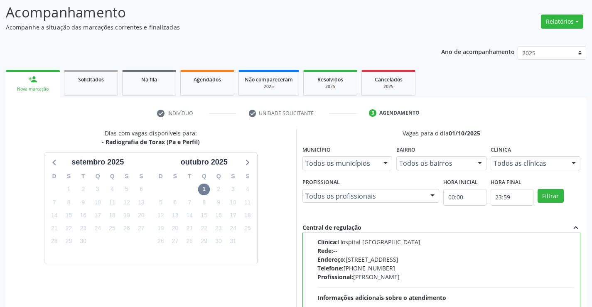
scroll to position [189, 0]
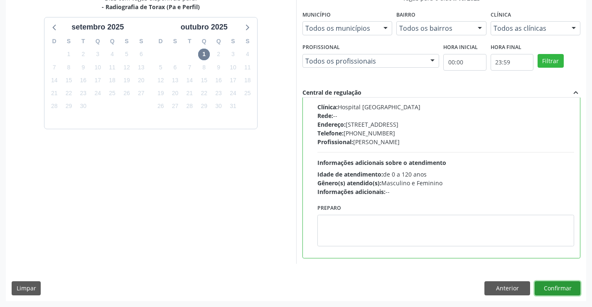
click at [538, 285] on button "Confirmar" at bounding box center [558, 288] width 46 height 14
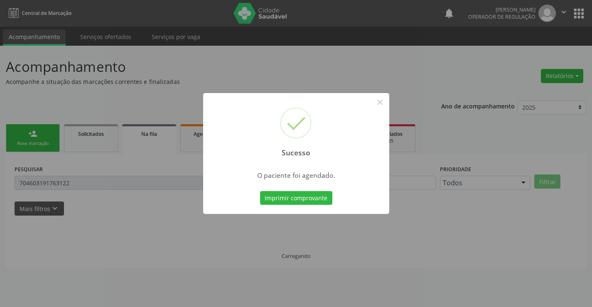
scroll to position [0, 0]
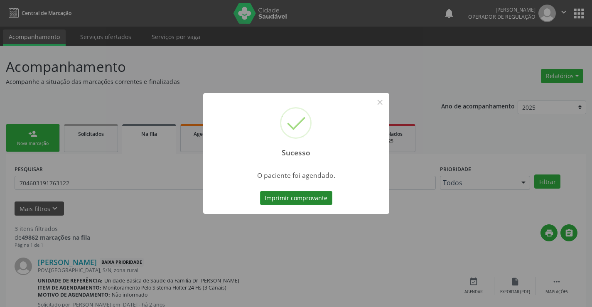
click at [312, 197] on button "Imprimir comprovante" at bounding box center [296, 198] width 72 height 14
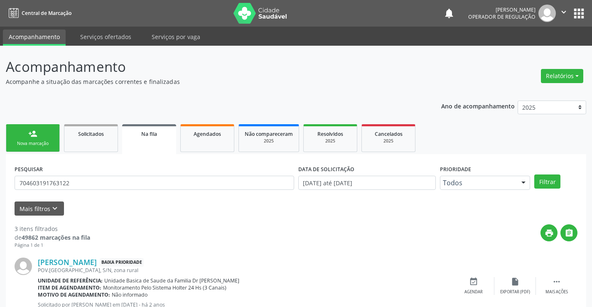
click at [40, 142] on div "Nova marcação" at bounding box center [33, 143] width 42 height 6
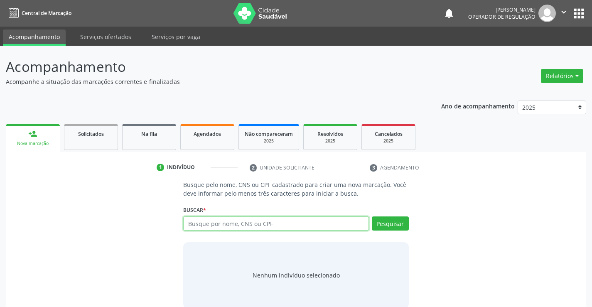
click at [228, 222] on input "text" at bounding box center [275, 223] width 185 height 14
type input "702507312284333"
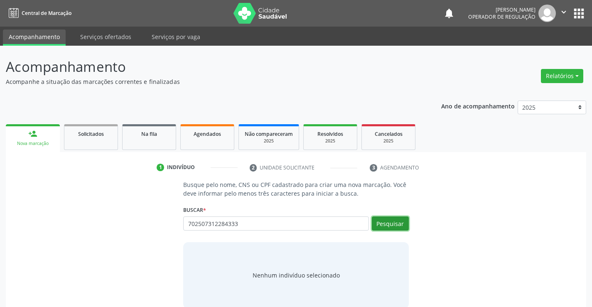
click at [393, 221] on button "Pesquisar" at bounding box center [390, 223] width 37 height 14
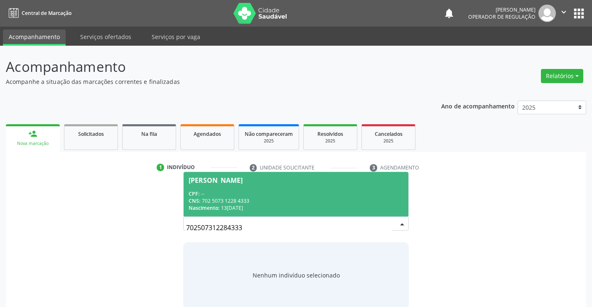
click at [274, 185] on span "Edilene Silva de Araujo CPF: -- CNS: 702 5073 1228 4333 Nascimento: 13/07/1976" at bounding box center [296, 194] width 224 height 44
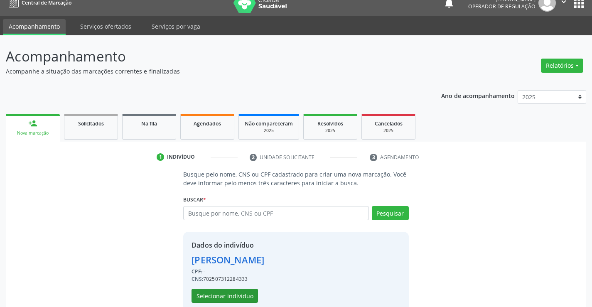
scroll to position [26, 0]
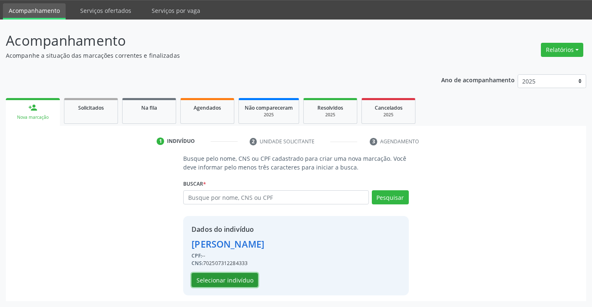
click at [217, 280] on button "Selecionar indivíduo" at bounding box center [225, 280] width 66 height 14
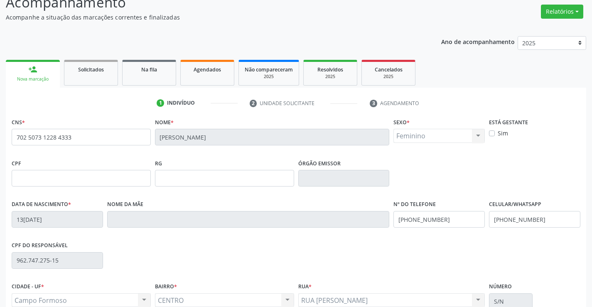
scroll to position [143, 0]
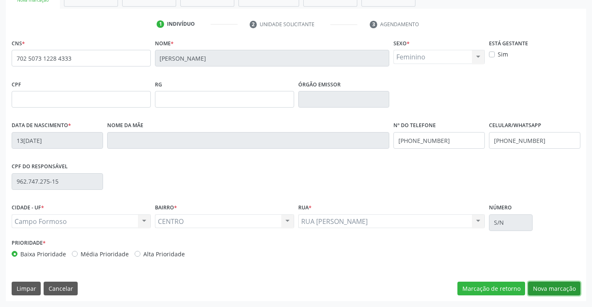
drag, startPoint x: 549, startPoint y: 288, endPoint x: 555, endPoint y: 282, distance: 8.6
click at [550, 288] on button "Nova marcação" at bounding box center [554, 289] width 52 height 14
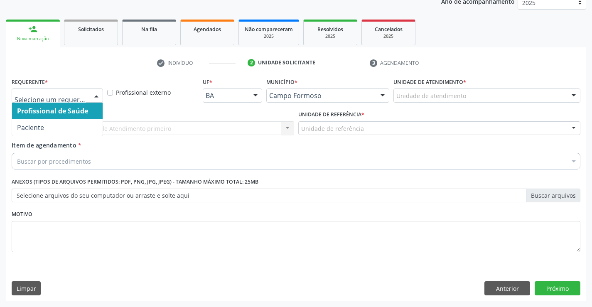
click at [77, 100] on div at bounding box center [57, 95] width 91 height 14
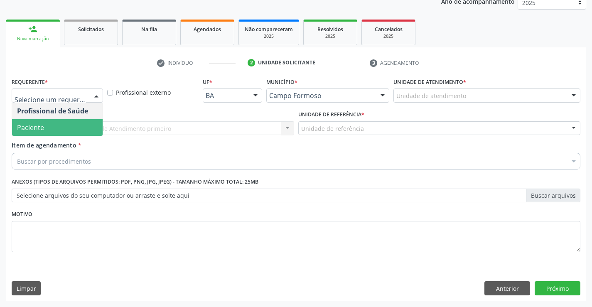
click at [62, 120] on span "Paciente" at bounding box center [57, 127] width 91 height 17
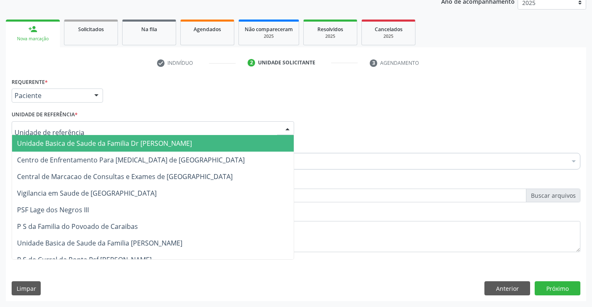
click at [84, 147] on span "Unidade Basica de Saude da Familia Dr [PERSON_NAME]" at bounding box center [104, 143] width 175 height 9
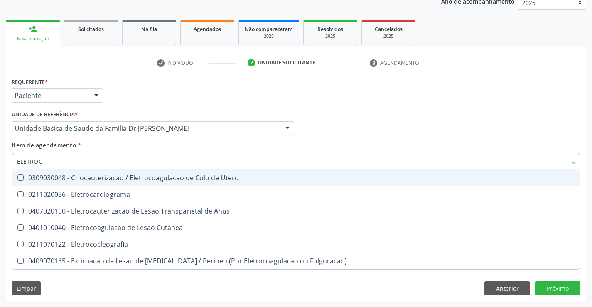
type input "ELETROCA"
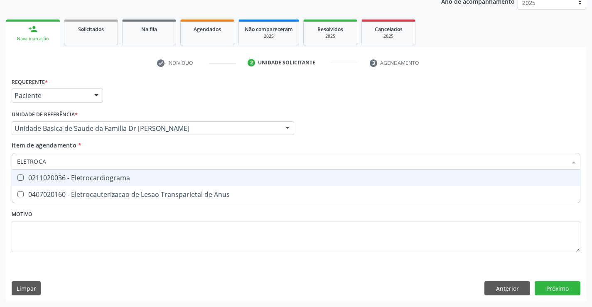
click at [106, 177] on div "0211020036 - Eletrocardiograma" at bounding box center [296, 177] width 558 height 7
checkbox Eletrocardiograma "true"
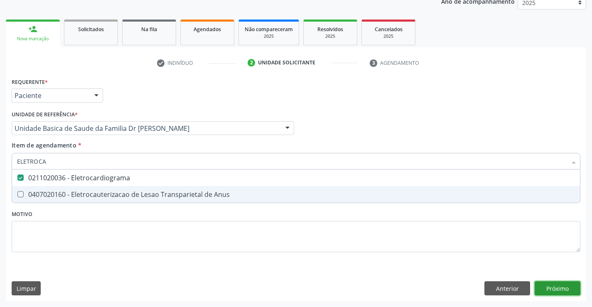
click at [567, 293] on div "Requerente * Paciente Profissional de Saúde Paciente Nenhum resultado encontrad…" at bounding box center [296, 189] width 580 height 226
checkbox Anus "true"
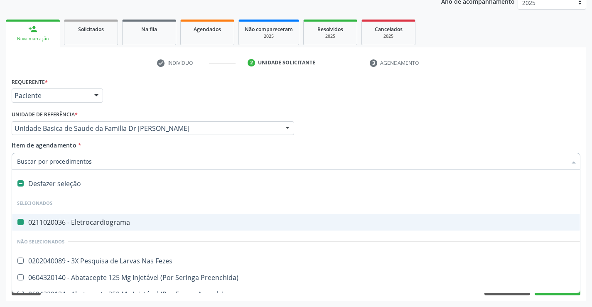
type input "U"
checkbox Eletrocardiograma "false"
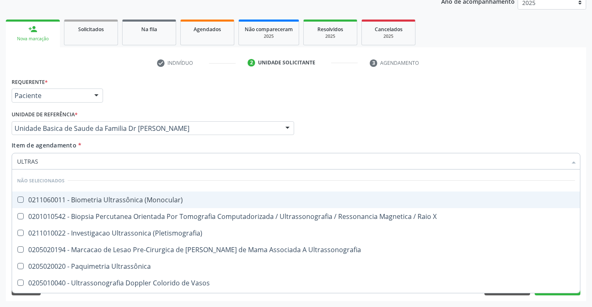
type input "ULTRASS"
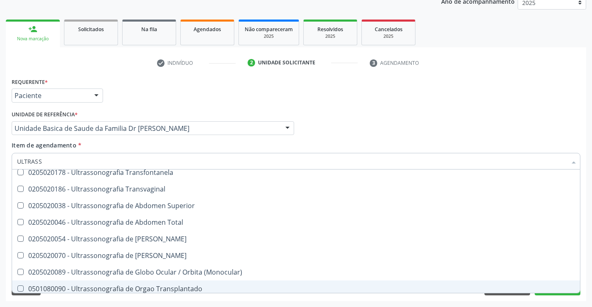
scroll to position [198, 0]
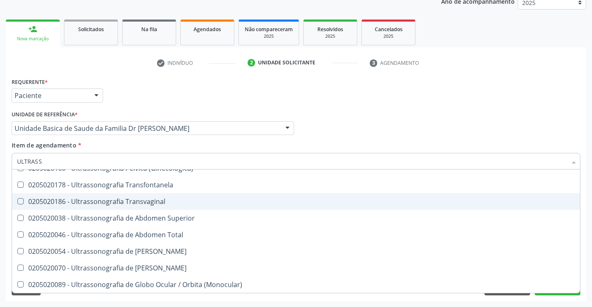
click at [172, 202] on div "0205020186 - Ultrassonografia Transvaginal" at bounding box center [296, 201] width 558 height 7
checkbox Transvaginal "true"
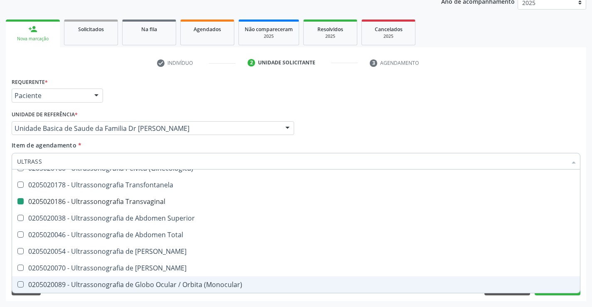
click at [524, 299] on div "Requerente * Paciente Profissional de Saúde Paciente Nenhum resultado encontrad…" at bounding box center [296, 189] width 580 height 226
checkbox \(Monocular\) "true"
checkbox Transvaginal "false"
checkbox X "true"
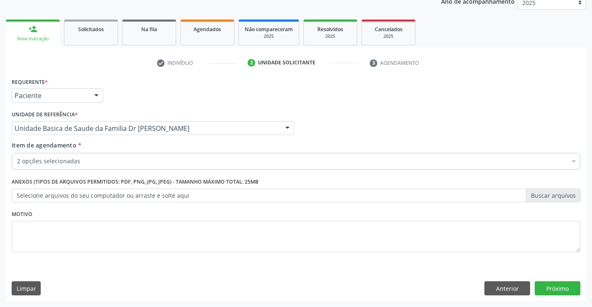
scroll to position [0, 0]
click at [547, 290] on button "Próximo" at bounding box center [558, 288] width 46 height 14
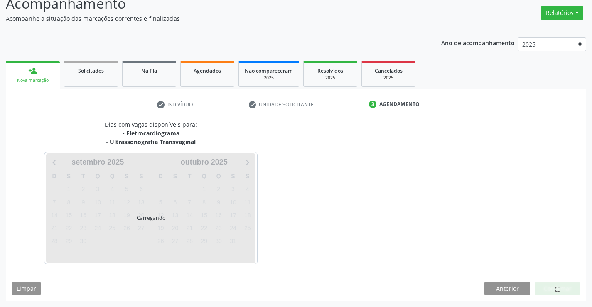
scroll to position [88, 0]
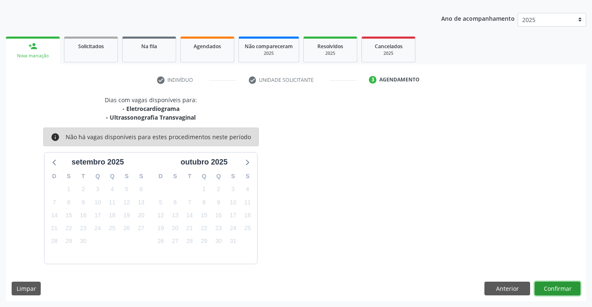
click at [551, 290] on button "Confirmar" at bounding box center [558, 289] width 46 height 14
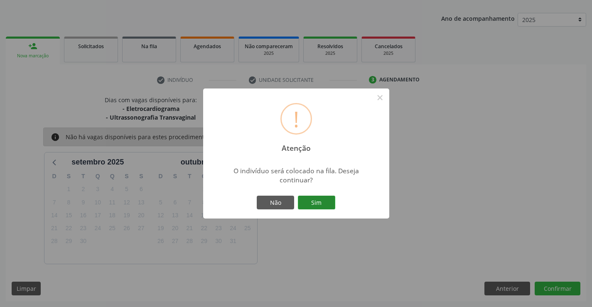
click at [326, 201] on button "Sim" at bounding box center [316, 203] width 37 height 14
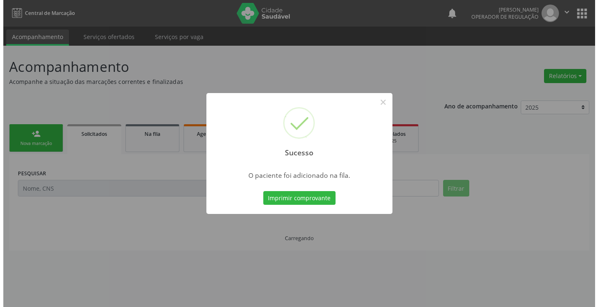
scroll to position [0, 0]
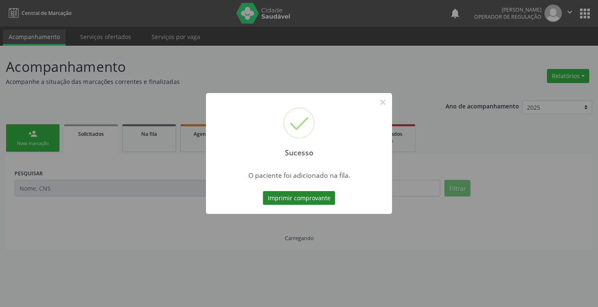
click at [329, 200] on button "Imprimir comprovante" at bounding box center [299, 198] width 72 height 14
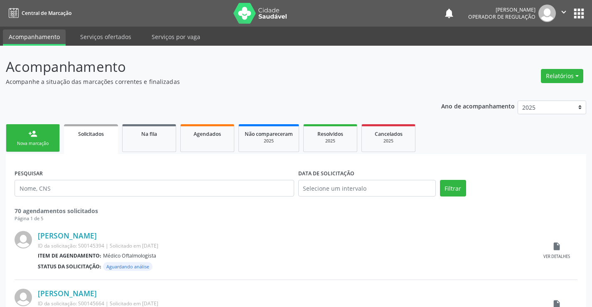
click at [49, 135] on link "person_add Nova marcação" at bounding box center [33, 138] width 54 height 28
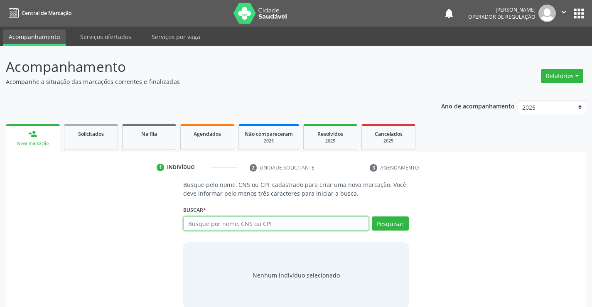
click at [211, 228] on input "text" at bounding box center [275, 223] width 185 height 14
type input "700502592819452"
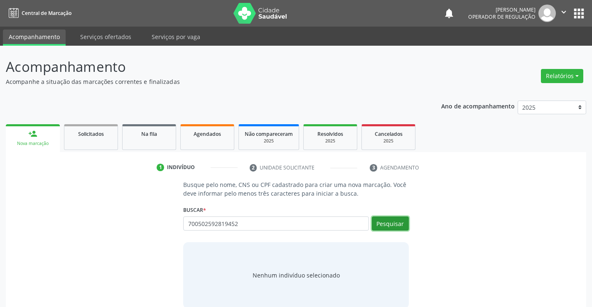
click at [375, 225] on button "Pesquisar" at bounding box center [390, 223] width 37 height 14
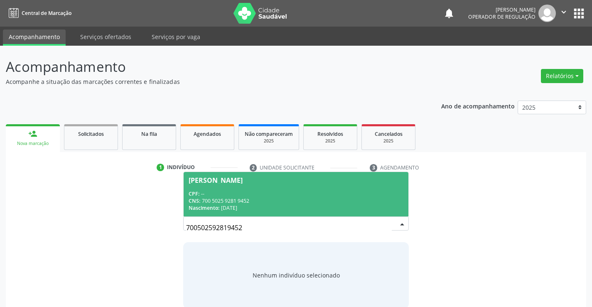
click at [299, 197] on div "CPF: --" at bounding box center [296, 193] width 214 height 7
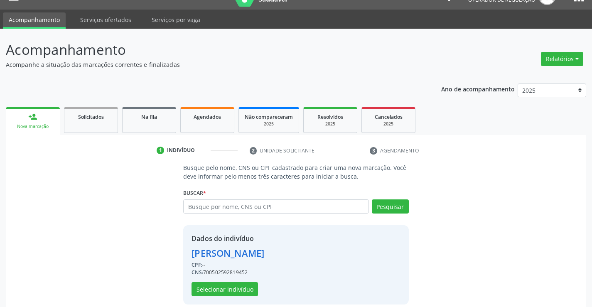
scroll to position [26, 0]
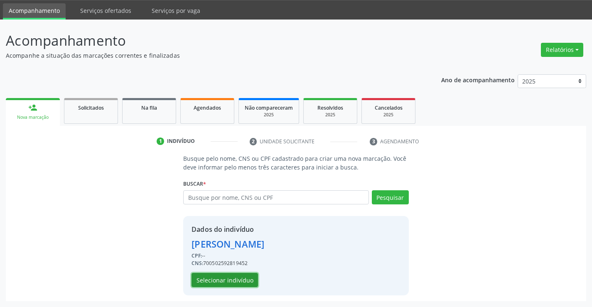
click at [223, 276] on button "Selecionar indivíduo" at bounding box center [225, 280] width 66 height 14
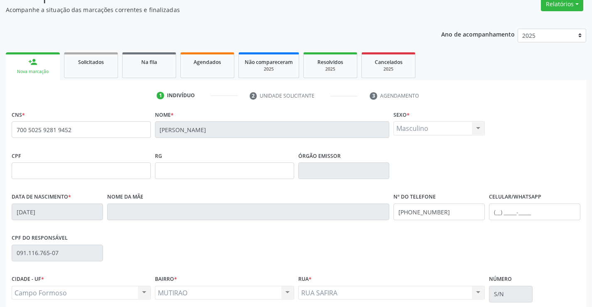
scroll to position [143, 0]
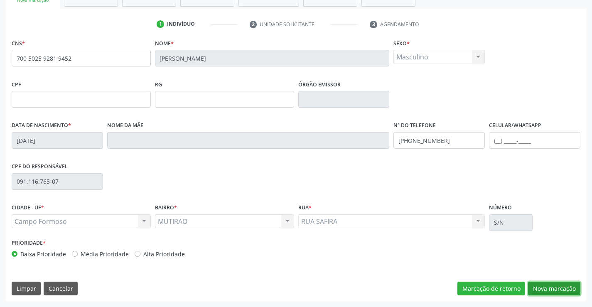
click at [547, 288] on button "Nova marcação" at bounding box center [554, 289] width 52 height 14
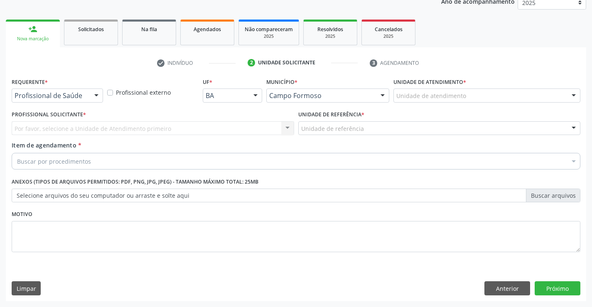
scroll to position [105, 0]
click at [31, 91] on div "Profissional de Saúde" at bounding box center [57, 95] width 91 height 14
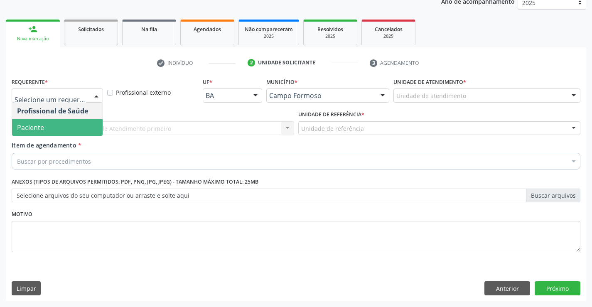
click at [35, 125] on span "Paciente" at bounding box center [30, 127] width 27 height 9
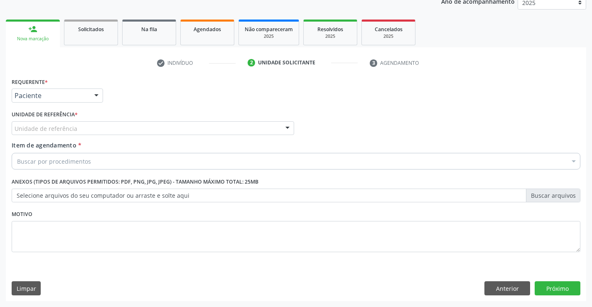
click at [57, 128] on div "Requerente * Paciente Profissional de Saúde Paciente Nenhum resultado encontrad…" at bounding box center [296, 170] width 569 height 188
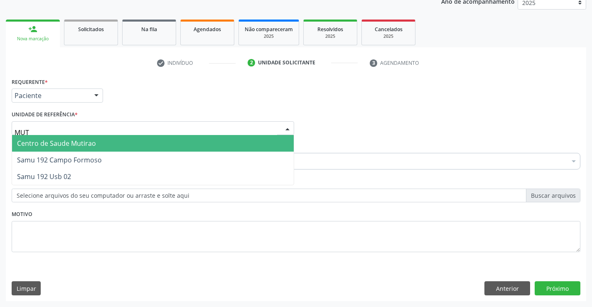
type input "MUTI"
click at [69, 140] on span "Centro de Saude Mutirao" at bounding box center [56, 143] width 79 height 9
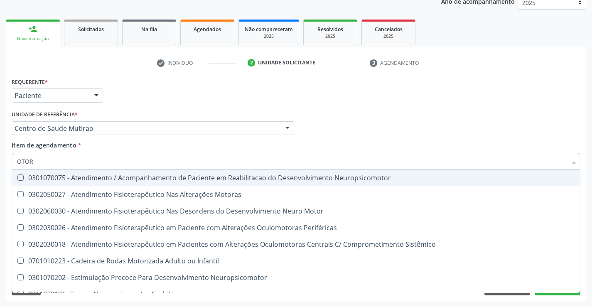
type input "OTORR"
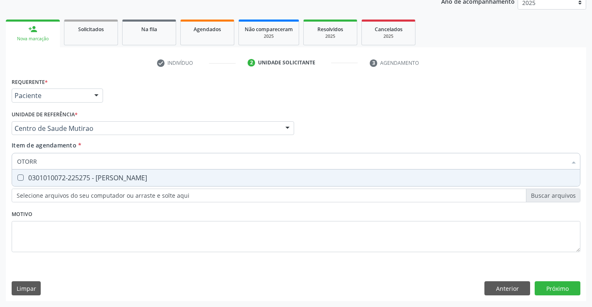
click at [122, 181] on div "0301010072-225275 - [PERSON_NAME]" at bounding box center [296, 177] width 558 height 7
checkbox Otorrinolaringologista "true"
click at [552, 282] on div "Requerente * Paciente Profissional de Saúde Paciente Nenhum resultado encontrad…" at bounding box center [296, 189] width 580 height 226
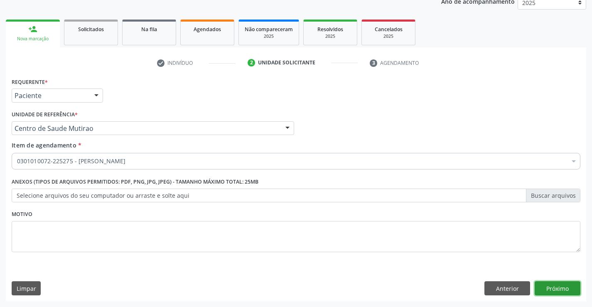
click at [549, 285] on button "Próximo" at bounding box center [558, 288] width 46 height 14
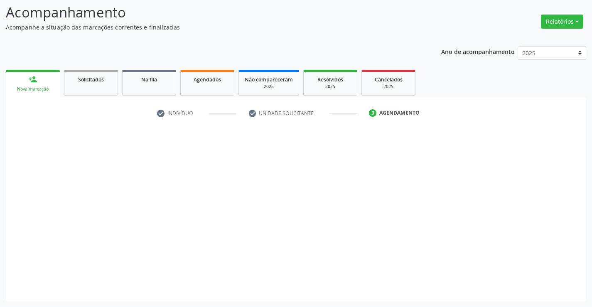
scroll to position [54, 0]
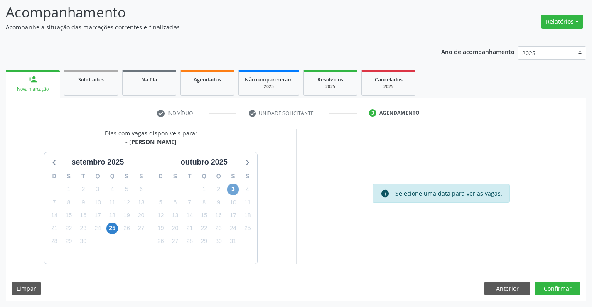
click at [230, 188] on span "3" at bounding box center [233, 190] width 12 height 12
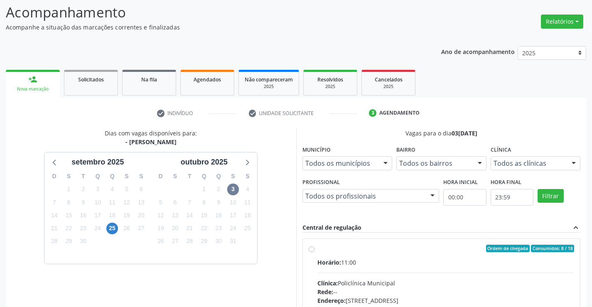
click at [317, 251] on label "Ordem de chegada Consumidos: 8 / 18 Horário: 11:00 Clínica: Policlínica Municip…" at bounding box center [445, 309] width 257 height 128
click at [312, 251] on input "Ordem de chegada Consumidos: 8 / 18 Horário: 11:00 Clínica: Policlínica Municip…" at bounding box center [312, 248] width 6 height 7
radio input "true"
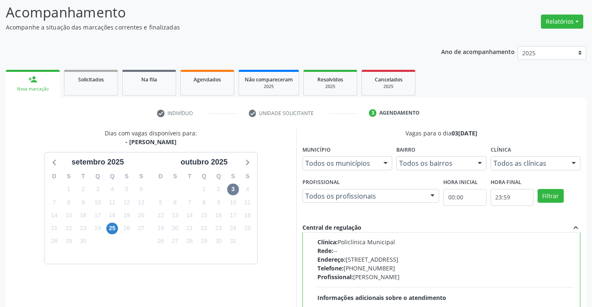
scroll to position [179, 0]
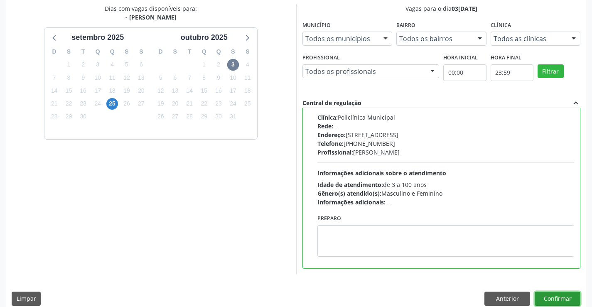
click at [565, 301] on button "Confirmar" at bounding box center [558, 299] width 46 height 14
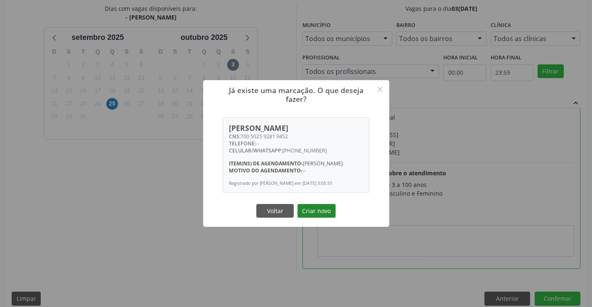
click at [314, 216] on button "Criar novo" at bounding box center [316, 211] width 38 height 14
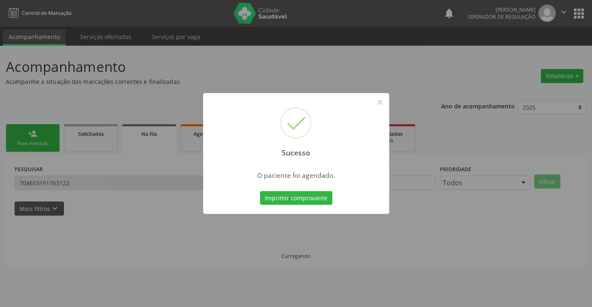
scroll to position [0, 0]
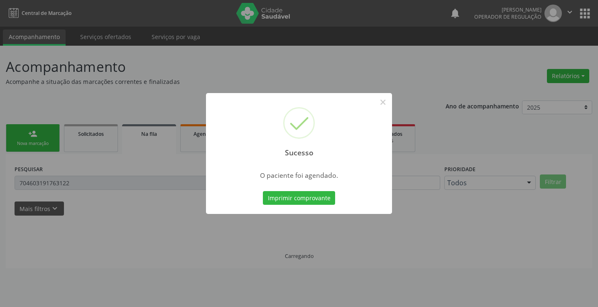
click at [322, 200] on button "Imprimir comprovante" at bounding box center [299, 198] width 72 height 14
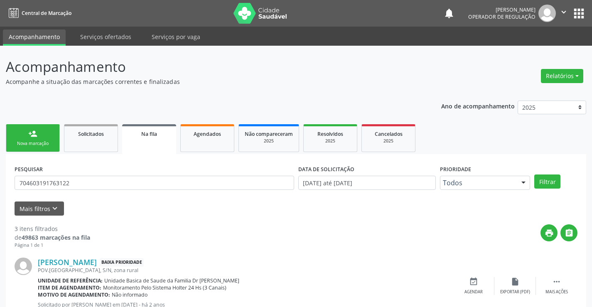
click at [32, 141] on div "Nova marcação" at bounding box center [33, 143] width 42 height 6
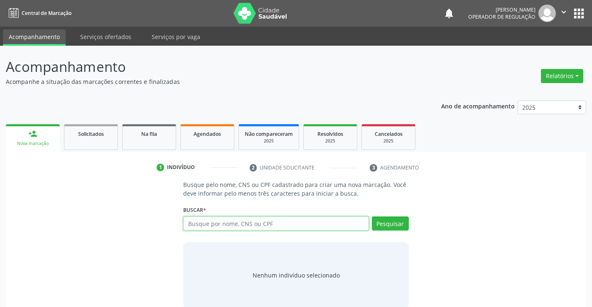
click at [290, 221] on input "text" at bounding box center [275, 223] width 185 height 14
type input "7061068165330"
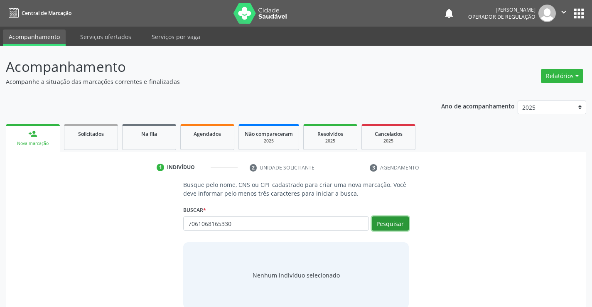
click at [388, 220] on button "Pesquisar" at bounding box center [390, 223] width 37 height 14
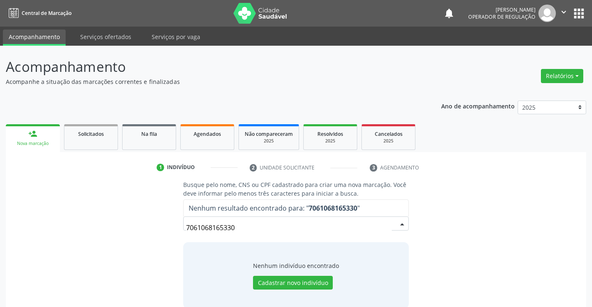
drag, startPoint x: 252, startPoint y: 232, endPoint x: 151, endPoint y: 229, distance: 101.4
click at [152, 229] on div "Busque pelo nome, CNS ou CPF cadastrado para criar uma nova marcação. Você deve…" at bounding box center [296, 244] width 569 height 128
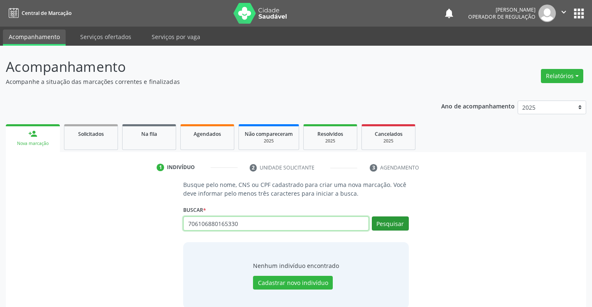
type input "706106880165330"
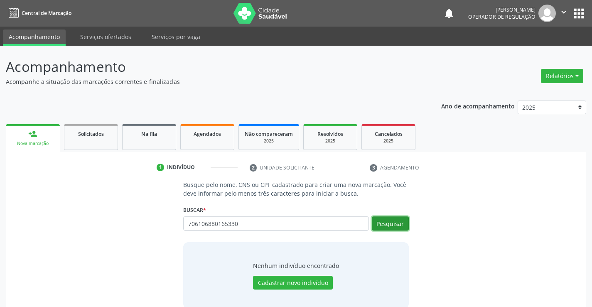
click at [385, 221] on button "Pesquisar" at bounding box center [390, 223] width 37 height 14
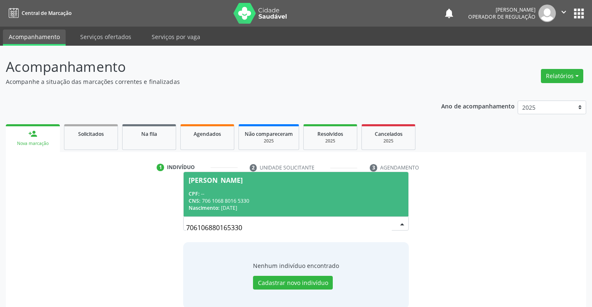
click at [261, 191] on div "CPF: --" at bounding box center [296, 193] width 214 height 7
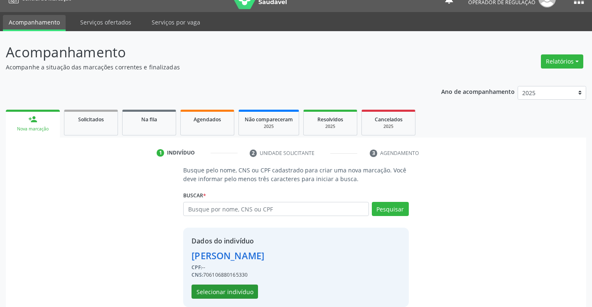
scroll to position [26, 0]
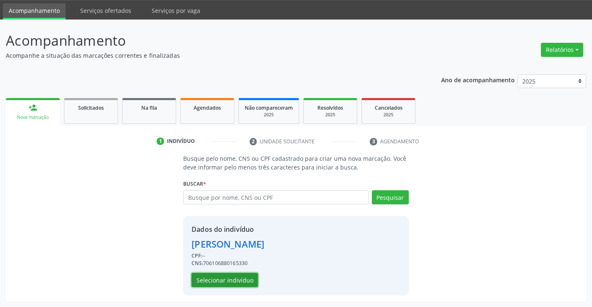
click at [242, 275] on button "Selecionar indivíduo" at bounding box center [225, 280] width 66 height 14
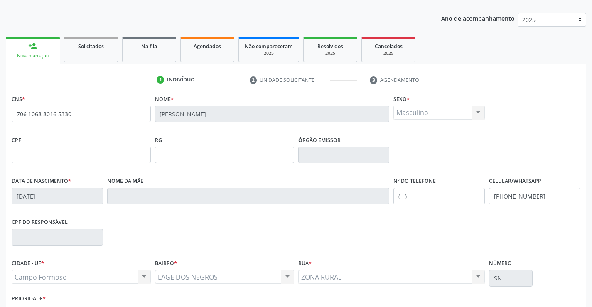
scroll to position [143, 0]
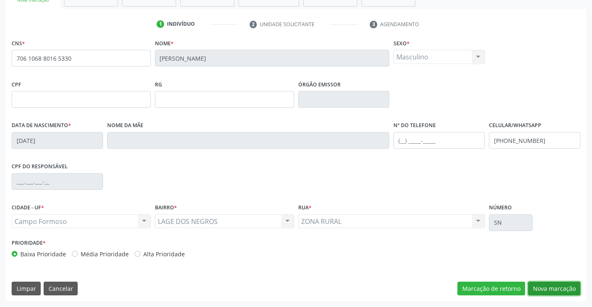
click at [552, 285] on button "Nova marcação" at bounding box center [554, 289] width 52 height 14
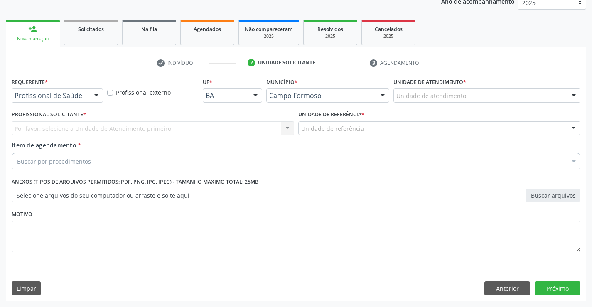
scroll to position [105, 0]
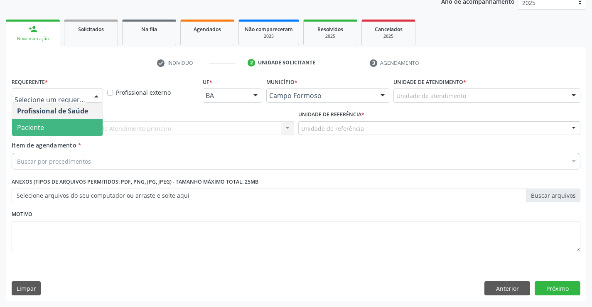
click at [46, 126] on span "Paciente" at bounding box center [57, 127] width 91 height 17
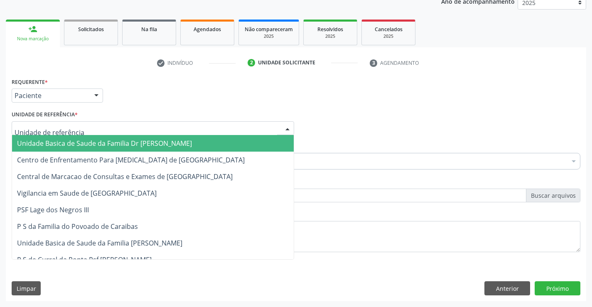
drag, startPoint x: 64, startPoint y: 146, endPoint x: 64, endPoint y: 150, distance: 4.2
click at [64, 146] on span "Unidade Basica de Saude da Familia Dr [PERSON_NAME]" at bounding box center [104, 143] width 175 height 9
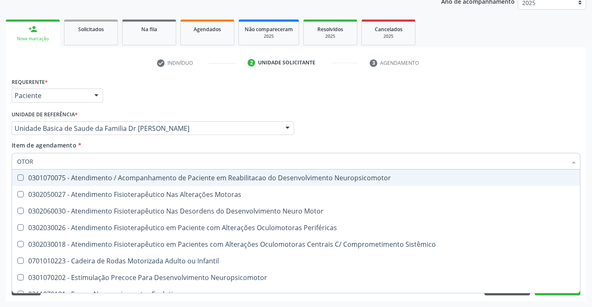
type input "OTORR"
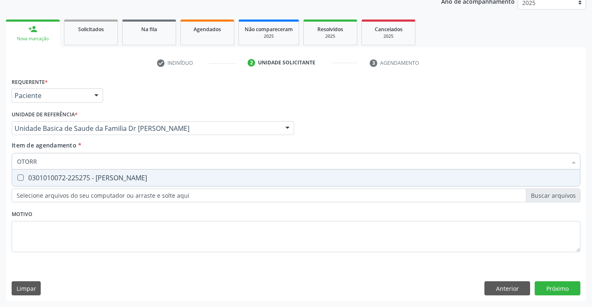
click at [106, 179] on div "0301010072-225275 - Médico Otorrinolaringologista" at bounding box center [296, 177] width 558 height 7
checkbox Otorrinolaringologista "true"
click at [553, 285] on div "Requerente * Paciente Profissional de Saúde Paciente Nenhum resultado encontrad…" at bounding box center [296, 189] width 580 height 226
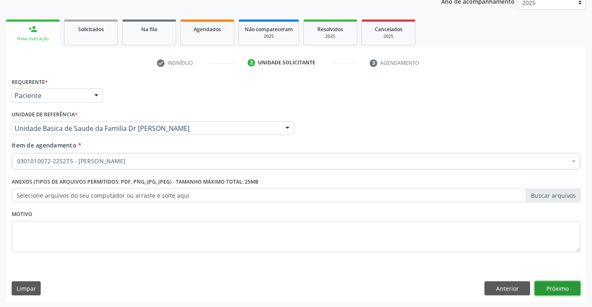
click at [561, 287] on button "Próximo" at bounding box center [558, 288] width 46 height 14
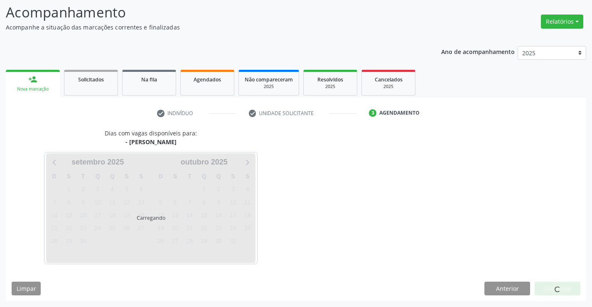
scroll to position [54, 0]
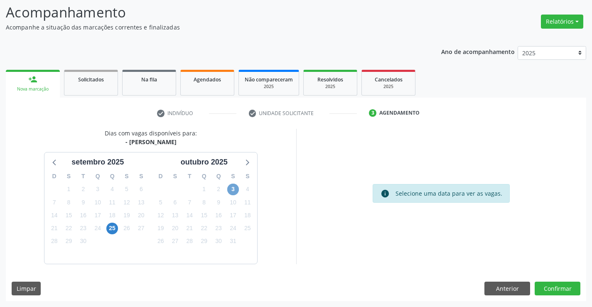
click at [233, 191] on span "3" at bounding box center [233, 190] width 12 height 12
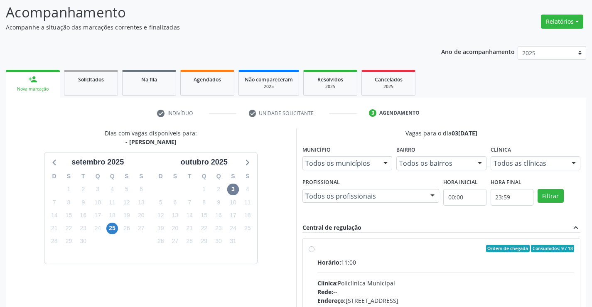
click at [317, 250] on label "Ordem de chegada Consumidos: 9 / 18 Horário: 11:00 Clínica: Policlínica Municip…" at bounding box center [445, 309] width 257 height 128
click at [313, 250] on input "Ordem de chegada Consumidos: 9 / 18 Horário: 11:00 Clínica: Policlínica Municip…" at bounding box center [312, 248] width 6 height 7
radio input "true"
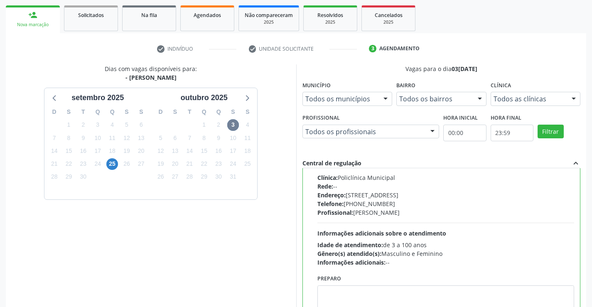
scroll to position [189, 0]
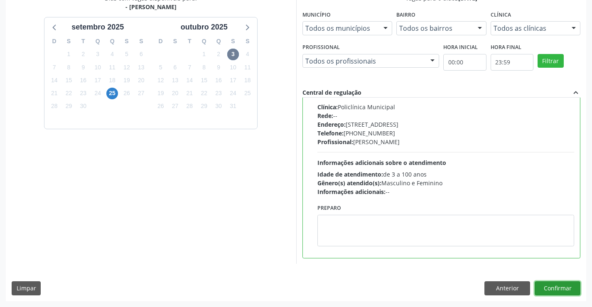
click at [550, 284] on button "Confirmar" at bounding box center [558, 288] width 46 height 14
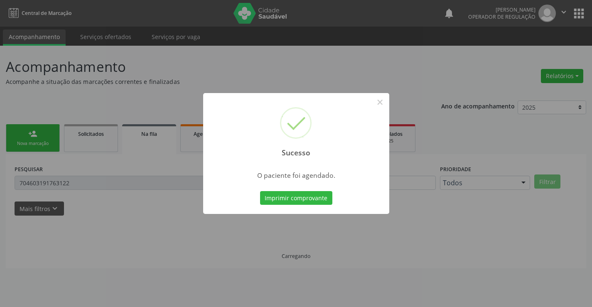
scroll to position [0, 0]
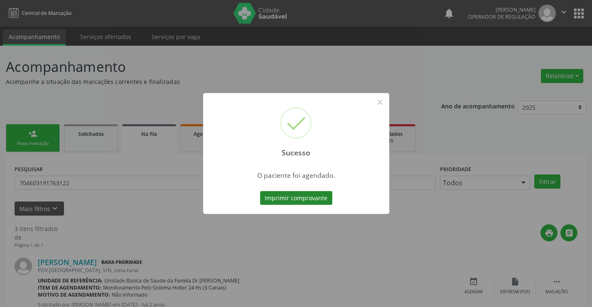
click at [299, 197] on button "Imprimir comprovante" at bounding box center [296, 198] width 72 height 14
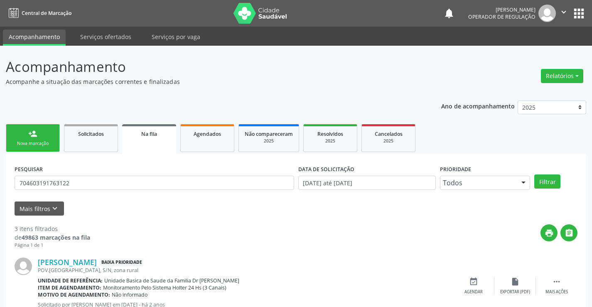
click at [22, 143] on div "Nova marcação" at bounding box center [33, 143] width 42 height 6
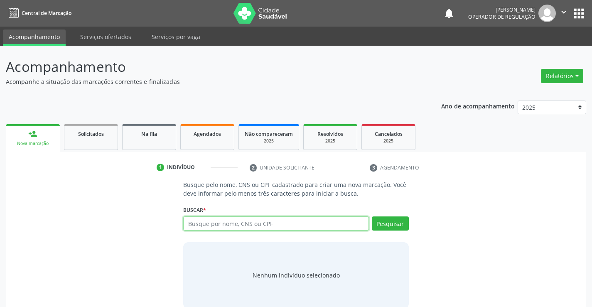
click at [192, 226] on input "text" at bounding box center [275, 223] width 185 height 14
type input "702503364136633"
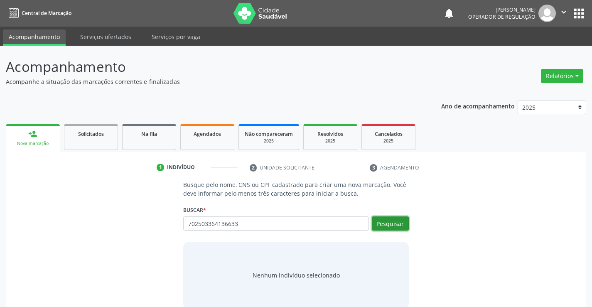
click at [396, 221] on button "Pesquisar" at bounding box center [390, 223] width 37 height 14
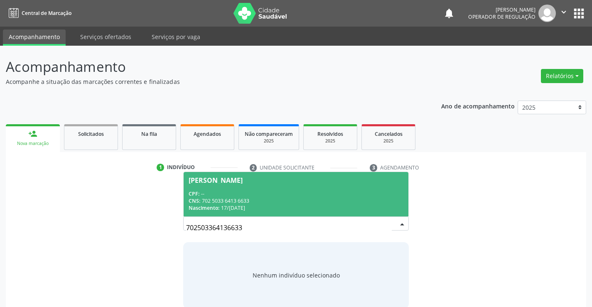
click at [294, 184] on span "Alessandro Mascarenha Vieira CPF: -- CNS: 702 5033 6413 6633 Nascimento: 17/03/…" at bounding box center [296, 194] width 224 height 44
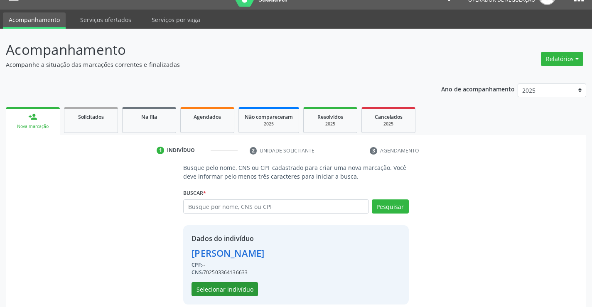
scroll to position [26, 0]
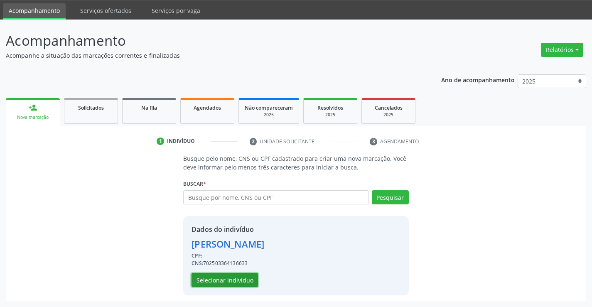
click at [230, 277] on button "Selecionar indivíduo" at bounding box center [225, 280] width 66 height 14
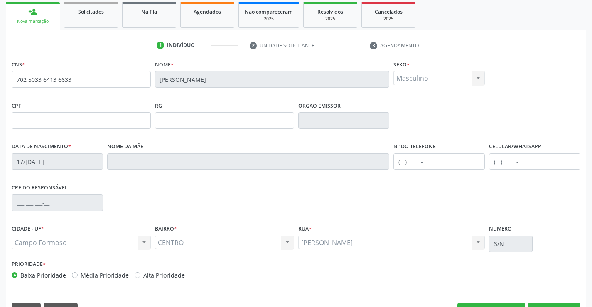
scroll to position [143, 0]
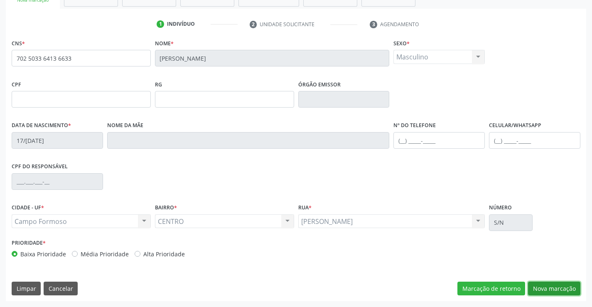
click at [562, 284] on button "Nova marcação" at bounding box center [554, 289] width 52 height 14
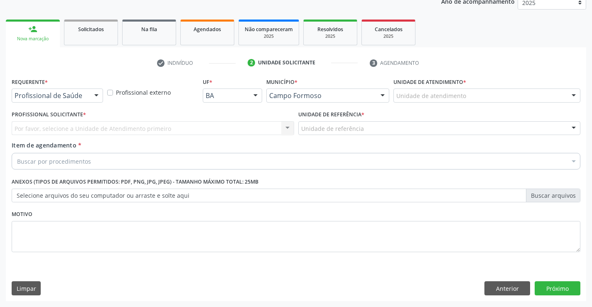
scroll to position [105, 0]
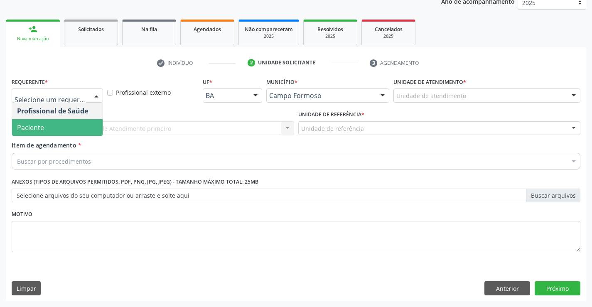
click at [59, 126] on span "Paciente" at bounding box center [57, 127] width 91 height 17
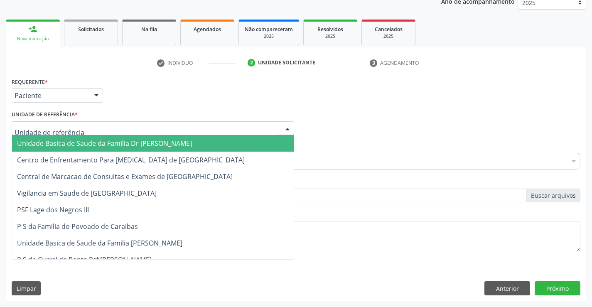
click at [65, 144] on span "Unidade Basica de Saude da Familia Dr [PERSON_NAME]" at bounding box center [104, 143] width 175 height 9
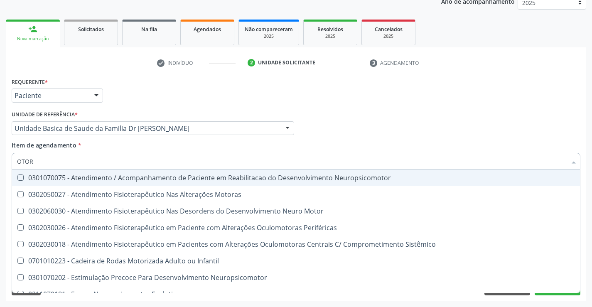
type input "OTORR"
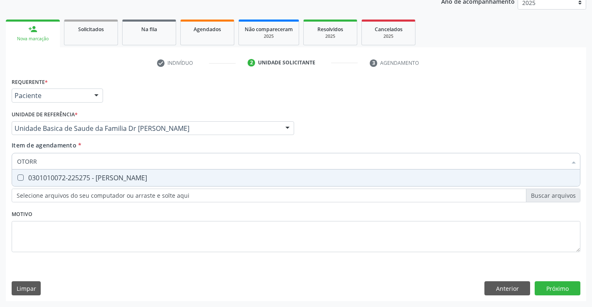
drag, startPoint x: 102, startPoint y: 179, endPoint x: 86, endPoint y: 186, distance: 17.3
click at [97, 181] on div "0301010072-225275 - Médico Otorrinolaringologista" at bounding box center [296, 177] width 558 height 7
checkbox Otorrinolaringologista "true"
click at [561, 290] on div "Requerente * Paciente Profissional de Saúde Paciente Nenhum resultado encontrad…" at bounding box center [296, 189] width 580 height 226
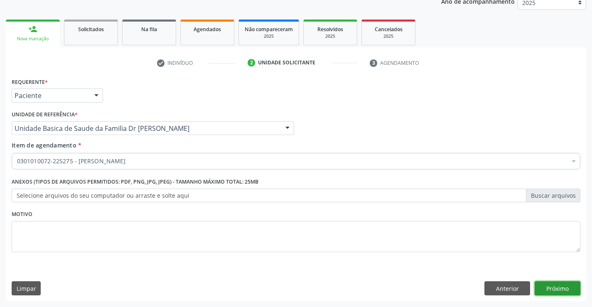
click at [559, 290] on button "Próximo" at bounding box center [558, 288] width 46 height 14
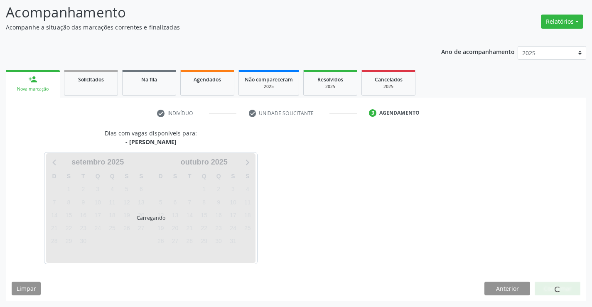
scroll to position [54, 0]
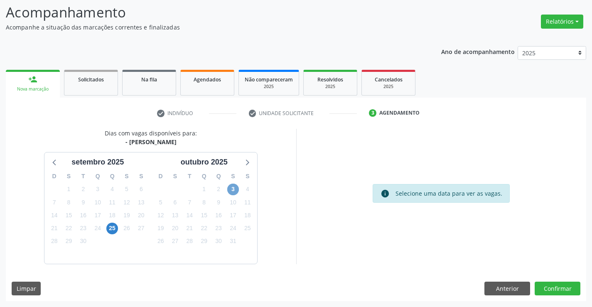
click at [232, 189] on span "3" at bounding box center [233, 190] width 12 height 12
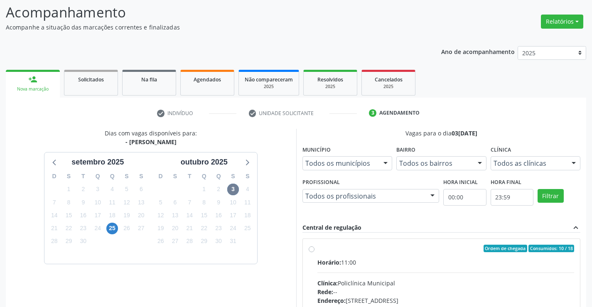
click at [308, 250] on div "Ordem de chegada Consumidos: 10 / 18 Horário: 11:00 Clínica: Policlínica Munici…" at bounding box center [442, 308] width 278 height 139
radio input "true"
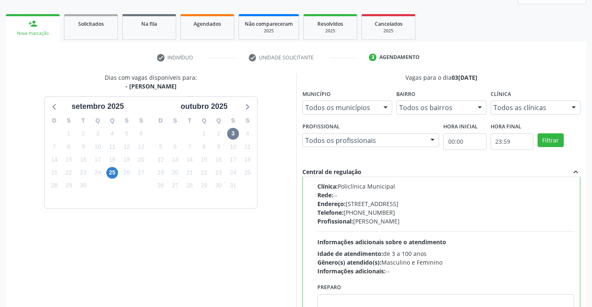
scroll to position [189, 0]
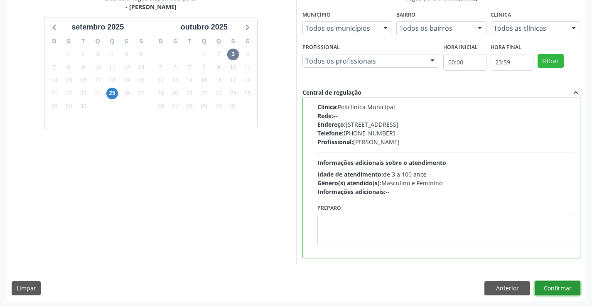
click at [560, 282] on button "Confirmar" at bounding box center [558, 288] width 46 height 14
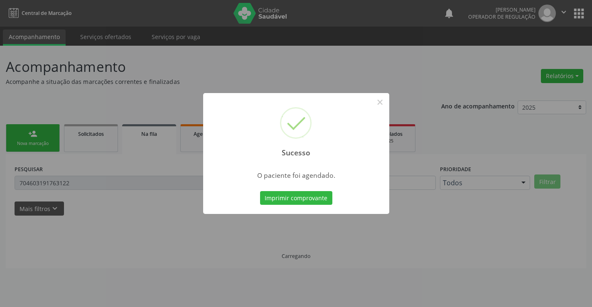
scroll to position [0, 0]
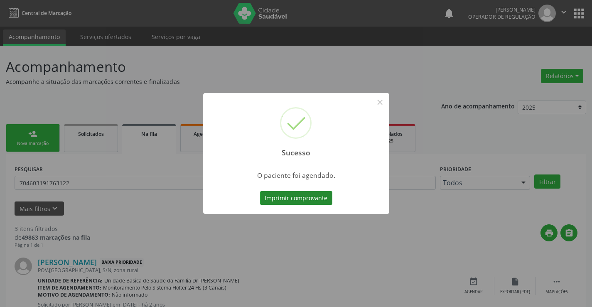
click at [305, 193] on button "Imprimir comprovante" at bounding box center [296, 198] width 72 height 14
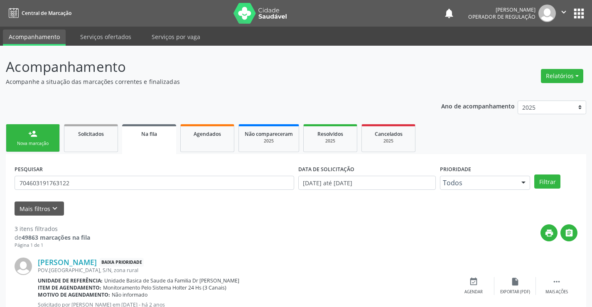
click at [49, 132] on link "person_add Nova marcação" at bounding box center [33, 138] width 54 height 28
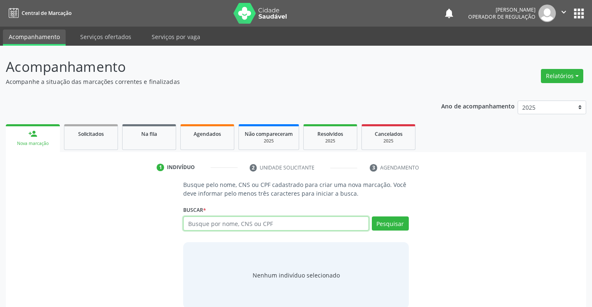
click at [204, 227] on input "text" at bounding box center [275, 223] width 185 height 14
type input "708100513678033"
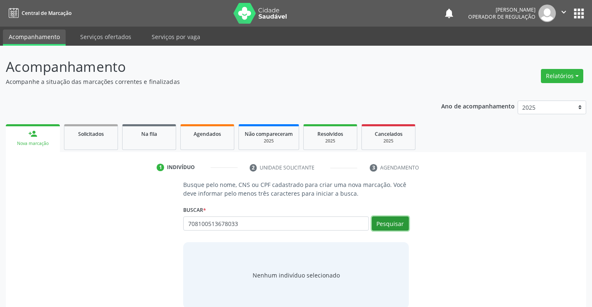
click at [382, 218] on button "Pesquisar" at bounding box center [390, 223] width 37 height 14
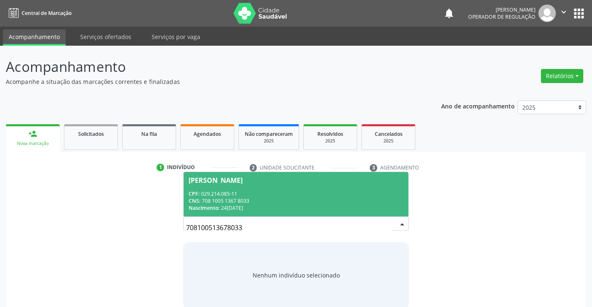
click at [230, 195] on div "CPF: 029.214.085-11" at bounding box center [296, 193] width 214 height 7
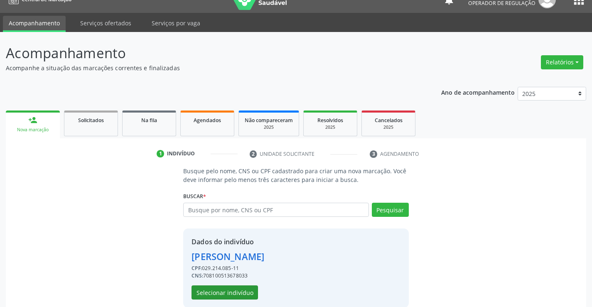
scroll to position [26, 0]
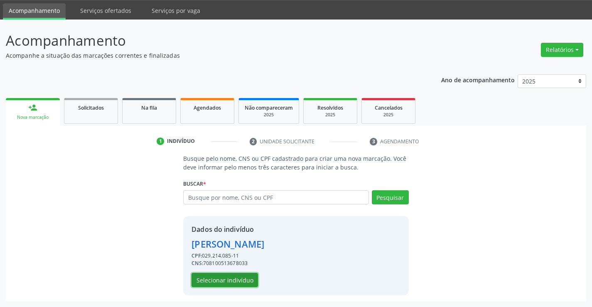
click at [238, 275] on button "Selecionar indivíduo" at bounding box center [225, 280] width 66 height 14
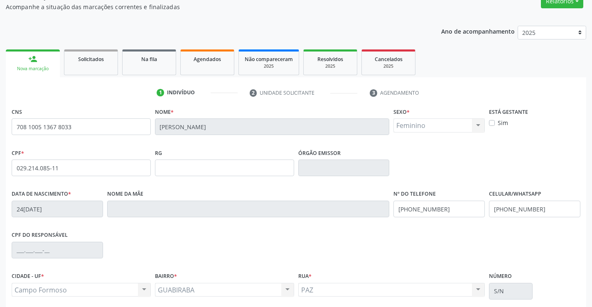
scroll to position [143, 0]
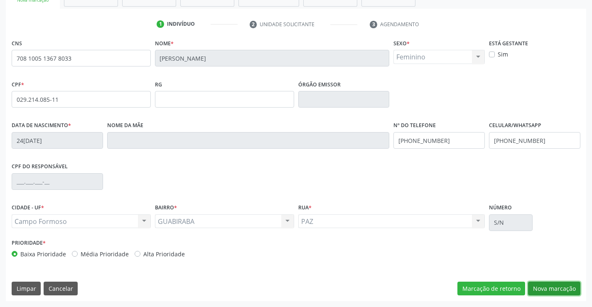
click at [547, 282] on button "Nova marcação" at bounding box center [554, 289] width 52 height 14
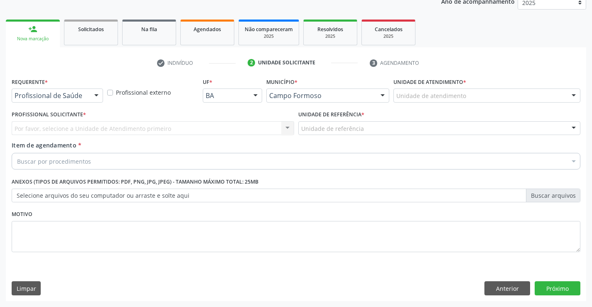
scroll to position [105, 0]
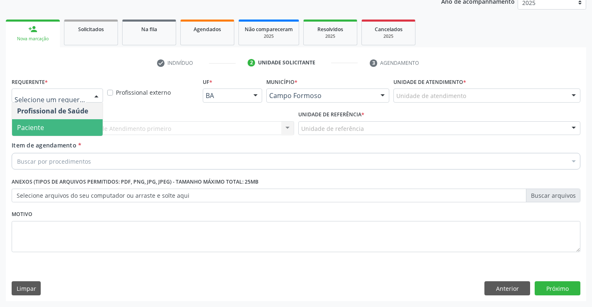
click at [63, 119] on span "Paciente" at bounding box center [57, 127] width 91 height 17
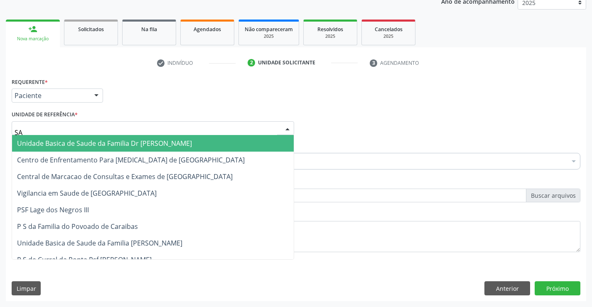
type input "SAO"
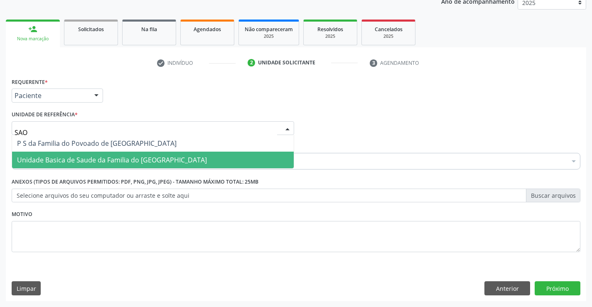
click at [63, 161] on span "Unidade Basica de Saude da Familia do [GEOGRAPHIC_DATA]" at bounding box center [112, 159] width 190 height 9
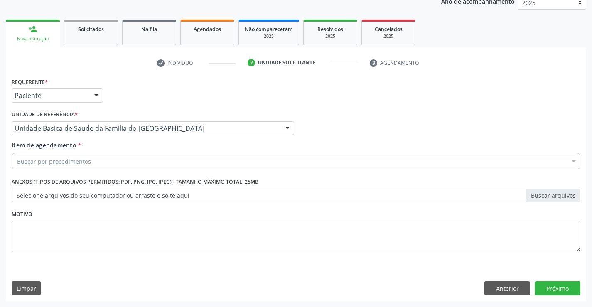
click at [56, 167] on div "Buscar por procedimentos" at bounding box center [296, 161] width 569 height 17
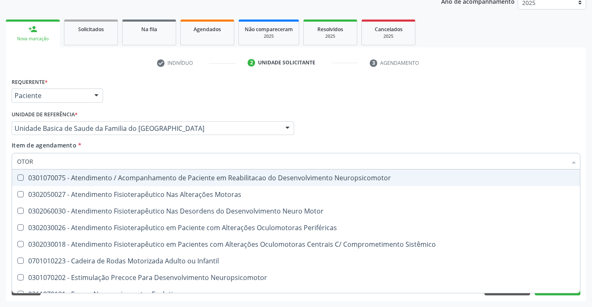
type input "OTORR"
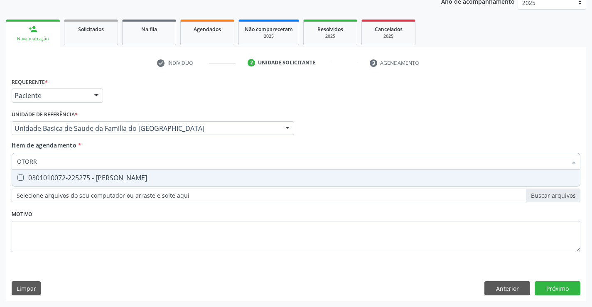
click at [97, 180] on div "0301010072-225275 - Médico Otorrinolaringologista" at bounding box center [296, 177] width 558 height 7
click at [101, 176] on div "0301010072-225275 - Médico Otorrinolaringologista" at bounding box center [296, 177] width 558 height 7
click at [132, 181] on div "0301010072-225275 - Médico Otorrinolaringologista" at bounding box center [296, 177] width 558 height 7
checkbox Otorrinolaringologista "true"
click at [543, 285] on div "Requerente * Paciente Profissional de Saúde Paciente Nenhum resultado encontrad…" at bounding box center [296, 189] width 580 height 226
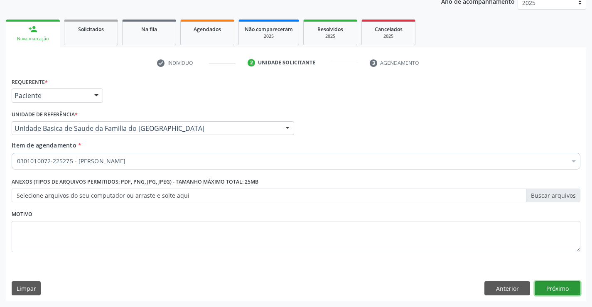
click at [551, 291] on button "Próximo" at bounding box center [558, 288] width 46 height 14
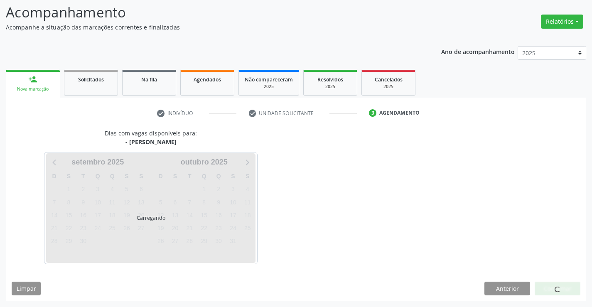
scroll to position [54, 0]
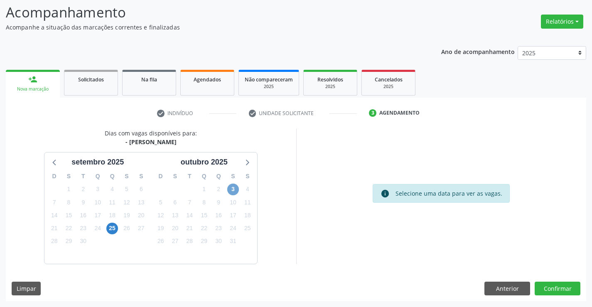
click at [232, 187] on span "3" at bounding box center [233, 190] width 12 height 12
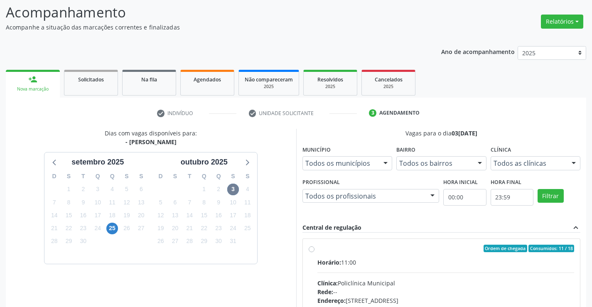
click at [317, 248] on label "Ordem de chegada Consumidos: 11 / 18 Horário: 11:00 Clínica: Policlínica Munici…" at bounding box center [445, 309] width 257 height 128
click at [309, 248] on input "Ordem de chegada Consumidos: 11 / 18 Horário: 11:00 Clínica: Policlínica Munici…" at bounding box center [312, 248] width 6 height 7
radio input "true"
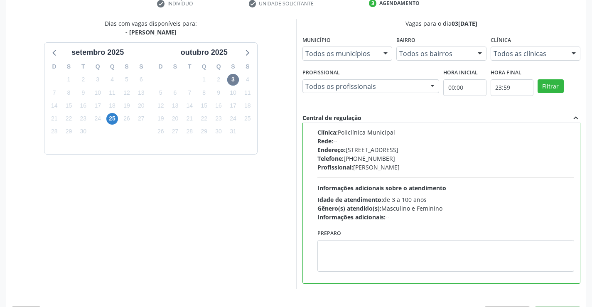
scroll to position [189, 0]
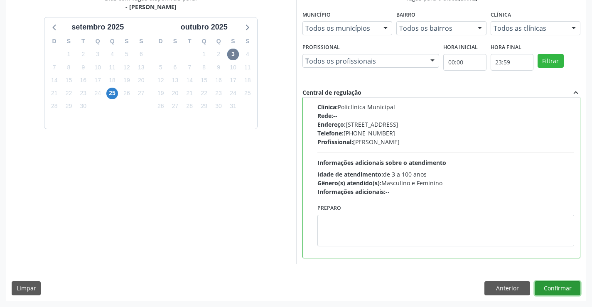
click at [557, 286] on button "Confirmar" at bounding box center [558, 288] width 46 height 14
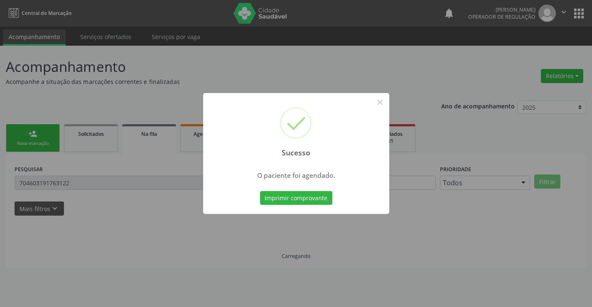
scroll to position [0, 0]
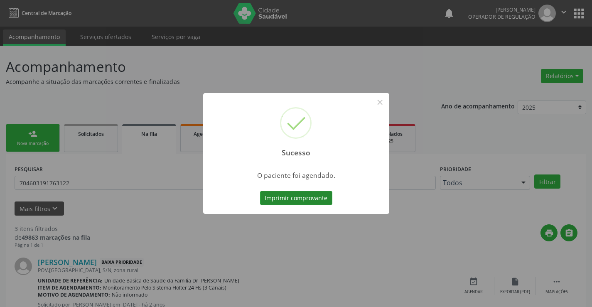
click at [291, 194] on button "Imprimir comprovante" at bounding box center [296, 198] width 72 height 14
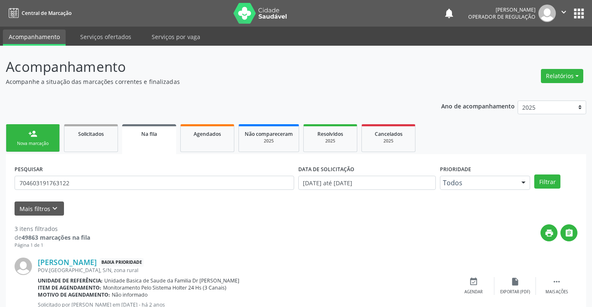
click at [32, 142] on div "Nova marcação" at bounding box center [33, 143] width 42 height 6
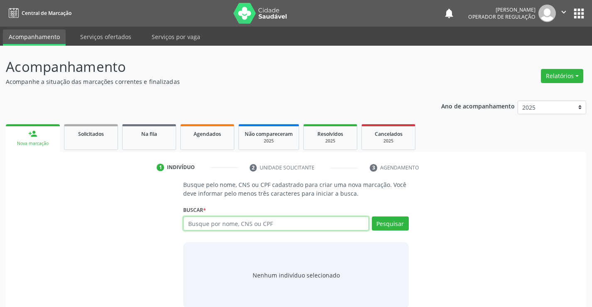
click at [308, 219] on input "text" at bounding box center [275, 223] width 185 height 14
drag, startPoint x: 214, startPoint y: 225, endPoint x: 178, endPoint y: 227, distance: 36.2
click at [178, 227] on div "Busque pelo nome, CNS ou CPF cadastrado para criar uma nova marcação. Você deve…" at bounding box center [295, 244] width 237 height 128
type input "700002381479303"
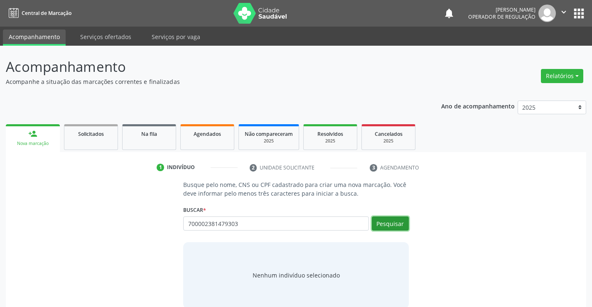
click at [394, 221] on button "Pesquisar" at bounding box center [390, 223] width 37 height 14
click at [390, 220] on button "Pesquisar" at bounding box center [390, 223] width 37 height 14
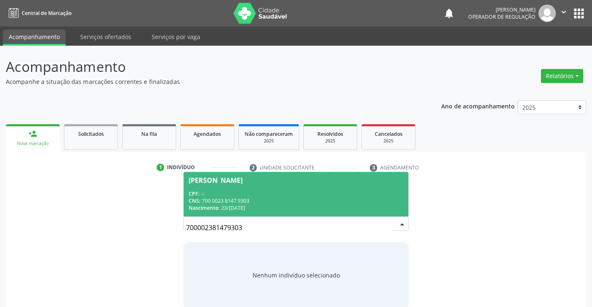
click at [275, 187] on span "Marcondes Gomes Lopes CPF: -- CNS: 700 0023 8147 9303 Nascimento: 23/06/1958" at bounding box center [296, 194] width 224 height 44
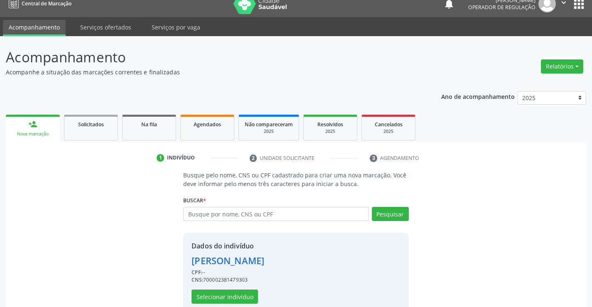
scroll to position [26, 0]
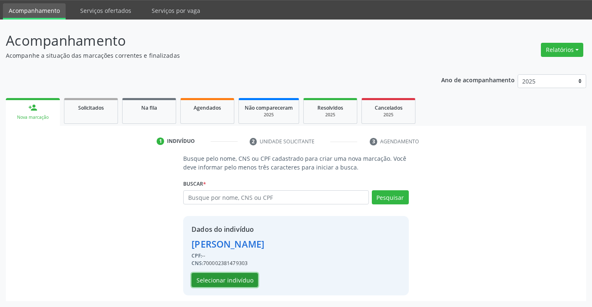
click at [233, 280] on button "Selecionar indivíduo" at bounding box center [225, 280] width 66 height 14
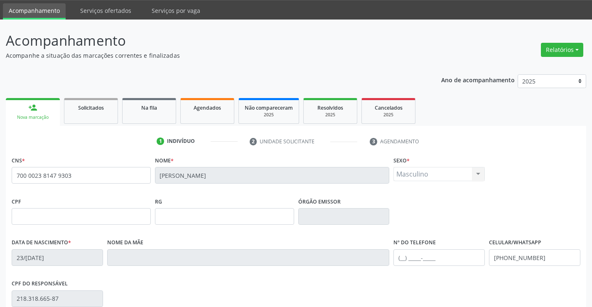
scroll to position [143, 0]
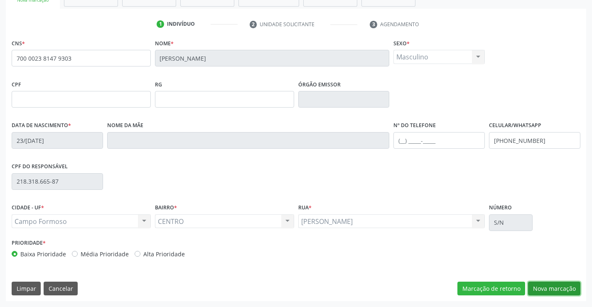
click at [536, 286] on button "Nova marcação" at bounding box center [554, 289] width 52 height 14
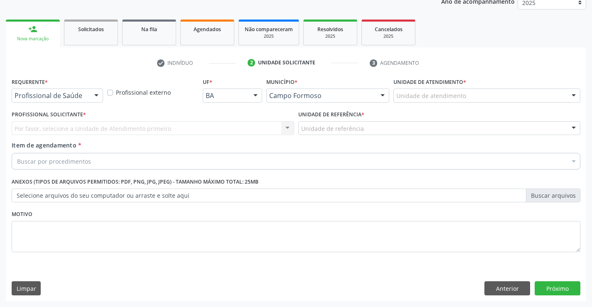
scroll to position [105, 0]
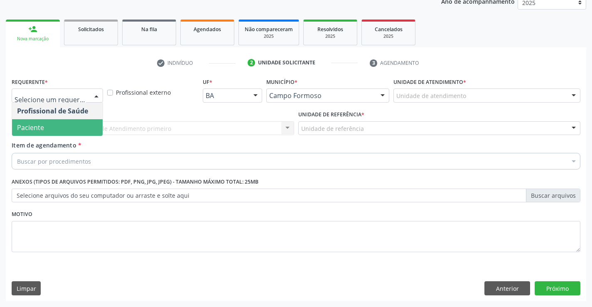
click at [29, 124] on span "Paciente" at bounding box center [30, 127] width 27 height 9
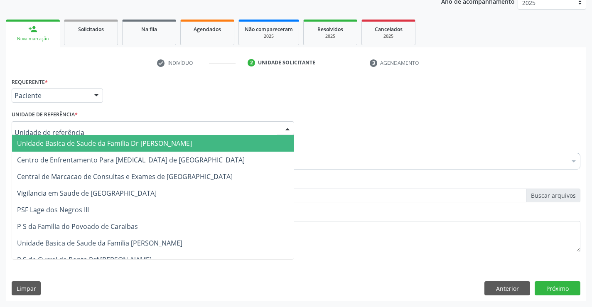
click at [55, 147] on span "Unidade Basica de Saude da Familia Dr [PERSON_NAME]" at bounding box center [104, 143] width 175 height 9
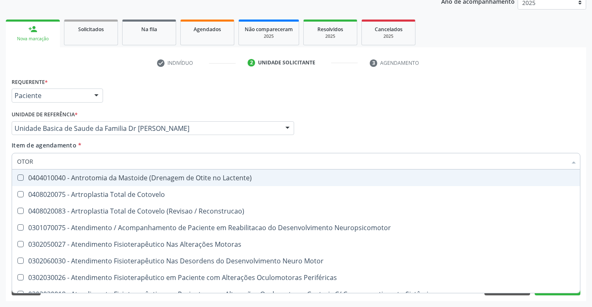
type input "OTORR"
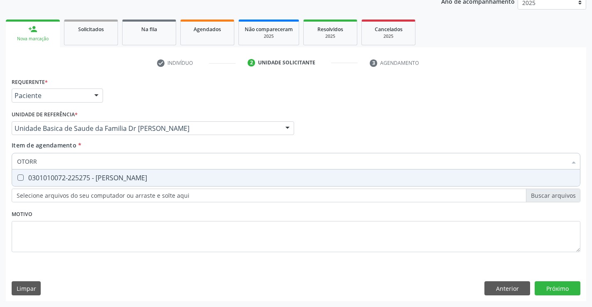
click at [63, 176] on div "0301010072-225275 - Médico Otorrinolaringologista" at bounding box center [296, 177] width 558 height 7
checkbox Otorrinolaringologista "true"
click at [553, 283] on div "Requerente * Paciente Profissional de Saúde Paciente Nenhum resultado encontrad…" at bounding box center [296, 189] width 580 height 226
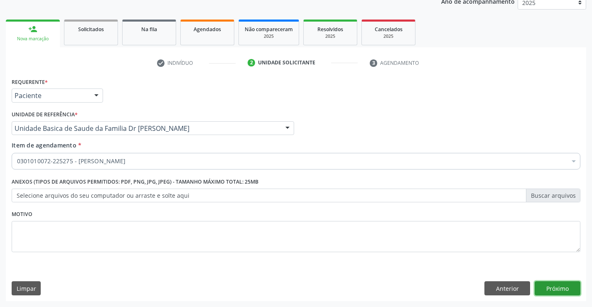
click at [545, 284] on button "Próximo" at bounding box center [558, 288] width 46 height 14
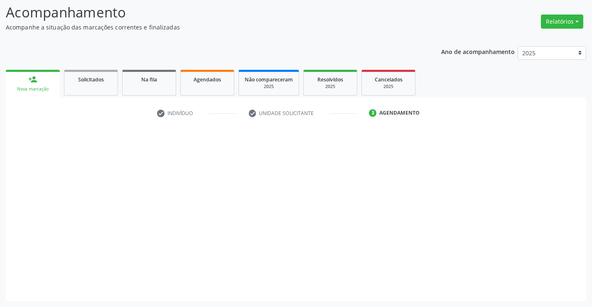
scroll to position [54, 0]
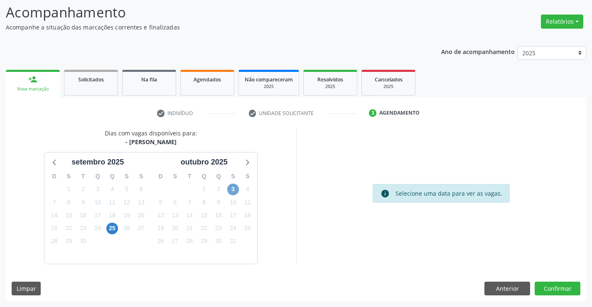
click at [236, 187] on span "3" at bounding box center [233, 190] width 12 height 12
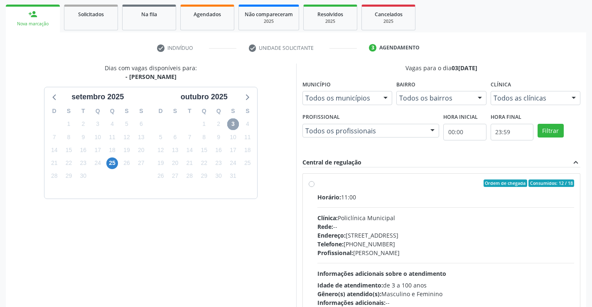
scroll to position [138, 0]
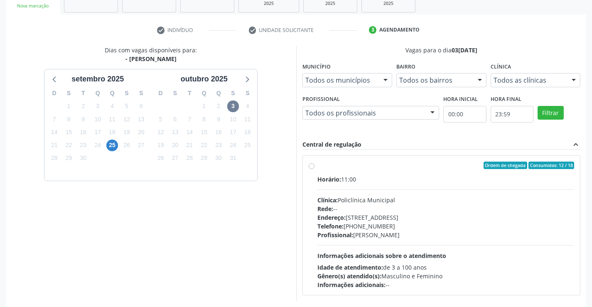
click at [317, 165] on label "Ordem de chegada Consumidos: 12 / 18 Horário: 11:00 Clínica: Policlínica Munici…" at bounding box center [445, 226] width 257 height 128
click at [312, 165] on input "Ordem de chegada Consumidos: 12 / 18 Horário: 11:00 Clínica: Policlínica Munici…" at bounding box center [312, 165] width 6 height 7
radio input "true"
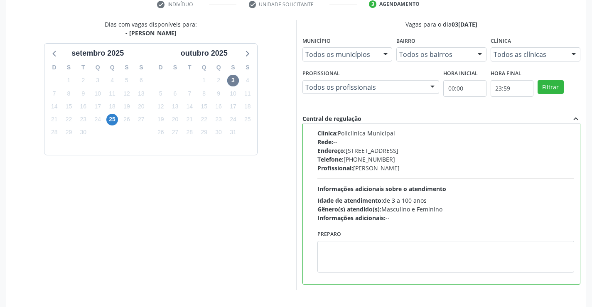
scroll to position [189, 0]
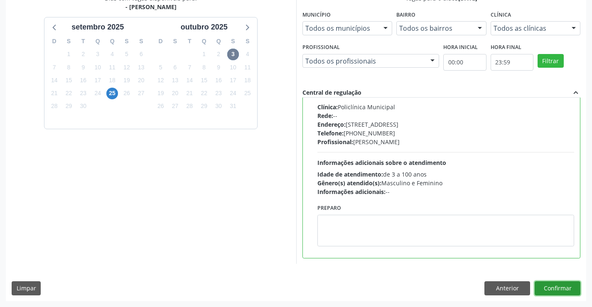
click at [555, 287] on button "Confirmar" at bounding box center [558, 288] width 46 height 14
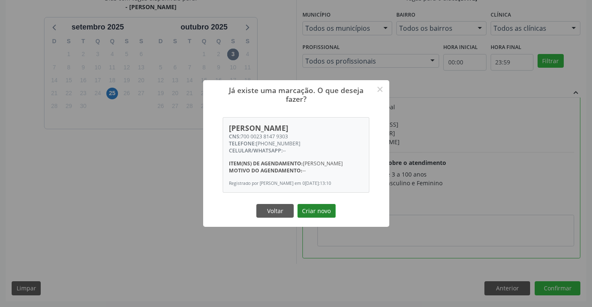
click at [317, 218] on button "Criar novo" at bounding box center [316, 211] width 38 height 14
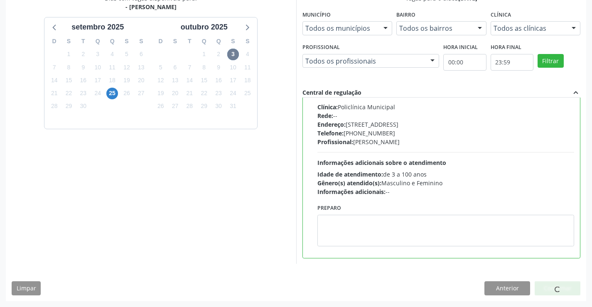
scroll to position [0, 0]
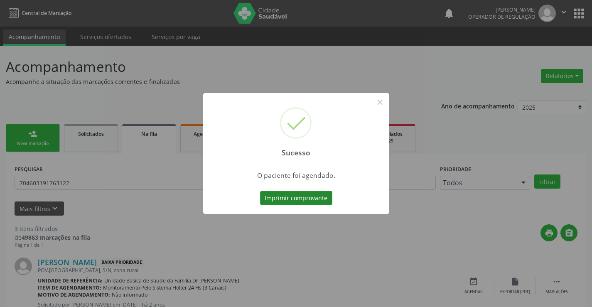
click at [290, 198] on button "Imprimir comprovante" at bounding box center [296, 198] width 72 height 14
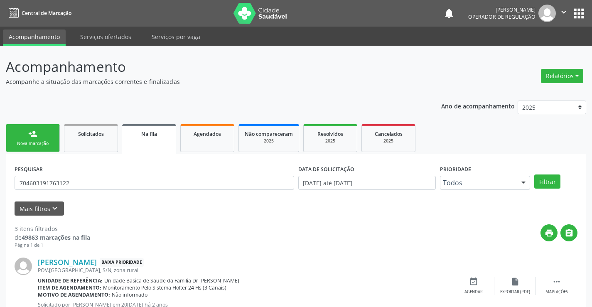
click at [49, 138] on link "person_add Nova marcação" at bounding box center [33, 138] width 54 height 28
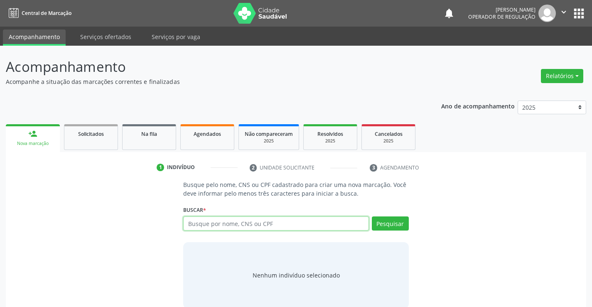
click at [259, 229] on input "text" at bounding box center [275, 223] width 185 height 14
type input "704804551774146"
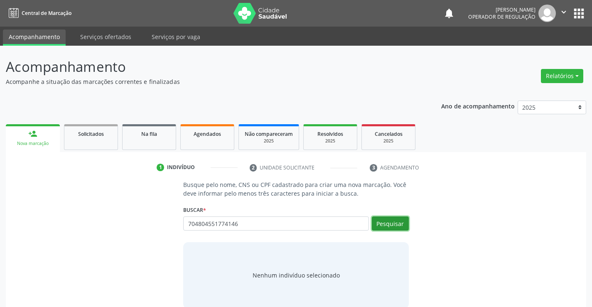
click at [383, 225] on button "Pesquisar" at bounding box center [390, 223] width 37 height 14
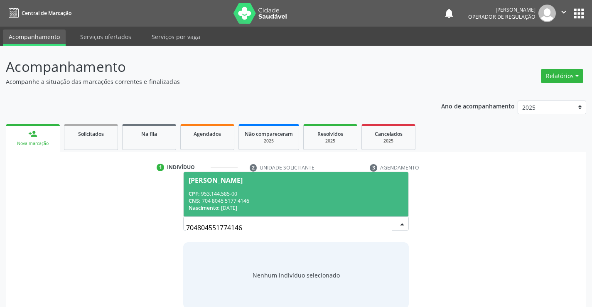
click at [257, 195] on div "CPF: 953.144.585-00" at bounding box center [296, 193] width 214 height 7
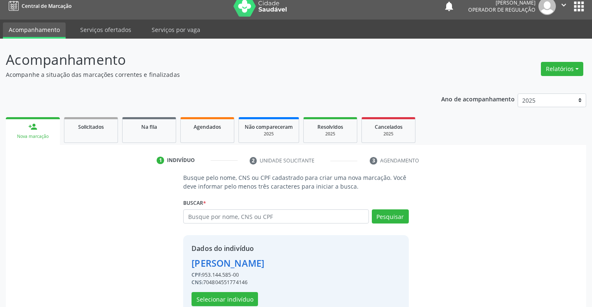
scroll to position [26, 0]
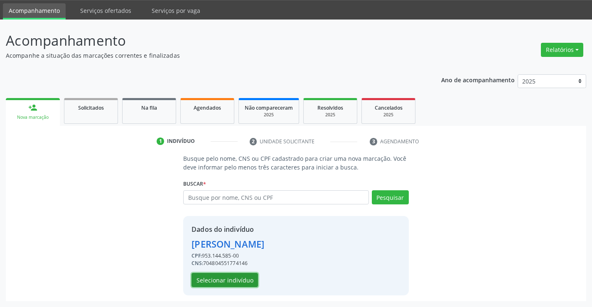
click at [234, 285] on button "Selecionar indivíduo" at bounding box center [225, 280] width 66 height 14
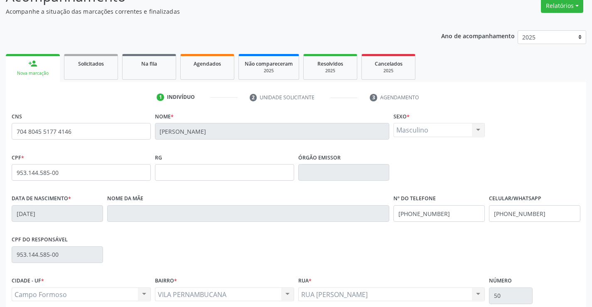
scroll to position [143, 0]
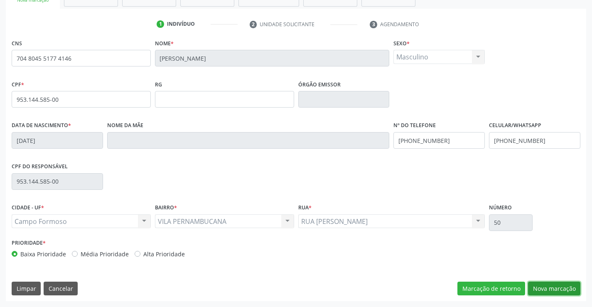
click at [538, 288] on button "Nova marcação" at bounding box center [554, 289] width 52 height 14
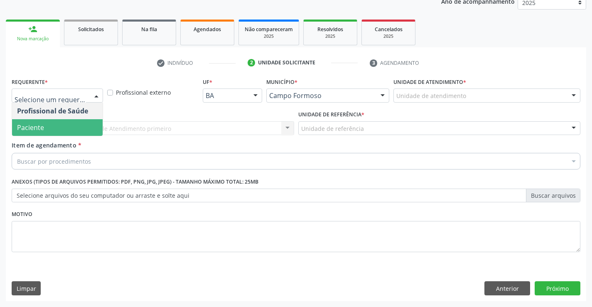
click at [49, 125] on span "Paciente" at bounding box center [57, 127] width 91 height 17
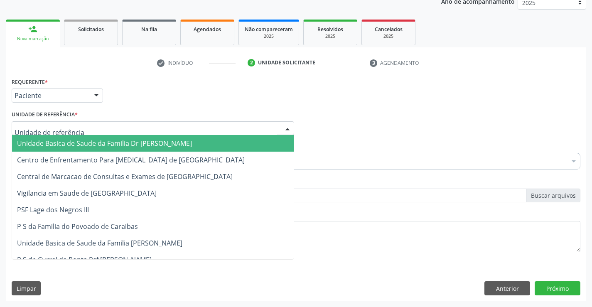
drag, startPoint x: 64, startPoint y: 141, endPoint x: 65, endPoint y: 145, distance: 4.2
click at [65, 141] on span "Unidade Basica de Saude da Familia Dr [PERSON_NAME]" at bounding box center [104, 143] width 175 height 9
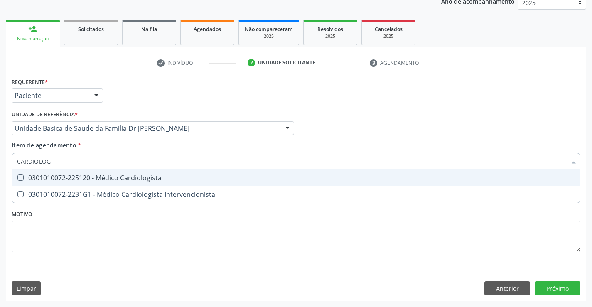
type input "CARDIOLOGI"
click at [65, 181] on div "0301010072-225120 - Médico Cardiologista" at bounding box center [296, 177] width 558 height 7
checkbox Cardiologista "true"
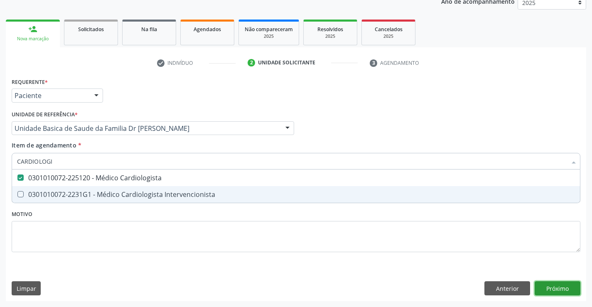
click at [550, 290] on div "Requerente * Paciente Profissional de Saúde Paciente Nenhum resultado encontrad…" at bounding box center [296, 189] width 580 height 226
checkbox Intervencionista "true"
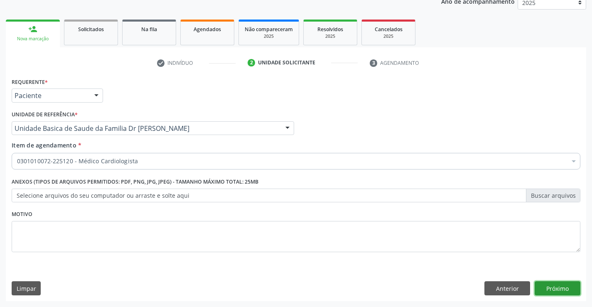
click at [549, 293] on button "Próximo" at bounding box center [558, 288] width 46 height 14
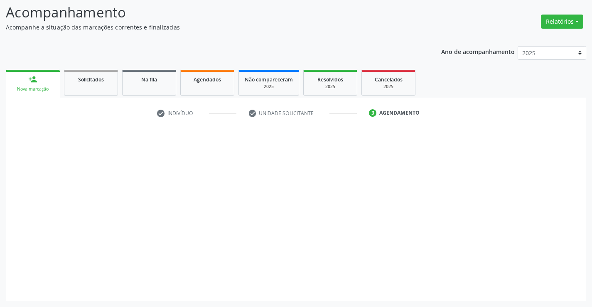
scroll to position [54, 0]
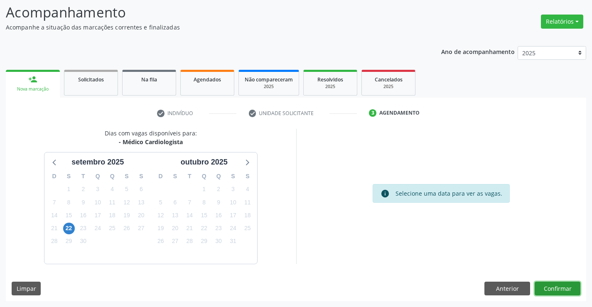
click at [547, 290] on button "Confirmar" at bounding box center [558, 289] width 46 height 14
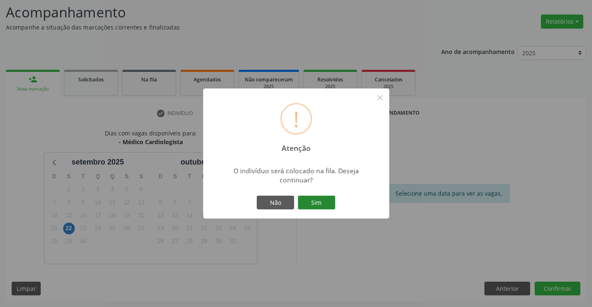
click at [317, 201] on button "Sim" at bounding box center [316, 203] width 37 height 14
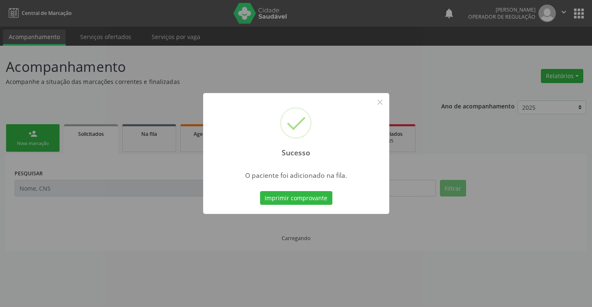
scroll to position [0, 0]
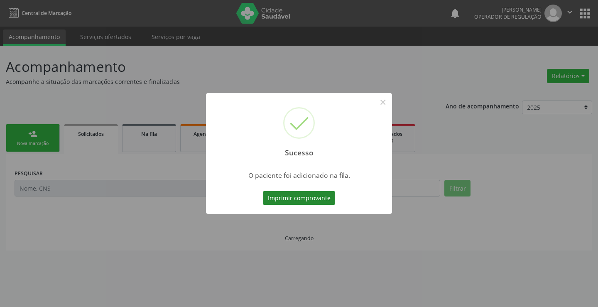
click at [311, 196] on button "Imprimir comprovante" at bounding box center [299, 198] width 72 height 14
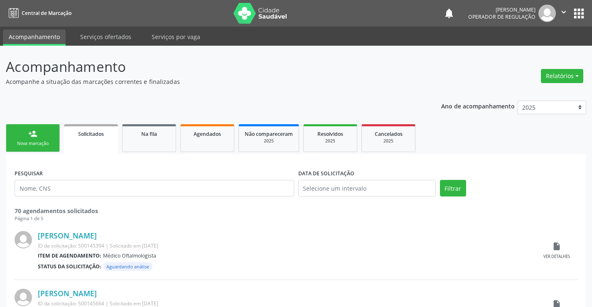
click at [562, 10] on icon "" at bounding box center [563, 11] width 9 height 9
click at [529, 51] on link "Sair" at bounding box center [542, 51] width 57 height 12
